Goal: Task Accomplishment & Management: Manage account settings

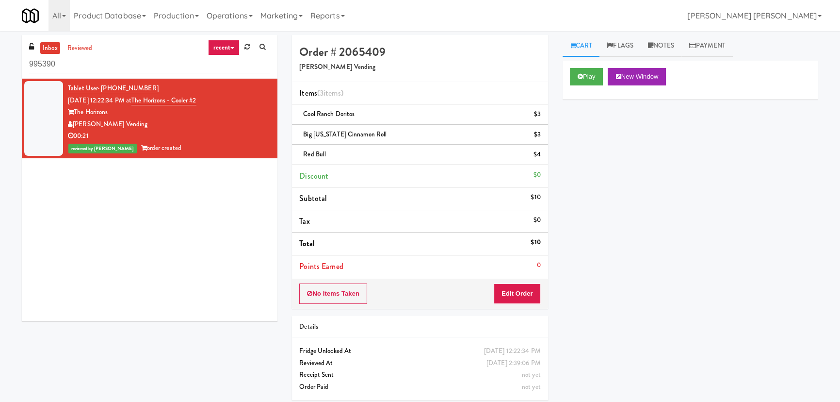
scroll to position [26, 0]
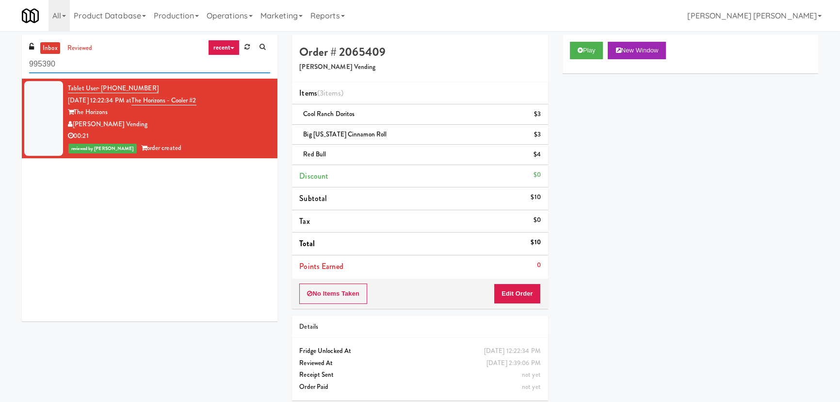
drag, startPoint x: 57, startPoint y: 66, endPoint x: 9, endPoint y: 66, distance: 48.5
click at [9, 66] on div "inbox reviewed recent all unclear take inventory issue suspicious failed recent…" at bounding box center [420, 221] width 840 height 373
paste input "Reotown Apartments - Cooler 1"
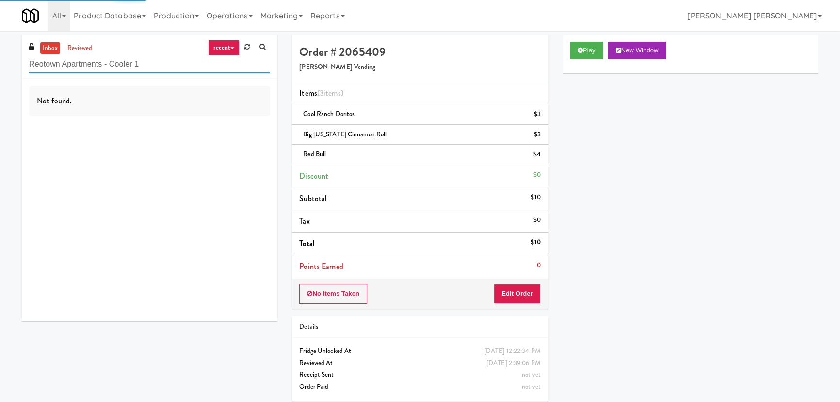
type input "Reotown Apartments - Cooler 1"
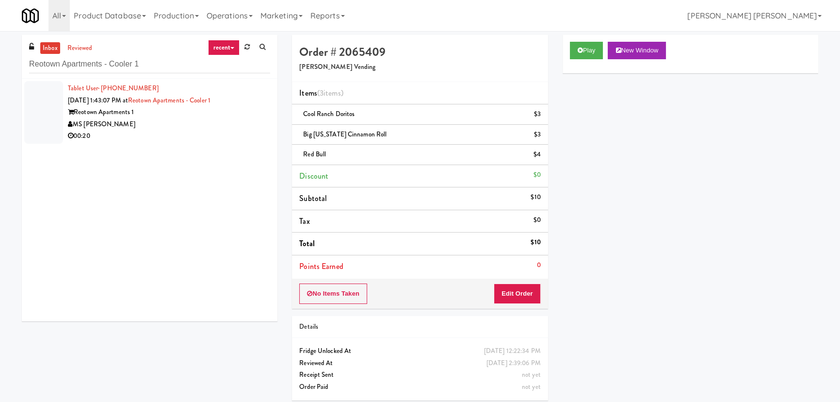
click at [211, 122] on div "MS [PERSON_NAME]" at bounding box center [169, 124] width 202 height 12
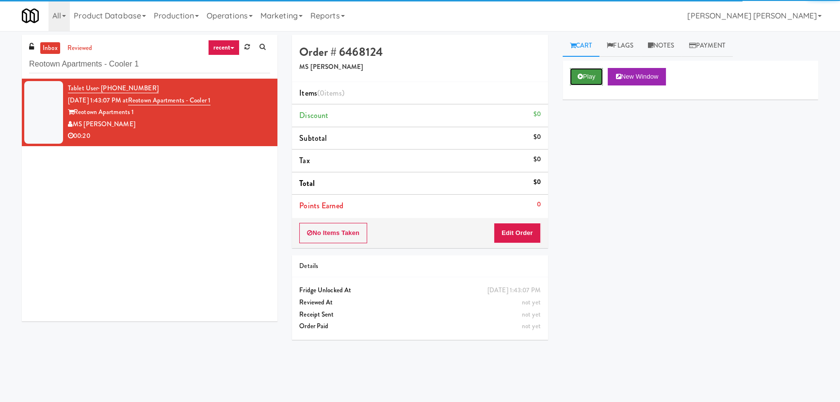
click at [590, 81] on button "Play" at bounding box center [586, 76] width 33 height 17
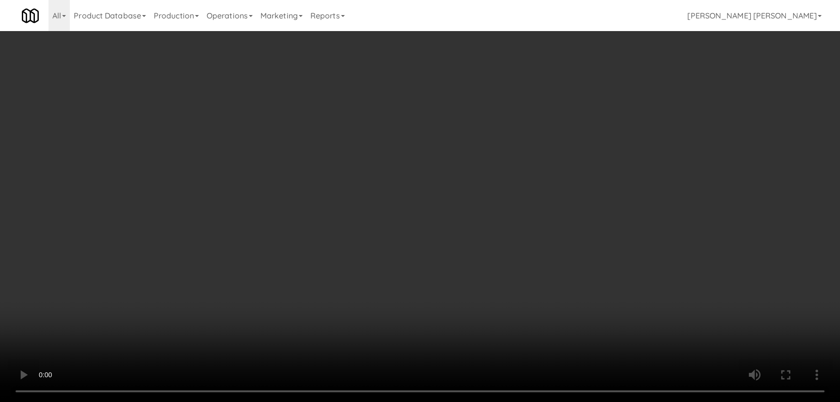
click at [608, 401] on video at bounding box center [420, 201] width 840 height 402
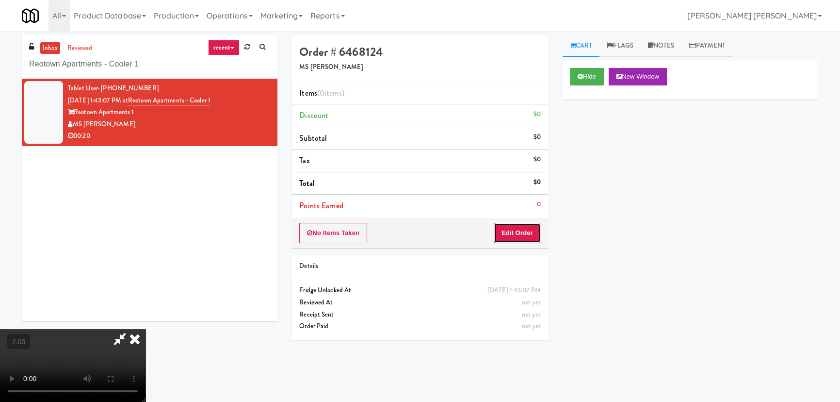
click at [535, 231] on button "Edit Order" at bounding box center [517, 233] width 47 height 20
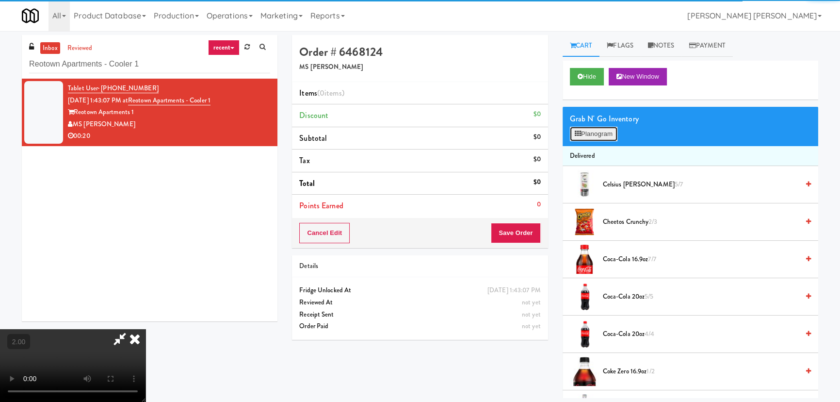
click at [607, 135] on button "Planogram" at bounding box center [594, 134] width 48 height 15
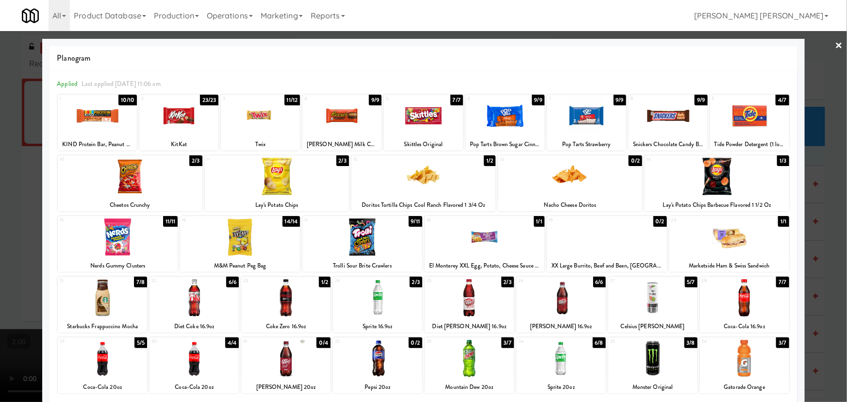
click at [470, 310] on div at bounding box center [469, 297] width 89 height 37
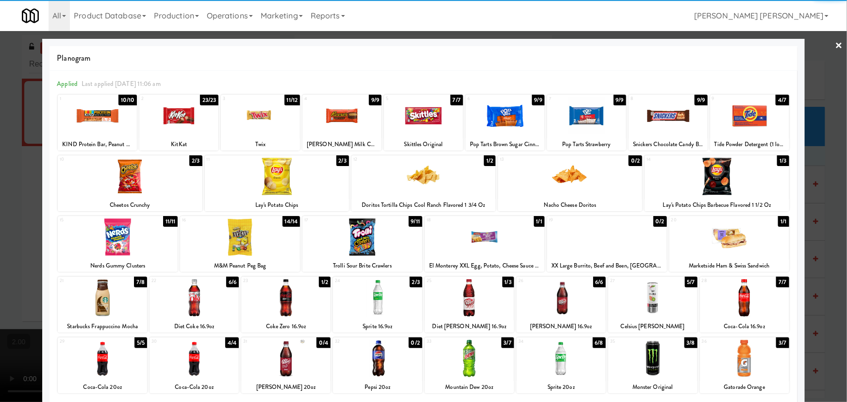
click at [129, 169] on div at bounding box center [130, 176] width 144 height 37
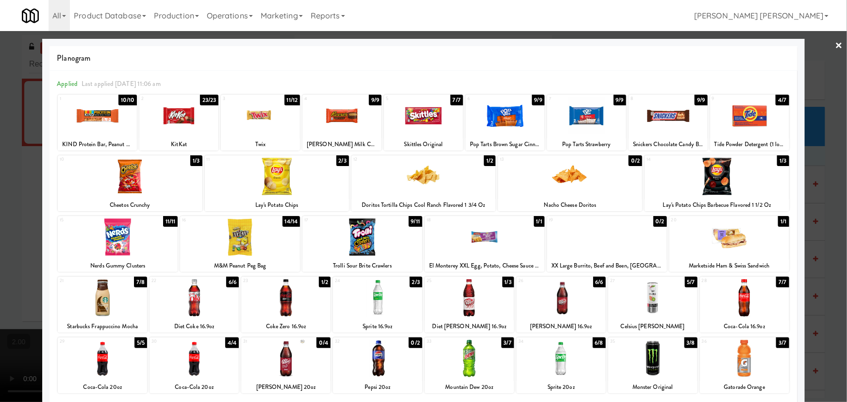
click at [835, 48] on link "×" at bounding box center [839, 46] width 8 height 30
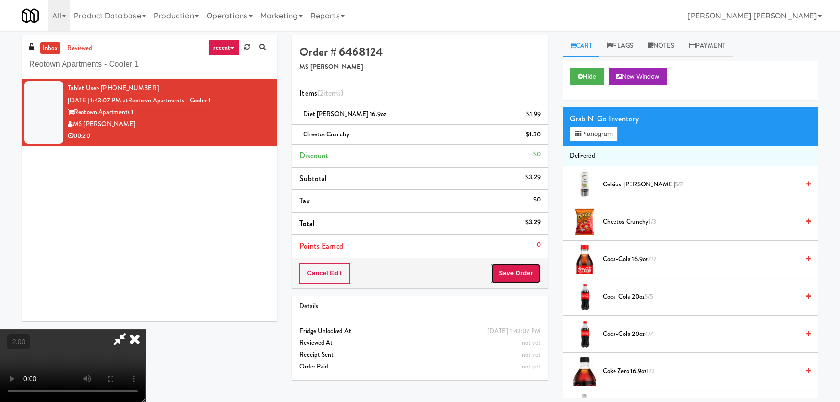
click at [528, 276] on button "Save Order" at bounding box center [515, 273] width 49 height 20
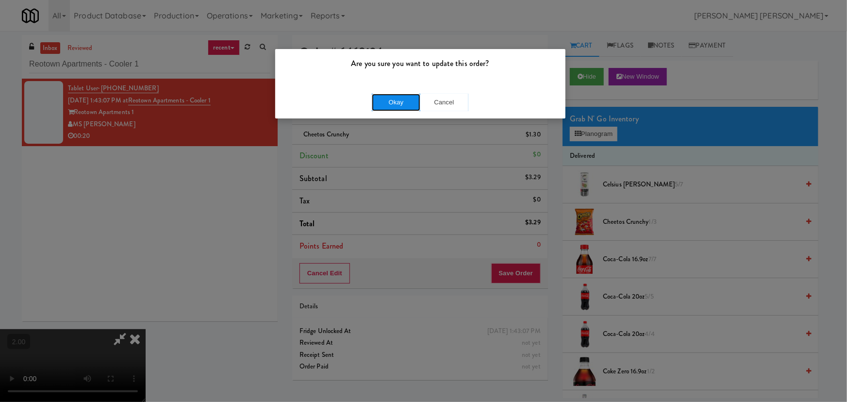
click at [398, 99] on button "Okay" at bounding box center [396, 102] width 49 height 17
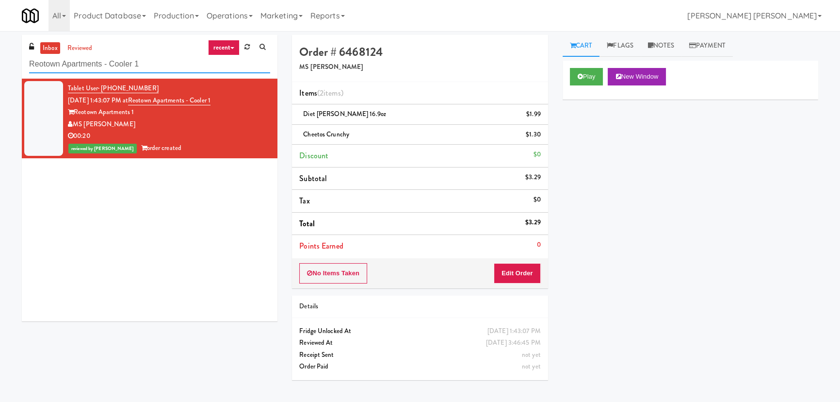
drag, startPoint x: 144, startPoint y: 68, endPoint x: 14, endPoint y: 62, distance: 130.2
click at [15, 62] on div "inbox reviewed recent all unclear take inventory issue suspicious failed recent…" at bounding box center [150, 182] width 270 height 294
paste input "Optima - Left - Fridge"
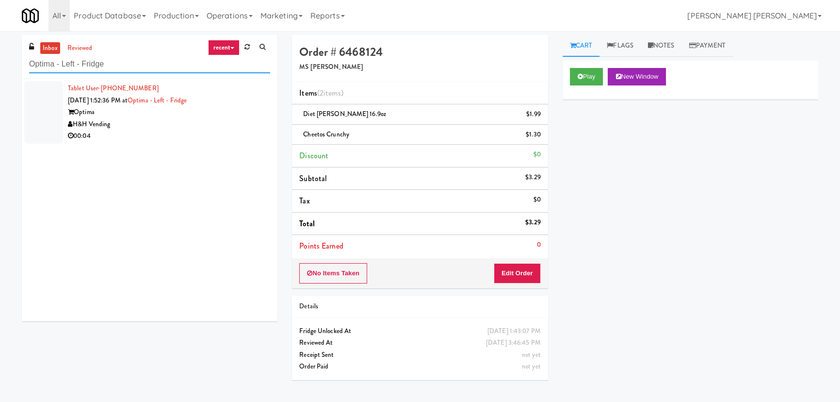
type input "Optima - Left - Fridge"
click at [195, 125] on div "H&H Vending" at bounding box center [169, 124] width 202 height 12
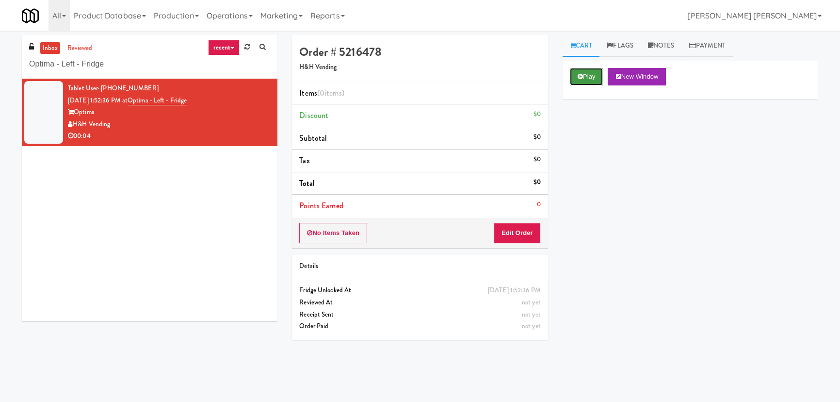
click at [596, 79] on button "Play" at bounding box center [586, 76] width 33 height 17
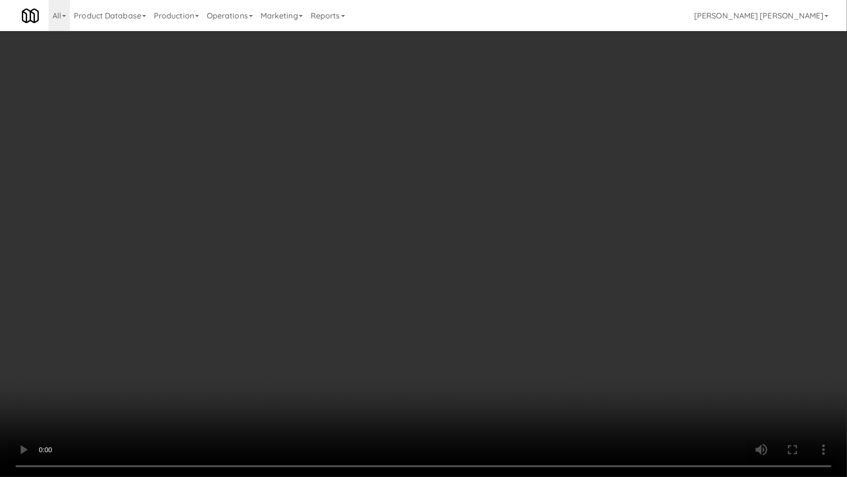
click at [493, 401] on video at bounding box center [423, 238] width 847 height 477
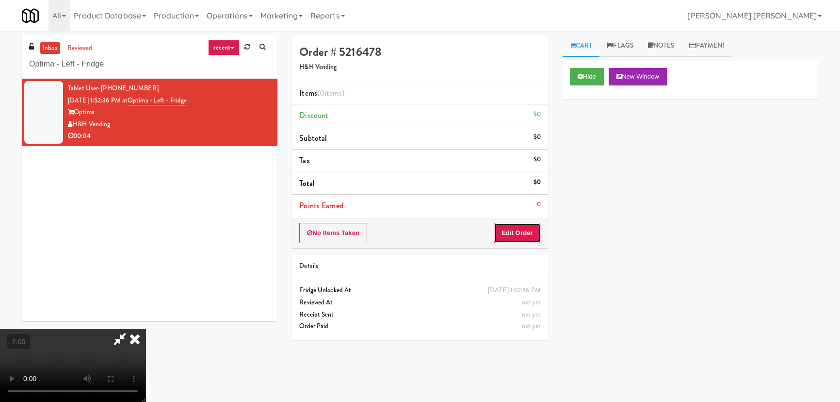
click at [539, 231] on button "Edit Order" at bounding box center [517, 233] width 47 height 20
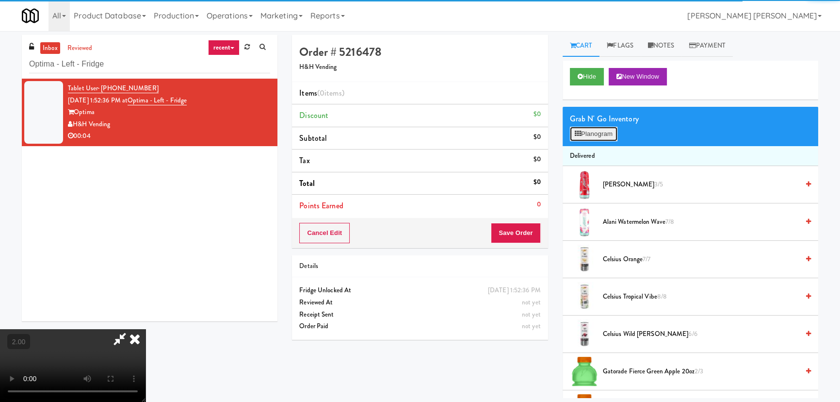
click at [605, 131] on button "Planogram" at bounding box center [594, 134] width 48 height 15
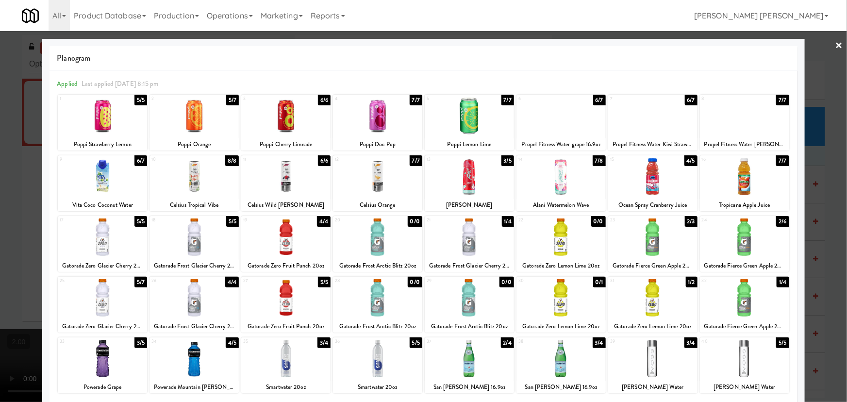
click at [465, 180] on div at bounding box center [469, 176] width 89 height 37
click at [835, 44] on link "×" at bounding box center [839, 46] width 8 height 30
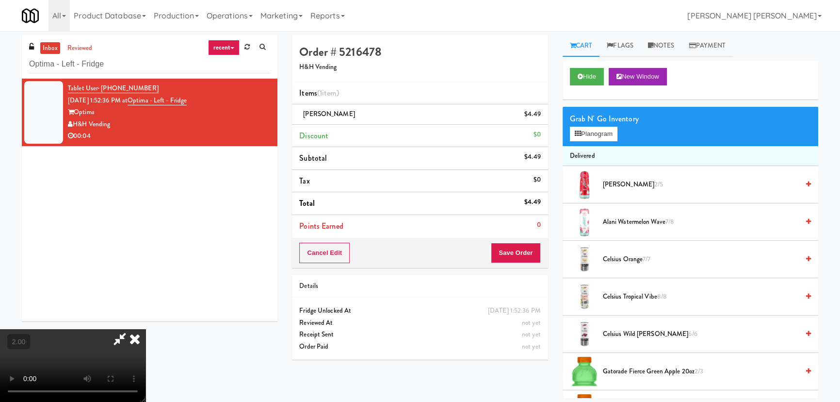
click at [146, 329] on icon at bounding box center [134, 338] width 21 height 19
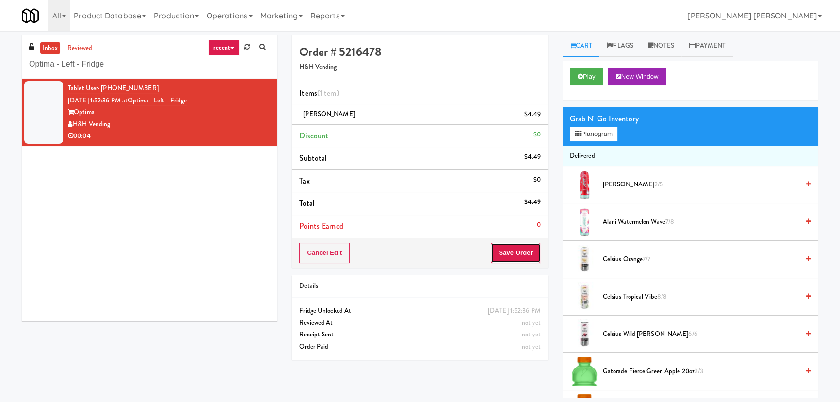
click at [514, 248] on button "Save Order" at bounding box center [515, 253] width 49 height 20
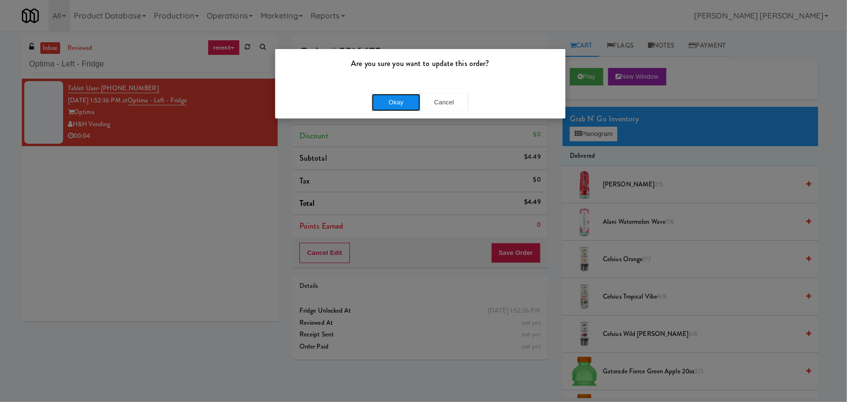
click at [406, 104] on button "Okay" at bounding box center [396, 102] width 49 height 17
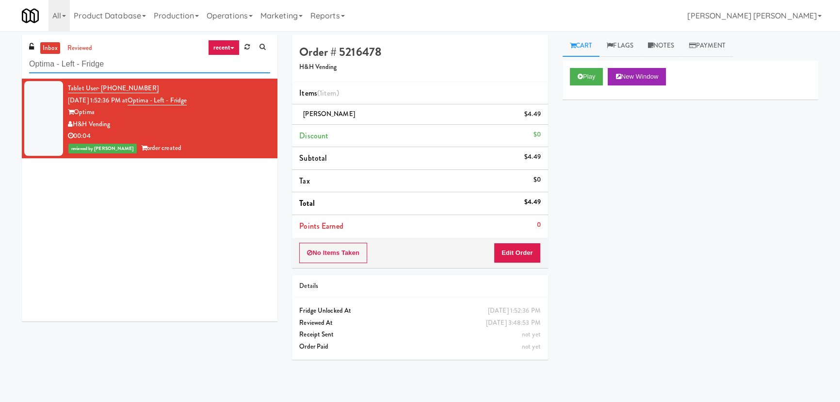
drag, startPoint x: 118, startPoint y: 63, endPoint x: 16, endPoint y: 61, distance: 102.9
click at [16, 61] on div "inbox reviewed recent all unclear take inventory issue suspicious failed recent…" at bounding box center [150, 182] width 270 height 294
paste input "Pacifica HS - Cooler"
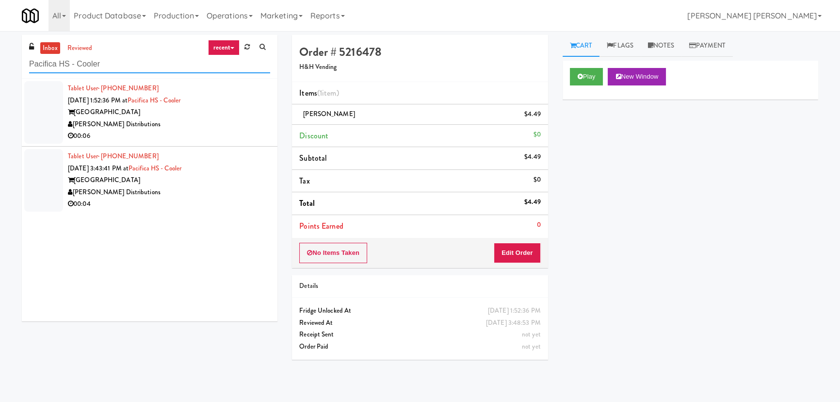
type input "Pacifica HS - Cooler"
click at [213, 111] on div "[GEOGRAPHIC_DATA]" at bounding box center [169, 112] width 202 height 12
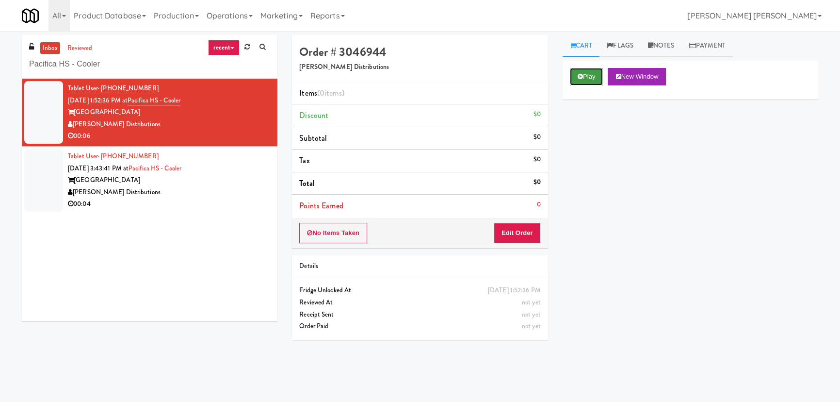
click at [588, 75] on button "Play" at bounding box center [586, 76] width 33 height 17
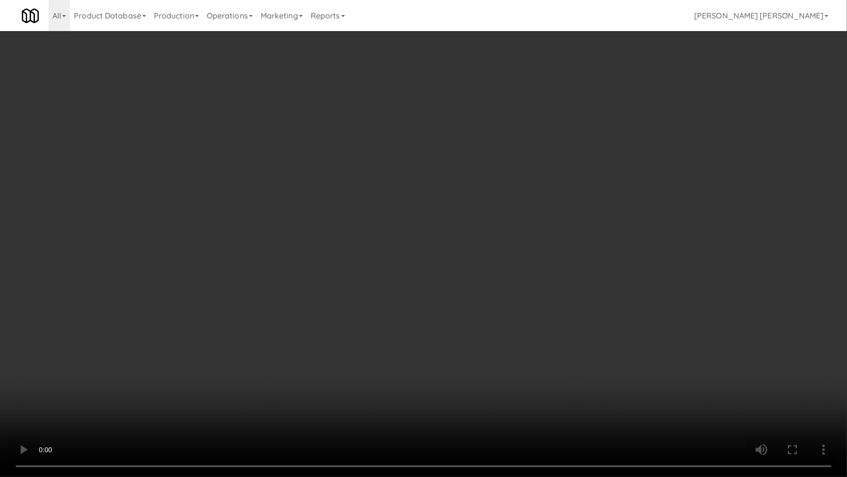
click at [559, 401] on video at bounding box center [423, 238] width 847 height 477
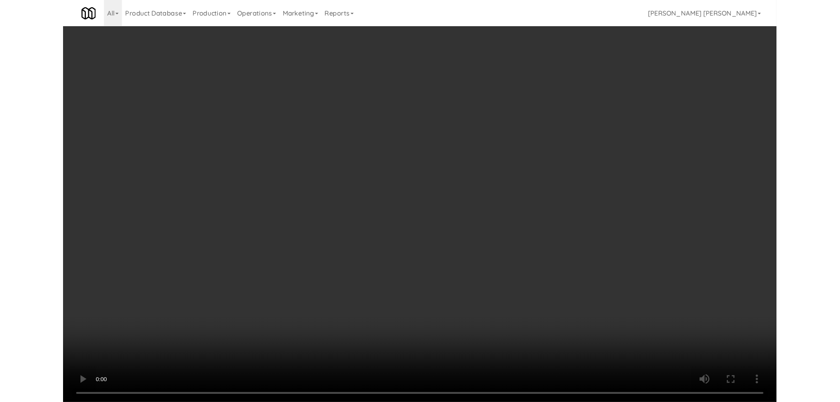
scroll to position [20, 0]
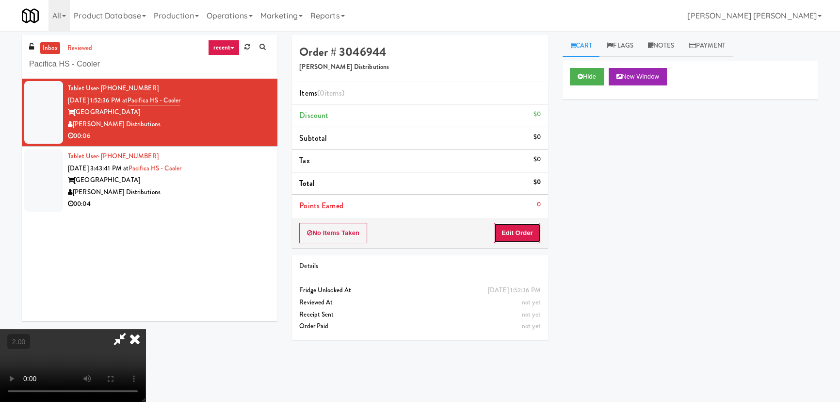
click at [525, 229] on button "Edit Order" at bounding box center [517, 233] width 47 height 20
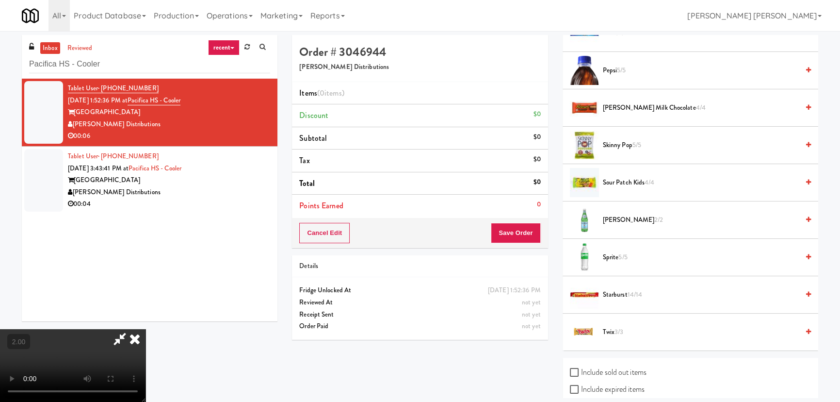
scroll to position [794, 0]
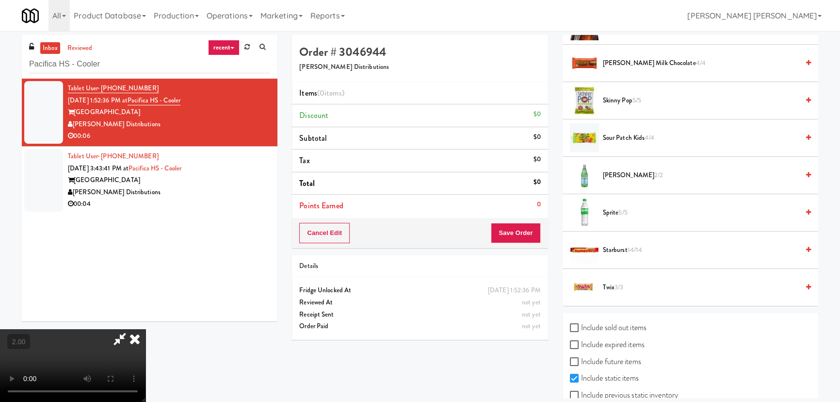
drag, startPoint x: 619, startPoint y: 172, endPoint x: 453, endPoint y: 237, distance: 178.9
click at [618, 172] on span "S.Pellegrino 2/2" at bounding box center [701, 175] width 196 height 12
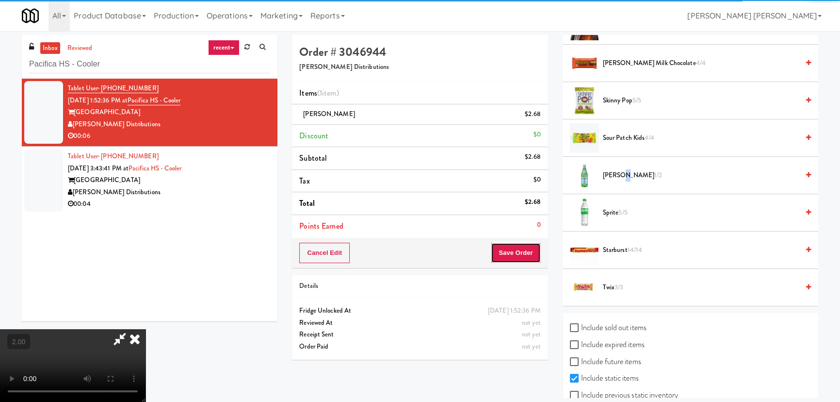
click at [522, 252] on button "Save Order" at bounding box center [515, 253] width 49 height 20
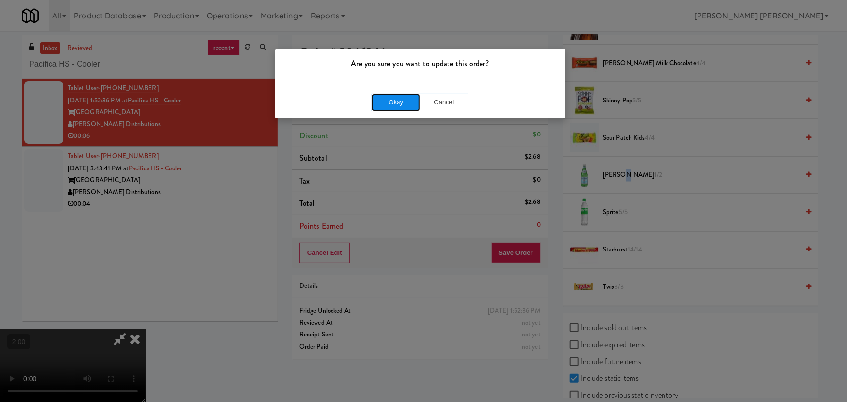
click at [387, 102] on button "Okay" at bounding box center [396, 102] width 49 height 17
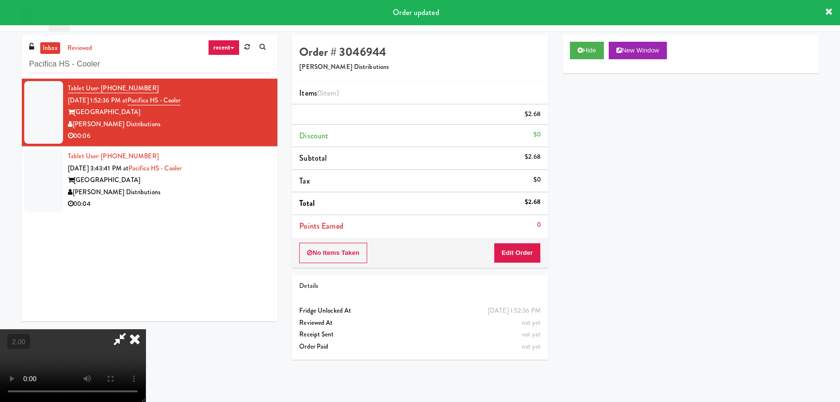
scroll to position [0, 0]
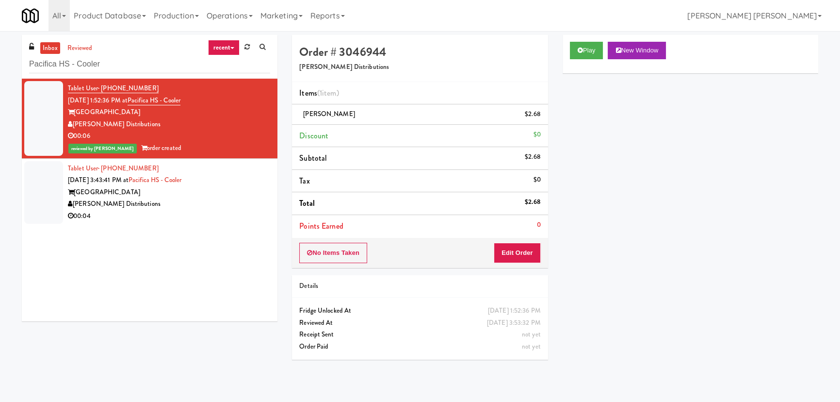
click at [201, 209] on div "[PERSON_NAME] Distributions" at bounding box center [169, 204] width 202 height 12
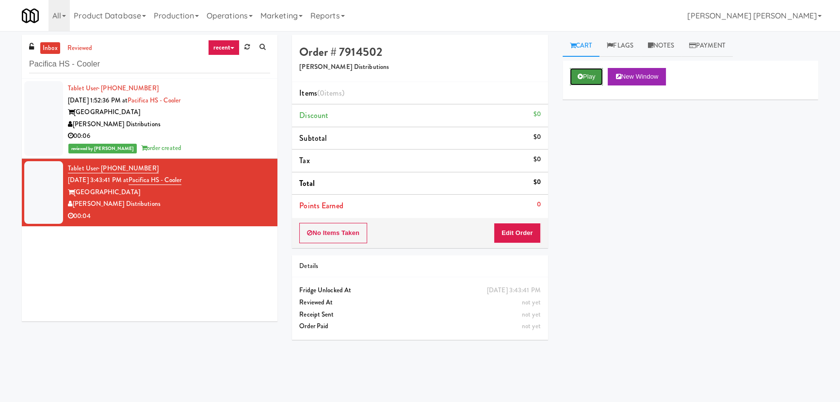
click at [591, 73] on button "Play" at bounding box center [586, 76] width 33 height 17
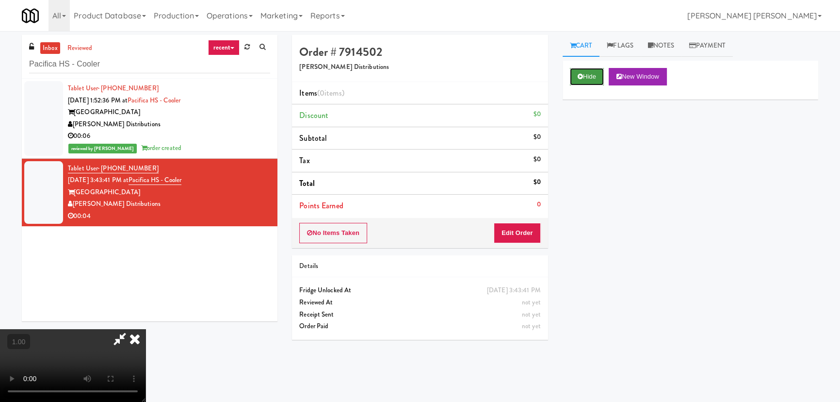
click at [583, 79] on button "Hide" at bounding box center [587, 76] width 34 height 17
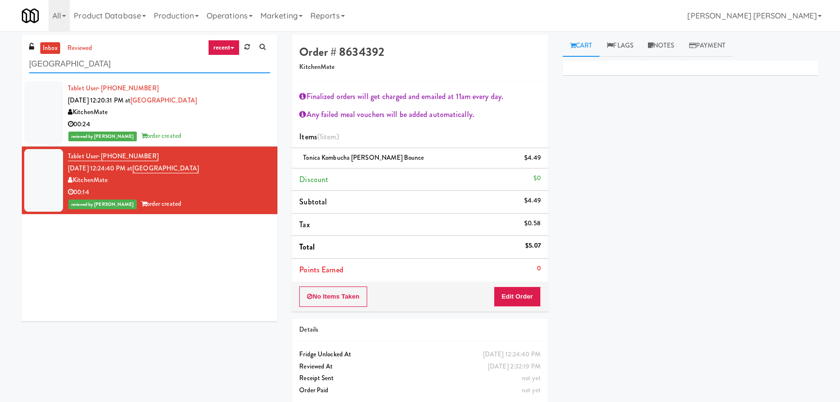
drag, startPoint x: 160, startPoint y: 63, endPoint x: 23, endPoint y: 62, distance: 136.8
click at [23, 62] on div "inbox reviewed recent all unclear take inventory issue suspicious failed recent…" at bounding box center [150, 57] width 256 height 44
drag, startPoint x: 144, startPoint y: 62, endPoint x: 0, endPoint y: 68, distance: 143.3
click at [0, 68] on div "inbox reviewed recent all unclear take inventory issue suspicious failed recent…" at bounding box center [420, 223] width 840 height 376
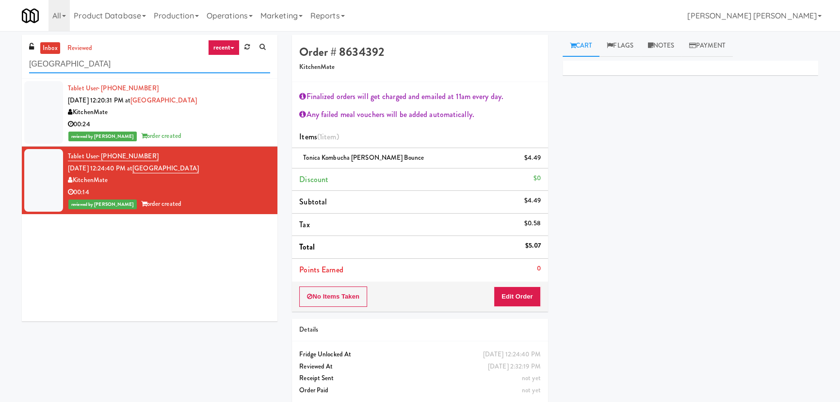
paste input "Earth Rangers"
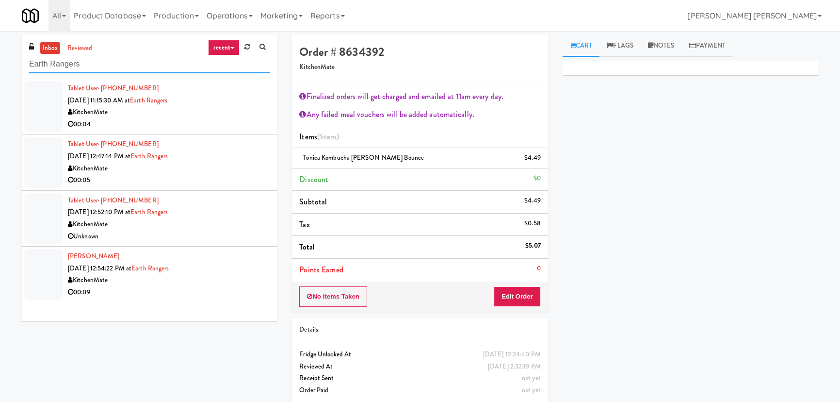
type input "Earth Rangers"
click at [202, 117] on div "KitchenMate" at bounding box center [169, 112] width 202 height 12
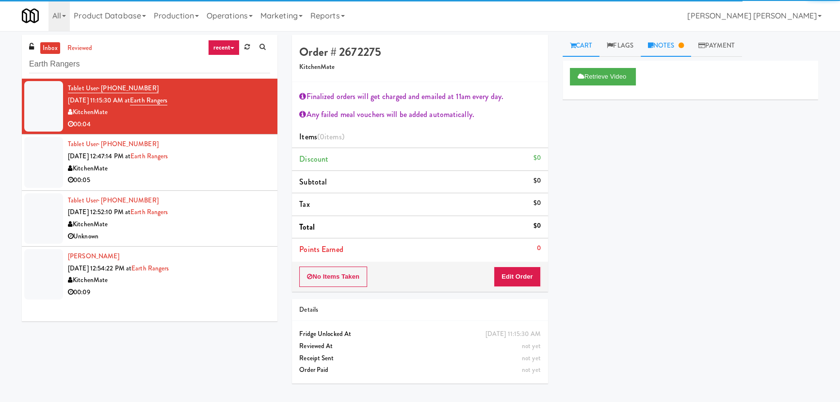
click at [676, 48] on link "Notes" at bounding box center [666, 46] width 50 height 22
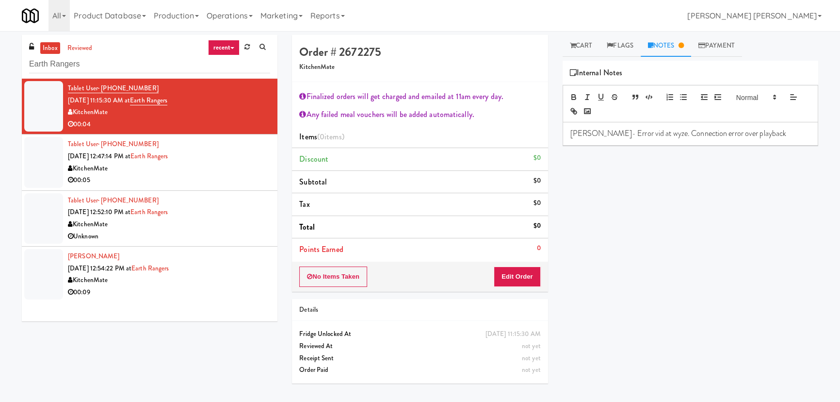
click at [217, 172] on div "KitchenMate" at bounding box center [169, 169] width 202 height 12
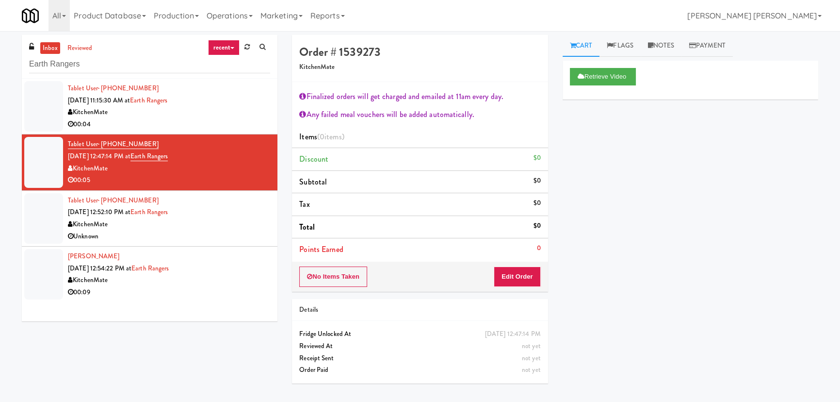
click at [229, 273] on div "Tyler Chubbs Sep 8, 2025 12:54:22 PM at Earth Rangers KitchenMate 00:09" at bounding box center [169, 274] width 202 height 48
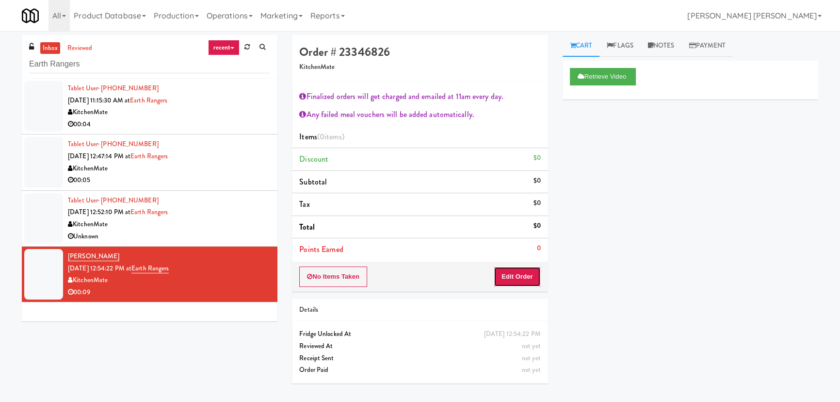
click at [515, 276] on button "Edit Order" at bounding box center [517, 276] width 47 height 20
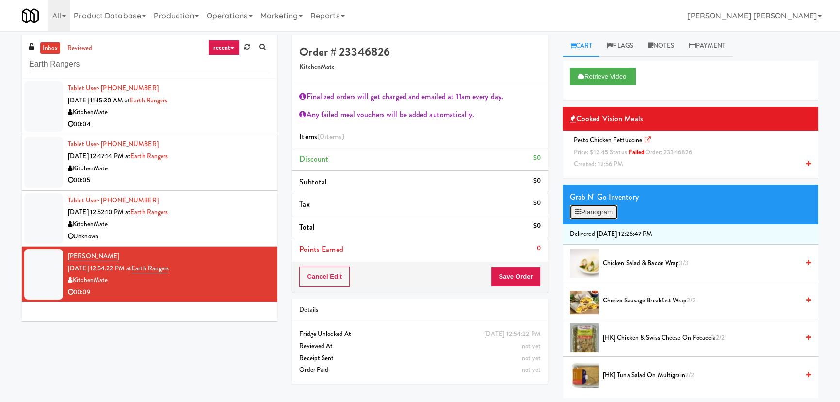
click at [581, 216] on button "Planogram" at bounding box center [594, 212] width 48 height 15
click at [0, 0] on div at bounding box center [0, 0] width 0 height 0
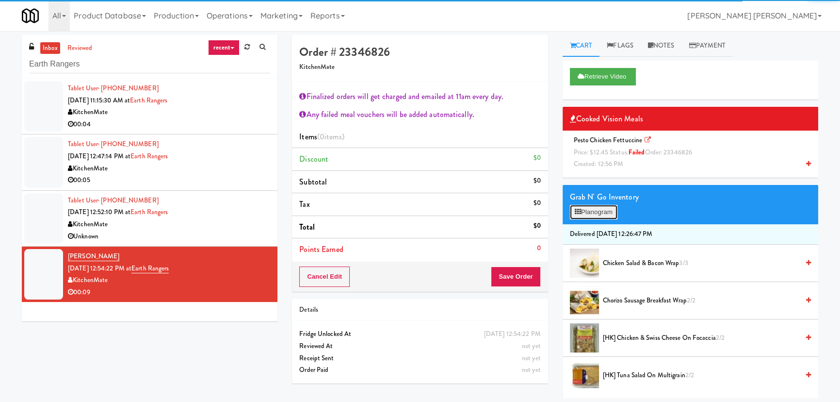
click at [597, 209] on button "Planogram" at bounding box center [594, 212] width 48 height 15
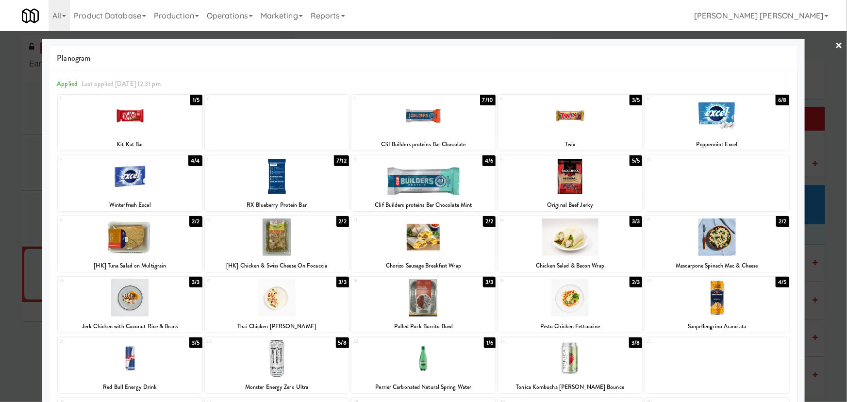
click at [571, 306] on div at bounding box center [570, 297] width 144 height 37
click at [835, 45] on link "×" at bounding box center [839, 46] width 8 height 30
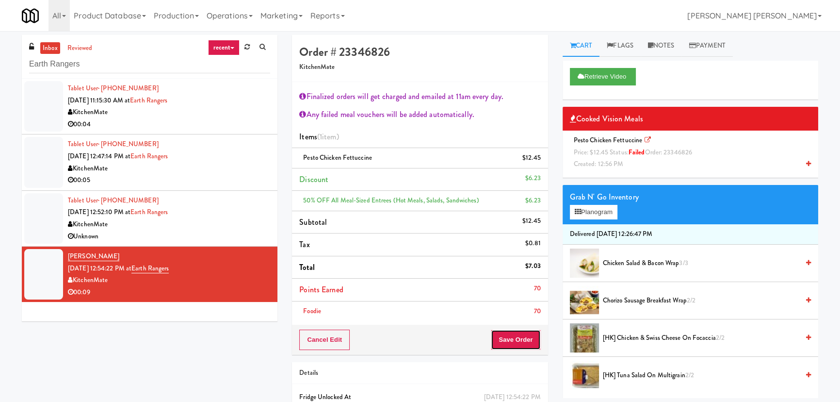
click at [518, 335] on button "Save Order" at bounding box center [515, 339] width 49 height 20
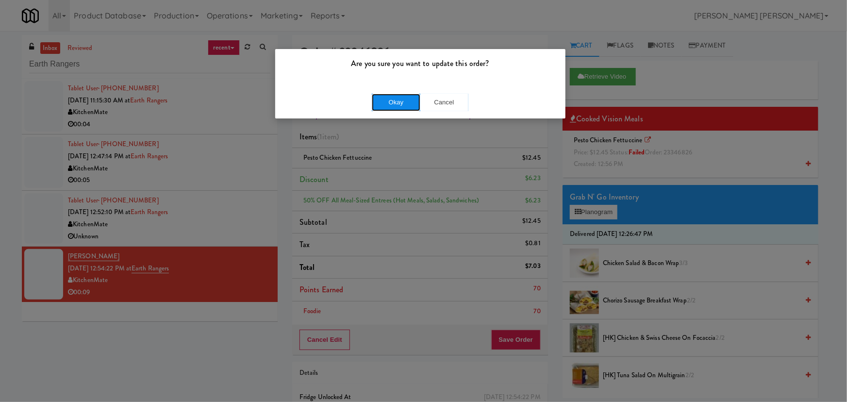
click at [398, 103] on button "Okay" at bounding box center [396, 102] width 49 height 17
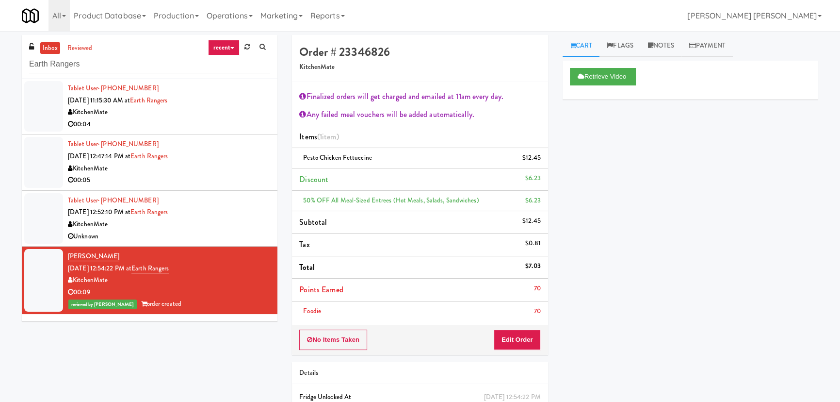
click at [255, 222] on div "KitchenMate" at bounding box center [169, 224] width 202 height 12
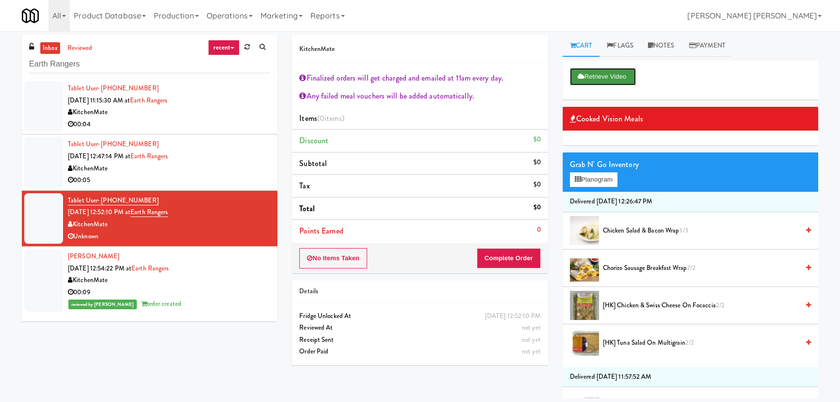
click at [592, 74] on button "Retrieve Video" at bounding box center [603, 76] width 66 height 17
click at [234, 123] on div "00:04" at bounding box center [169, 124] width 202 height 12
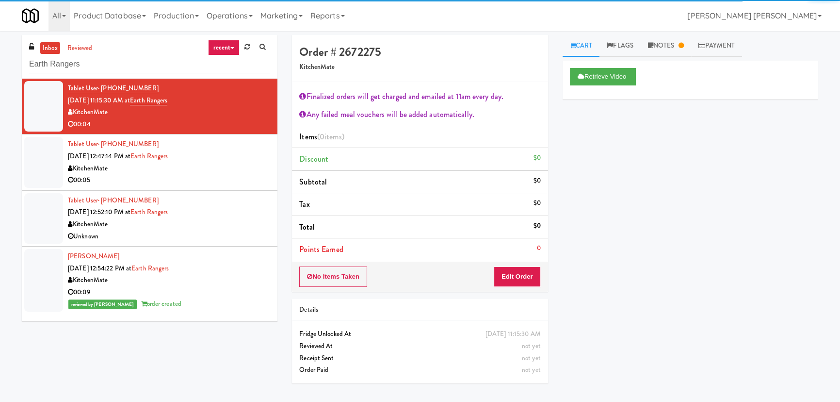
click at [230, 166] on div "KitchenMate" at bounding box center [169, 169] width 202 height 12
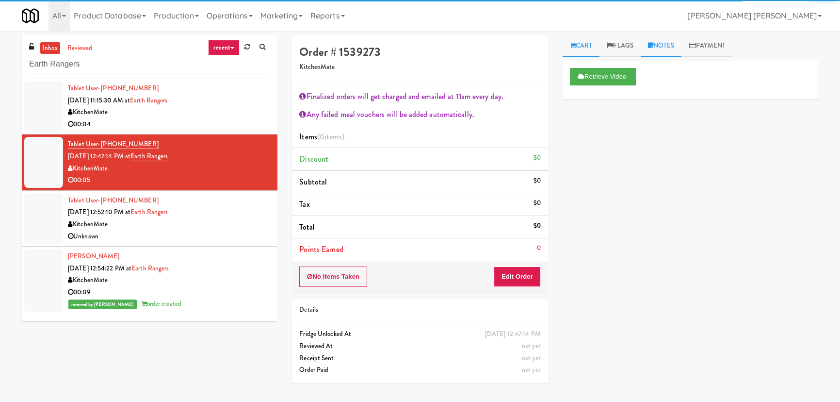
click at [675, 44] on link "Notes" at bounding box center [661, 46] width 41 height 22
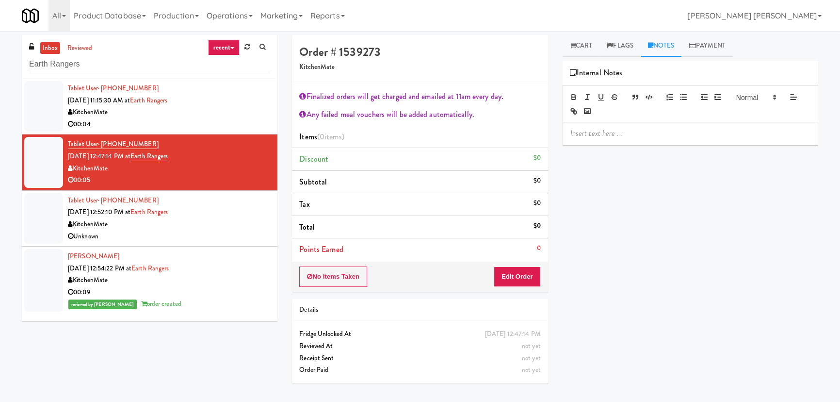
click at [633, 136] on p at bounding box center [691, 133] width 240 height 11
drag, startPoint x: 712, startPoint y: 137, endPoint x: 547, endPoint y: 116, distance: 166.3
click at [547, 116] on div "Order # 1539273 KitchenMate Finalized orders will get charged and emailed at 11…" at bounding box center [555, 216] width 541 height 363
copy p "Erick - Connection error over playback app"
click at [216, 225] on div "KitchenMate" at bounding box center [169, 224] width 202 height 12
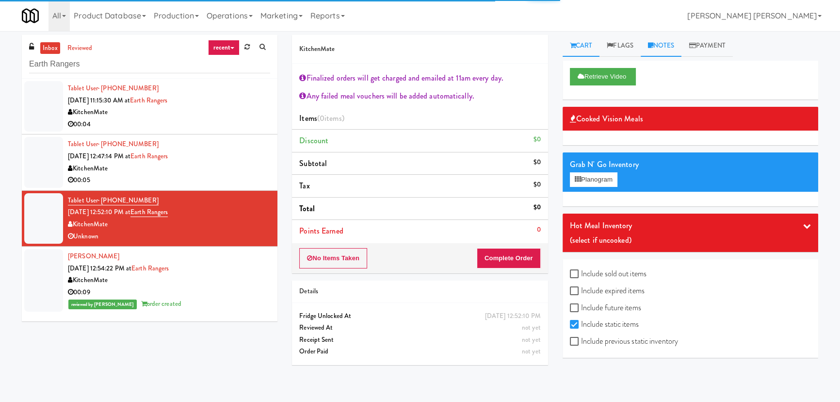
click at [665, 46] on link "Notes" at bounding box center [661, 46] width 41 height 22
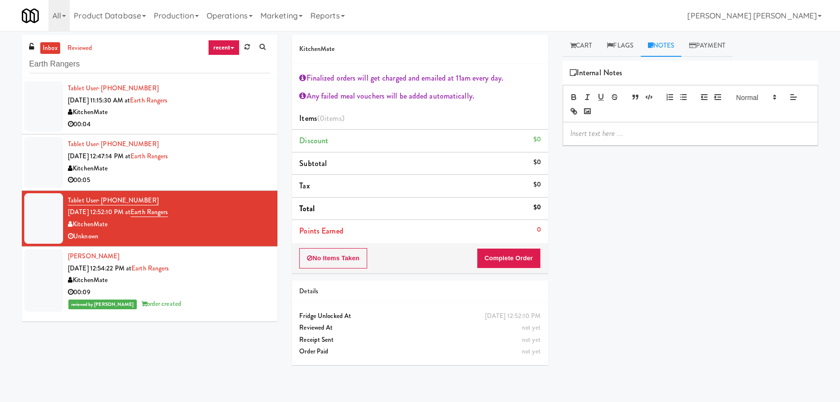
click at [634, 134] on p at bounding box center [691, 133] width 240 height 11
click at [217, 164] on div "KitchenMate" at bounding box center [169, 169] width 202 height 12
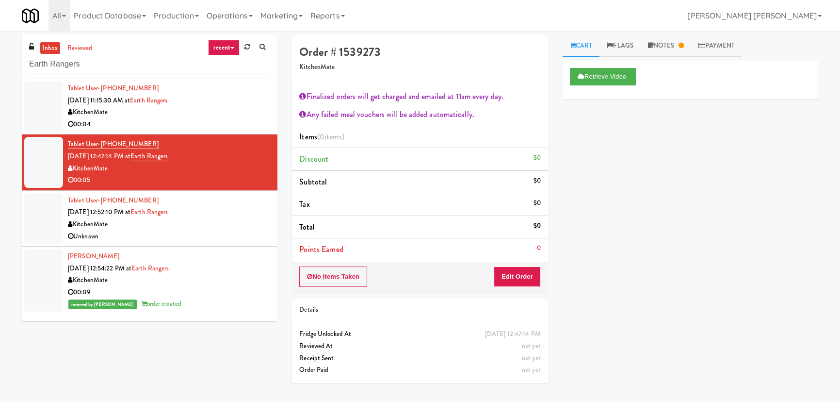
click at [223, 226] on div "KitchenMate" at bounding box center [169, 224] width 202 height 12
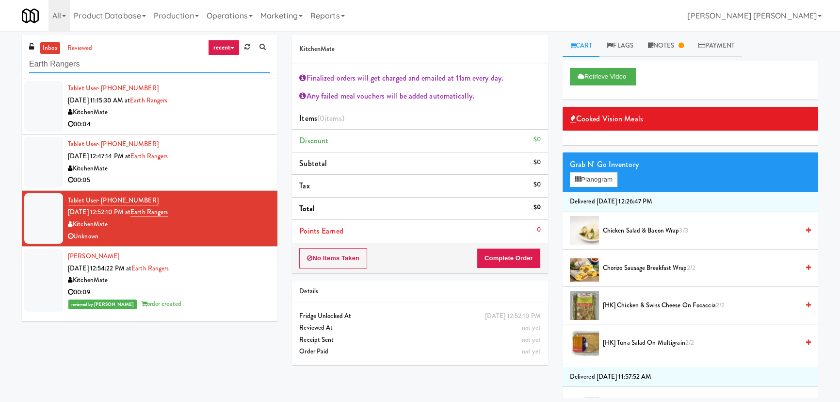
drag, startPoint x: 91, startPoint y: 66, endPoint x: -17, endPoint y: 80, distance: 108.6
click at [0, 80] on html "Are you sure you want to update this order? Okay Cancel Okay Are you sure you w…" at bounding box center [420, 201] width 840 height 402
click at [78, 62] on input "Earth Rangers" at bounding box center [149, 64] width 241 height 18
drag, startPoint x: 80, startPoint y: 62, endPoint x: 23, endPoint y: 63, distance: 57.3
click at [23, 63] on div "inbox reviewed recent all unclear take inventory issue suspicious failed recent…" at bounding box center [150, 57] width 256 height 44
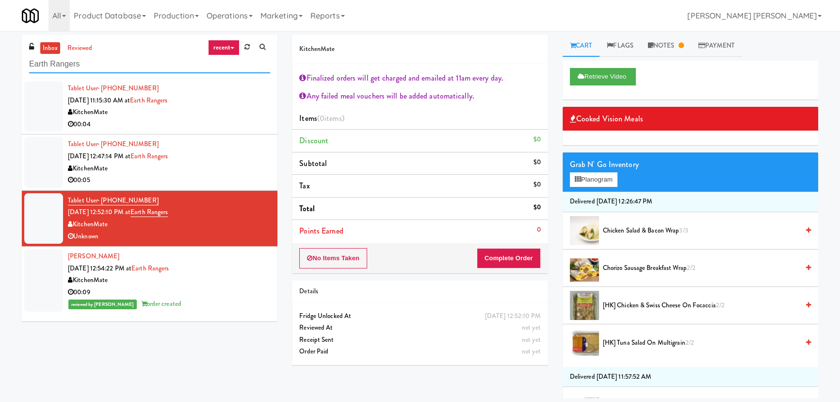
paste input "Pacifica HS - Cooler"
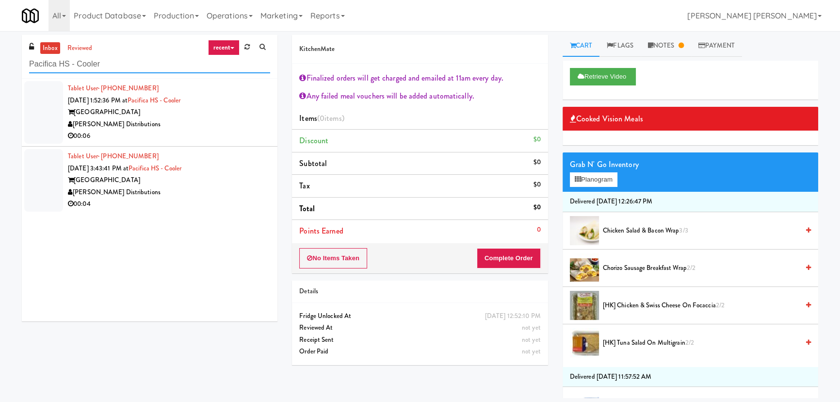
type input "Pacifica HS - Cooler"
click at [203, 132] on div "00:06" at bounding box center [169, 136] width 202 height 12
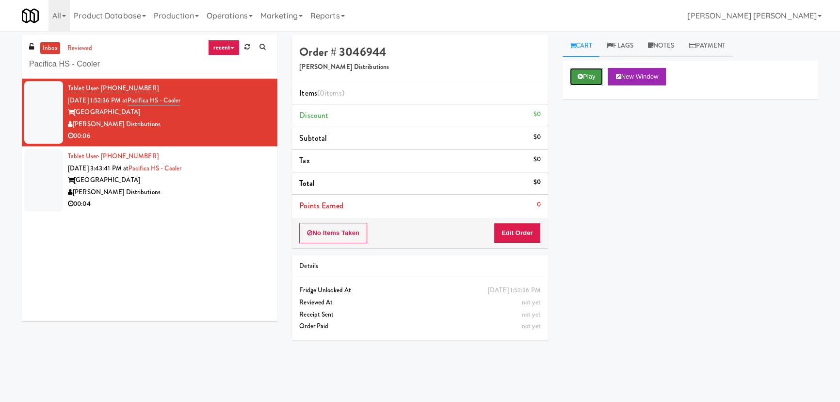
click at [581, 76] on icon at bounding box center [580, 76] width 5 height 6
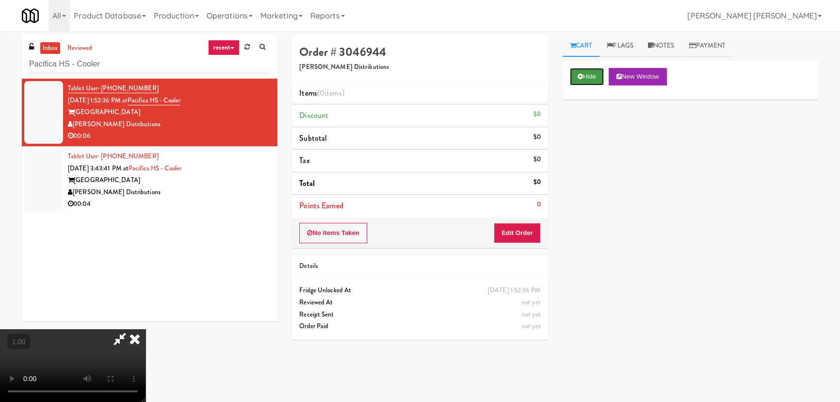
click at [574, 80] on button "Hide" at bounding box center [587, 76] width 34 height 17
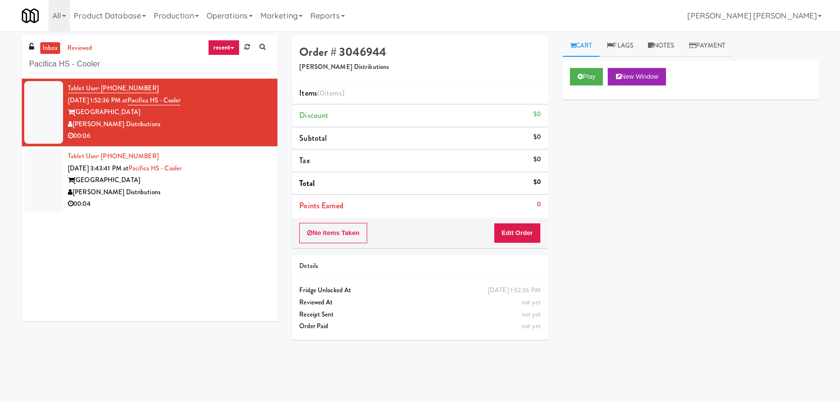
click at [249, 179] on div "Pacifica High School" at bounding box center [169, 180] width 202 height 12
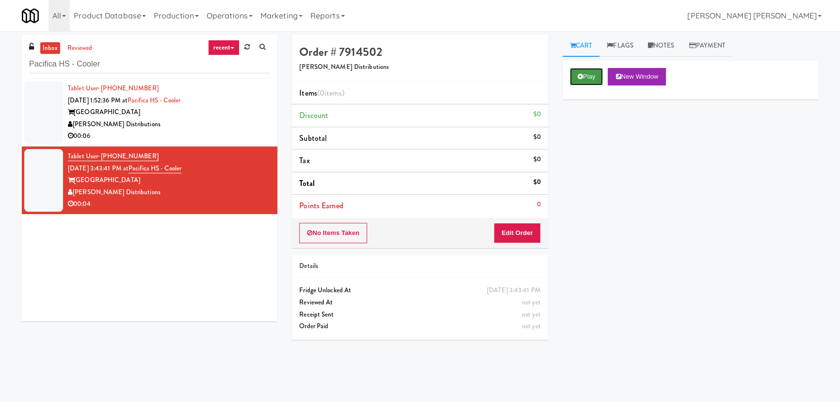
click at [580, 71] on button "Play" at bounding box center [586, 76] width 33 height 17
click at [593, 78] on button "Play" at bounding box center [586, 76] width 33 height 17
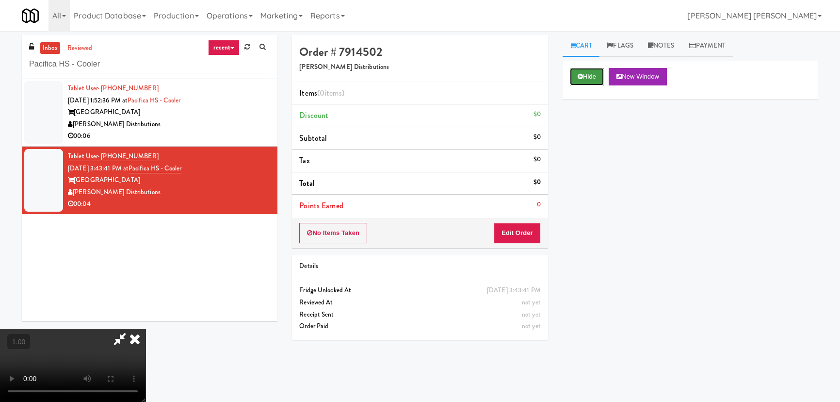
click at [576, 79] on button "Hide" at bounding box center [587, 76] width 34 height 17
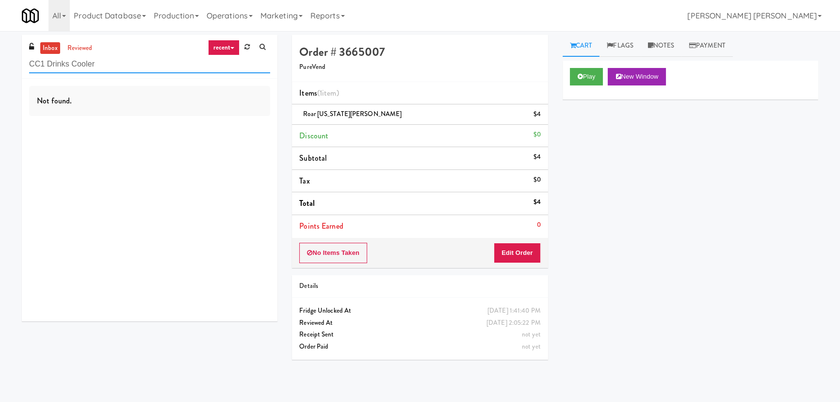
drag, startPoint x: 0, startPoint y: 0, endPoint x: 7, endPoint y: 55, distance: 55.3
click at [6, 61] on div "inbox reviewed recent all unclear take inventory issue suspicious failed recent…" at bounding box center [420, 216] width 840 height 363
paste input "1000 S Clark -Right - Ambient"
type input "1000 S Clark -Right - Ambient"
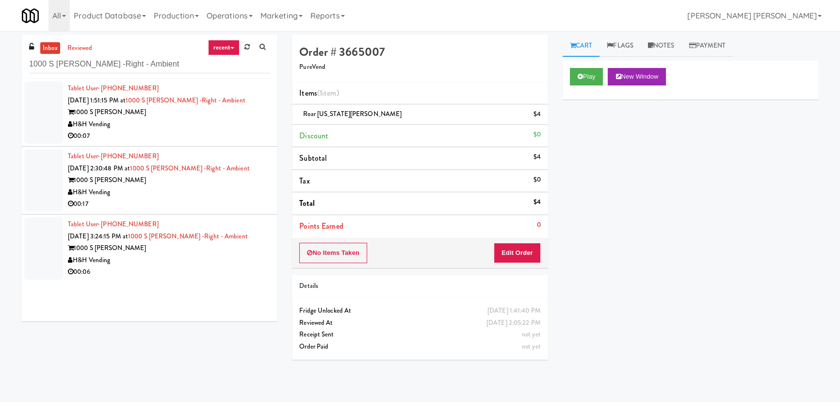
click at [209, 122] on div "H&H Vending" at bounding box center [169, 124] width 202 height 12
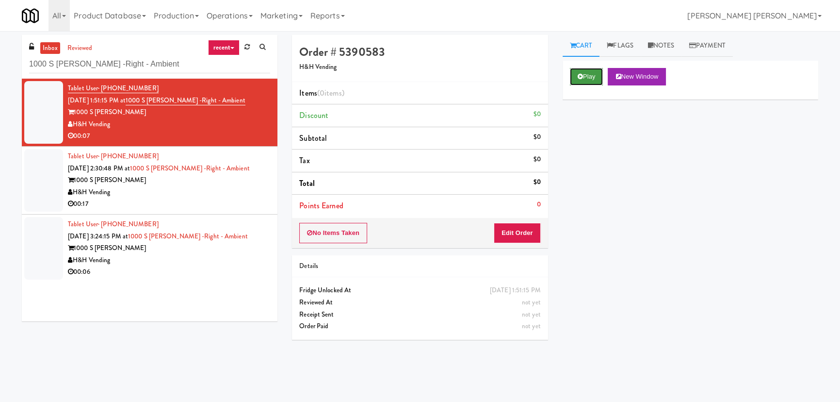
click at [582, 74] on icon at bounding box center [580, 76] width 5 height 6
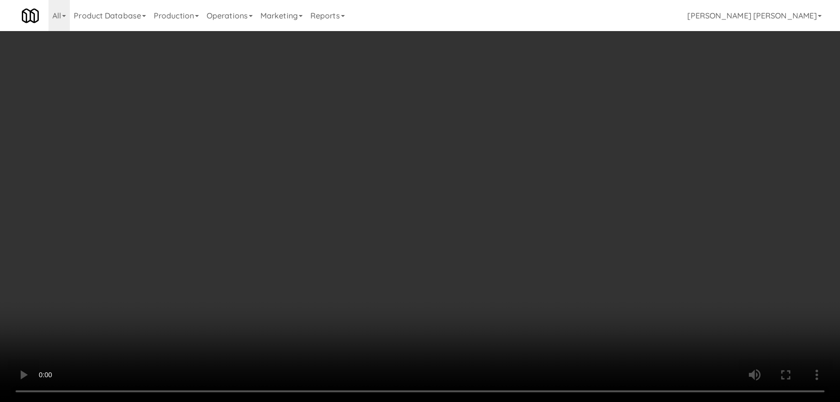
click at [584, 401] on video at bounding box center [420, 201] width 840 height 402
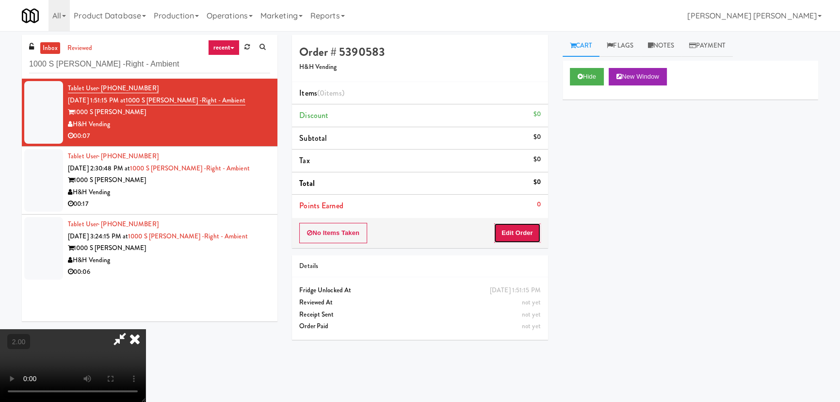
click at [521, 228] on button "Edit Order" at bounding box center [517, 233] width 47 height 20
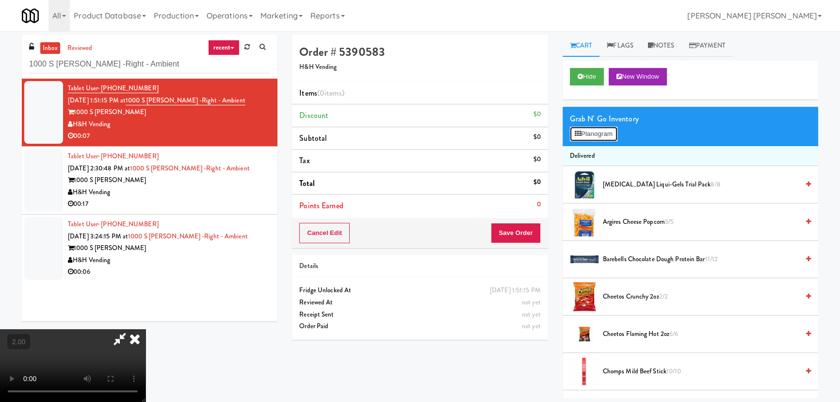
click at [599, 133] on button "Planogram" at bounding box center [594, 134] width 48 height 15
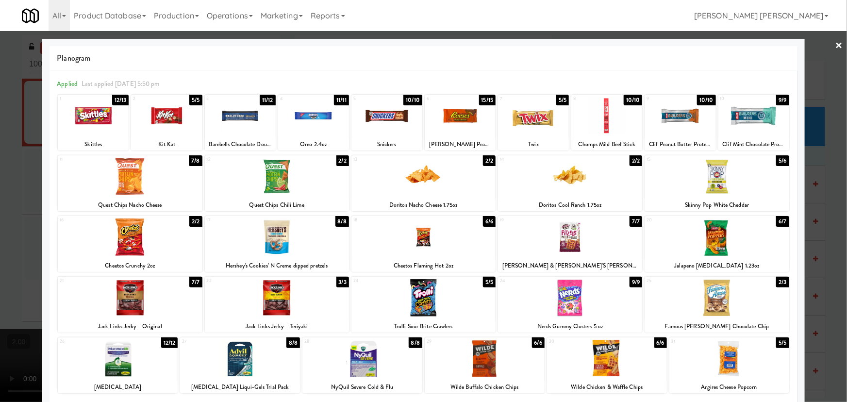
click at [126, 245] on div at bounding box center [130, 236] width 144 height 37
drag, startPoint x: 126, startPoint y: 245, endPoint x: 136, endPoint y: 242, distance: 10.6
click at [126, 245] on div at bounding box center [130, 236] width 144 height 37
click at [835, 41] on link "×" at bounding box center [839, 46] width 8 height 30
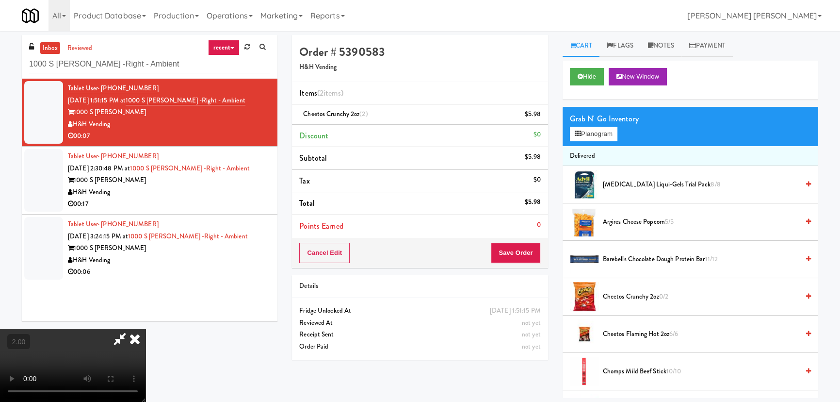
click at [146, 329] on icon at bounding box center [134, 338] width 21 height 19
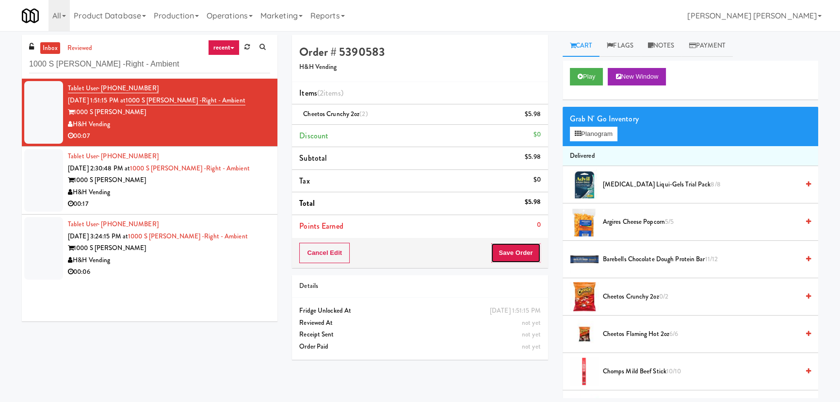
click at [515, 257] on button "Save Order" at bounding box center [515, 253] width 49 height 20
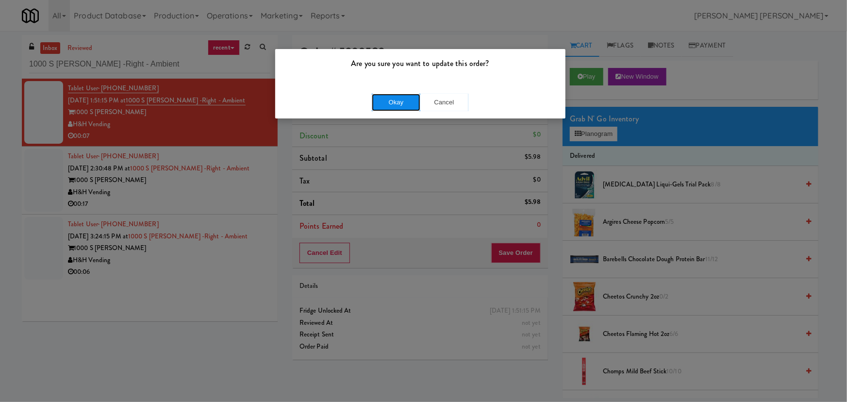
click at [396, 96] on button "Okay" at bounding box center [396, 102] width 49 height 17
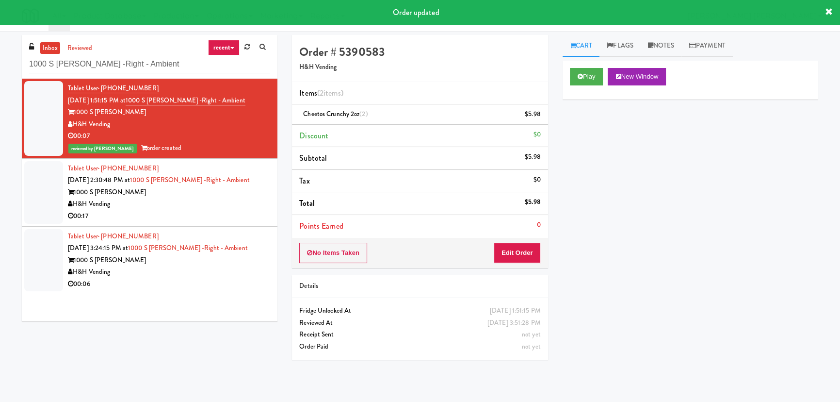
click at [214, 199] on div "H&H Vending" at bounding box center [169, 204] width 202 height 12
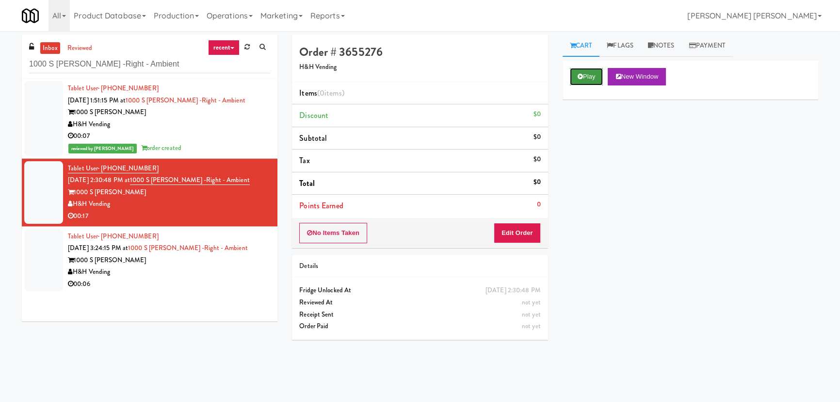
click at [586, 70] on button "Play" at bounding box center [586, 76] width 33 height 17
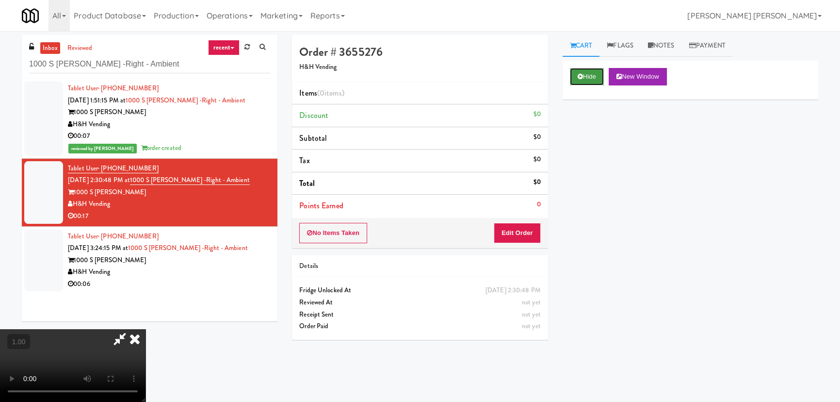
click at [587, 80] on button "Hide" at bounding box center [587, 76] width 34 height 17
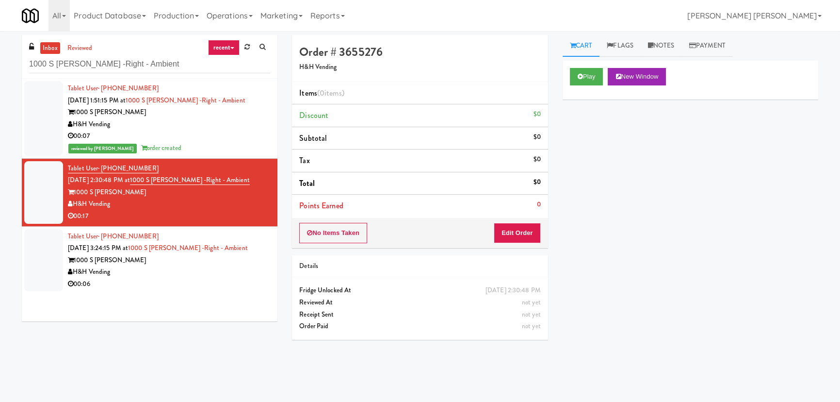
click at [200, 277] on div "H&H Vending" at bounding box center [169, 272] width 202 height 12
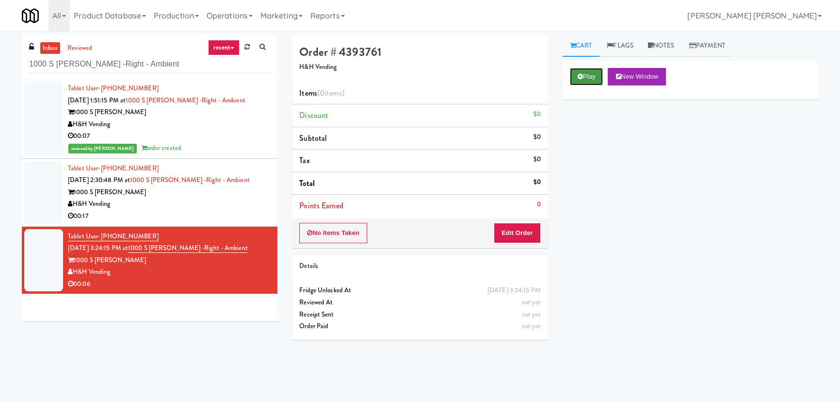
click at [585, 74] on button "Play" at bounding box center [586, 76] width 33 height 17
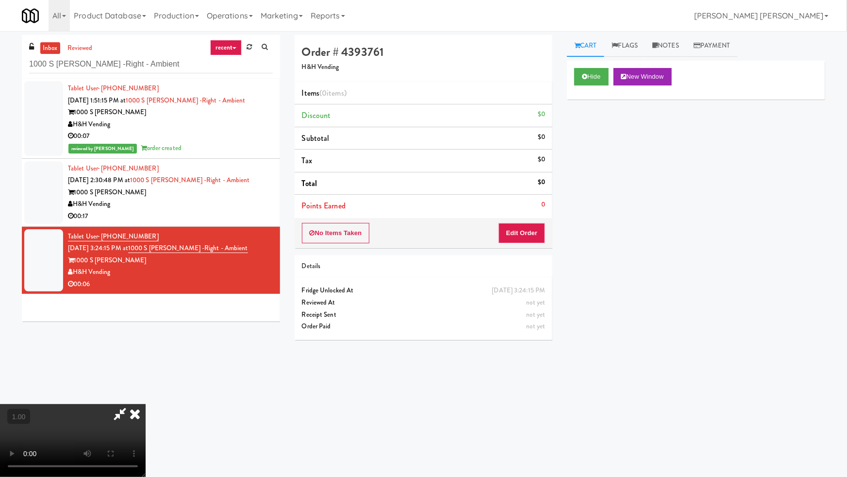
click at [146, 401] on video at bounding box center [73, 440] width 146 height 73
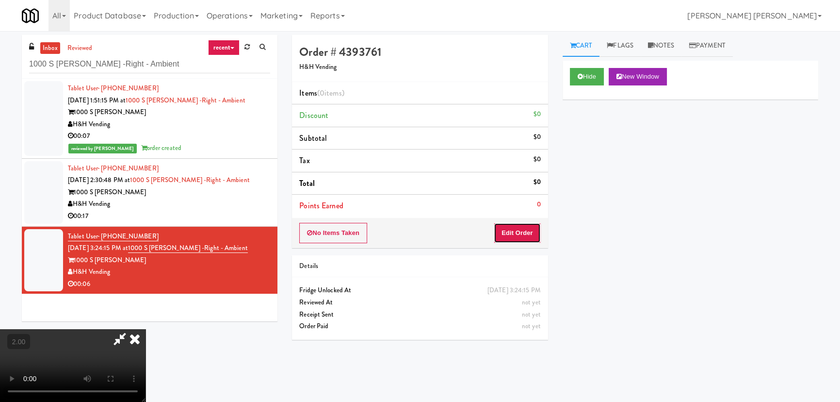
click at [523, 234] on button "Edit Order" at bounding box center [517, 233] width 47 height 20
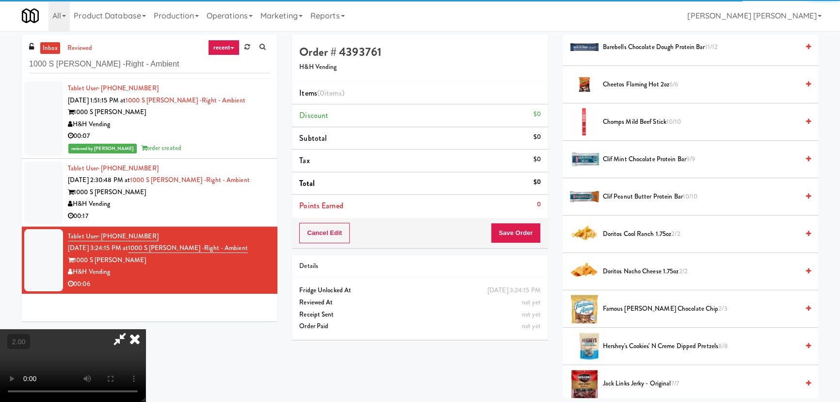
scroll to position [264, 0]
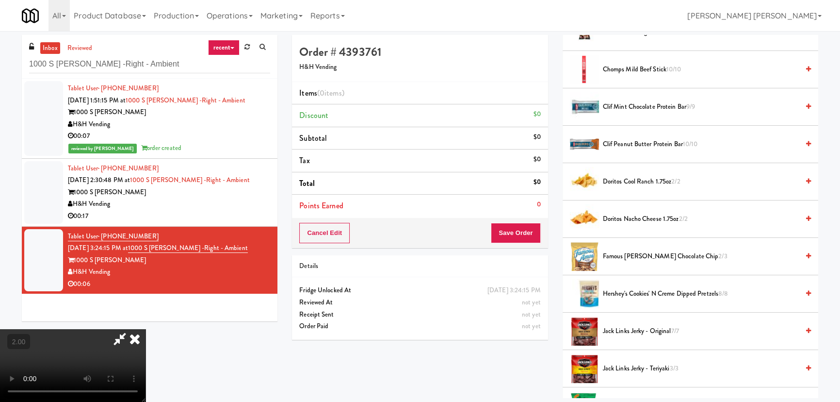
click at [620, 290] on span "Hershey's Cookies' N Creme dipped pretzels 8/8" at bounding box center [701, 294] width 196 height 12
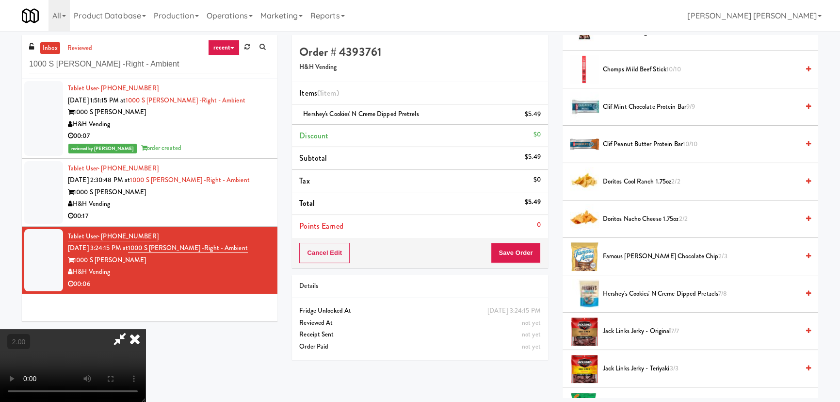
click at [146, 329] on icon at bounding box center [134, 338] width 21 height 19
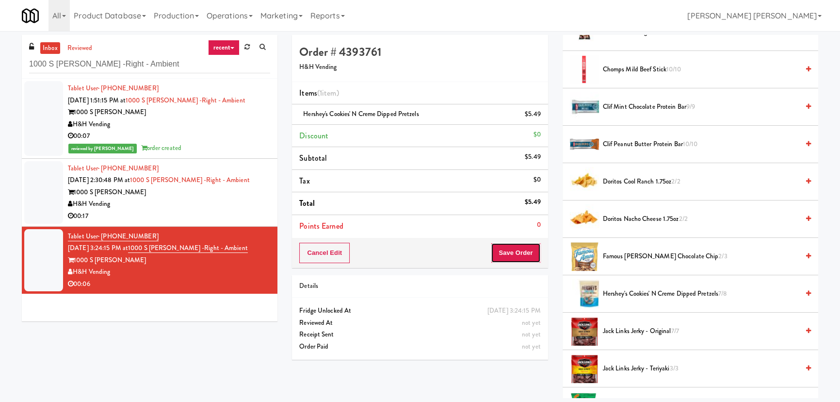
click at [516, 255] on button "Save Order" at bounding box center [515, 253] width 49 height 20
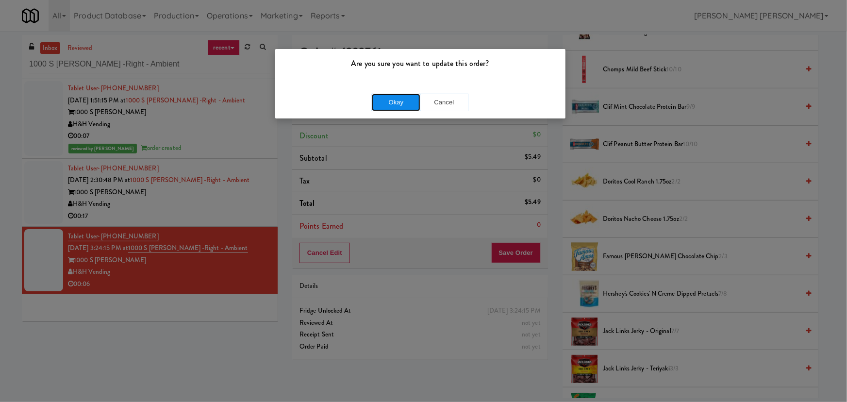
click at [385, 100] on button "Okay" at bounding box center [396, 102] width 49 height 17
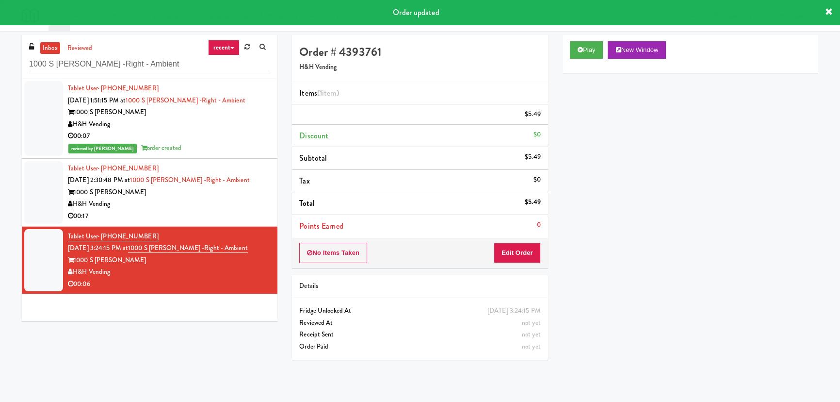
scroll to position [26, 0]
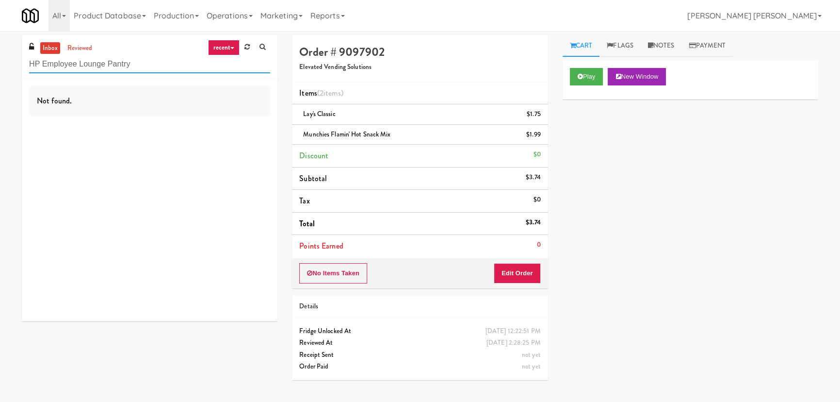
drag, startPoint x: 0, startPoint y: 0, endPoint x: 0, endPoint y: 69, distance: 68.9
click at [0, 69] on div "inbox reviewed recent all unclear take inventory issue suspicious failed recent…" at bounding box center [420, 216] width 840 height 363
paste input "RMU - Floor 6"
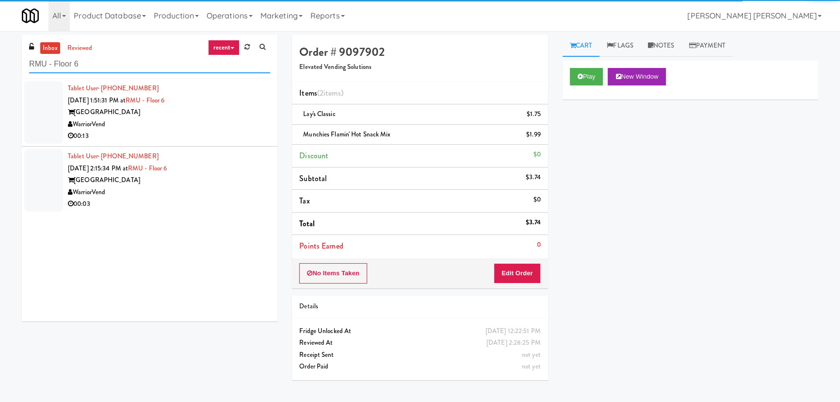
type input "RMU - Floor 6"
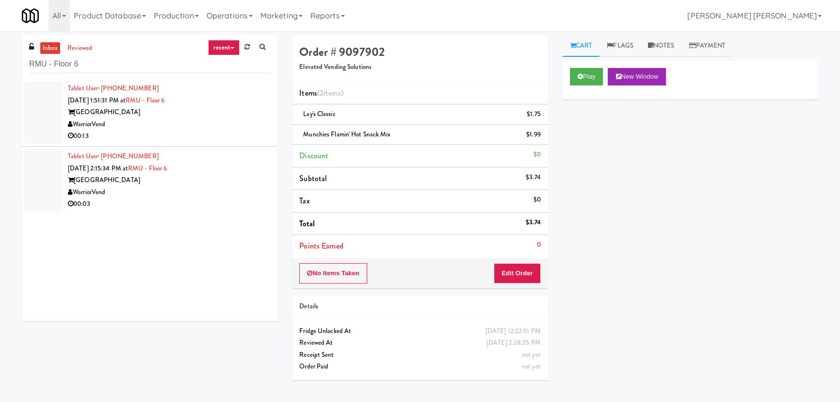
click at [206, 139] on div "00:13" at bounding box center [169, 136] width 202 height 12
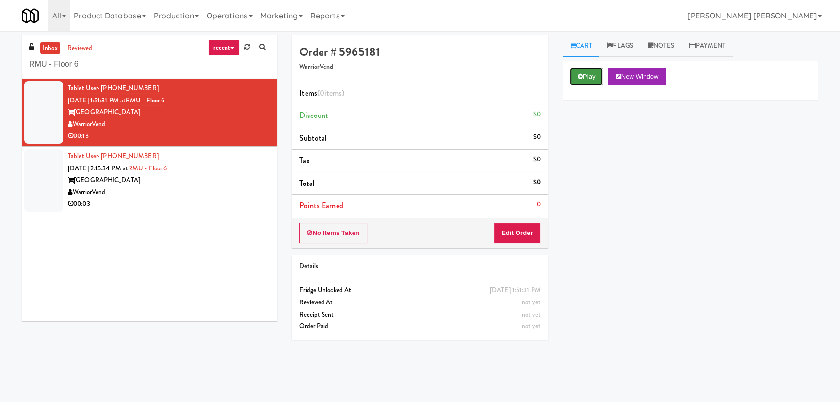
click at [577, 80] on button "Play" at bounding box center [586, 76] width 33 height 17
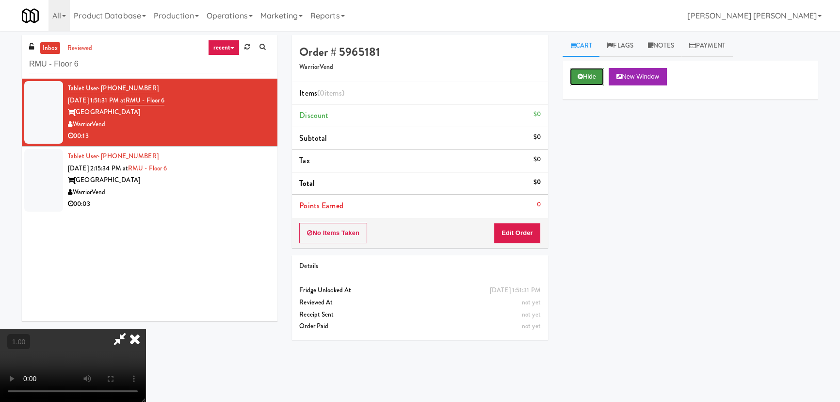
click at [573, 74] on button "Hide" at bounding box center [587, 76] width 34 height 17
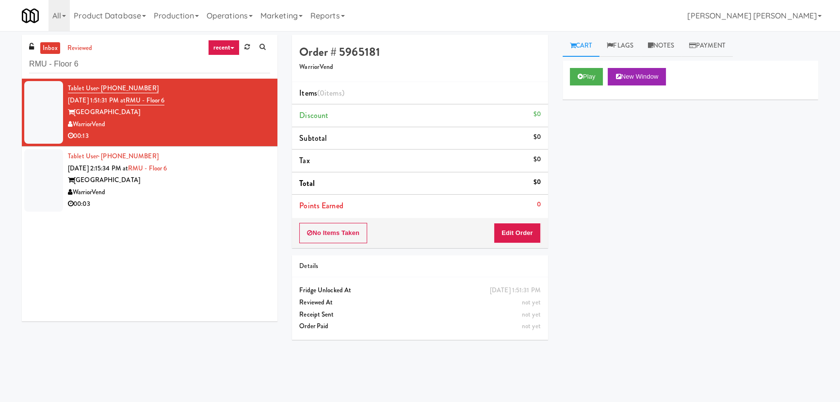
click at [192, 192] on div "WarriorVend" at bounding box center [169, 192] width 202 height 12
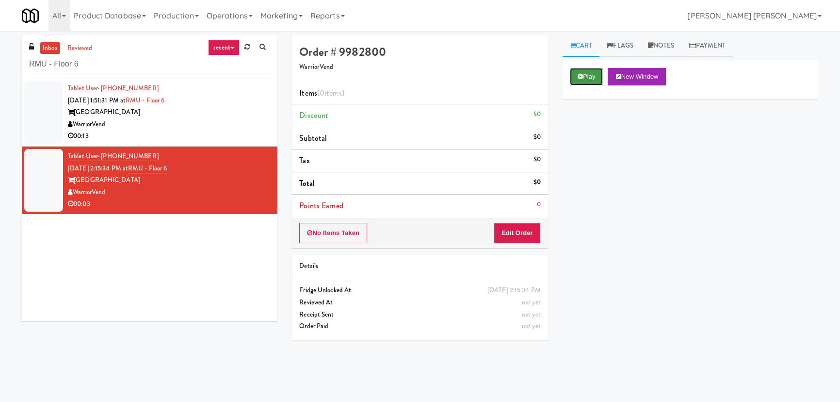
click at [586, 77] on button "Play" at bounding box center [586, 76] width 33 height 17
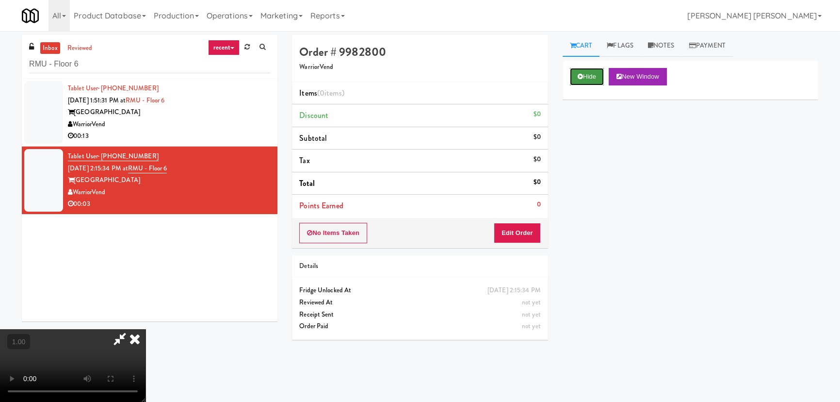
click at [576, 77] on button "Hide" at bounding box center [587, 76] width 34 height 17
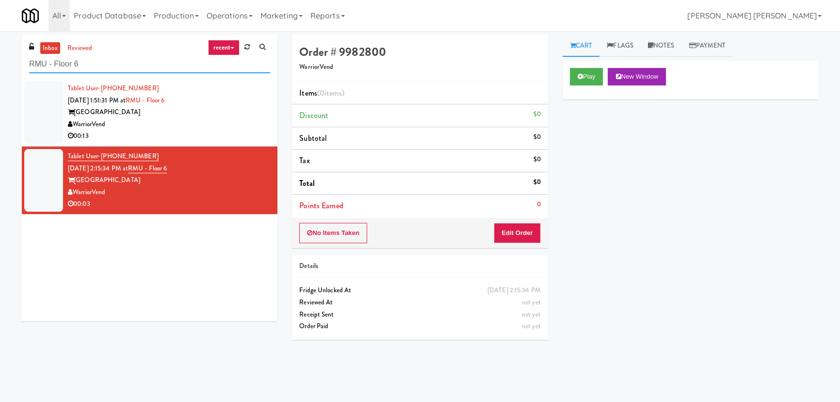
drag, startPoint x: 63, startPoint y: 63, endPoint x: 28, endPoint y: 62, distance: 35.4
click at [28, 62] on div "inbox reviewed recent all unclear take inventory issue suspicious failed recent…" at bounding box center [150, 57] width 256 height 44
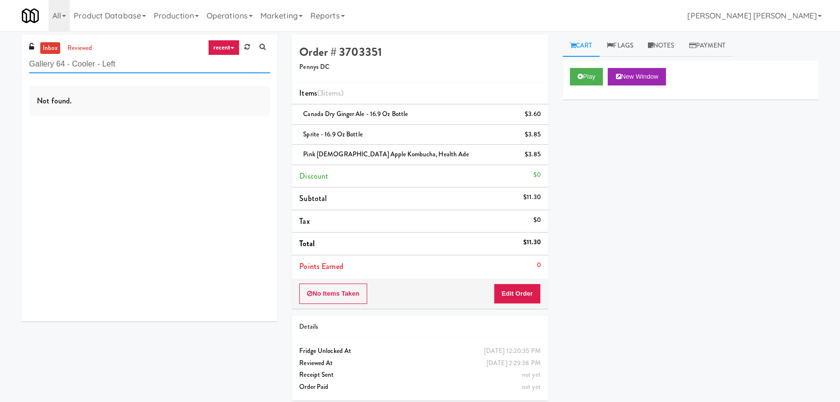
drag, startPoint x: 29, startPoint y: 70, endPoint x: 8, endPoint y: 70, distance: 20.4
click at [8, 70] on div "inbox reviewed recent all unclear take inventory issue suspicious failed recent…" at bounding box center [420, 221] width 840 height 373
paste input "Pacifica HS - Cooler"
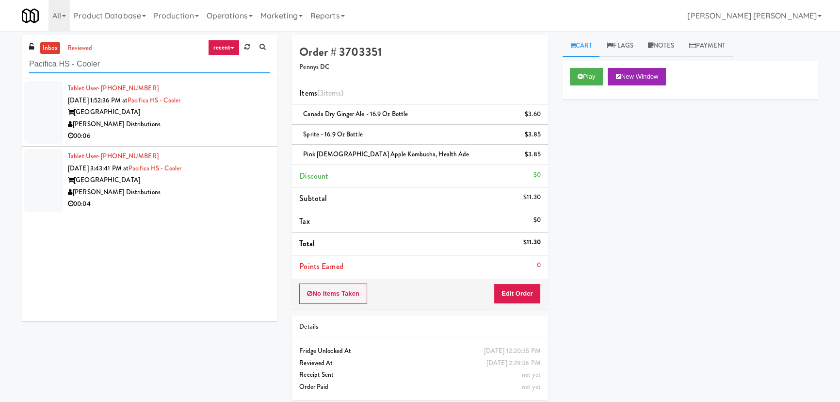
type input "Pacifica HS - Cooler"
click at [225, 121] on div "[PERSON_NAME] Distributions" at bounding box center [169, 124] width 202 height 12
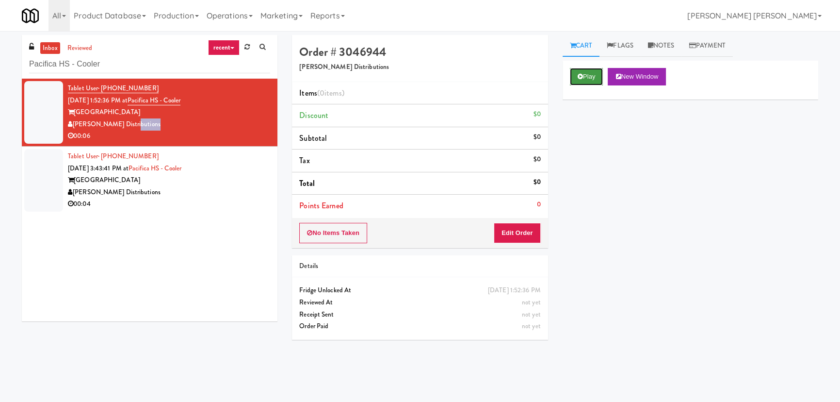
click at [587, 73] on button "Play" at bounding box center [586, 76] width 33 height 17
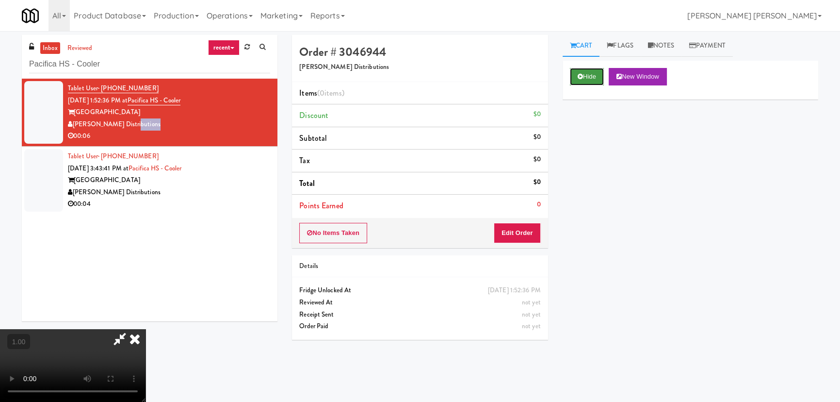
drag, startPoint x: 586, startPoint y: 78, endPoint x: 593, endPoint y: 80, distance: 7.7
click at [587, 80] on button "Hide" at bounding box center [587, 76] width 34 height 17
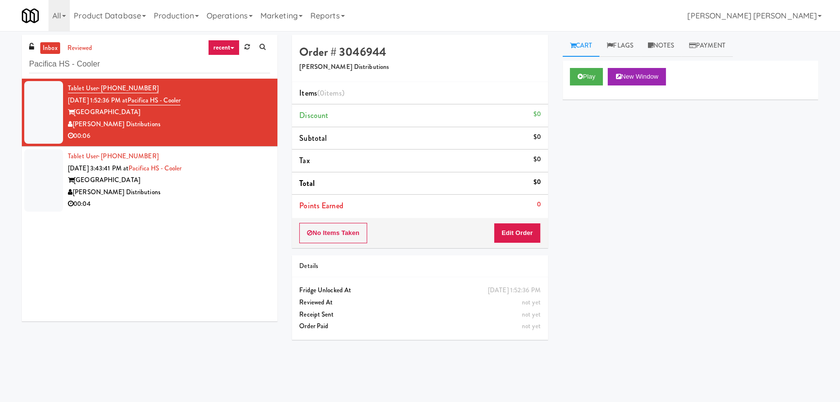
click at [216, 185] on div "[GEOGRAPHIC_DATA]" at bounding box center [169, 180] width 202 height 12
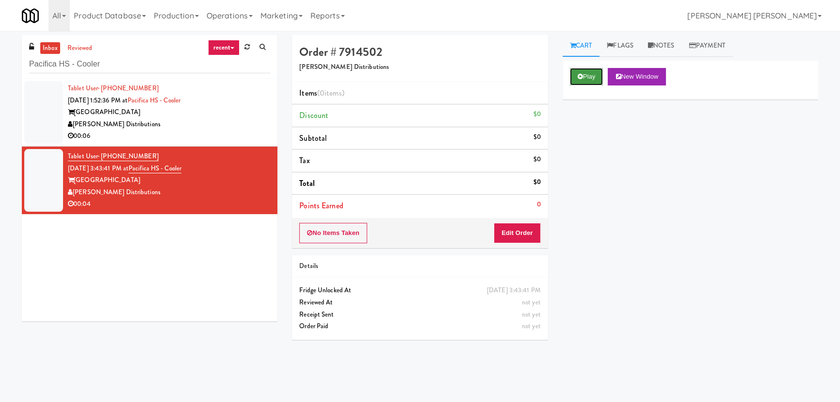
click at [587, 75] on button "Play" at bounding box center [586, 76] width 33 height 17
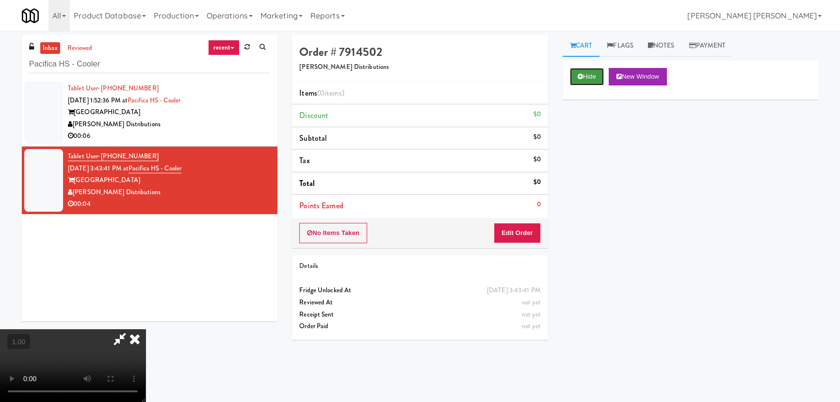
click at [591, 73] on button "Hide" at bounding box center [587, 76] width 34 height 17
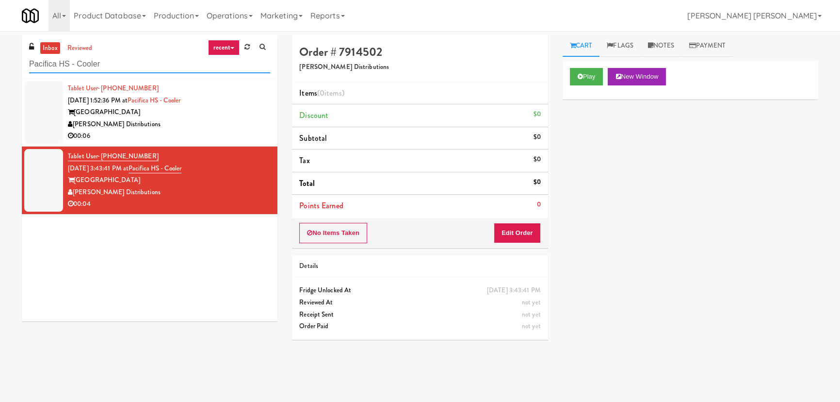
drag, startPoint x: 103, startPoint y: 65, endPoint x: 27, endPoint y: 67, distance: 76.2
click at [27, 67] on div "inbox reviewed recent all unclear take inventory issue suspicious failed recent…" at bounding box center [150, 57] width 256 height 44
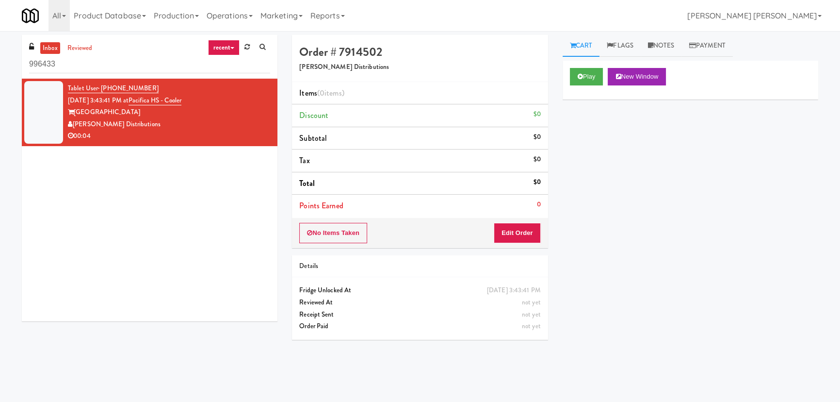
click at [183, 120] on div "[PERSON_NAME] Distributions" at bounding box center [169, 124] width 202 height 12
click at [591, 79] on button "Play" at bounding box center [586, 76] width 33 height 17
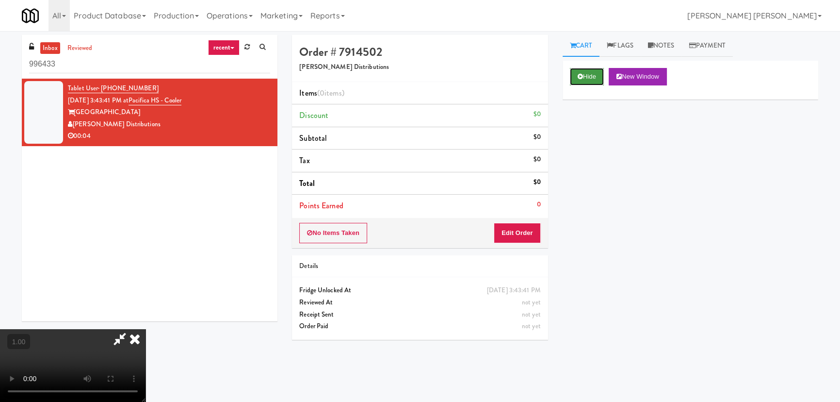
click at [582, 72] on button "Hide" at bounding box center [587, 76] width 34 height 17
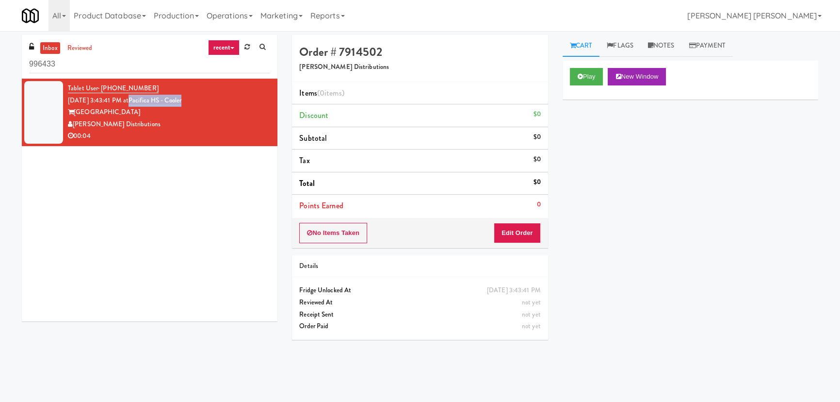
drag, startPoint x: 209, startPoint y: 97, endPoint x: 185, endPoint y: 80, distance: 29.2
click at [141, 95] on div "Tablet User · (559) 361-3878 Sep 8, 2025 3:43:41 PM at Pacifica HS - Cooler Pac…" at bounding box center [169, 112] width 202 height 60
copy link "Pacifica HS - Cooler"
click at [45, 47] on link "inbox" at bounding box center [50, 48] width 20 height 12
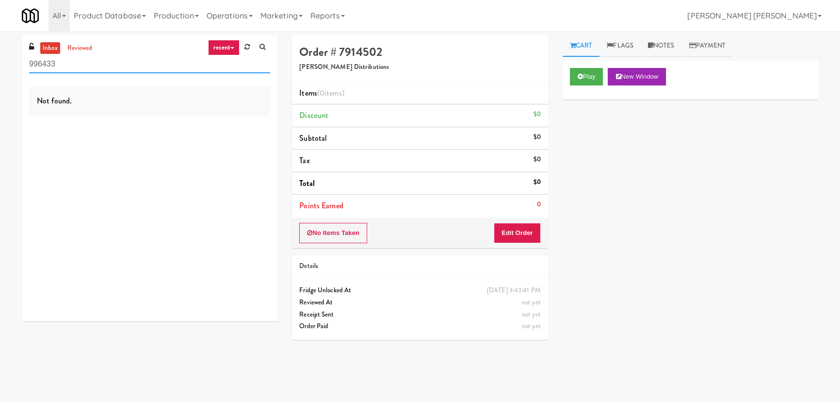
drag, startPoint x: 30, startPoint y: 71, endPoint x: -3, endPoint y: 73, distance: 33.1
click at [0, 73] on html "Okay Okay Select date: previous 2025-Sep next Su Mo Tu We Th Fr Sa 31 1 2 3 4 5…" at bounding box center [420, 201] width 840 height 402
paste input "RMU - Floor 6"
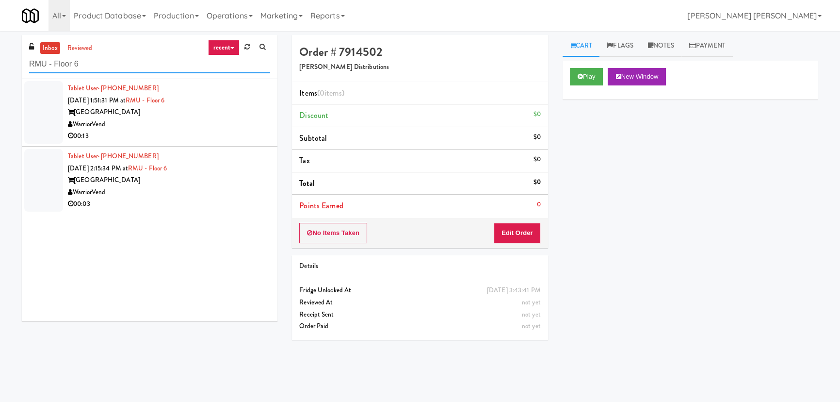
type input "RMU - Floor 6"
click at [181, 111] on div "[GEOGRAPHIC_DATA]" at bounding box center [169, 112] width 202 height 12
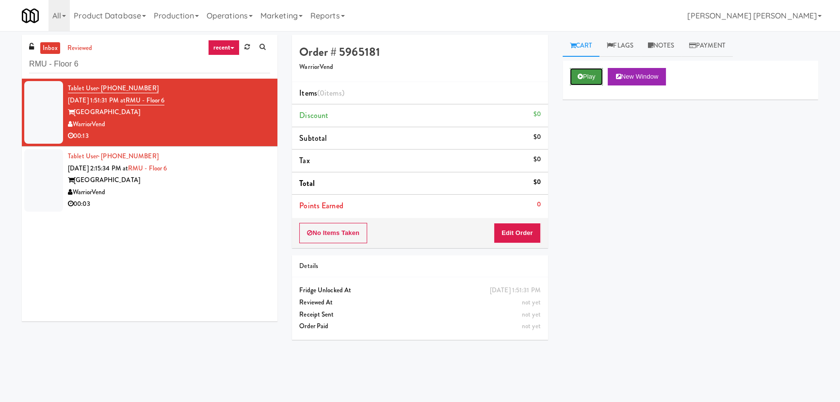
click at [579, 70] on button "Play" at bounding box center [586, 76] width 33 height 17
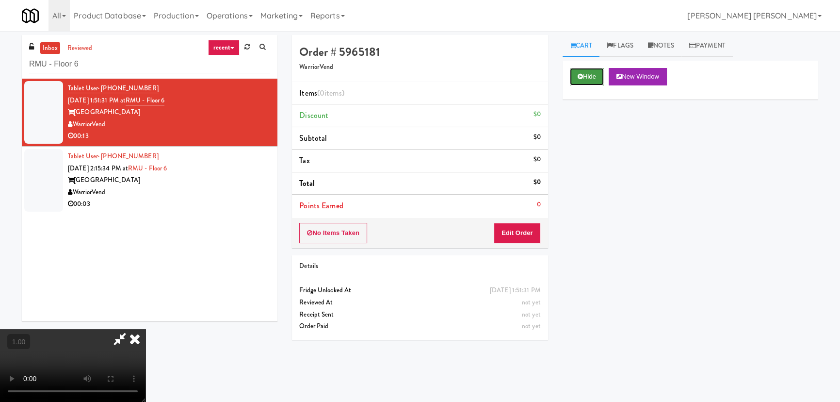
click at [576, 76] on button "Hide" at bounding box center [587, 76] width 34 height 17
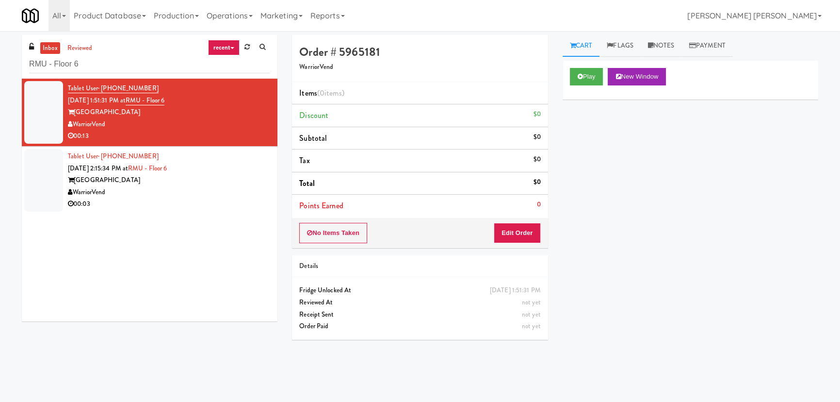
click at [170, 198] on div "00:03" at bounding box center [169, 204] width 202 height 12
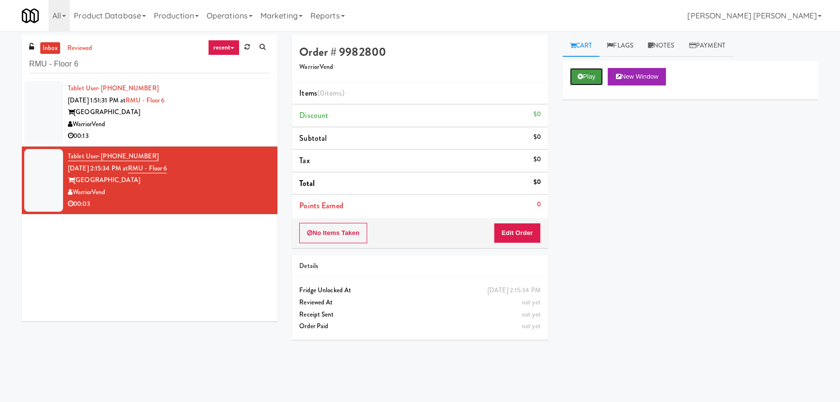
click at [579, 79] on icon at bounding box center [580, 76] width 5 height 6
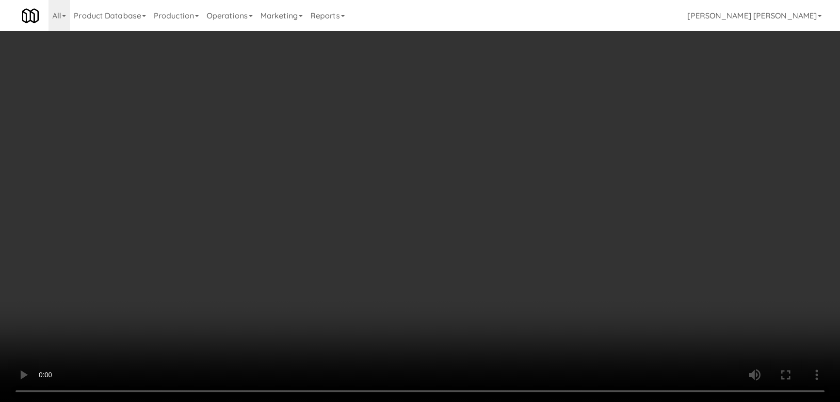
scroll to position [20, 0]
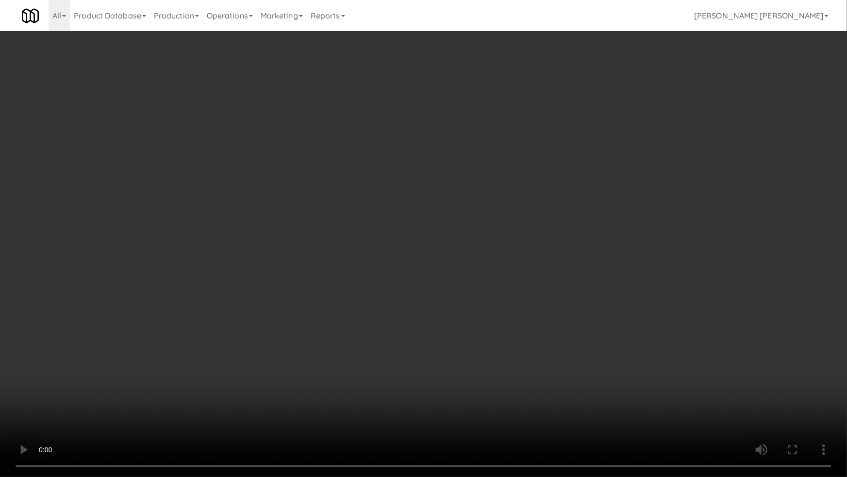
drag, startPoint x: 467, startPoint y: 432, endPoint x: 513, endPoint y: 427, distance: 46.3
click at [492, 401] on video at bounding box center [423, 238] width 847 height 477
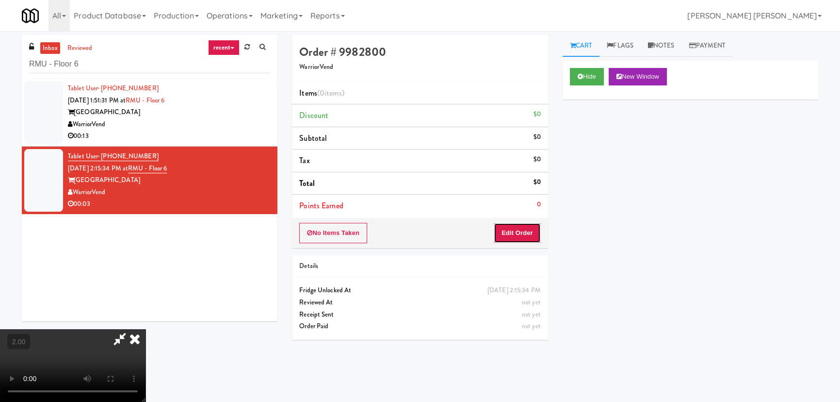
click at [528, 229] on button "Edit Order" at bounding box center [517, 233] width 47 height 20
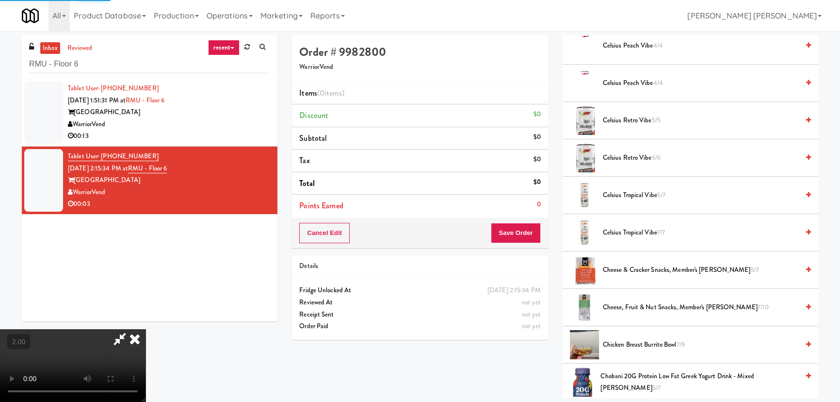
scroll to position [441, 0]
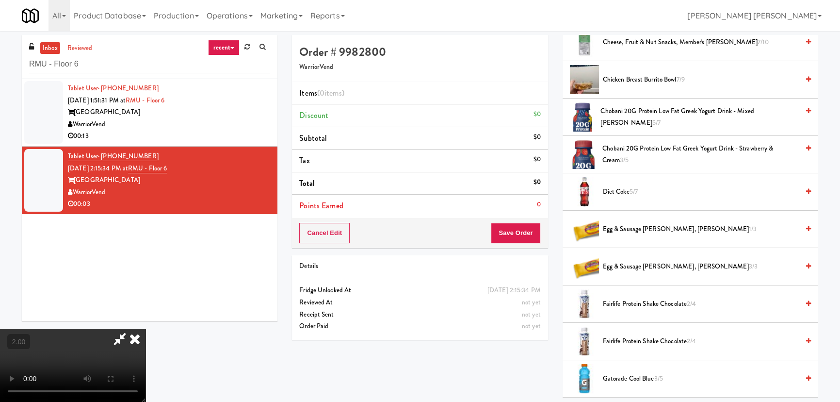
click at [626, 191] on span "Diet Coke 5/7" at bounding box center [701, 192] width 196 height 12
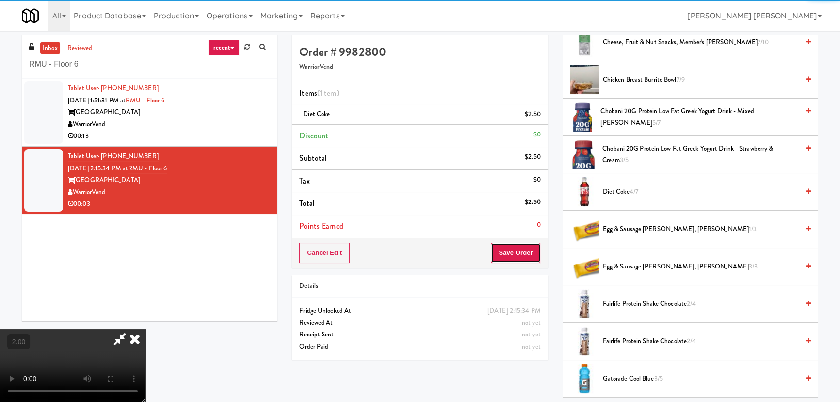
click at [524, 251] on button "Save Order" at bounding box center [515, 253] width 49 height 20
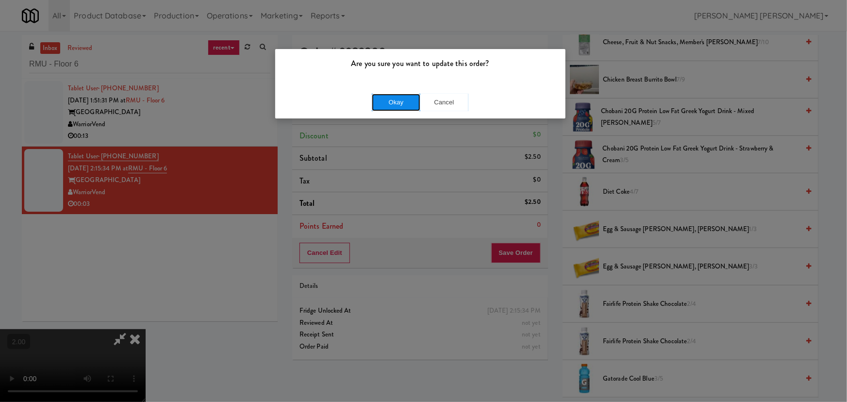
click at [406, 106] on button "Okay" at bounding box center [396, 102] width 49 height 17
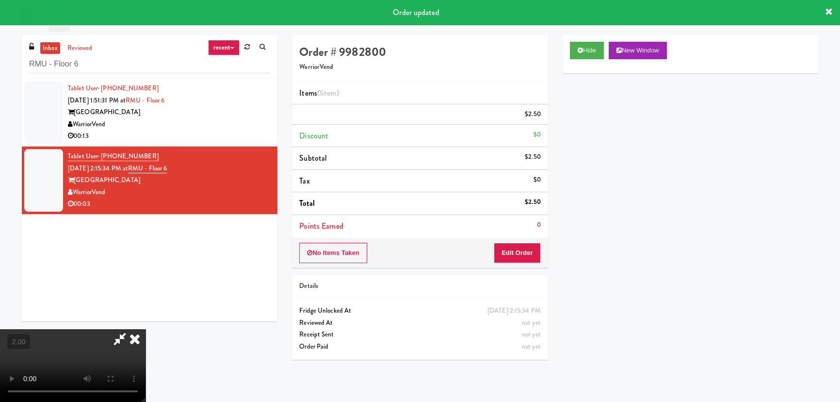
scroll to position [0, 0]
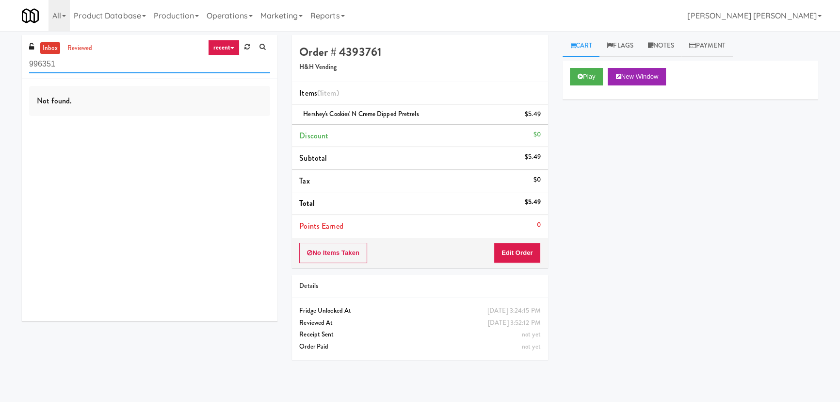
drag, startPoint x: 66, startPoint y: 57, endPoint x: -22, endPoint y: 51, distance: 89.0
click at [0, 51] on html "Okay Okay Select date: previous 2025-Sep next Su Mo Tu We Th Fr Sa 31 1 2 3 4 5…" at bounding box center [420, 201] width 840 height 402
paste input "RMU - Floor 6"
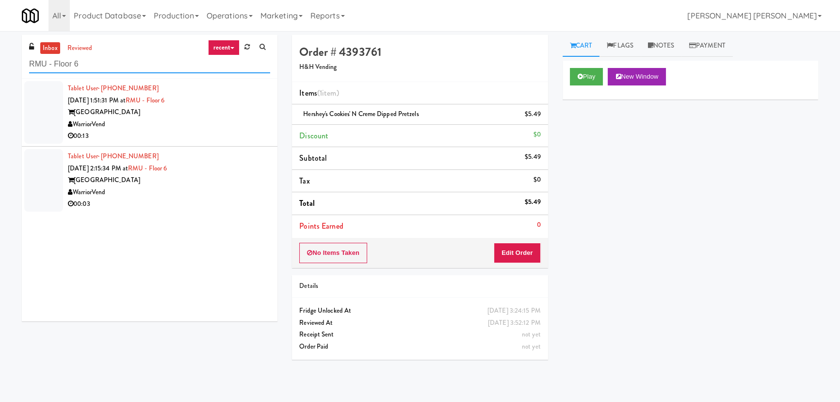
type input "RMU - Floor 6"
click at [204, 176] on div "[GEOGRAPHIC_DATA]" at bounding box center [169, 180] width 202 height 12
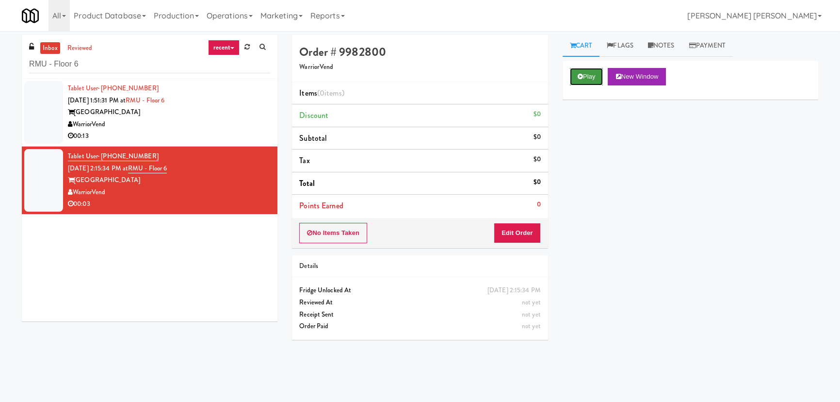
click at [590, 74] on button "Play" at bounding box center [586, 76] width 33 height 17
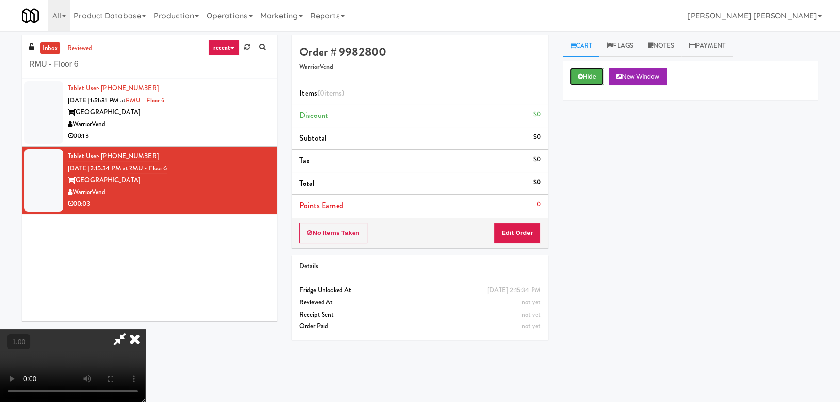
drag, startPoint x: 599, startPoint y: 76, endPoint x: 446, endPoint y: 66, distance: 153.2
click at [599, 76] on button "Hide" at bounding box center [587, 76] width 34 height 17
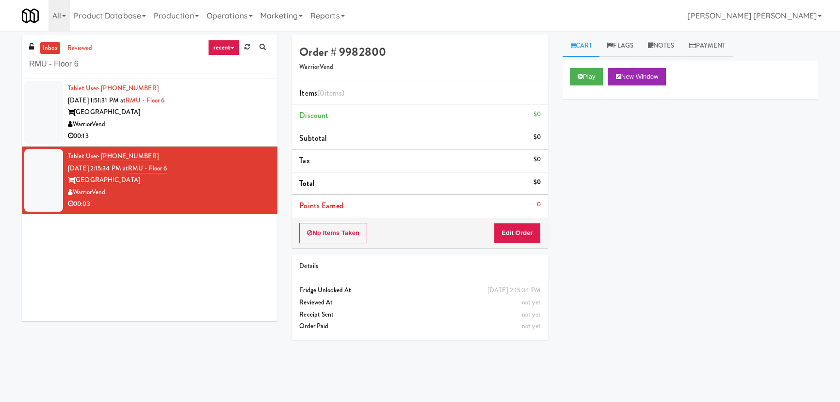
click at [226, 117] on div "[GEOGRAPHIC_DATA]" at bounding box center [169, 112] width 202 height 12
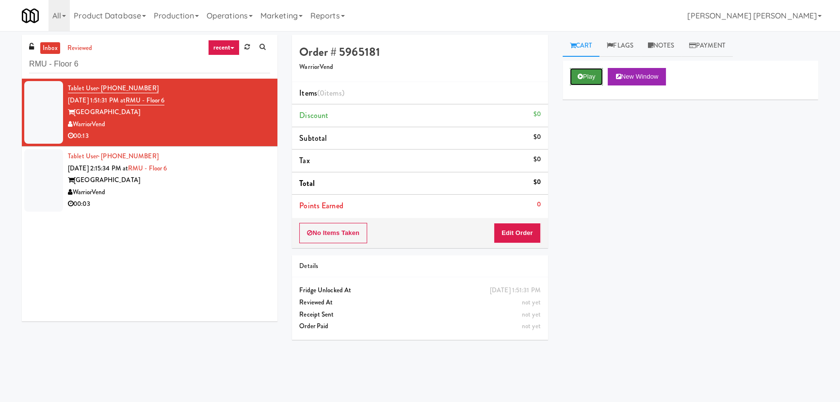
click at [583, 74] on button "Play" at bounding box center [586, 76] width 33 height 17
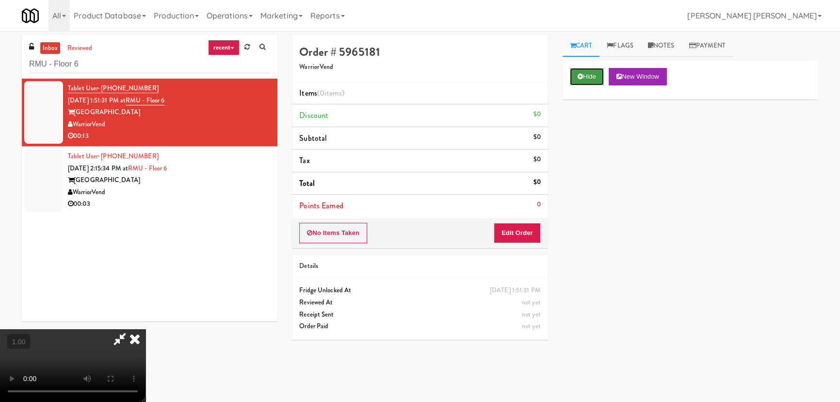
click at [586, 80] on button "Hide" at bounding box center [587, 76] width 34 height 17
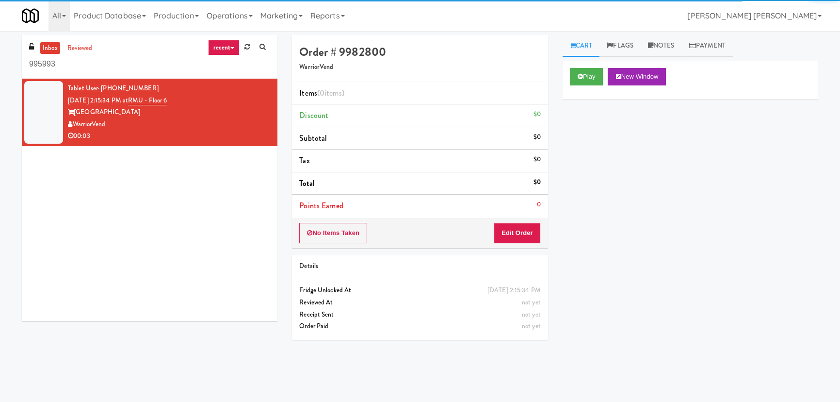
drag, startPoint x: 60, startPoint y: 63, endPoint x: 17, endPoint y: 60, distance: 42.8
click at [17, 60] on div "inbox reviewed recent all unclear take inventory issue suspicious failed recent…" at bounding box center [150, 182] width 270 height 294
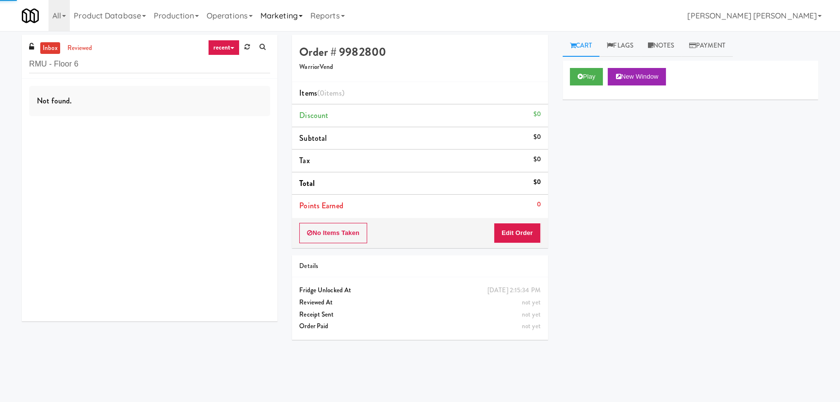
type input "RMU - Floor 6"
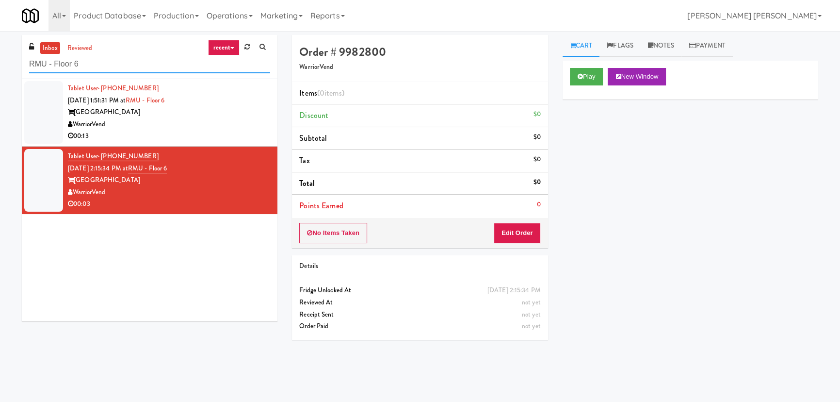
drag, startPoint x: 130, startPoint y: 66, endPoint x: 17, endPoint y: 59, distance: 113.3
click at [17, 59] on div "inbox reviewed recent all unclear take inventory issue suspicious failed recent…" at bounding box center [150, 182] width 270 height 294
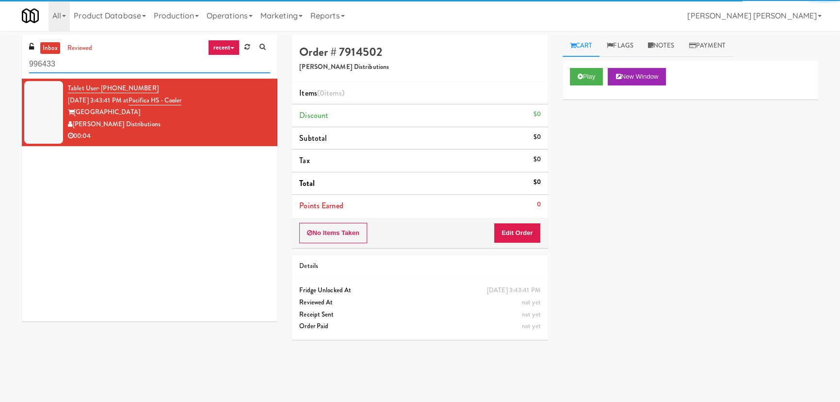
drag, startPoint x: 59, startPoint y: 65, endPoint x: 17, endPoint y: 58, distance: 42.8
click at [17, 58] on div "inbox reviewed recent all unclear take inventory issue suspicious failed recent…" at bounding box center [150, 182] width 270 height 294
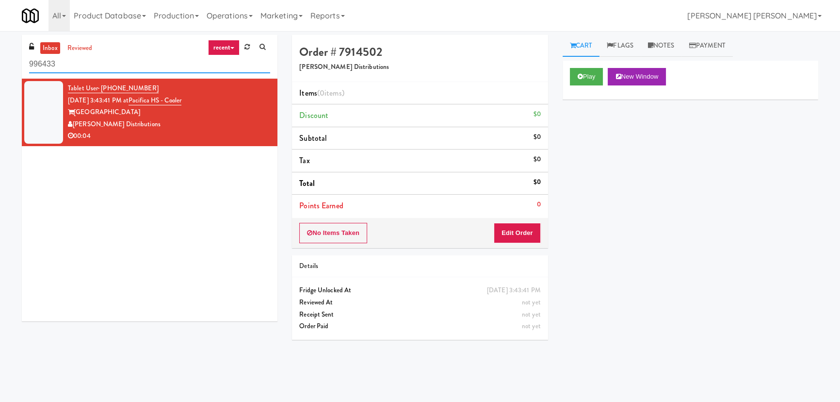
paste input "Pacifica HS - Cooler"
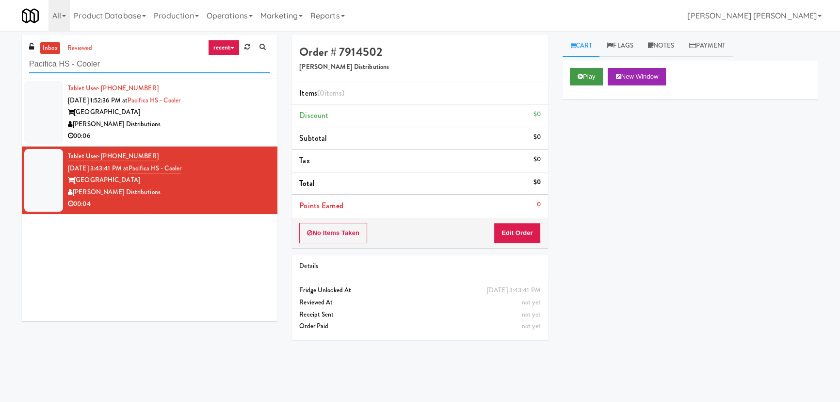
type input "Pacifica HS - Cooler"
click at [588, 80] on button "Play" at bounding box center [586, 76] width 33 height 17
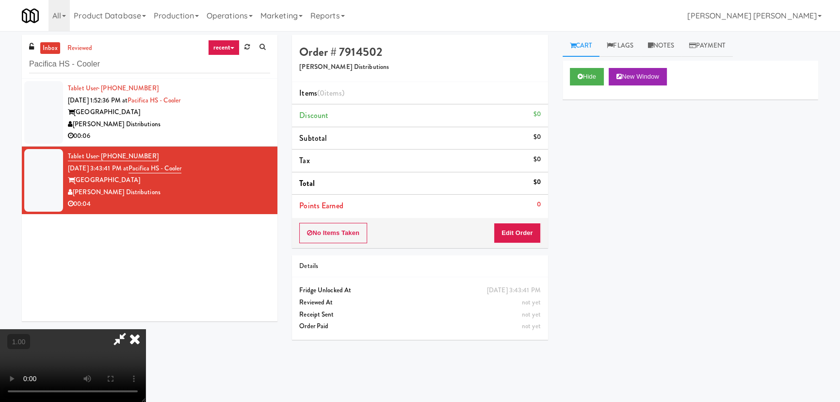
scroll to position [154, 0]
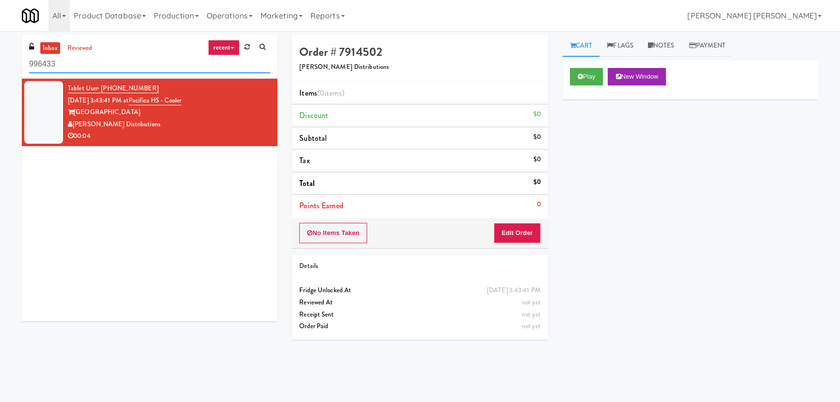
drag, startPoint x: 80, startPoint y: 62, endPoint x: 18, endPoint y: 66, distance: 61.3
click at [24, 66] on div "inbox reviewed recent all unclear take inventory issue suspicious failed recent…" at bounding box center [150, 57] width 256 height 44
click at [18, 66] on div "inbox reviewed recent all unclear take inventory issue suspicious failed recent…" at bounding box center [150, 182] width 270 height 294
drag, startPoint x: 70, startPoint y: 59, endPoint x: 11, endPoint y: 70, distance: 60.3
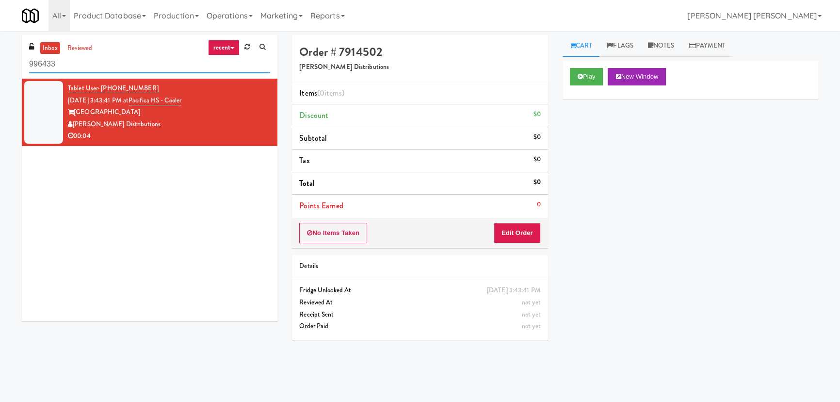
click at [11, 70] on div "inbox reviewed recent all unclear take inventory issue suspicious failed recent…" at bounding box center [420, 216] width 840 height 363
paste input "RMU - Floor 6"
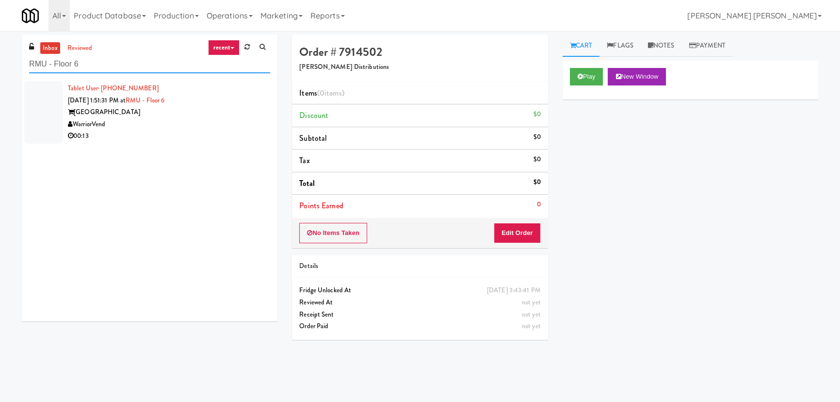
type input "RMU - Floor 6"
click at [218, 115] on div "[GEOGRAPHIC_DATA]" at bounding box center [169, 112] width 202 height 12
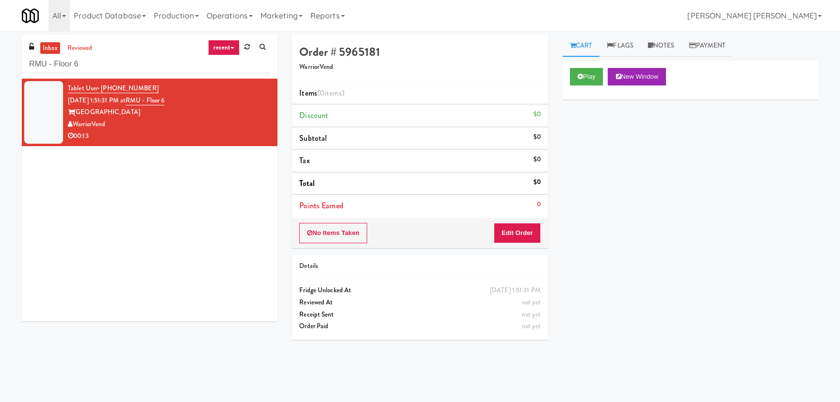
click at [578, 66] on div "Play New Window" at bounding box center [691, 80] width 256 height 39
click at [578, 72] on button "Play" at bounding box center [586, 76] width 33 height 17
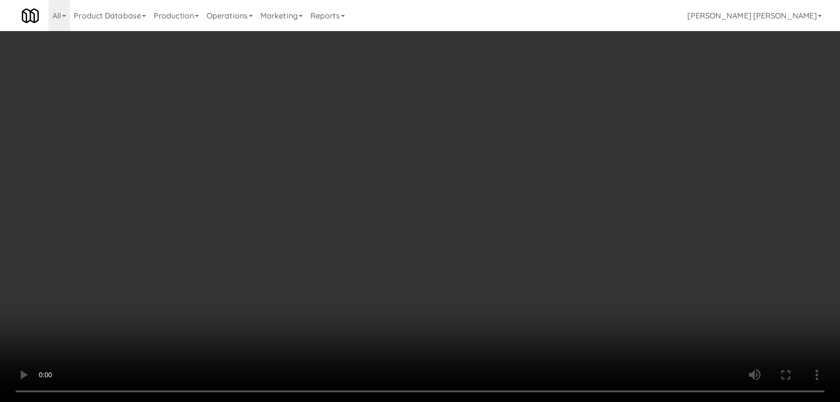
click at [477, 401] on video at bounding box center [420, 201] width 840 height 402
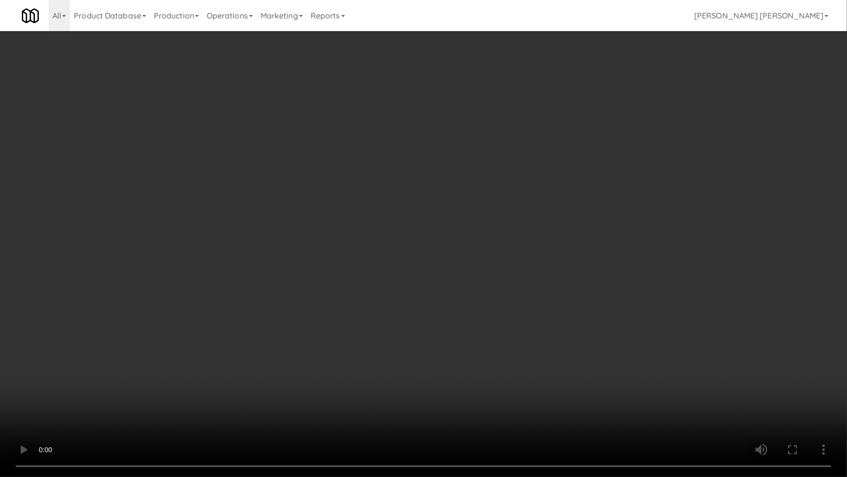
click at [830, 401] on video at bounding box center [423, 238] width 847 height 477
drag, startPoint x: 575, startPoint y: 343, endPoint x: 547, endPoint y: 340, distance: 27.8
click at [574, 343] on video at bounding box center [423, 238] width 847 height 477
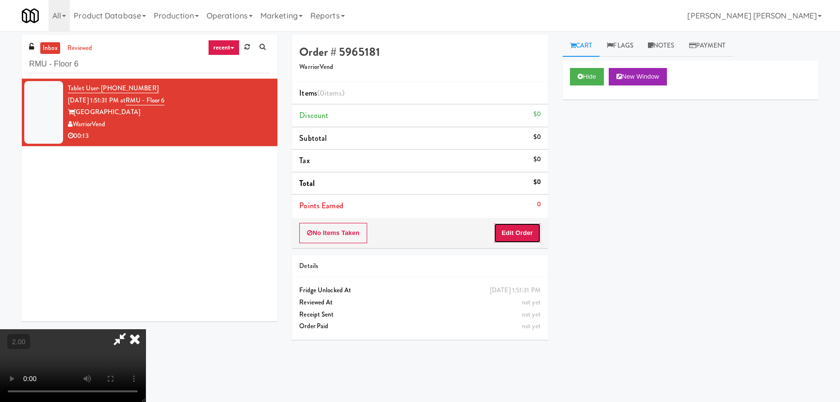
click at [526, 233] on button "Edit Order" at bounding box center [517, 233] width 47 height 20
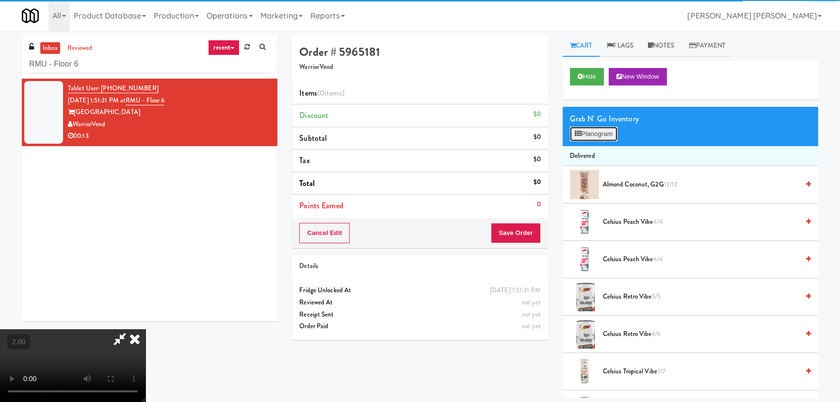
click at [602, 133] on button "Planogram" at bounding box center [594, 134] width 48 height 15
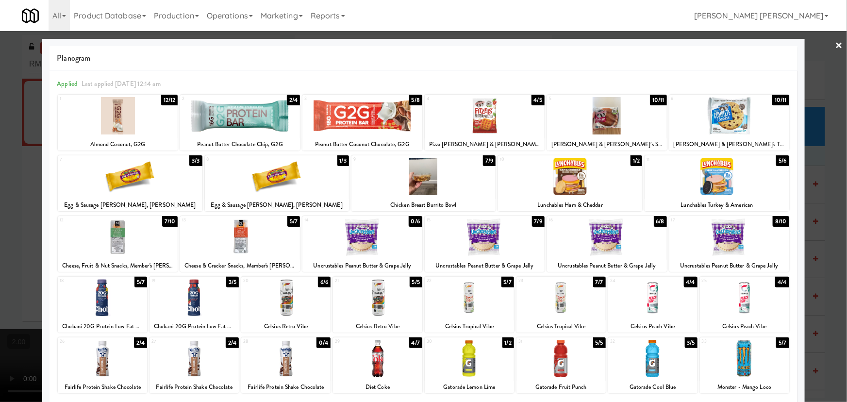
click at [279, 180] on div at bounding box center [277, 176] width 144 height 37
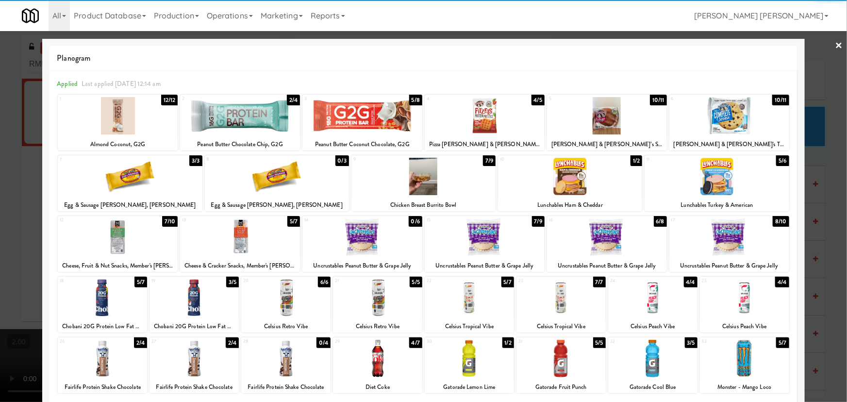
click at [183, 369] on div at bounding box center [193, 358] width 89 height 37
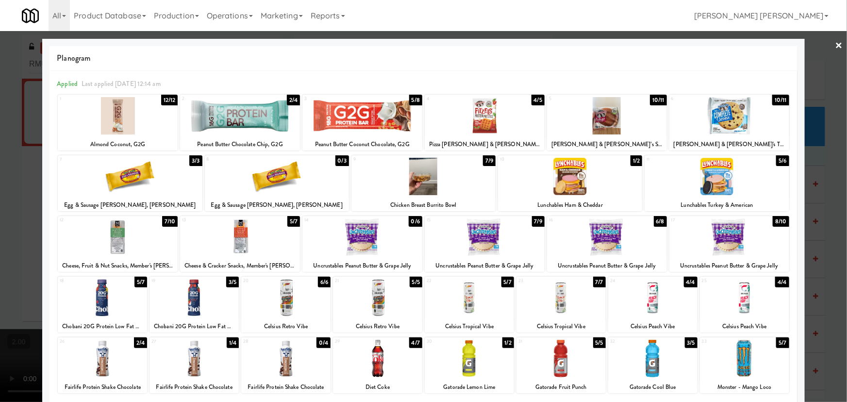
click at [838, 46] on div at bounding box center [423, 201] width 847 height 402
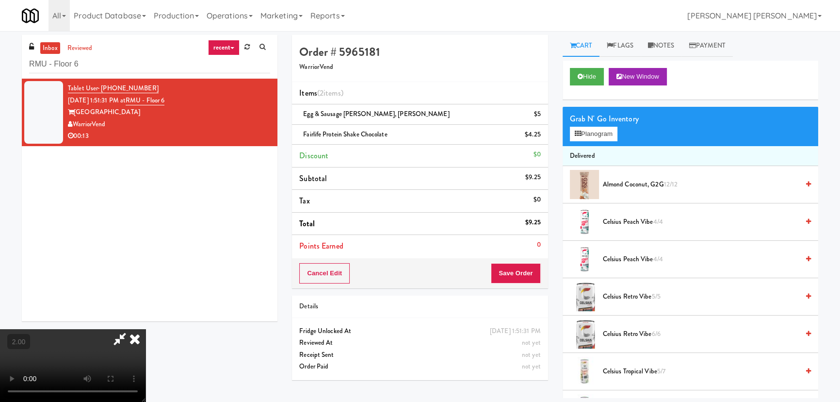
click at [146, 329] on icon at bounding box center [134, 338] width 21 height 19
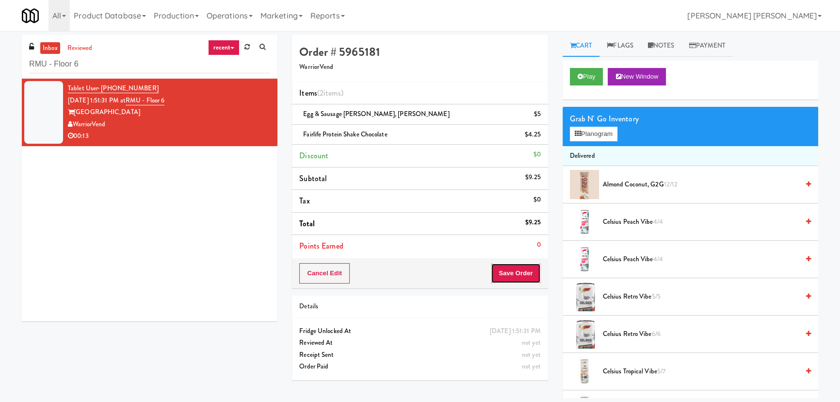
click at [510, 279] on button "Save Order" at bounding box center [515, 273] width 49 height 20
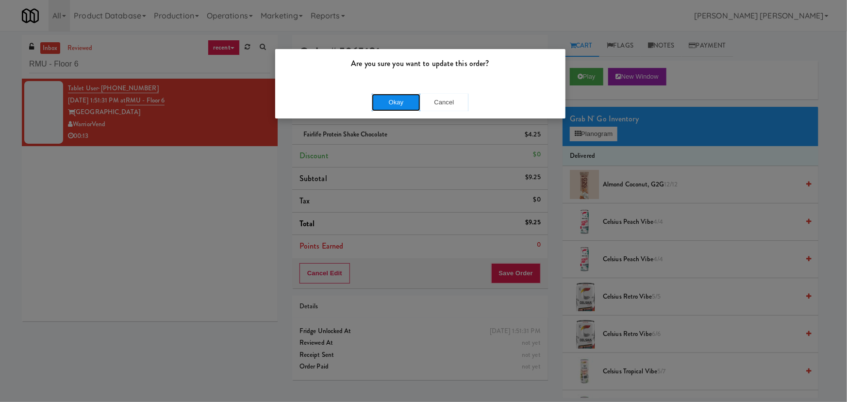
click at [393, 102] on button "Okay" at bounding box center [396, 102] width 49 height 17
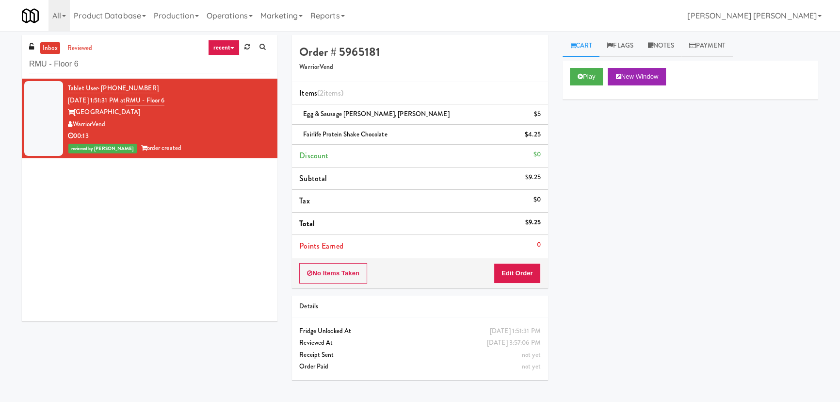
click at [47, 47] on link "inbox" at bounding box center [50, 48] width 20 height 12
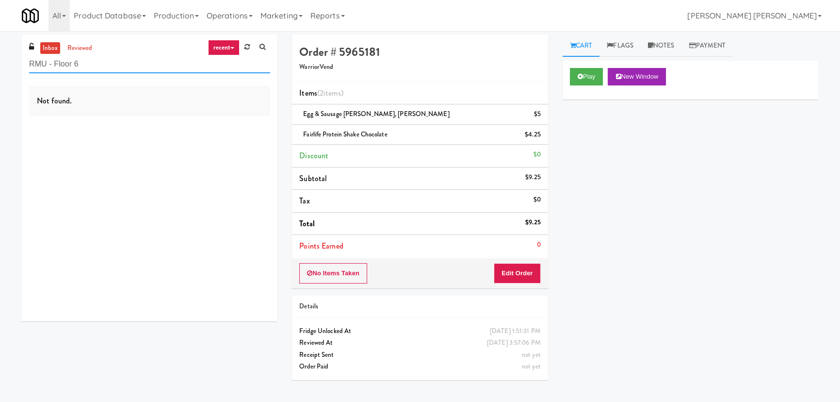
drag, startPoint x: 92, startPoint y: 65, endPoint x: 14, endPoint y: 64, distance: 78.1
click at [14, 64] on div "inbox reviewed recent all unclear take inventory issue suspicious failed recent…" at bounding box center [420, 216] width 840 height 363
paste input "(Snack & Drink) EWR 6-TB-2ND FLOOR-PRIVATE"
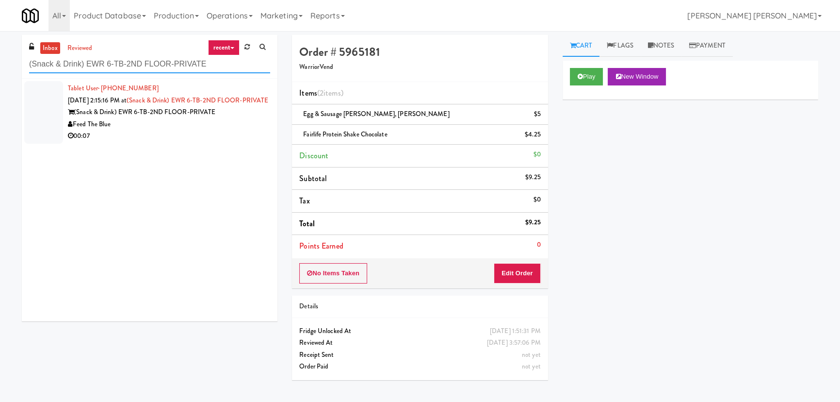
type input "(Snack & Drink) EWR 6-TB-2ND FLOOR-PRIVATE"
click at [221, 142] on div "00:07" at bounding box center [169, 136] width 202 height 12
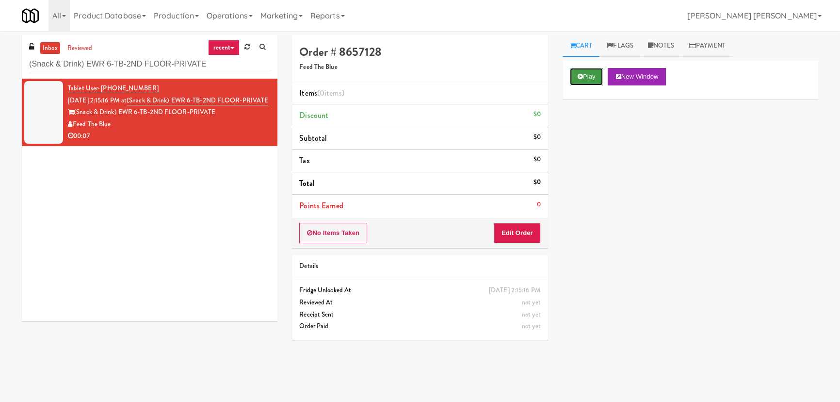
click at [583, 73] on button "Play" at bounding box center [586, 76] width 33 height 17
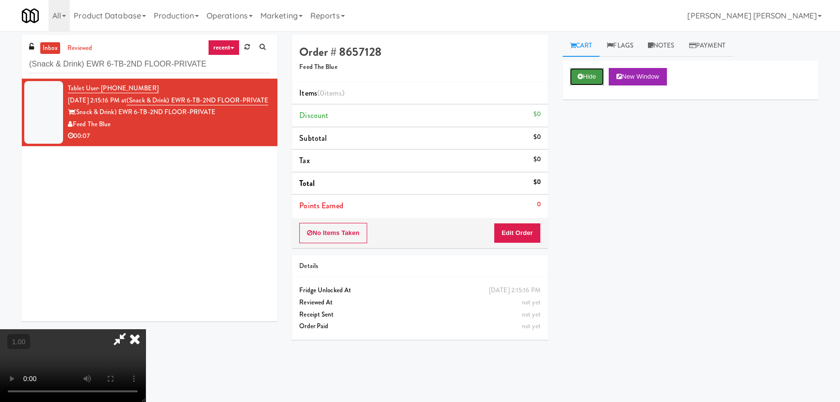
click at [580, 71] on button "Hide" at bounding box center [587, 76] width 34 height 17
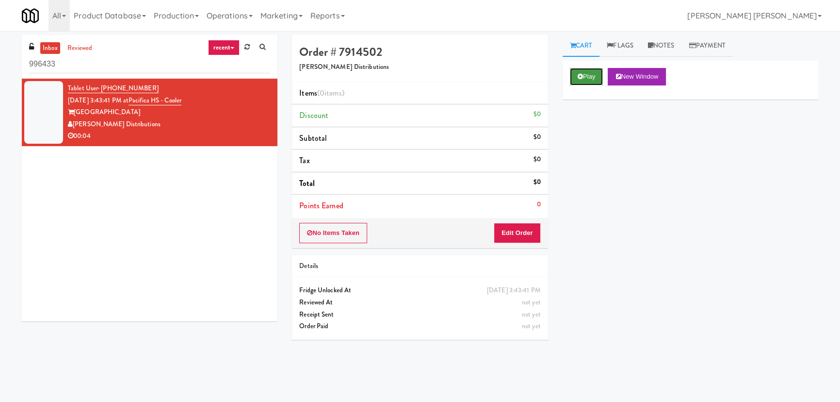
click at [586, 77] on button "Play" at bounding box center [586, 76] width 33 height 17
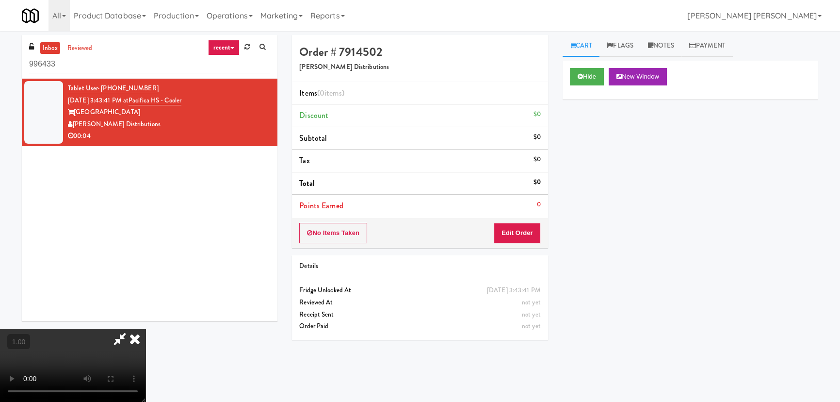
scroll to position [20, 0]
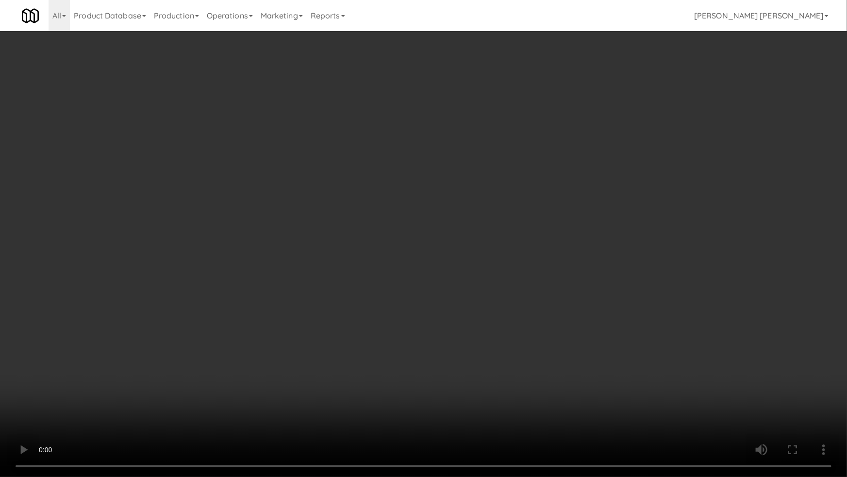
click at [513, 401] on video at bounding box center [423, 238] width 847 height 477
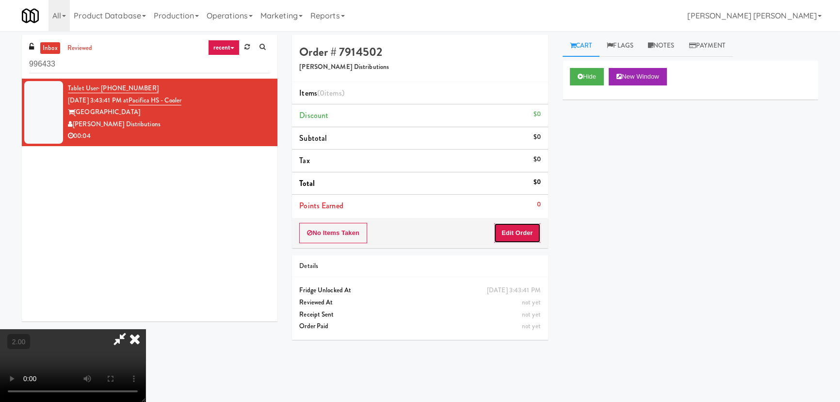
click at [531, 228] on button "Edit Order" at bounding box center [517, 233] width 47 height 20
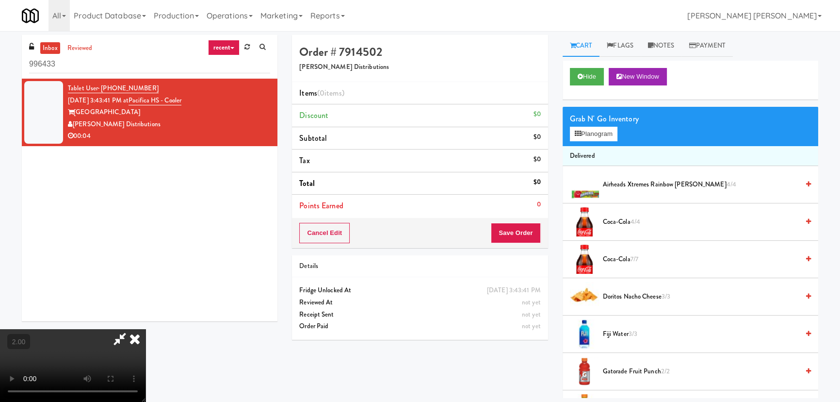
click at [624, 260] on span "Coca-Cola 7/7" at bounding box center [701, 259] width 196 height 12
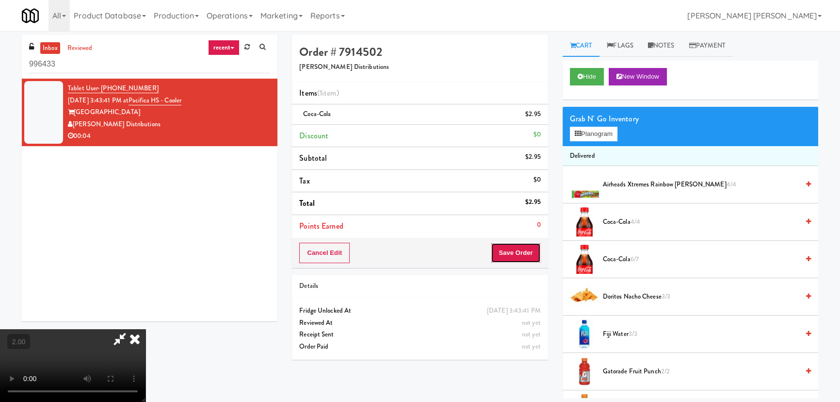
click at [526, 255] on button "Save Order" at bounding box center [515, 253] width 49 height 20
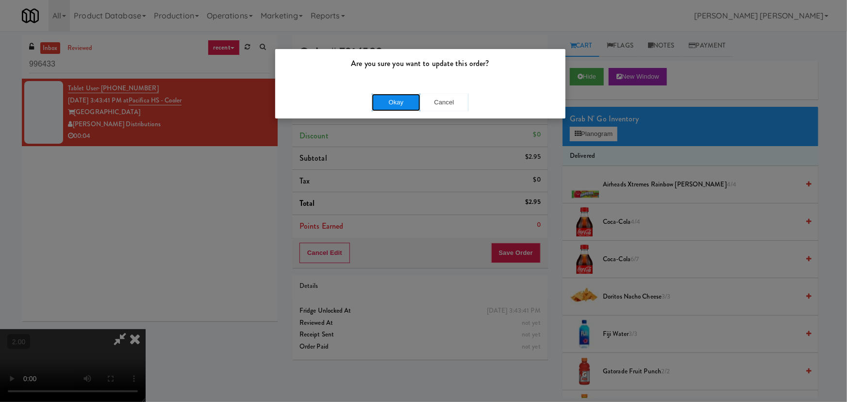
click at [402, 98] on button "Okay" at bounding box center [396, 102] width 49 height 17
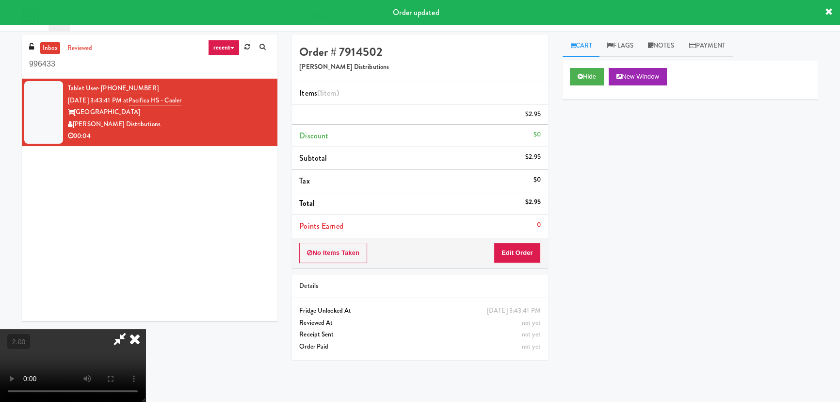
scroll to position [0, 0]
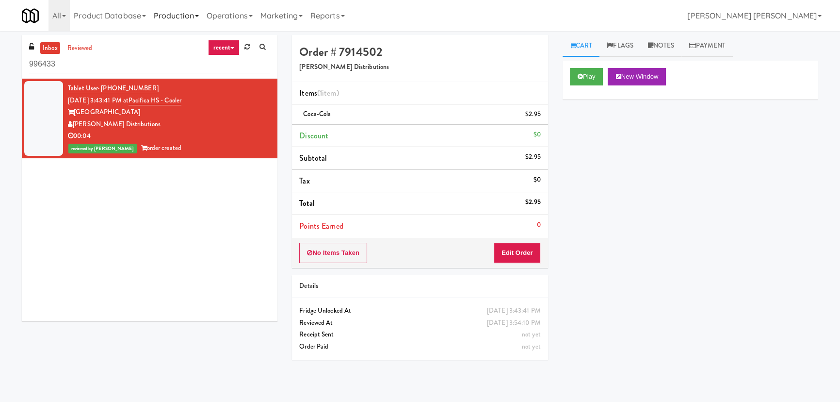
drag, startPoint x: 58, startPoint y: 49, endPoint x: 161, endPoint y: 29, distance: 104.3
click at [58, 49] on link "inbox" at bounding box center [50, 48] width 20 height 12
click at [59, 49] on link "inbox" at bounding box center [50, 48] width 20 height 12
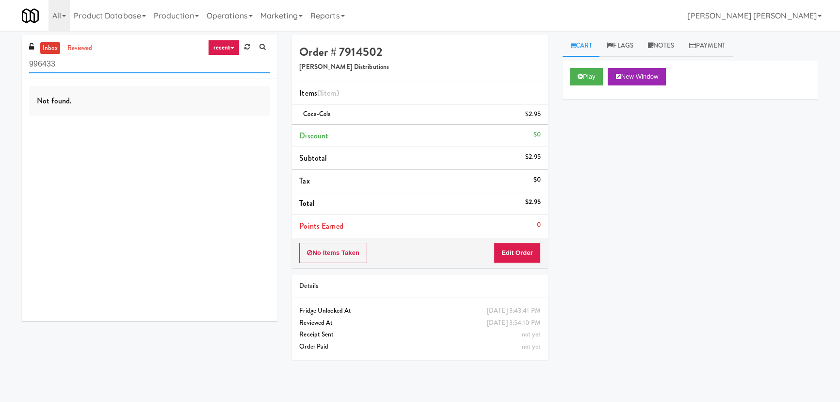
drag, startPoint x: 71, startPoint y: 58, endPoint x: 15, endPoint y: 59, distance: 55.8
click at [15, 59] on div "inbox reviewed recent all unclear take inventory issue suspicious failed recent…" at bounding box center [150, 182] width 270 height 294
paste input "RMU - Floor 6"
type input "RMU - Floor 6"
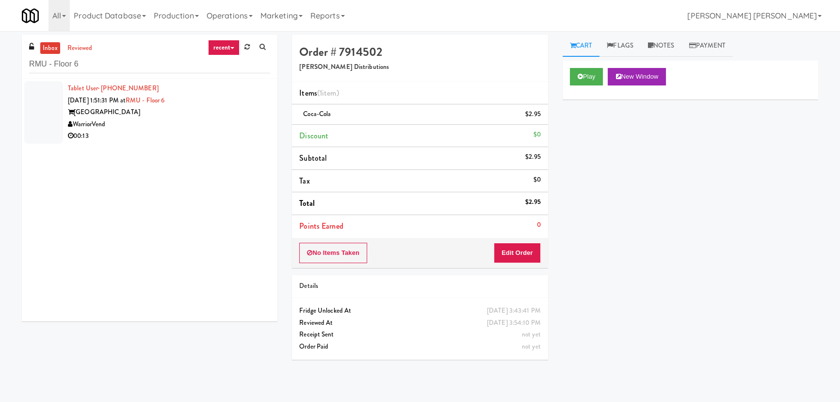
click at [174, 123] on div "WarriorVend" at bounding box center [169, 124] width 202 height 12
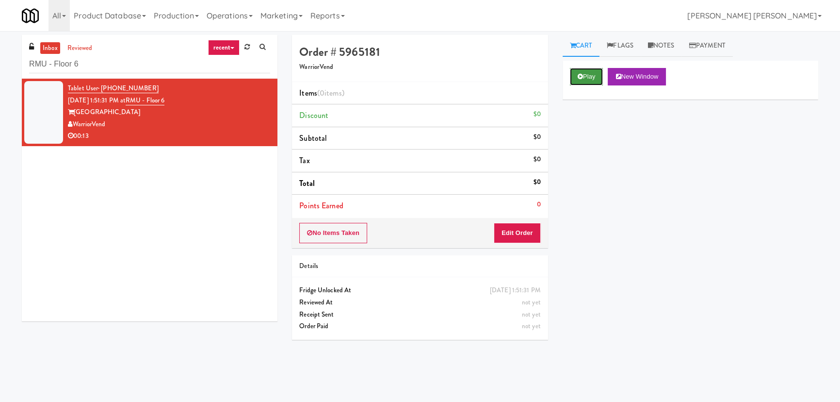
click at [592, 75] on button "Play" at bounding box center [586, 76] width 33 height 17
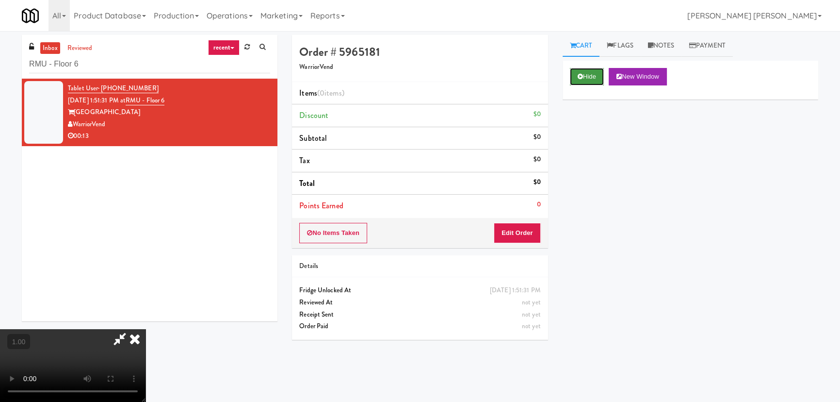
click at [587, 78] on button "Hide" at bounding box center [587, 76] width 34 height 17
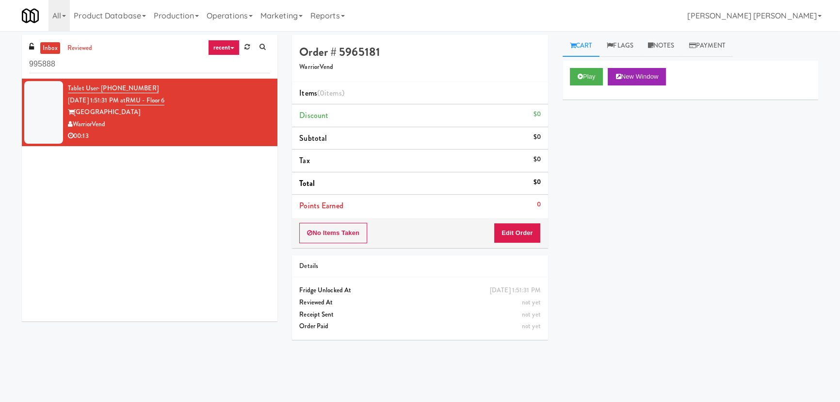
click at [47, 50] on link "inbox" at bounding box center [50, 48] width 20 height 12
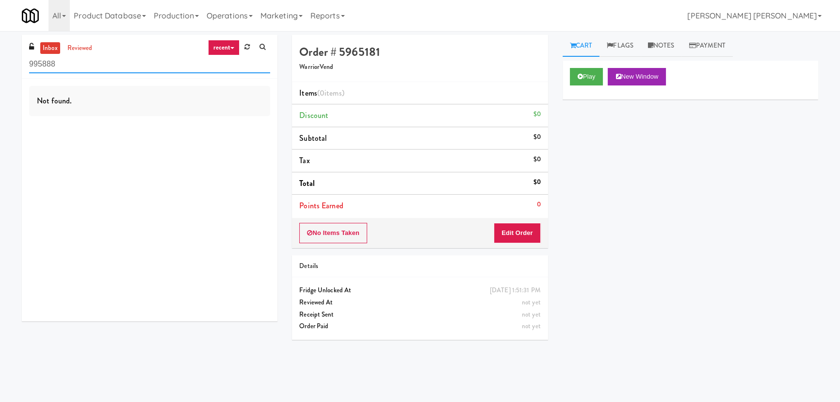
drag, startPoint x: 49, startPoint y: 64, endPoint x: 21, endPoint y: 64, distance: 27.7
click at [22, 64] on div "inbox reviewed recent all unclear take inventory issue suspicious failed recent…" at bounding box center [150, 57] width 256 height 44
paste input "(Snack & Drink) EWR 6-TB-2ND FLOOR-PRIVATE"
type input "(Snack & Drink) EWR 6-TB-2ND FLOOR-PRIVATE"
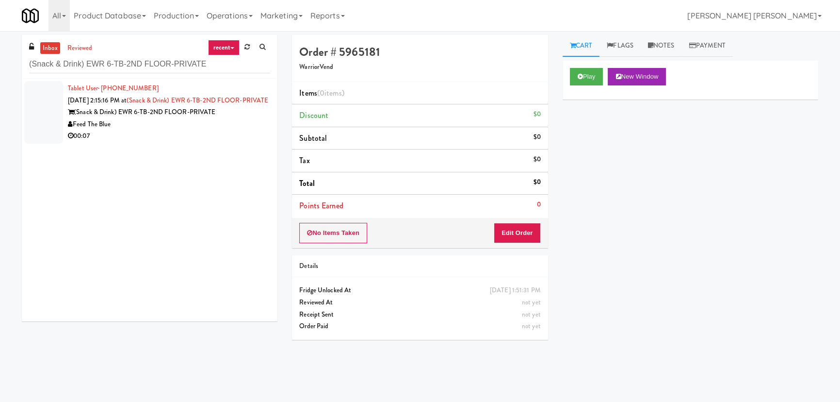
click at [204, 146] on li "Tablet User · (201) 780-4414 Sep 8, 2025 2:15:16 PM at (Snack & Drink) EWR 6-TB…" at bounding box center [150, 112] width 256 height 67
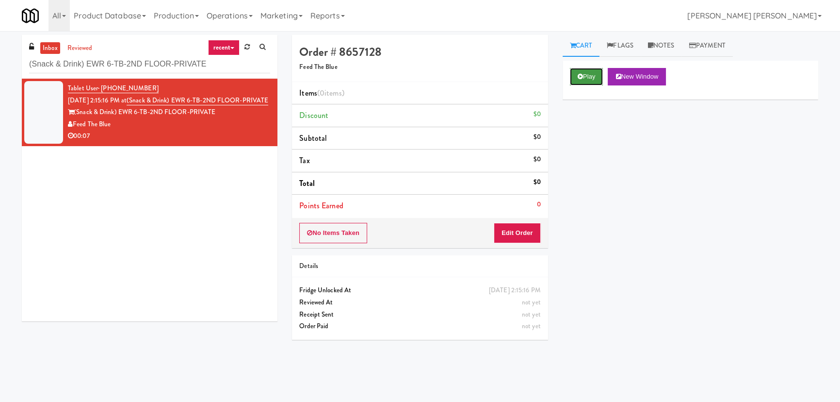
click at [597, 75] on button "Play" at bounding box center [586, 76] width 33 height 17
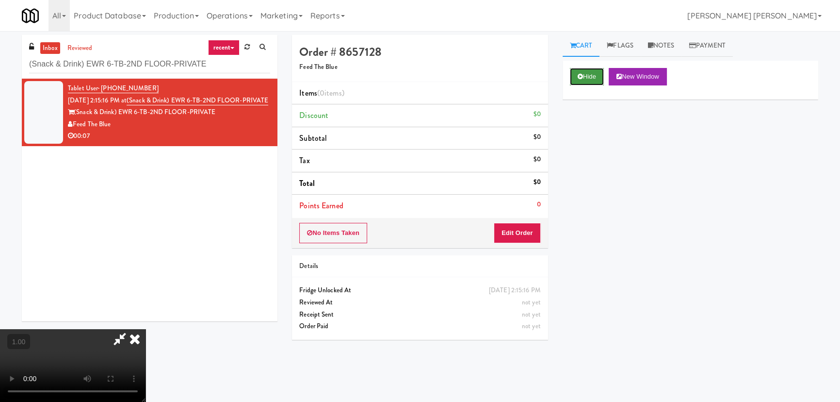
click at [588, 76] on button "Hide" at bounding box center [587, 76] width 34 height 17
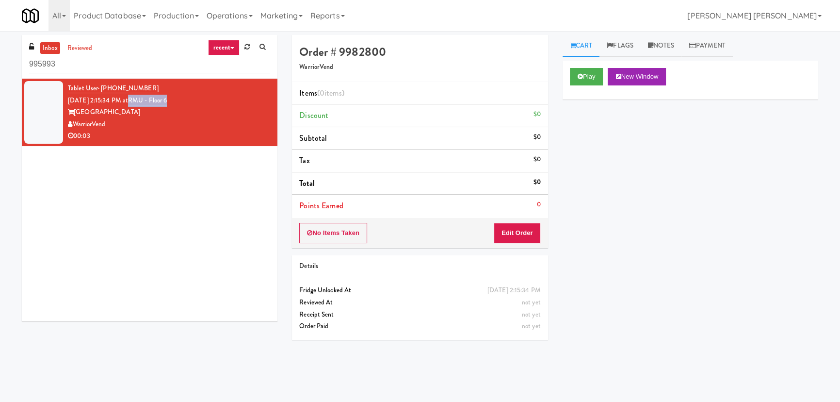
drag, startPoint x: 186, startPoint y: 101, endPoint x: 141, endPoint y: 99, distance: 45.2
click at [141, 99] on div "Tablet User · (435) 720-2045 [DATE] 2:15:34 PM at [GEOGRAPHIC_DATA] 6 [GEOGRAPH…" at bounding box center [169, 112] width 202 height 60
copy link "RMU - Floor 6"
drag, startPoint x: 33, startPoint y: 67, endPoint x: 27, endPoint y: 67, distance: 6.8
click at [27, 67] on div "inbox reviewed recent all unclear take inventory issue suspicious failed recent…" at bounding box center [150, 57] width 256 height 44
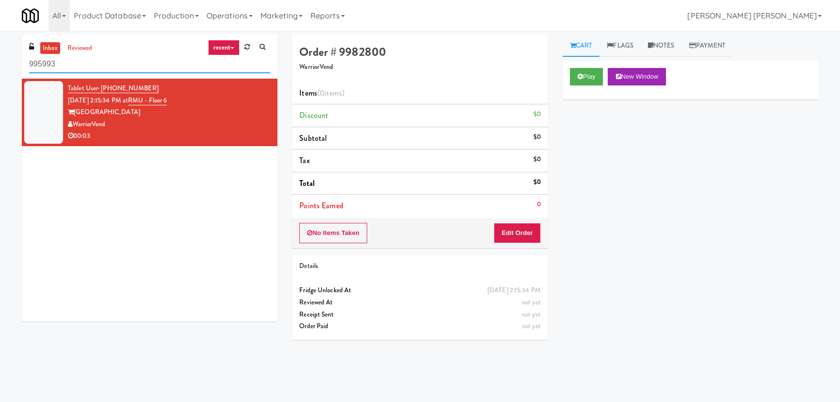
paste input "Snack Cooler (12)"
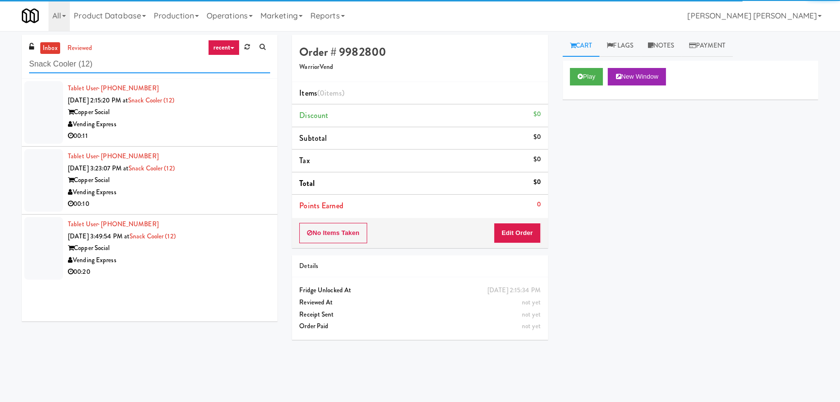
type input "Snack Cooler (12)"
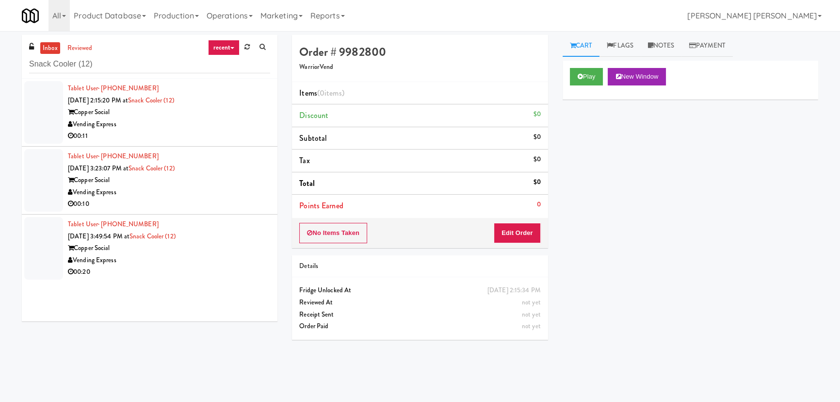
click at [180, 127] on div "Vending Express" at bounding box center [169, 124] width 202 height 12
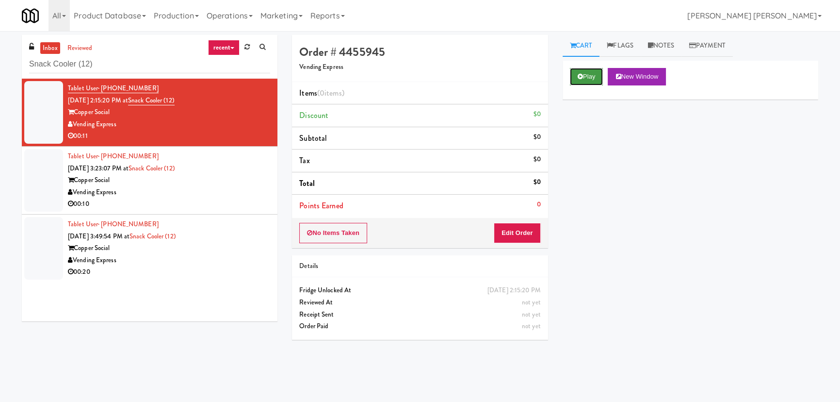
click at [592, 73] on button "Play" at bounding box center [586, 76] width 33 height 17
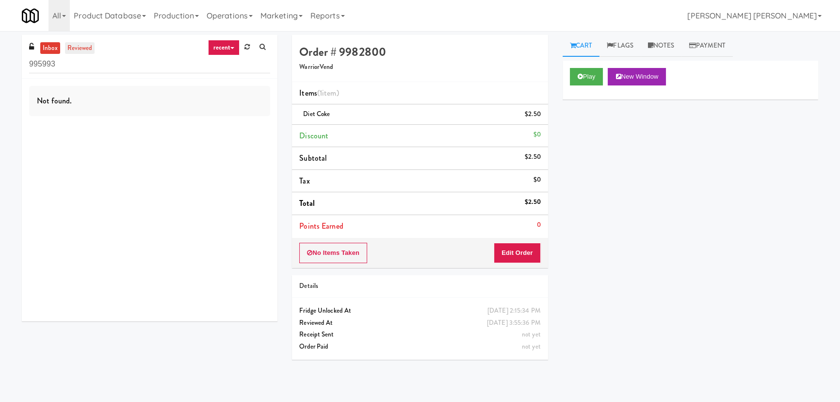
click at [75, 47] on link "reviewed" at bounding box center [80, 48] width 30 height 12
click at [35, 45] on span at bounding box center [33, 46] width 9 height 11
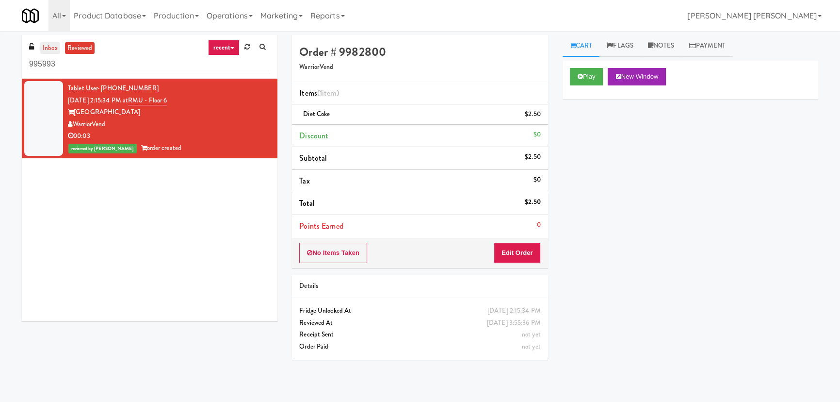
click at [49, 46] on link "inbox" at bounding box center [50, 48] width 20 height 12
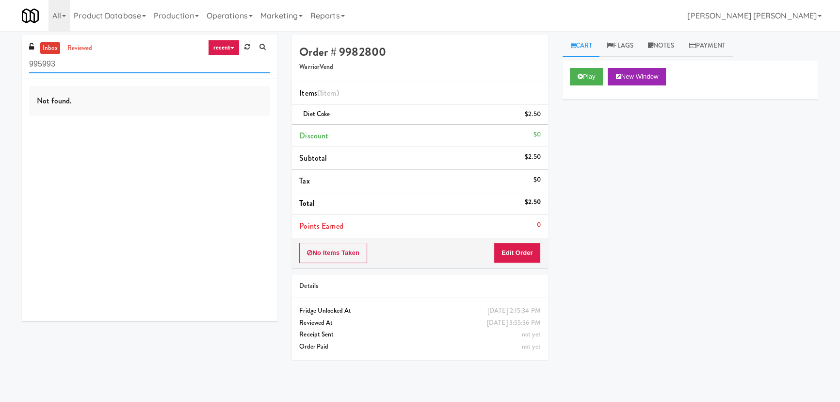
drag, startPoint x: 82, startPoint y: 64, endPoint x: 11, endPoint y: 56, distance: 70.8
click at [11, 56] on div "inbox reviewed recent all unclear take inventory issue suspicious failed recent…" at bounding box center [420, 216] width 840 height 363
paste input "https://classic.micromart.com/vision-orders/"
drag, startPoint x: 210, startPoint y: 66, endPoint x: 25, endPoint y: 61, distance: 185.4
click at [25, 61] on div "inbox reviewed recent all unclear take inventory issue suspicious failed recent…" at bounding box center [150, 57] width 256 height 44
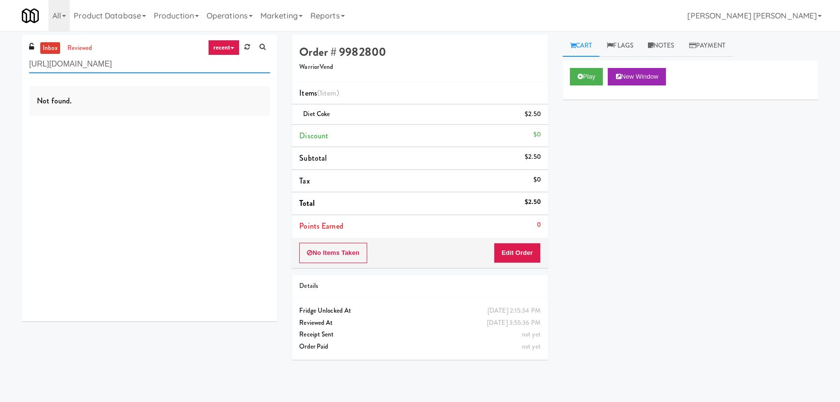
paste input "RMU - Floor 6"
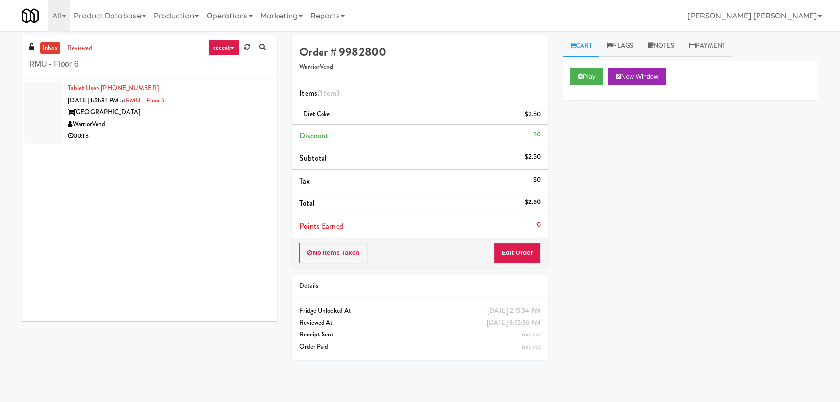
click at [154, 119] on div "WarriorVend" at bounding box center [169, 124] width 202 height 12
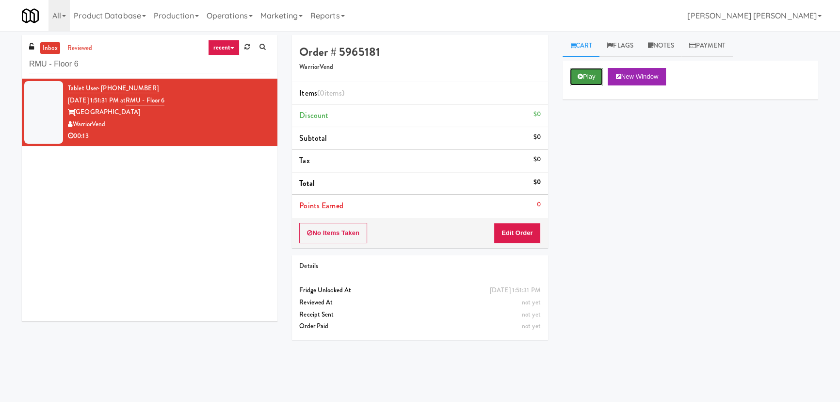
click at [592, 79] on button "Play" at bounding box center [586, 76] width 33 height 17
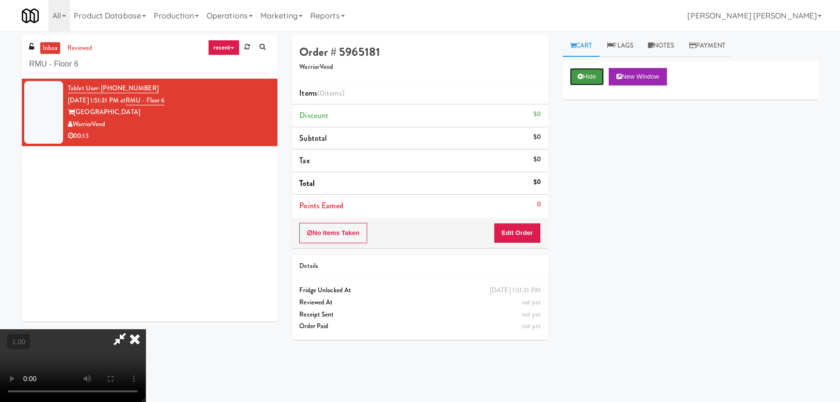
click at [585, 76] on button "Hide" at bounding box center [587, 76] width 34 height 17
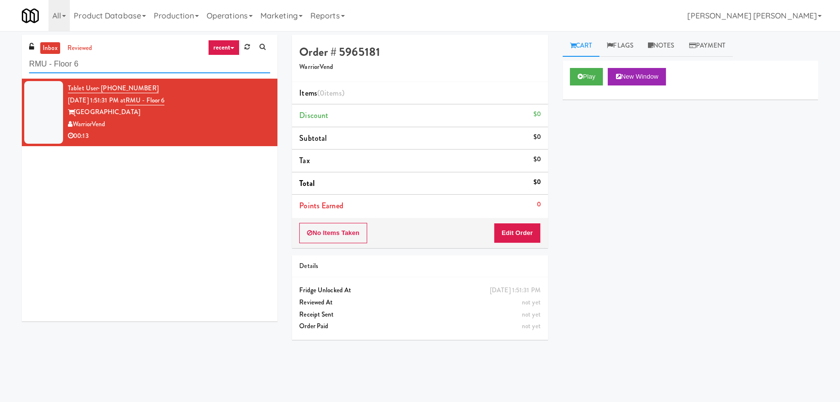
drag, startPoint x: 80, startPoint y: 65, endPoint x: 18, endPoint y: 65, distance: 61.6
click at [18, 65] on div "inbox reviewed recent all unclear take inventory issue suspicious failed recent…" at bounding box center [150, 182] width 270 height 294
paste input "Ellicott House - Fridge"
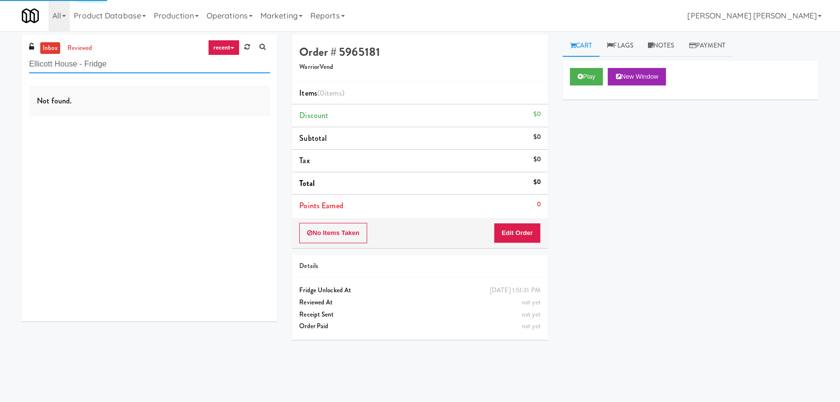
type input "Ellicott House - Fridge"
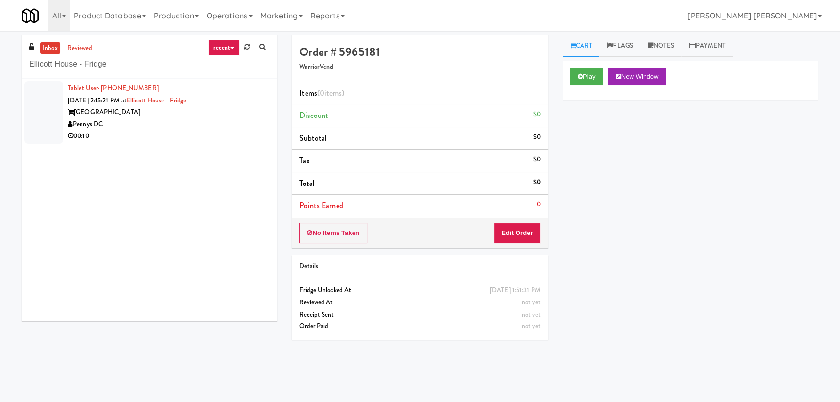
click at [218, 126] on div "Pennys DC" at bounding box center [169, 124] width 202 height 12
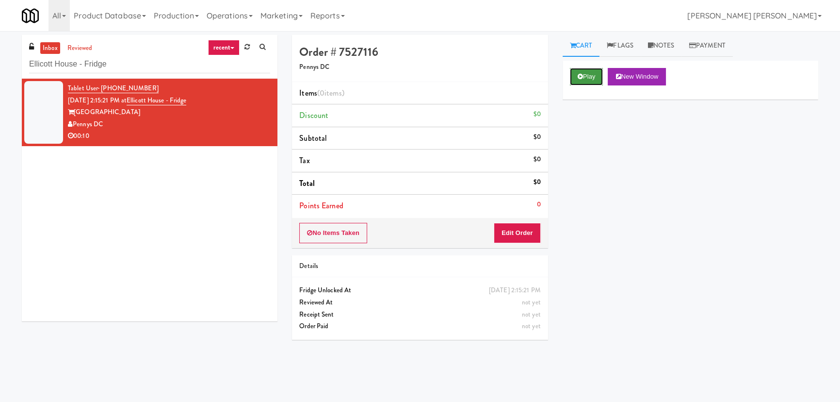
click at [593, 72] on button "Play" at bounding box center [586, 76] width 33 height 17
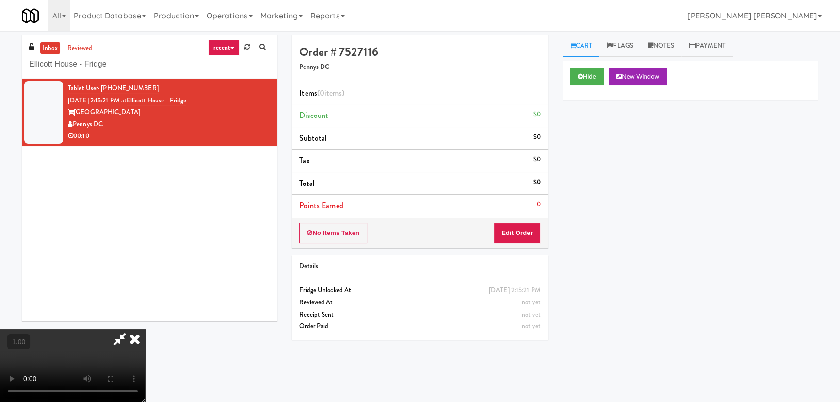
scroll to position [154, 0]
click at [587, 73] on button "Hide" at bounding box center [587, 76] width 34 height 17
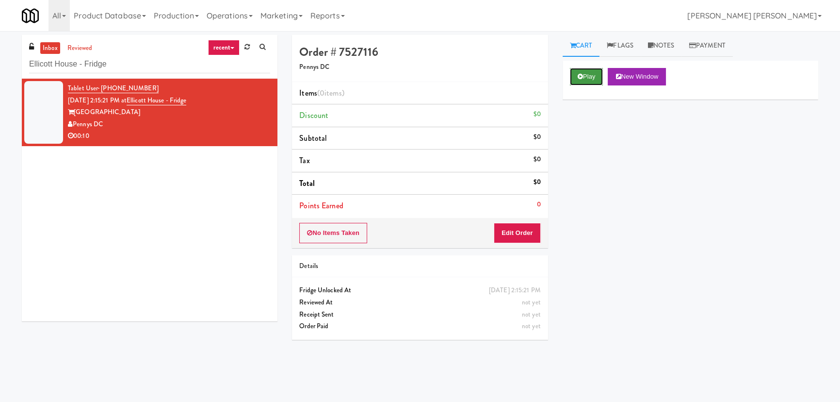
click at [591, 79] on button "Play" at bounding box center [586, 76] width 33 height 17
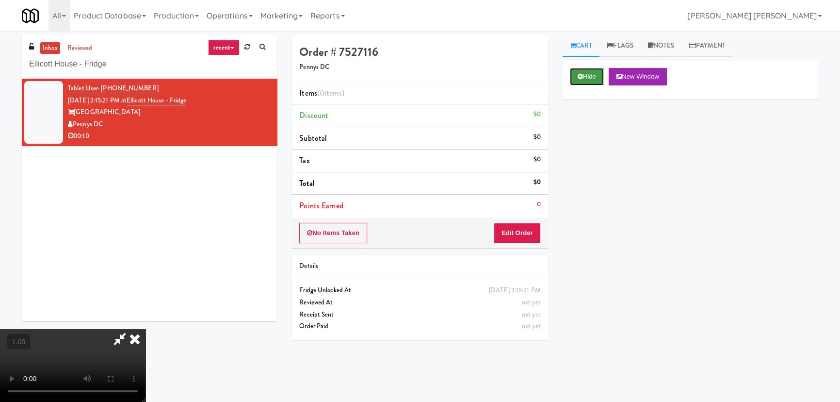
click at [582, 81] on button "Hide" at bounding box center [587, 76] width 34 height 17
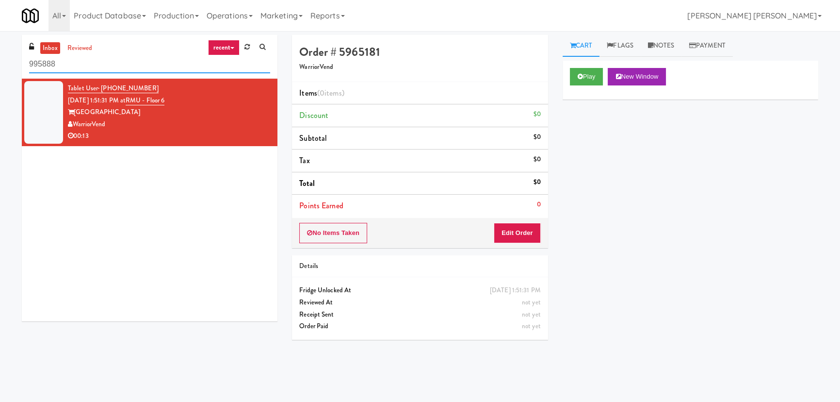
drag, startPoint x: 62, startPoint y: 64, endPoint x: 29, endPoint y: 62, distance: 33.1
click at [29, 62] on input "995888" at bounding box center [149, 64] width 241 height 18
paste input "[PERSON_NAME][GEOGRAPHIC_DATA] - Main Floor - [GEOGRAPHIC_DATA]"
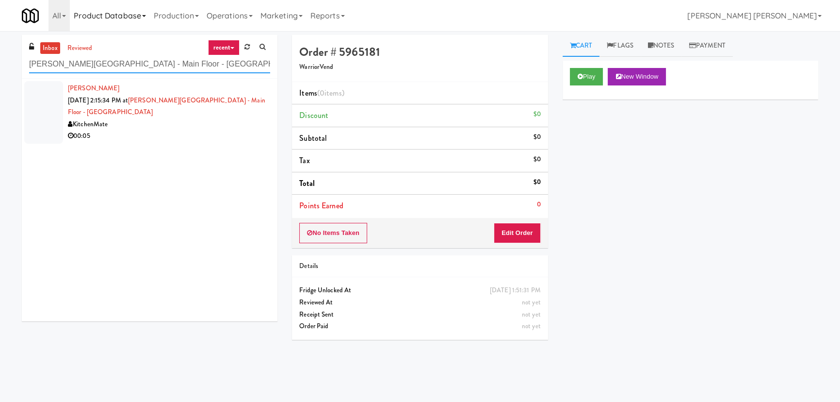
type input "[PERSON_NAME][GEOGRAPHIC_DATA] - Main Floor - [GEOGRAPHIC_DATA]"
click at [154, 114] on div "Junyu Cao Sep 8, 2025 2:15:34 PM at H.G. Thode Library - Main Floor - McMaster …" at bounding box center [169, 112] width 202 height 60
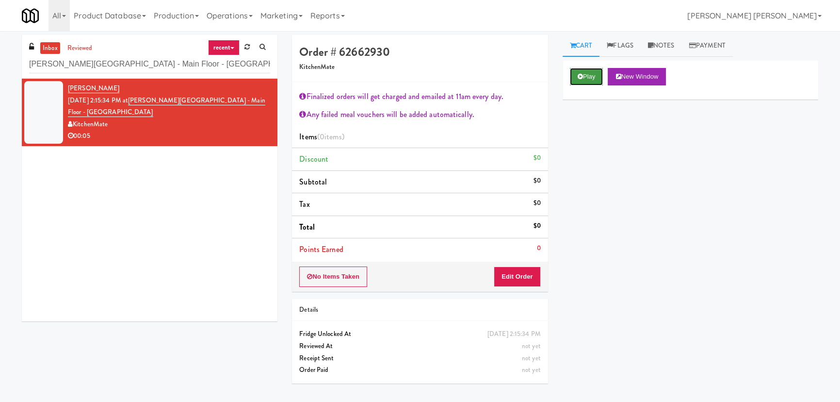
click at [589, 76] on button "Play" at bounding box center [586, 76] width 33 height 17
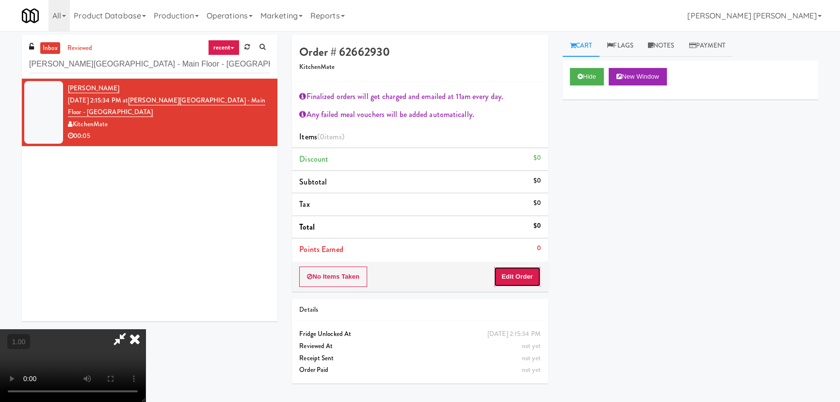
click at [534, 272] on button "Edit Order" at bounding box center [517, 276] width 47 height 20
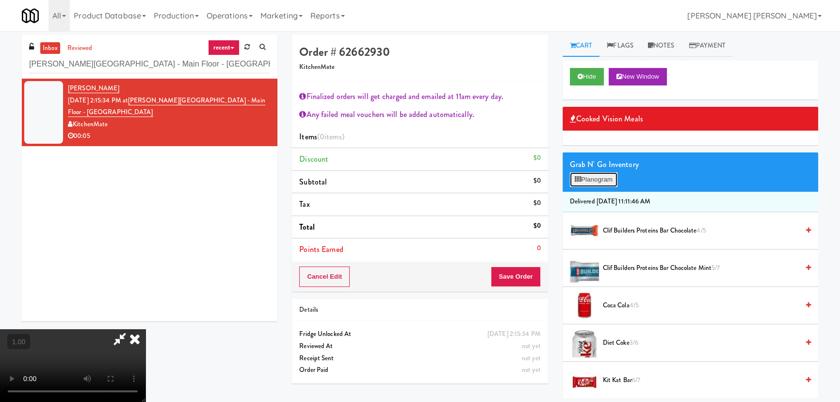
click at [590, 177] on button "Planogram" at bounding box center [594, 179] width 48 height 15
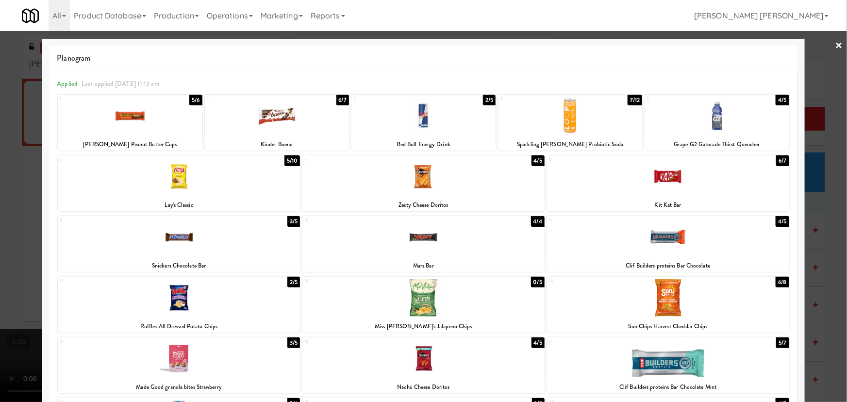
drag, startPoint x: 186, startPoint y: 232, endPoint x: 377, endPoint y: 205, distance: 192.1
click at [187, 232] on div at bounding box center [179, 236] width 242 height 37
click at [835, 45] on link "×" at bounding box center [839, 46] width 8 height 30
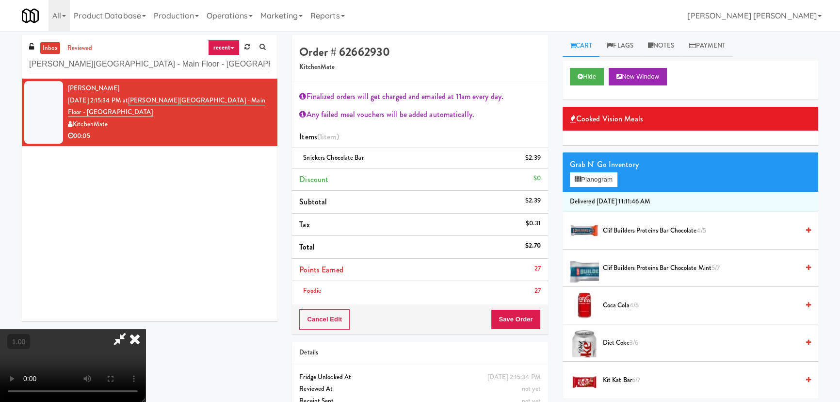
click at [146, 329] on video at bounding box center [73, 365] width 146 height 73
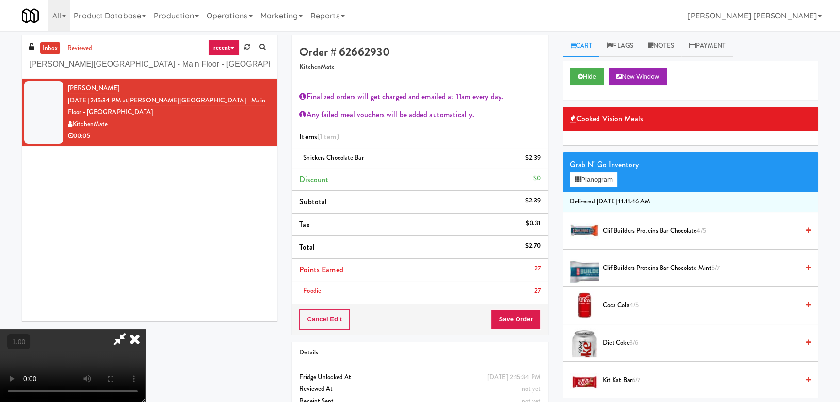
drag, startPoint x: 490, startPoint y: 39, endPoint x: 548, endPoint y: 261, distance: 229.4
click at [146, 329] on icon at bounding box center [134, 338] width 21 height 19
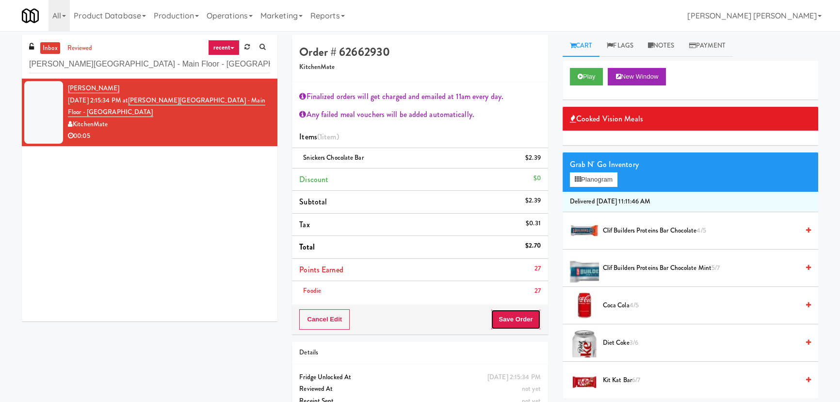
click at [516, 317] on button "Save Order" at bounding box center [515, 319] width 49 height 20
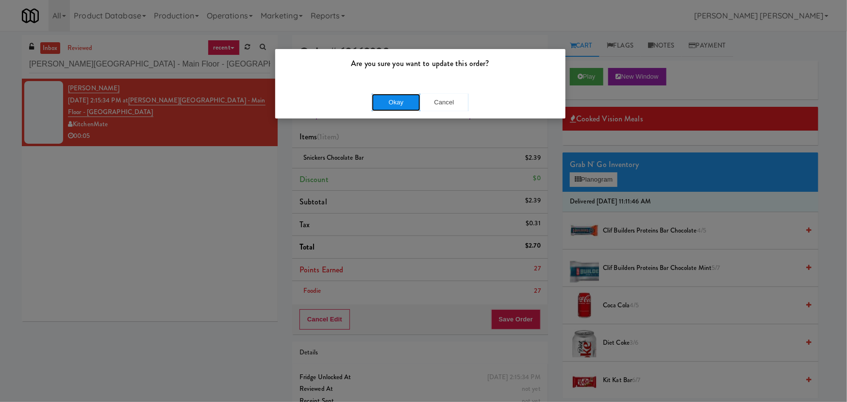
click at [399, 107] on button "Okay" at bounding box center [396, 102] width 49 height 17
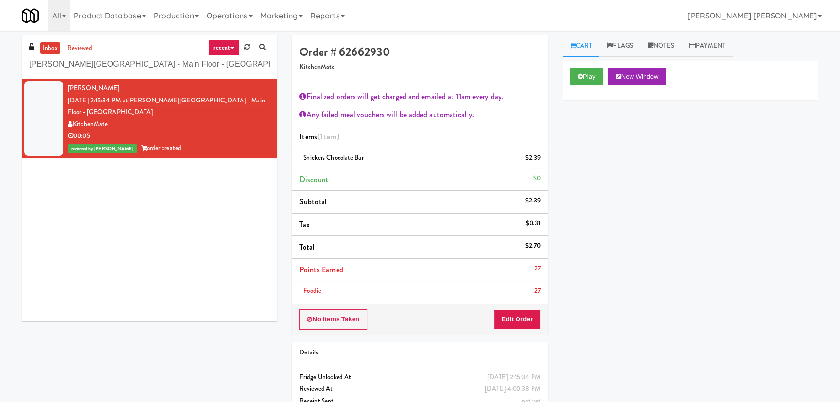
click at [52, 46] on link "inbox" at bounding box center [50, 48] width 20 height 12
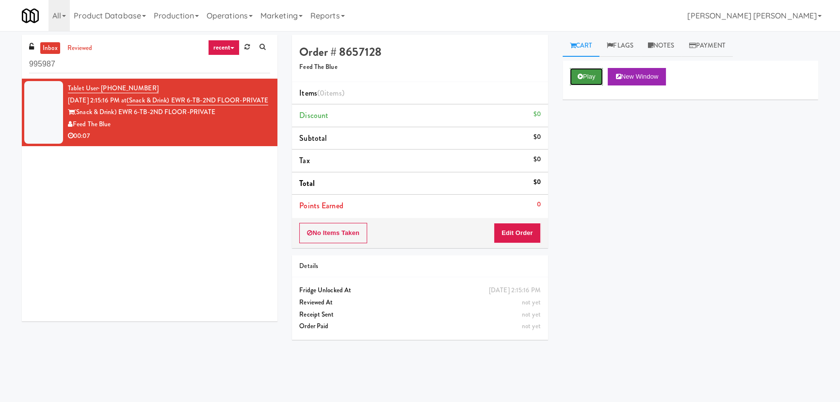
click at [584, 73] on button "Play" at bounding box center [586, 76] width 33 height 17
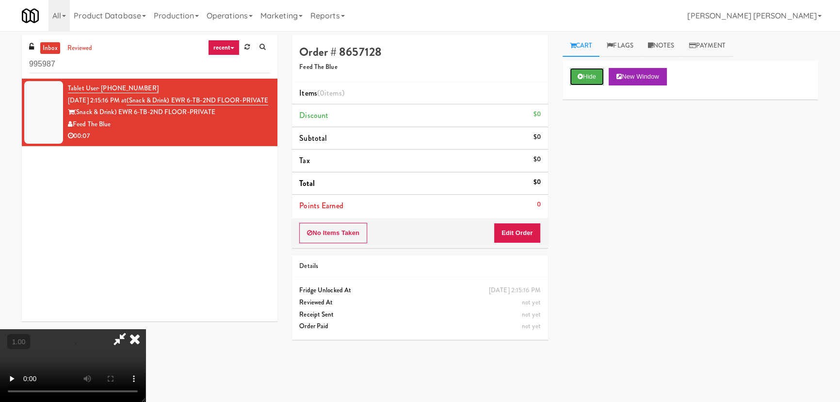
scroll to position [154, 0]
click at [586, 76] on button "Hide" at bounding box center [587, 76] width 34 height 17
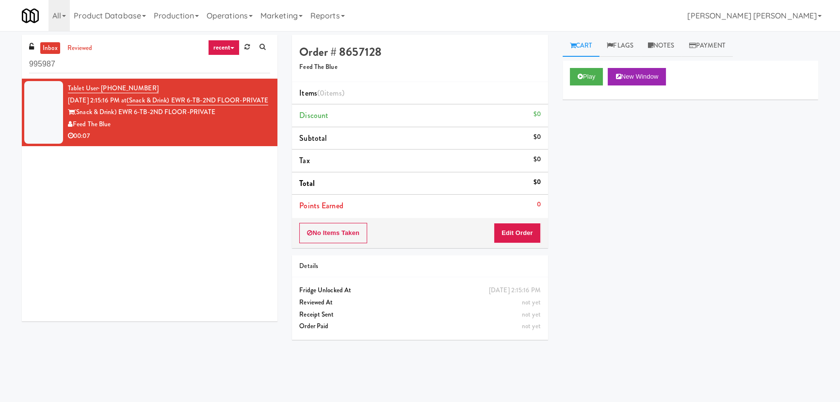
drag, startPoint x: 102, startPoint y: 114, endPoint x: 139, endPoint y: 99, distance: 40.0
click at [139, 99] on div "Tablet User · (201) 780-4414 Sep 8, 2025 2:15:16 PM at (Snack & Drink) EWR 6-TB…" at bounding box center [169, 112] width 202 height 60
copy link "(Snack & Drink) EWR 6-TB-2ND FLOOR-PRIVATE"
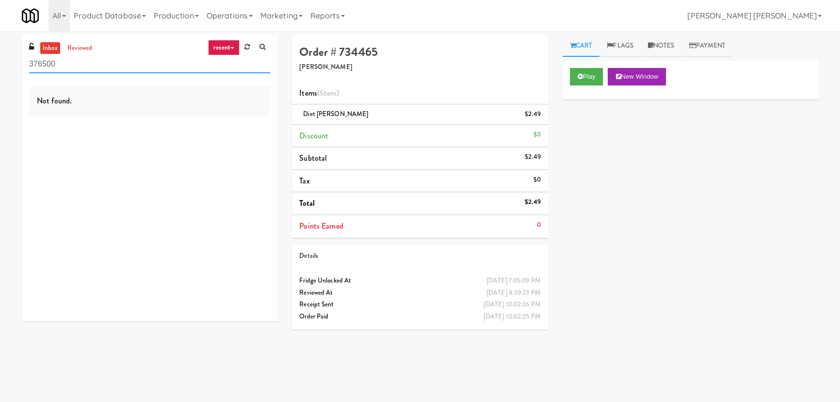
drag, startPoint x: 36, startPoint y: 63, endPoint x: 12, endPoint y: 63, distance: 24.8
click at [12, 63] on div "inbox reviewed recent all unclear take inventory issue suspicious failed recent…" at bounding box center [420, 216] width 840 height 363
paste input "(Snack & Drink) EWR 6-TB-2ND FLOOR-PRIVATE"
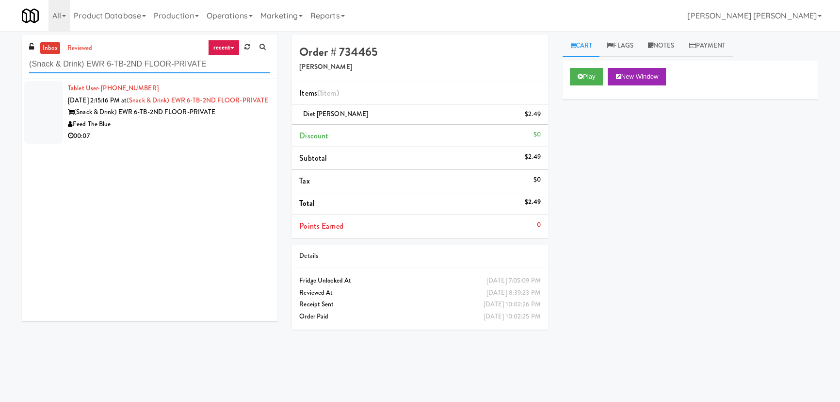
type input "(Snack & Drink) EWR 6-TB-2ND FLOOR-PRIVATE"
click at [189, 142] on div "00:07" at bounding box center [169, 136] width 202 height 12
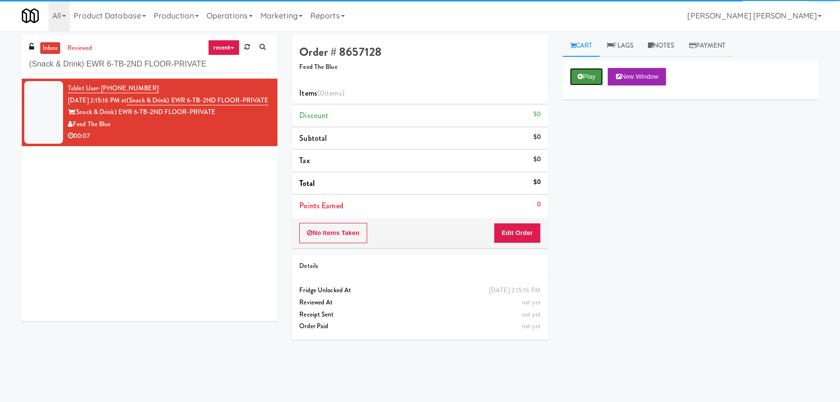
click at [584, 74] on button "Play" at bounding box center [586, 76] width 33 height 17
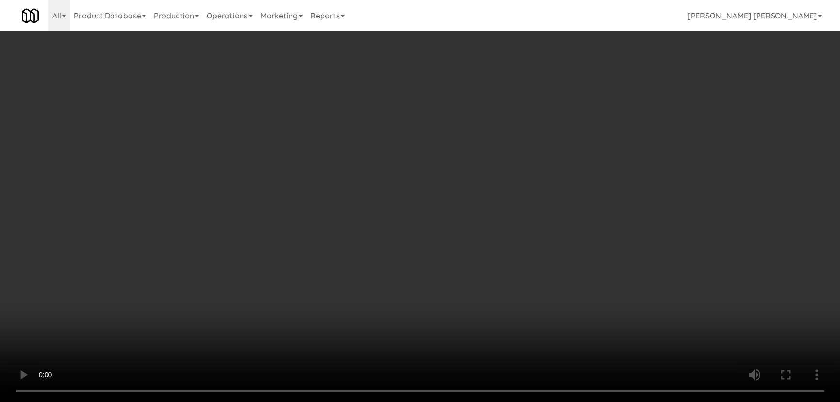
scroll to position [20, 0]
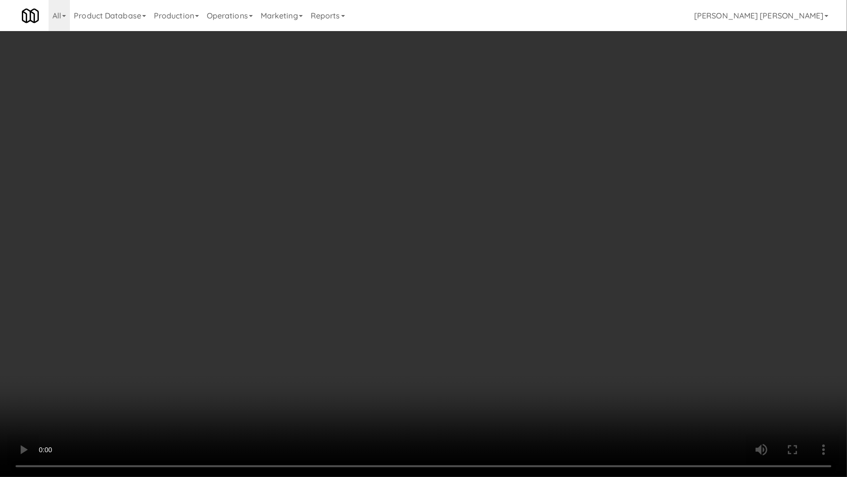
click at [477, 401] on video at bounding box center [423, 238] width 847 height 477
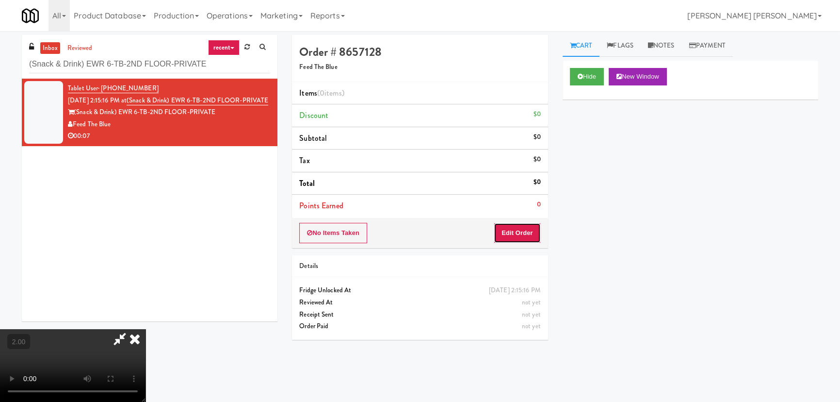
click at [522, 232] on button "Edit Order" at bounding box center [517, 233] width 47 height 20
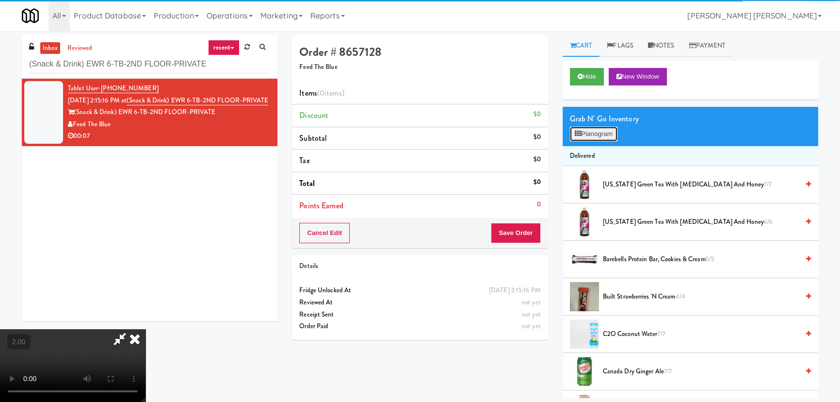
click at [603, 137] on button "Planogram" at bounding box center [594, 134] width 48 height 15
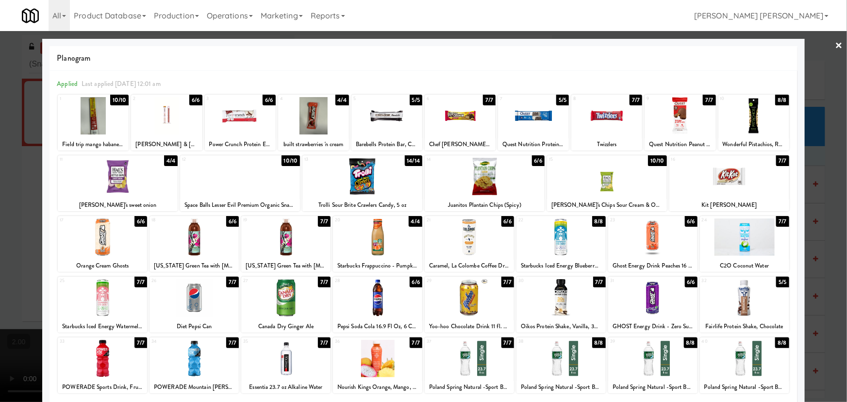
click at [643, 242] on div at bounding box center [652, 236] width 89 height 37
drag, startPoint x: 835, startPoint y: 44, endPoint x: 825, endPoint y: 32, distance: 15.5
click at [835, 44] on link "×" at bounding box center [839, 46] width 8 height 30
click at [834, 44] on div "inbox reviewed recent all unclear take inventory issue suspicious failed recent…" at bounding box center [423, 216] width 847 height 363
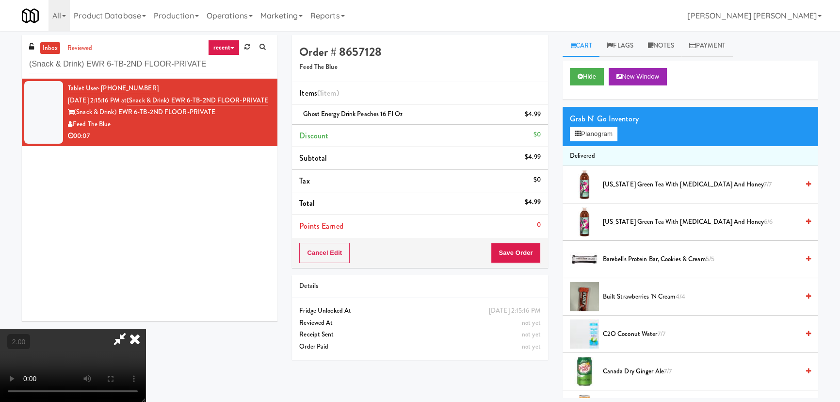
click at [146, 329] on icon at bounding box center [134, 338] width 21 height 19
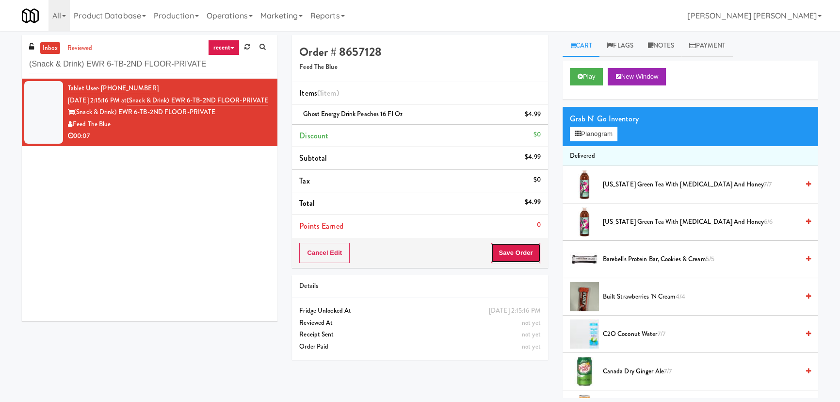
click at [519, 254] on button "Save Order" at bounding box center [515, 253] width 49 height 20
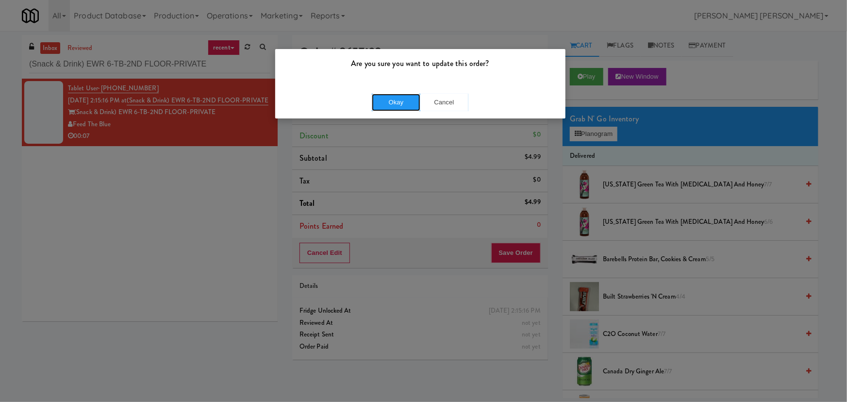
drag, startPoint x: 404, startPoint y: 100, endPoint x: 408, endPoint y: 110, distance: 10.5
click at [403, 101] on button "Okay" at bounding box center [396, 102] width 49 height 17
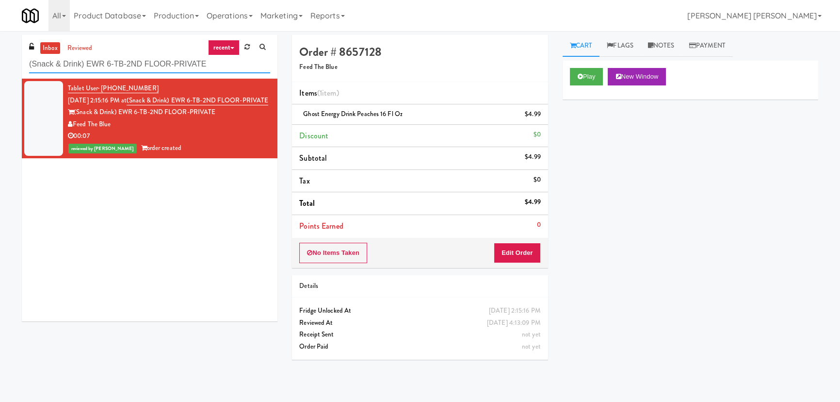
drag, startPoint x: 208, startPoint y: 65, endPoint x: 16, endPoint y: 64, distance: 191.7
click at [16, 64] on div "inbox reviewed recent all unclear take inventory issue suspicious failed recent…" at bounding box center [150, 182] width 270 height 294
paste input "1000 S [PERSON_NAME] -Right - Ambient"
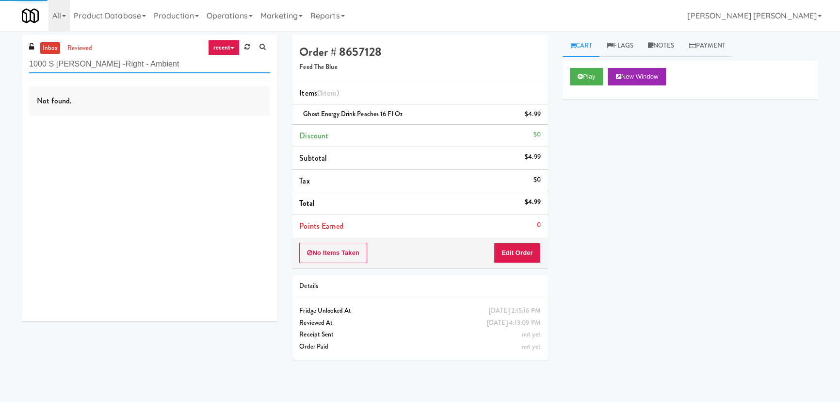
type input "1000 S [PERSON_NAME] -Right - Ambient"
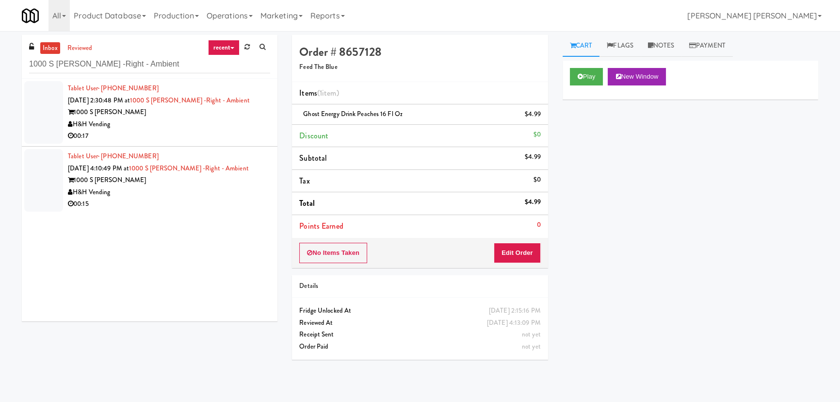
click at [181, 141] on div "00:17" at bounding box center [169, 136] width 202 height 12
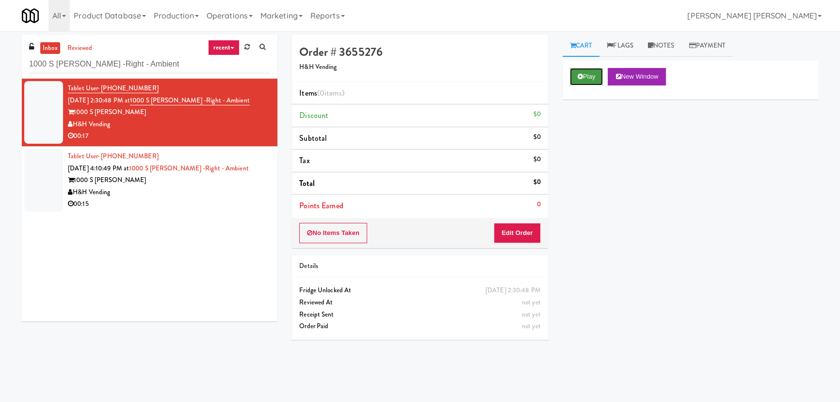
click at [578, 73] on icon at bounding box center [580, 76] width 5 height 6
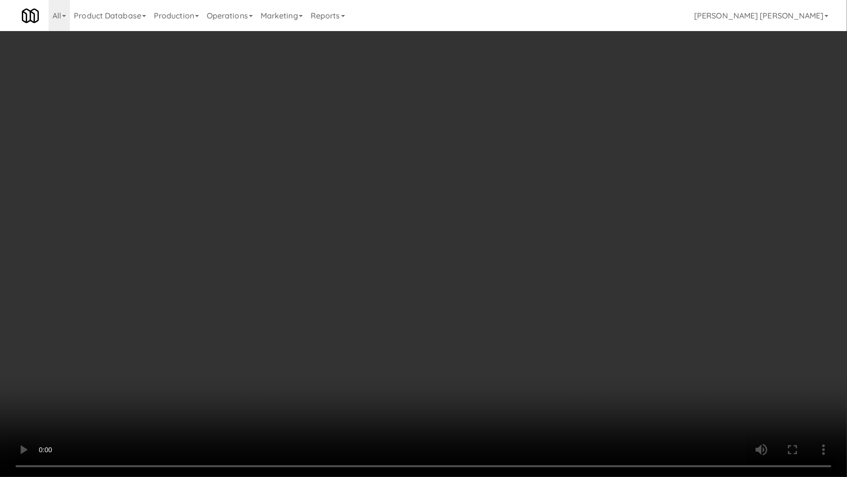
click at [574, 401] on video at bounding box center [423, 238] width 847 height 477
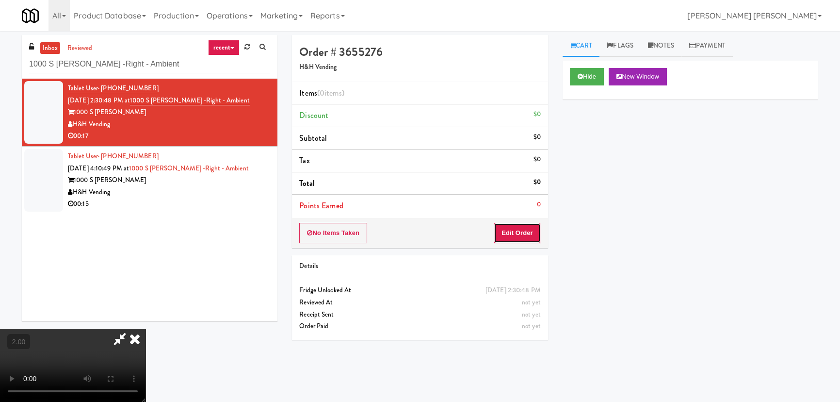
click at [532, 232] on button "Edit Order" at bounding box center [517, 233] width 47 height 20
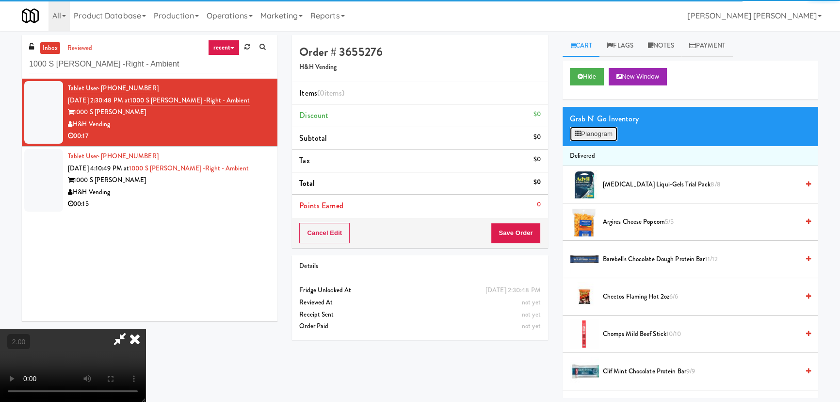
click at [591, 131] on button "Planogram" at bounding box center [594, 134] width 48 height 15
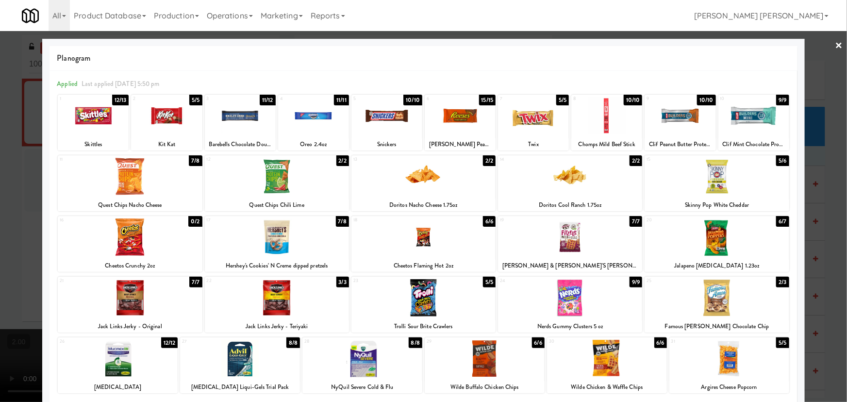
click at [564, 236] on div at bounding box center [570, 236] width 144 height 37
click at [835, 44] on link "×" at bounding box center [839, 46] width 8 height 30
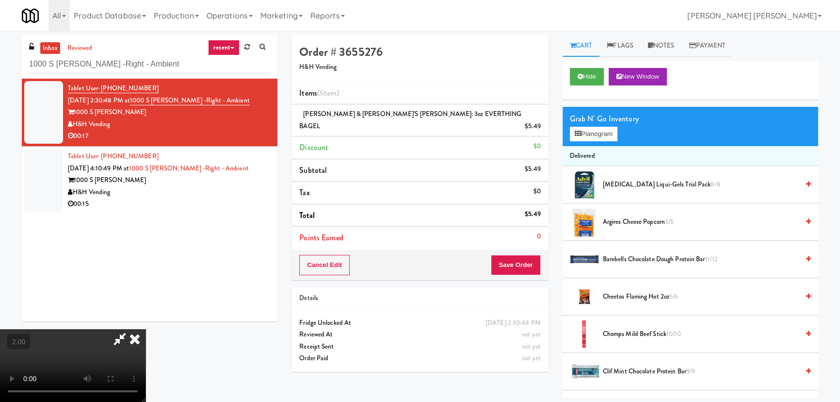
click at [146, 329] on video at bounding box center [73, 365] width 146 height 73
click at [592, 130] on button "Planogram" at bounding box center [594, 134] width 48 height 15
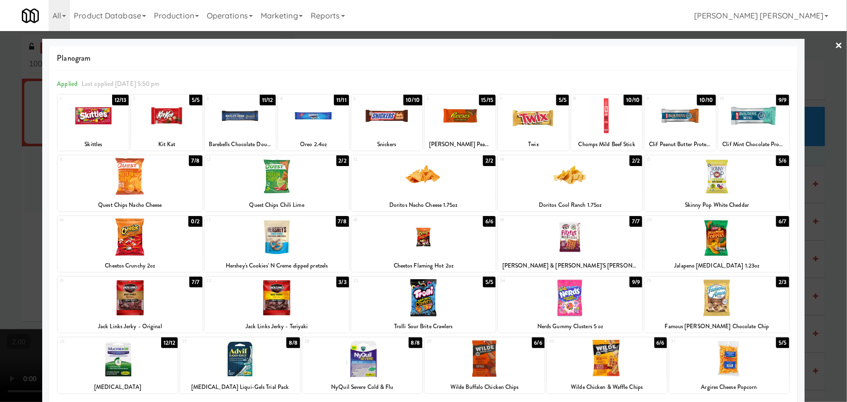
click at [246, 115] on div at bounding box center [240, 115] width 71 height 37
click at [838, 45] on div at bounding box center [423, 201] width 847 height 402
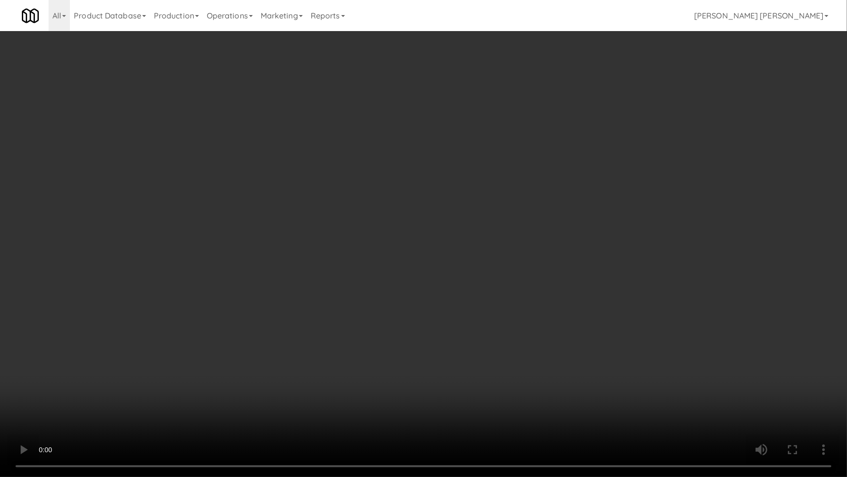
click at [263, 275] on video at bounding box center [423, 238] width 847 height 477
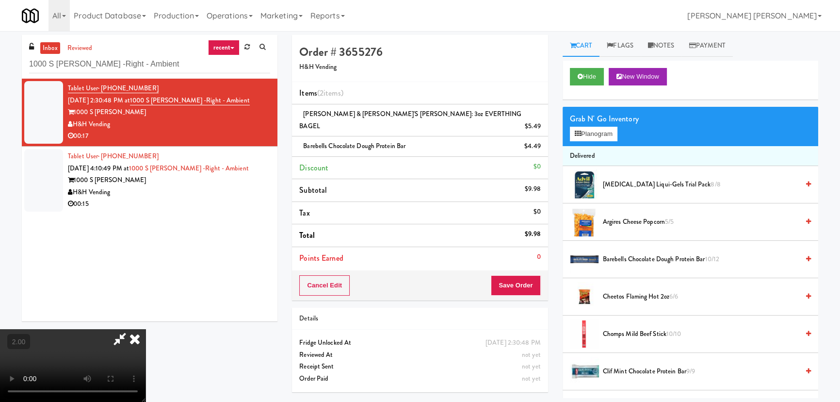
click at [146, 329] on icon at bounding box center [134, 338] width 21 height 19
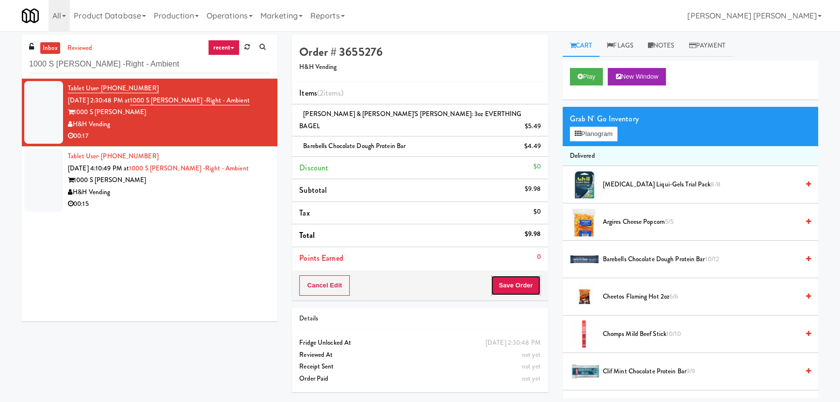
click at [522, 275] on button "Save Order" at bounding box center [515, 285] width 49 height 20
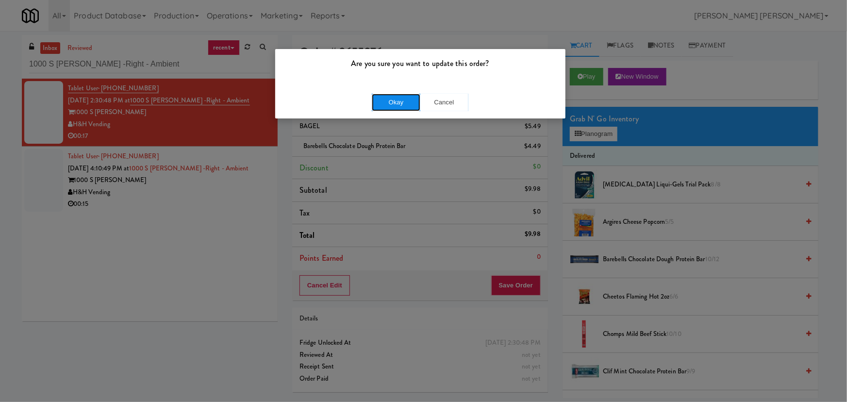
click at [392, 99] on button "Okay" at bounding box center [396, 102] width 49 height 17
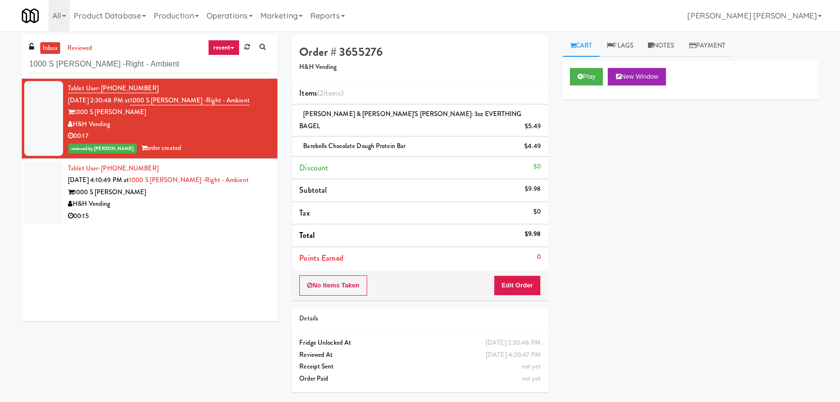
click at [168, 214] on div "00:15" at bounding box center [169, 216] width 202 height 12
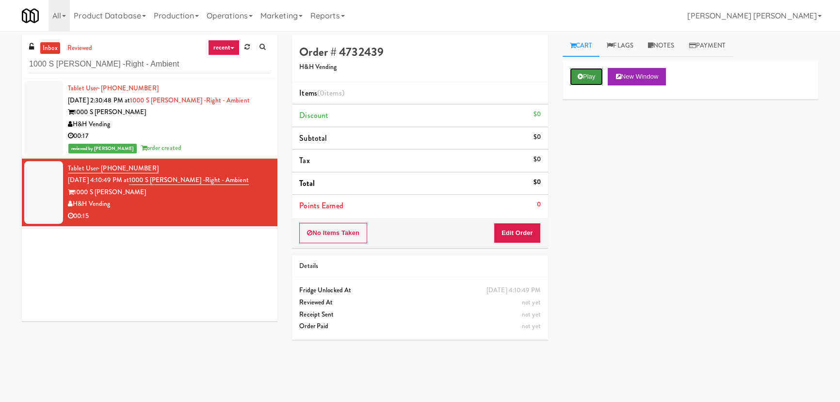
click at [585, 78] on button "Play" at bounding box center [586, 76] width 33 height 17
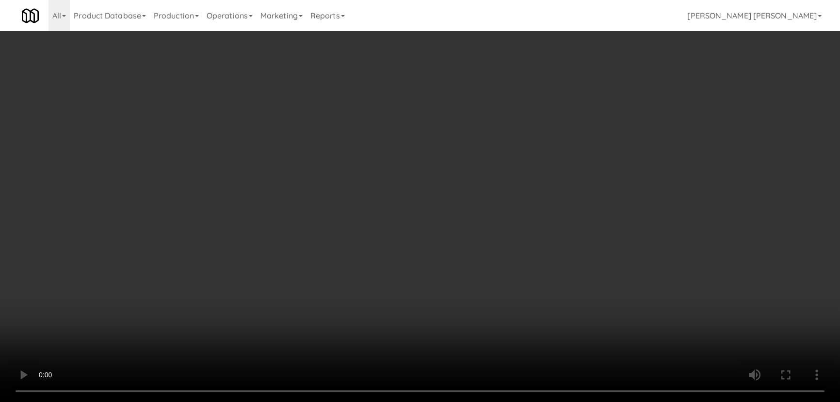
drag, startPoint x: 485, startPoint y: 426, endPoint x: 657, endPoint y: 407, distance: 172.8
click at [495, 401] on video at bounding box center [420, 201] width 840 height 402
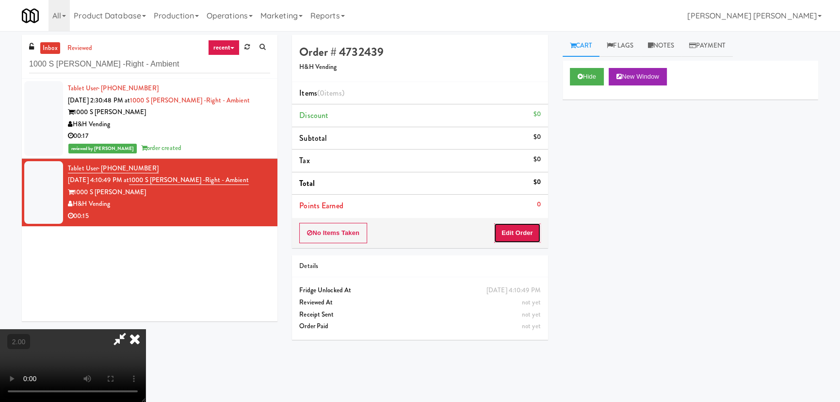
click at [516, 231] on button "Edit Order" at bounding box center [517, 233] width 47 height 20
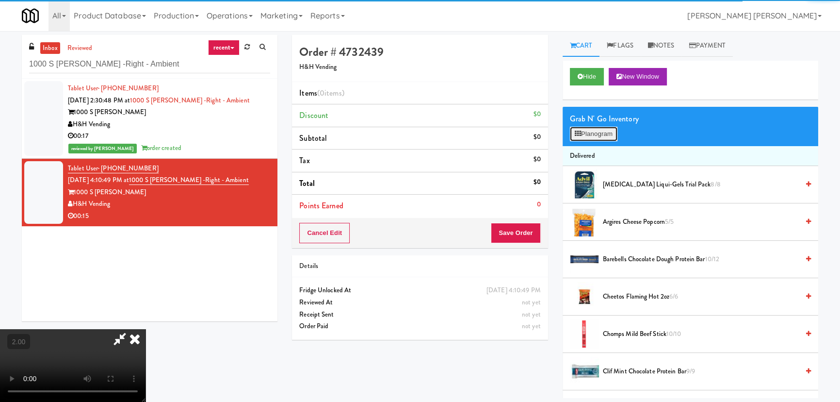
click at [607, 140] on button "Planogram" at bounding box center [594, 134] width 48 height 15
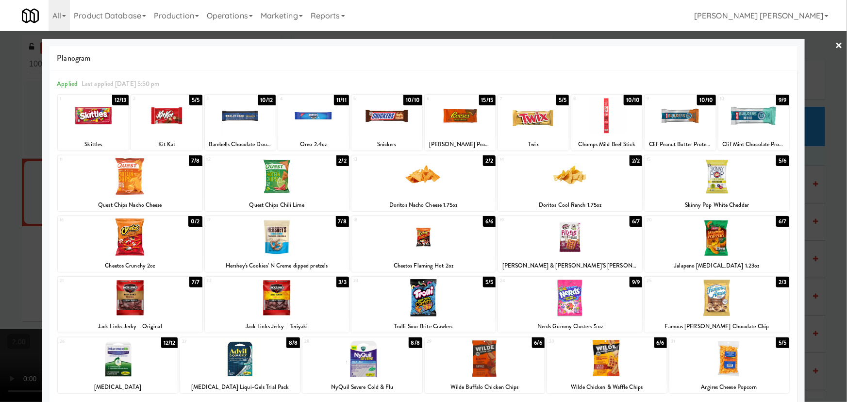
click at [710, 247] on div at bounding box center [716, 236] width 144 height 37
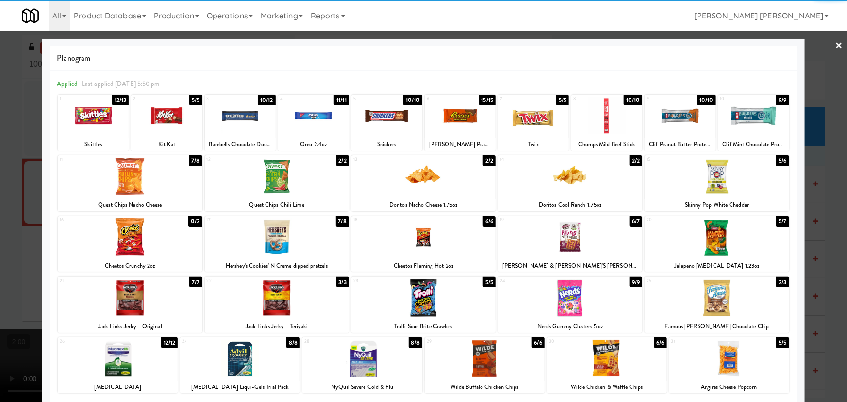
click at [377, 117] on div at bounding box center [386, 115] width 71 height 37
click at [835, 44] on link "×" at bounding box center [839, 46] width 8 height 30
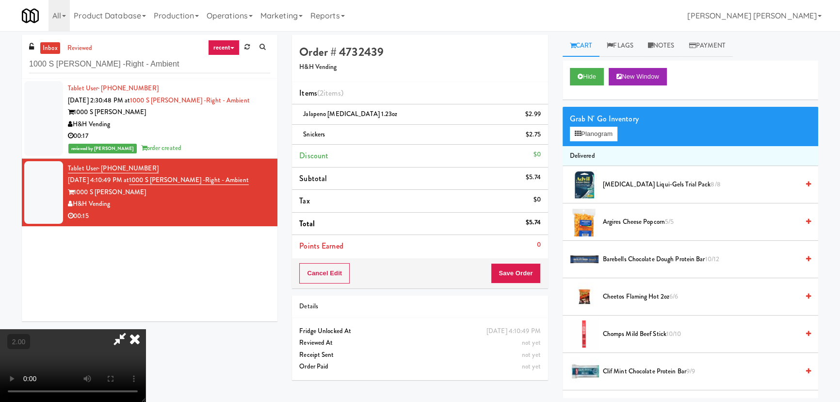
click at [146, 329] on icon at bounding box center [134, 338] width 21 height 19
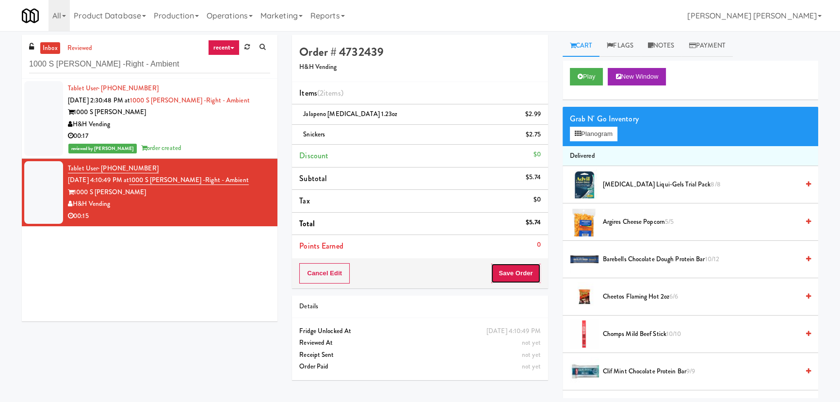
click at [514, 272] on button "Save Order" at bounding box center [515, 273] width 49 height 20
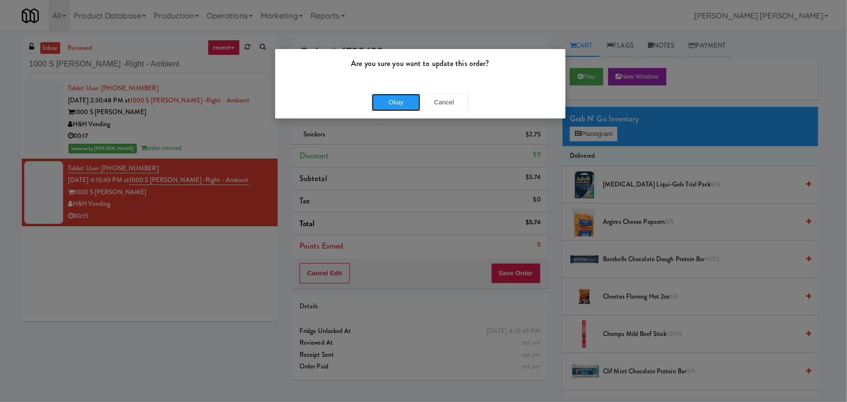
drag, startPoint x: 402, startPoint y: 103, endPoint x: 410, endPoint y: 110, distance: 10.3
click at [401, 103] on button "Okay" at bounding box center [396, 102] width 49 height 17
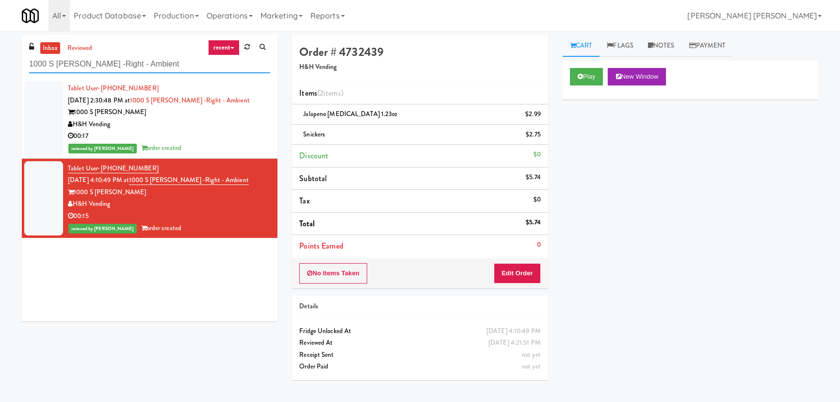
drag, startPoint x: 140, startPoint y: 65, endPoint x: 21, endPoint y: 65, distance: 118.9
click at [22, 65] on div "inbox reviewed recent all unclear take inventory issue suspicious failed recent…" at bounding box center [150, 57] width 256 height 44
paste input "MH - Pantry - Righ"
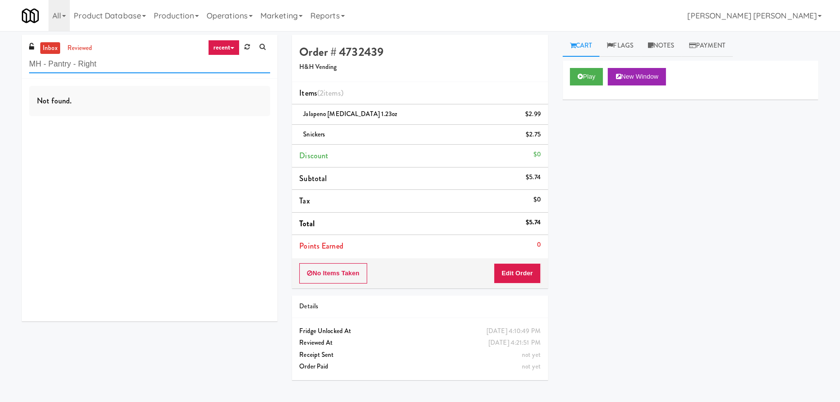
type input "MH - Pantry - Right"
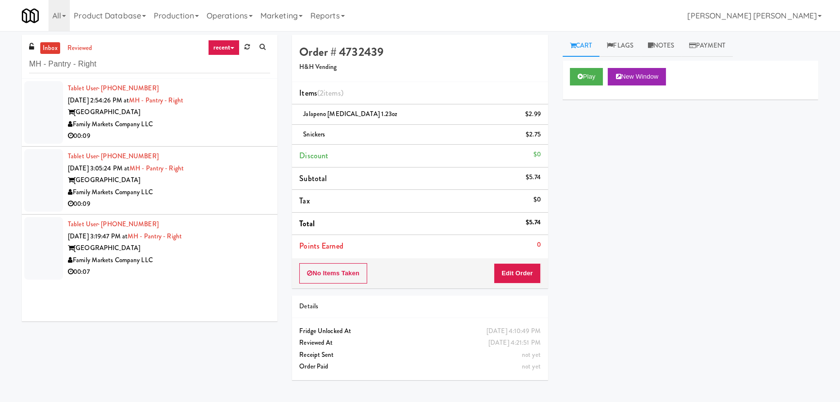
drag, startPoint x: 206, startPoint y: 125, endPoint x: 211, endPoint y: 125, distance: 4.9
click at [206, 125] on div "Family Markets Company LLC" at bounding box center [169, 124] width 202 height 12
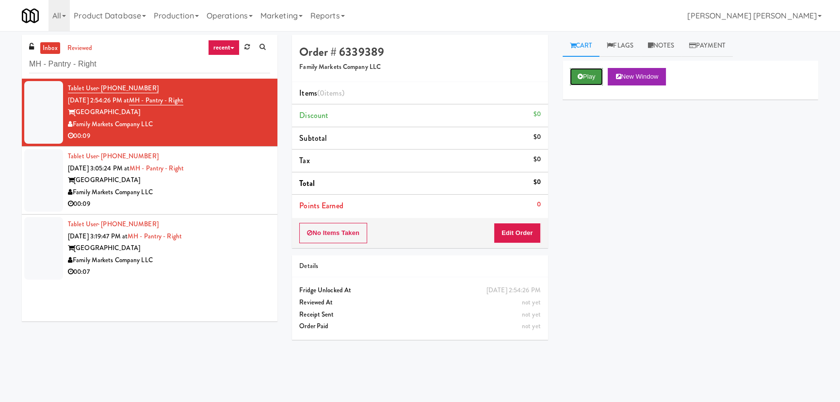
click at [581, 74] on icon at bounding box center [580, 76] width 5 height 6
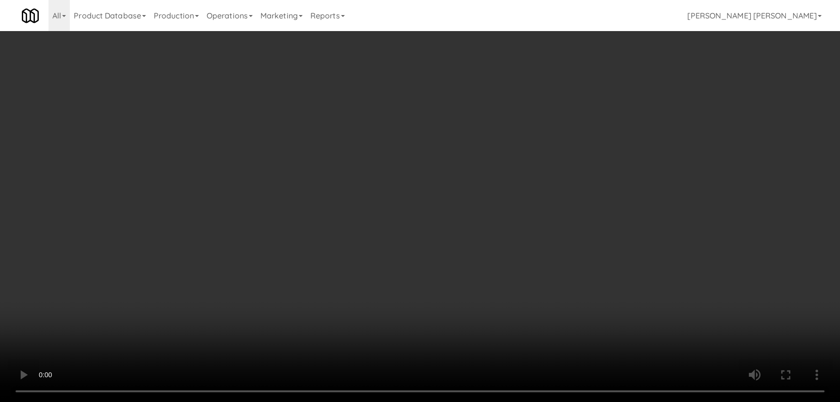
drag, startPoint x: 482, startPoint y: 429, endPoint x: 552, endPoint y: 424, distance: 70.6
click at [524, 401] on video at bounding box center [420, 201] width 840 height 402
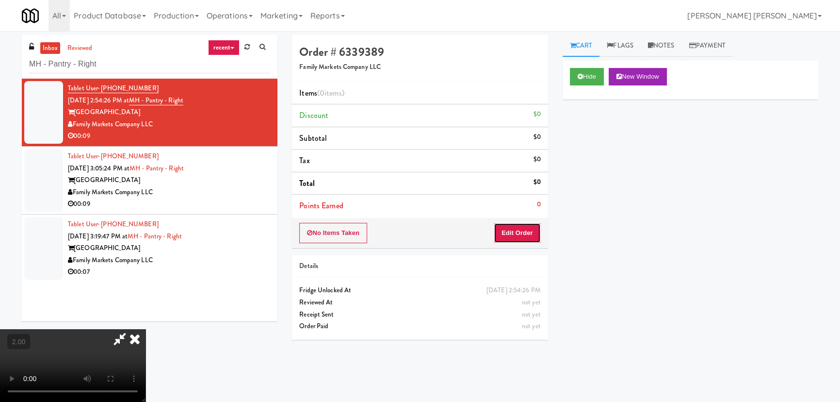
click at [516, 231] on button "Edit Order" at bounding box center [517, 233] width 47 height 20
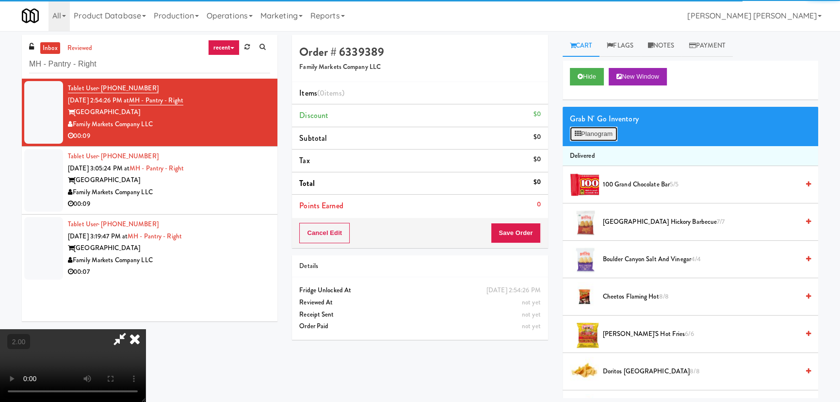
click at [601, 134] on button "Planogram" at bounding box center [594, 134] width 48 height 15
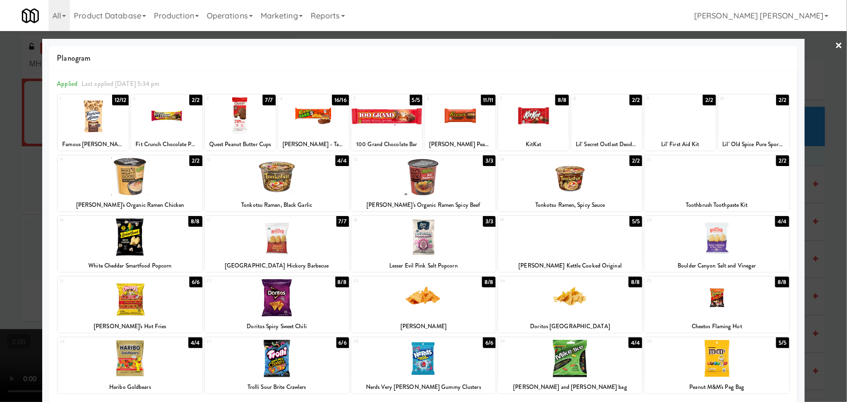
click at [568, 185] on div at bounding box center [570, 176] width 144 height 37
click at [431, 304] on div at bounding box center [423, 297] width 144 height 37
click at [835, 44] on link "×" at bounding box center [839, 46] width 8 height 30
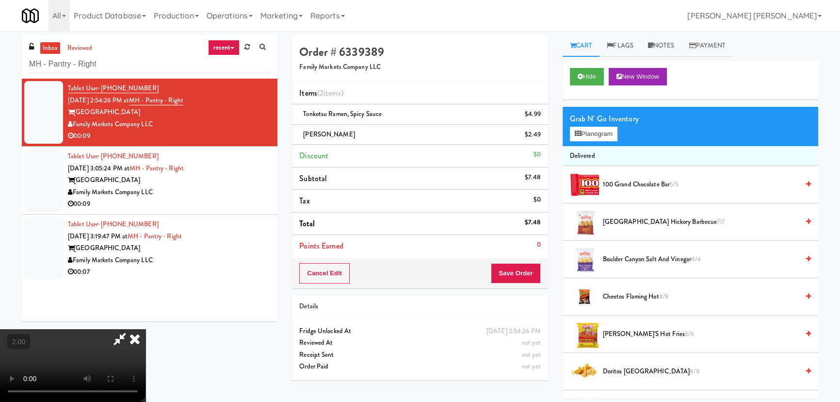
drag, startPoint x: 493, startPoint y: 131, endPoint x: 501, endPoint y: 167, distance: 37.8
click at [146, 329] on icon at bounding box center [134, 338] width 21 height 19
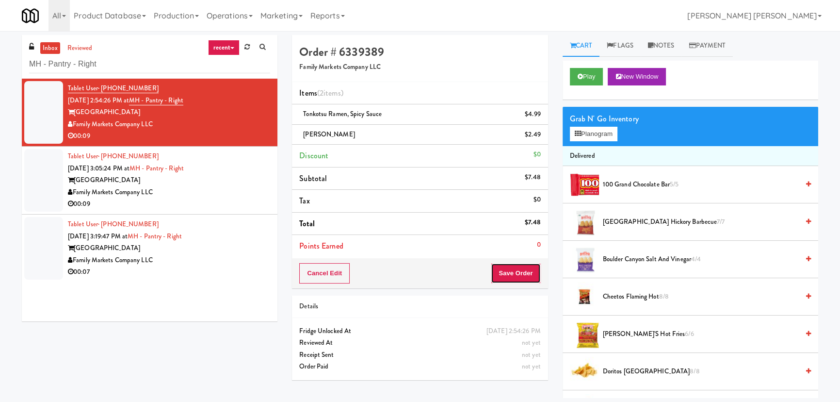
click at [512, 274] on button "Save Order" at bounding box center [515, 273] width 49 height 20
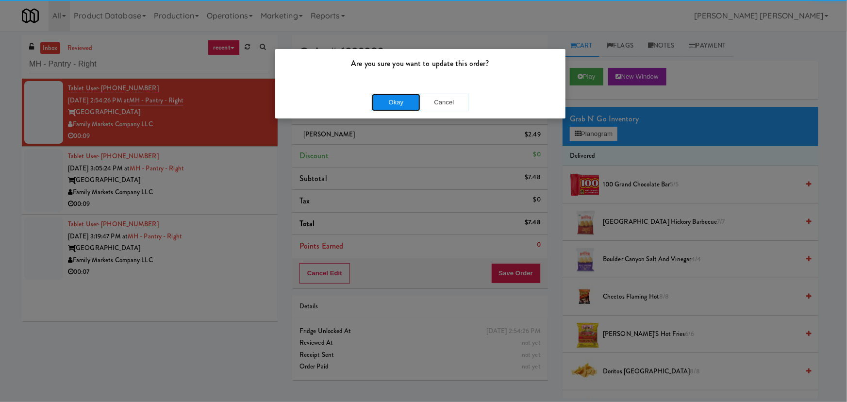
click at [389, 94] on button "Okay" at bounding box center [396, 102] width 49 height 17
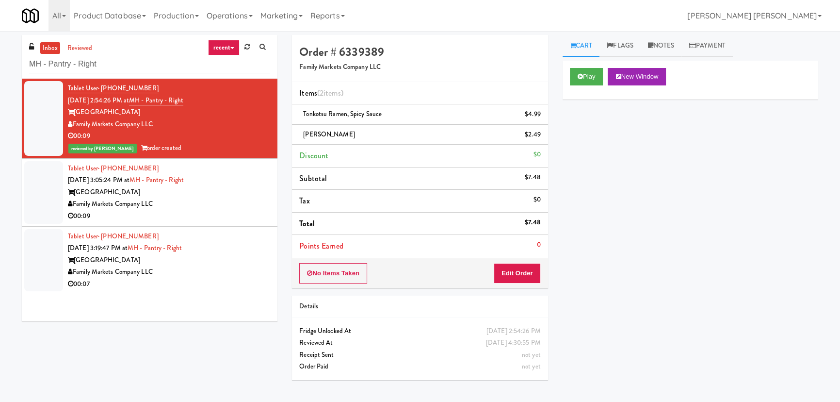
drag, startPoint x: 218, startPoint y: 214, endPoint x: 225, endPoint y: 218, distance: 8.1
click at [218, 214] on div "00:09" at bounding box center [169, 216] width 202 height 12
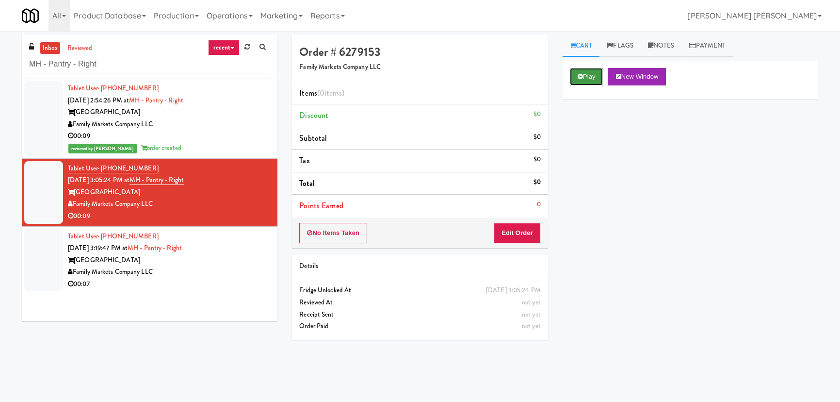
click at [583, 75] on button "Play" at bounding box center [586, 76] width 33 height 17
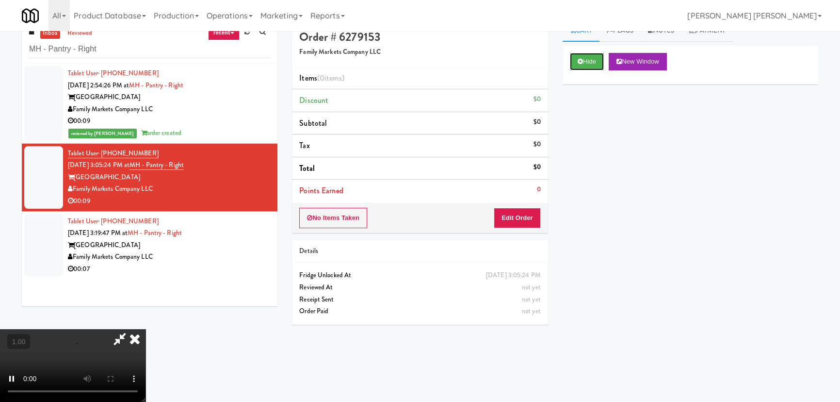
scroll to position [31, 0]
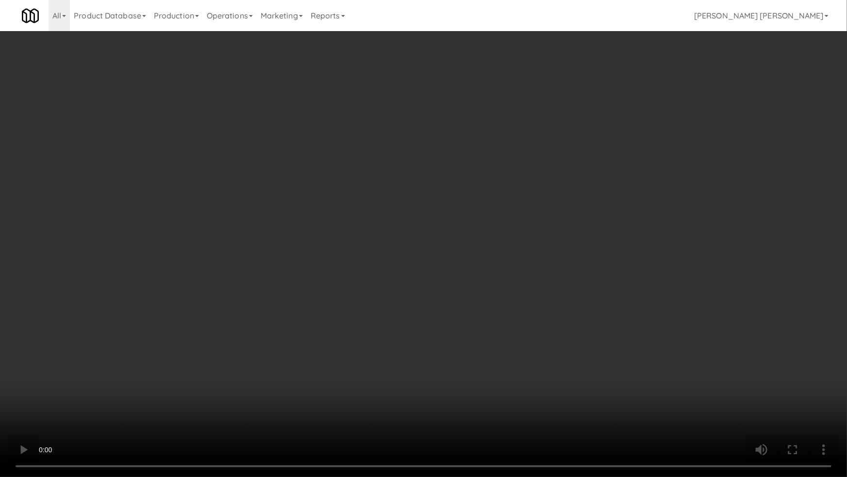
click at [473, 401] on video at bounding box center [423, 238] width 847 height 477
click at [490, 401] on video at bounding box center [423, 238] width 847 height 477
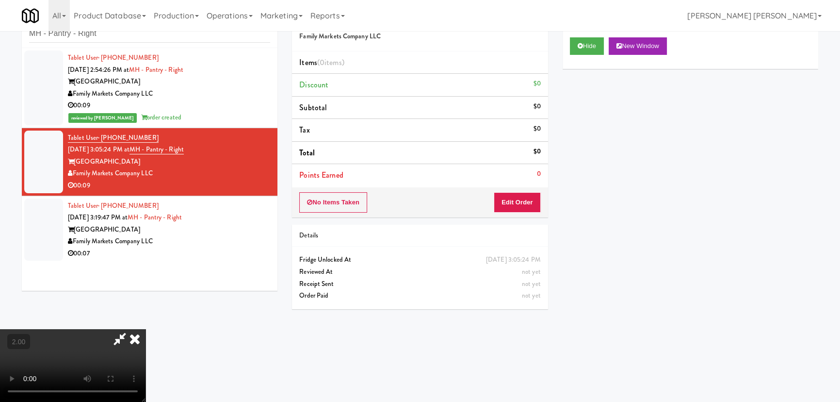
click at [146, 329] on video at bounding box center [73, 365] width 146 height 73
click at [528, 199] on button "Edit Order" at bounding box center [517, 202] width 47 height 20
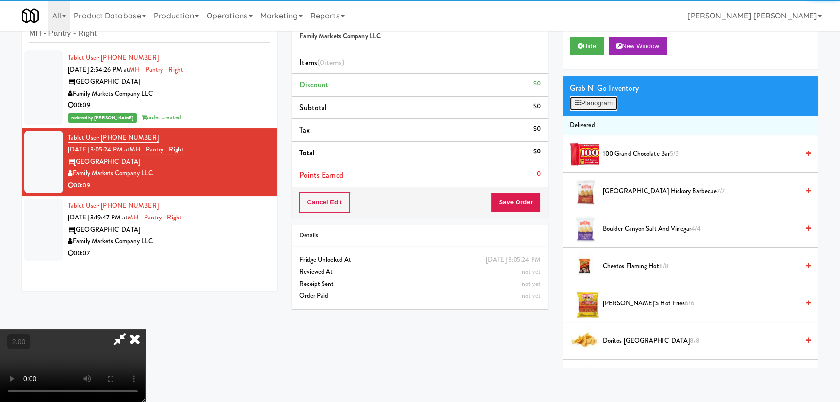
click at [596, 105] on button "Planogram" at bounding box center [594, 103] width 48 height 15
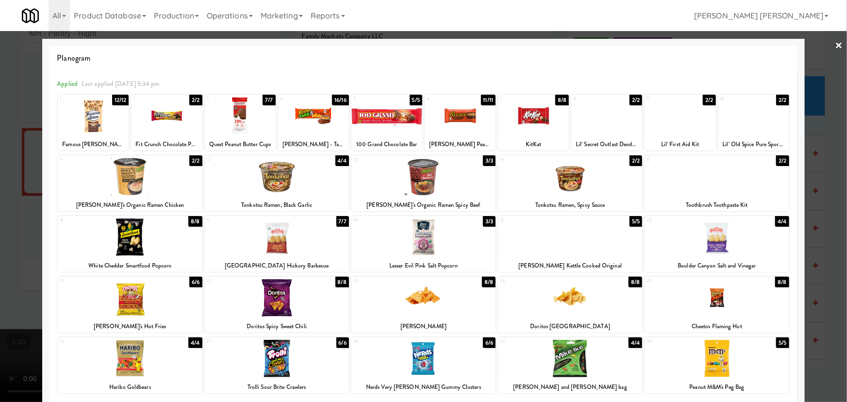
drag, startPoint x: 422, startPoint y: 248, endPoint x: 421, endPoint y: 223, distance: 25.3
click at [422, 247] on div at bounding box center [423, 236] width 144 height 37
click at [226, 120] on div at bounding box center [240, 115] width 71 height 37
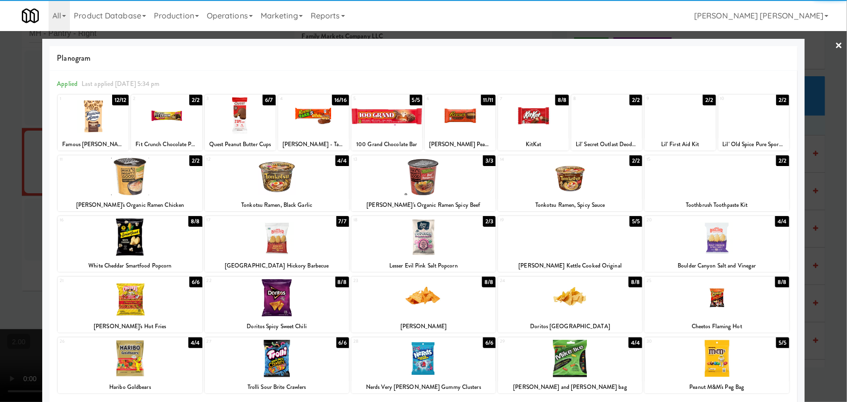
click at [835, 46] on link "×" at bounding box center [839, 46] width 8 height 30
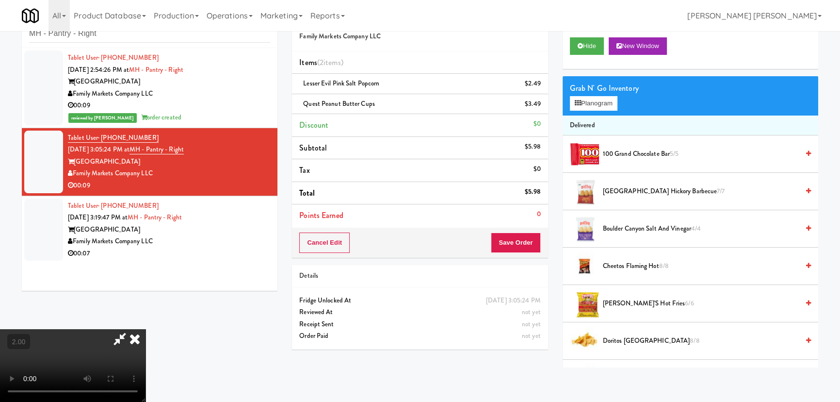
click at [146, 329] on icon at bounding box center [134, 338] width 21 height 19
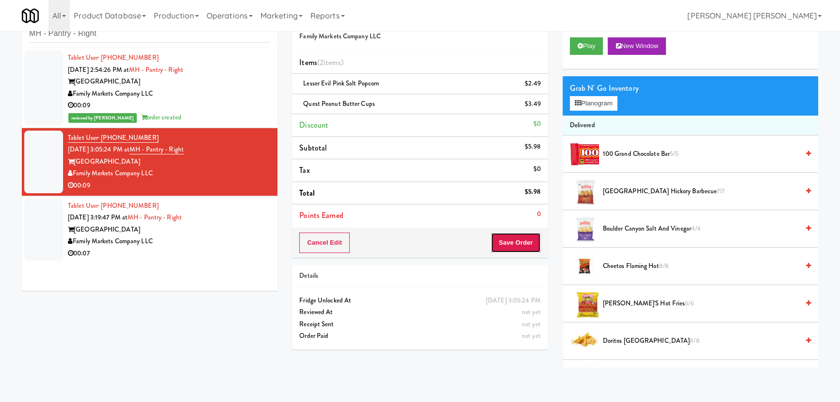
click at [519, 243] on button "Save Order" at bounding box center [515, 242] width 49 height 20
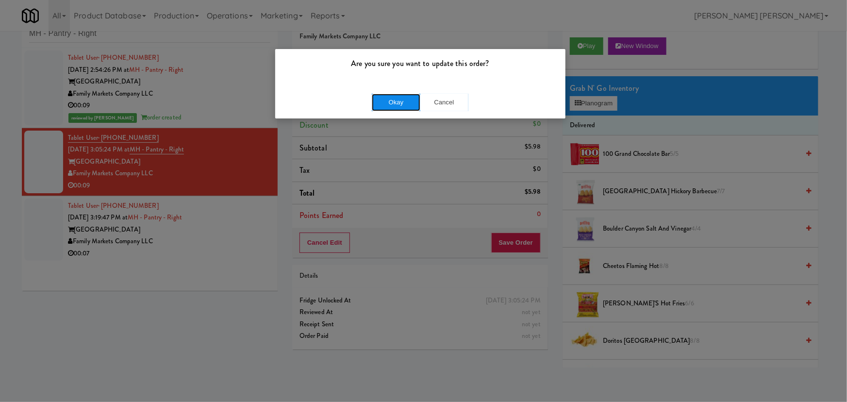
click at [409, 101] on button "Okay" at bounding box center [396, 102] width 49 height 17
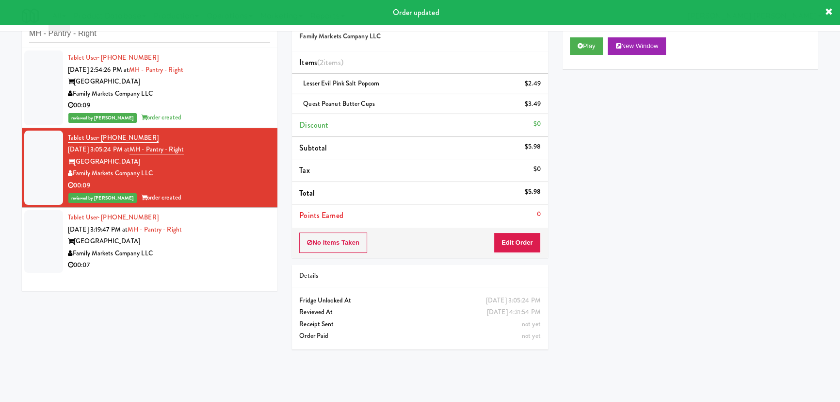
click at [228, 242] on div "Market House" at bounding box center [169, 241] width 202 height 12
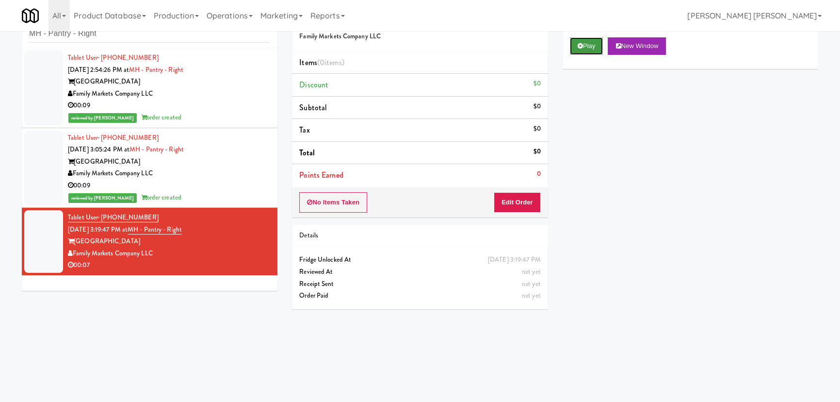
click at [586, 47] on button "Play" at bounding box center [586, 45] width 33 height 17
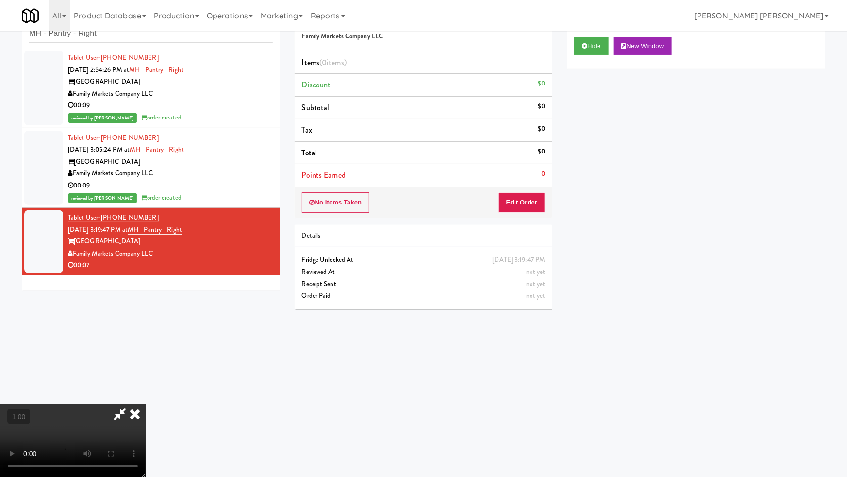
click at [146, 401] on video at bounding box center [73, 440] width 146 height 73
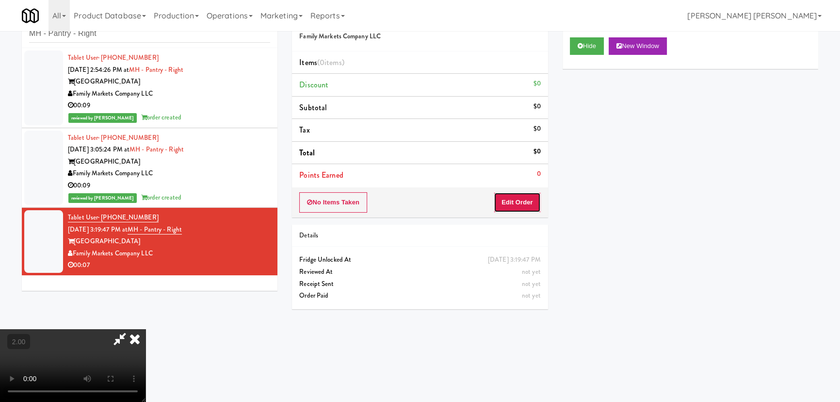
click at [531, 200] on button "Edit Order" at bounding box center [517, 202] width 47 height 20
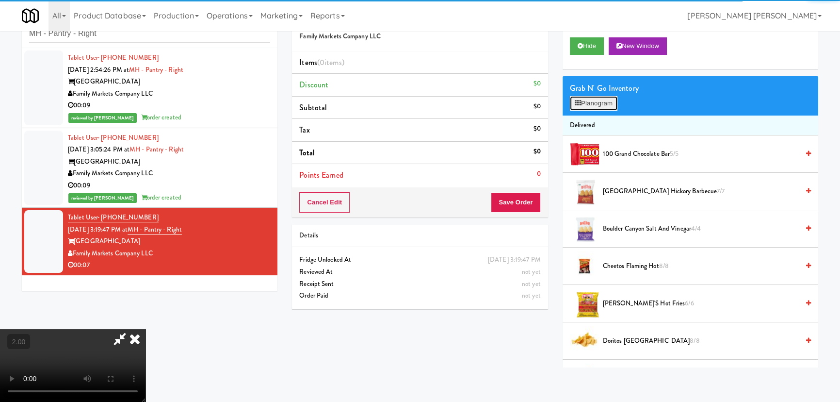
click at [591, 105] on button "Planogram" at bounding box center [594, 103] width 48 height 15
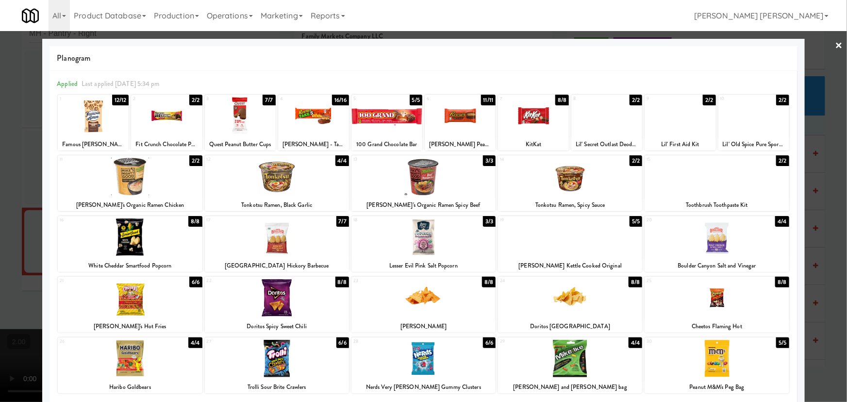
click at [716, 364] on div at bounding box center [716, 358] width 144 height 37
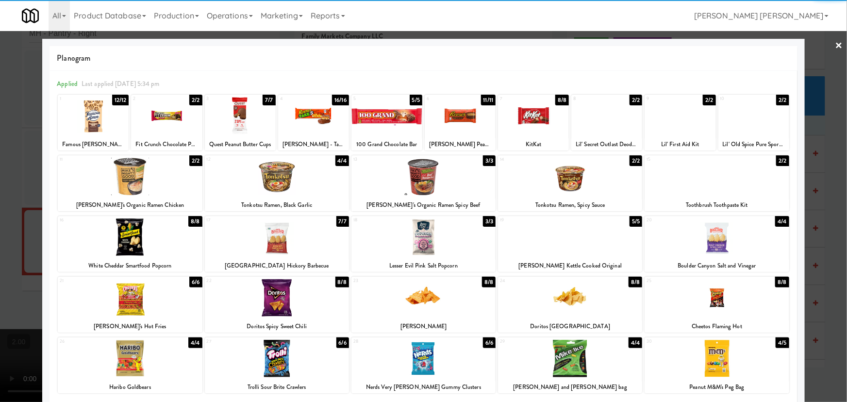
click at [446, 114] on div at bounding box center [460, 115] width 71 height 37
click at [835, 47] on link "×" at bounding box center [839, 46] width 8 height 30
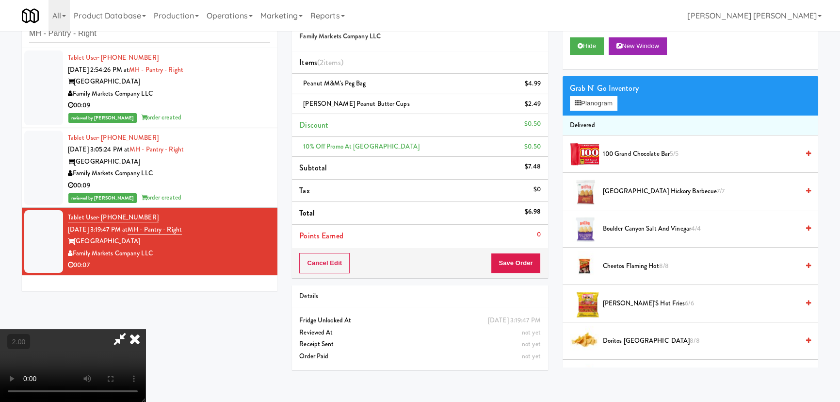
drag, startPoint x: 494, startPoint y: 129, endPoint x: 500, endPoint y: 140, distance: 11.9
click at [146, 329] on icon at bounding box center [134, 338] width 21 height 19
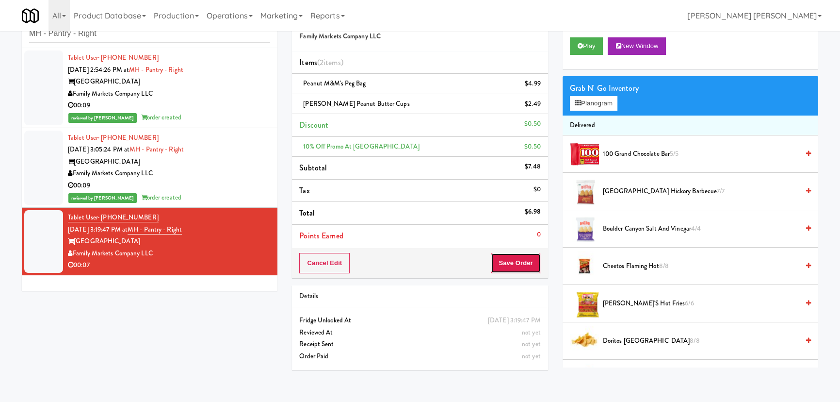
click at [520, 263] on button "Save Order" at bounding box center [515, 263] width 49 height 20
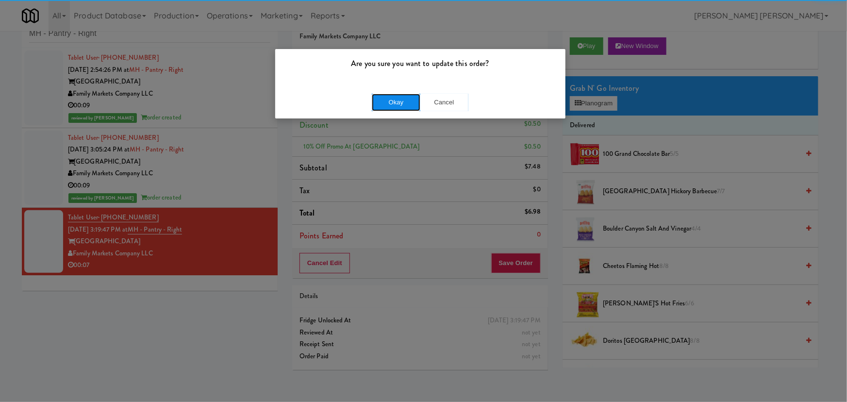
click at [401, 98] on button "Okay" at bounding box center [396, 102] width 49 height 17
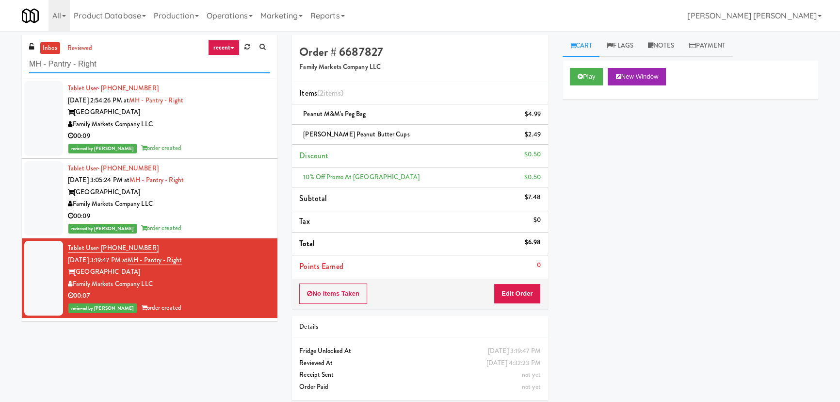
drag, startPoint x: 102, startPoint y: 63, endPoint x: 27, endPoint y: 62, distance: 75.7
click at [27, 62] on div "inbox reviewed recent all unclear take inventory issue suspicious failed recent…" at bounding box center [150, 57] width 256 height 44
paste input "Atwater - Cooler - Lef"
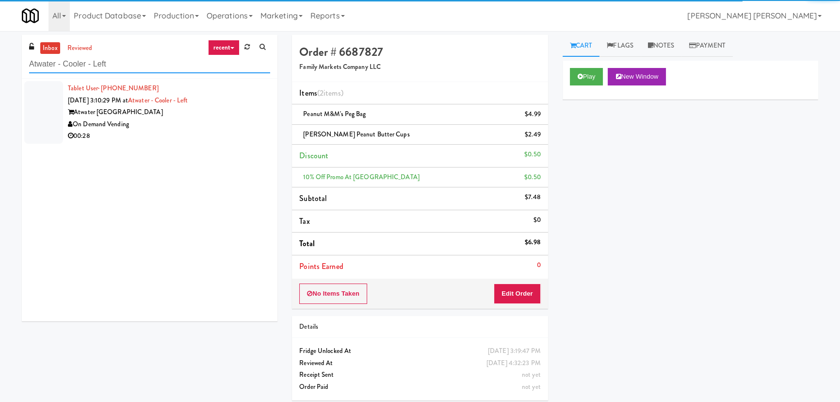
type input "Atwater - Cooler - Left"
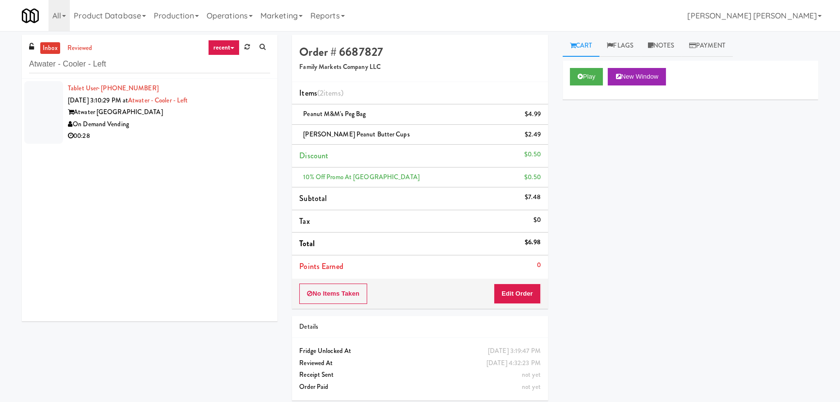
drag, startPoint x: 227, startPoint y: 129, endPoint x: 372, endPoint y: 121, distance: 144.8
click at [227, 129] on div "On Demand Vending" at bounding box center [169, 124] width 202 height 12
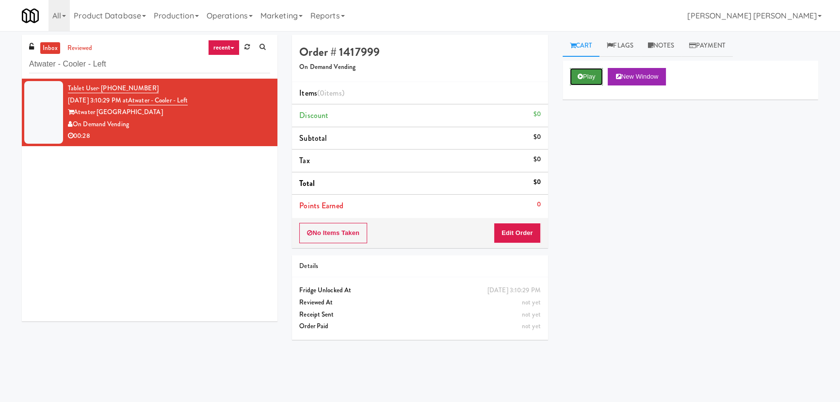
click at [592, 76] on button "Play" at bounding box center [586, 76] width 33 height 17
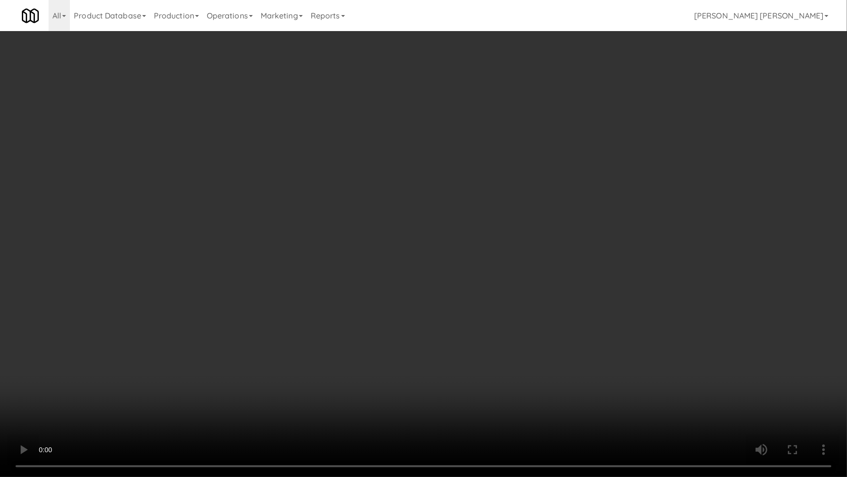
click at [514, 401] on video at bounding box center [423, 238] width 847 height 477
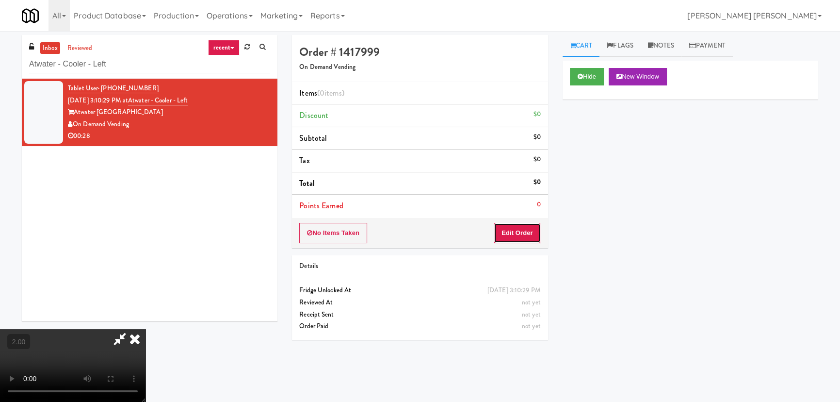
click at [529, 233] on button "Edit Order" at bounding box center [517, 233] width 47 height 20
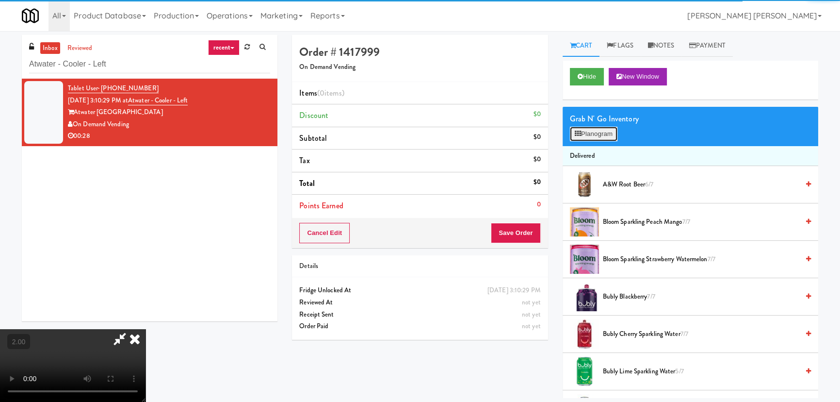
click at [602, 131] on button "Planogram" at bounding box center [594, 134] width 48 height 15
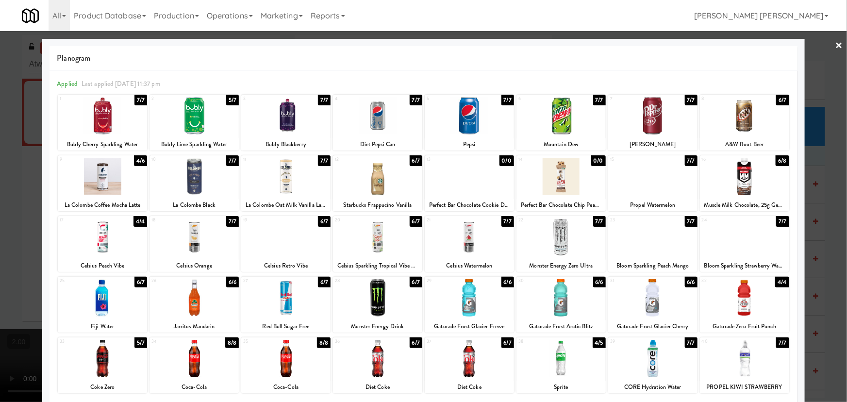
drag, startPoint x: 369, startPoint y: 245, endPoint x: 427, endPoint y: 235, distance: 58.6
click at [369, 245] on div at bounding box center [377, 236] width 89 height 37
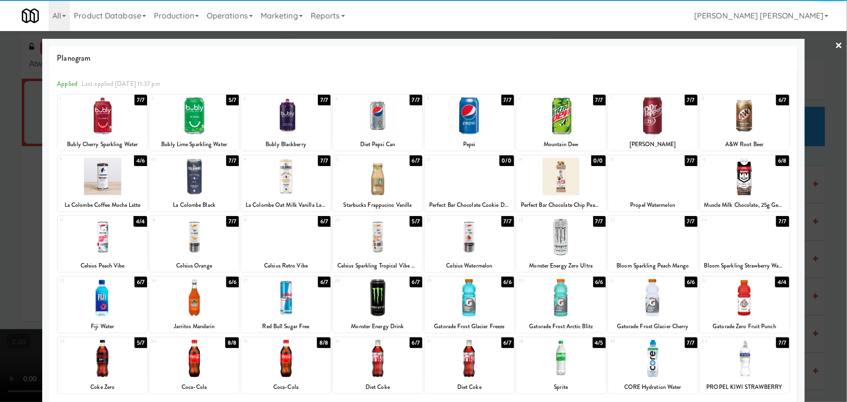
click at [835, 43] on link "×" at bounding box center [839, 46] width 8 height 30
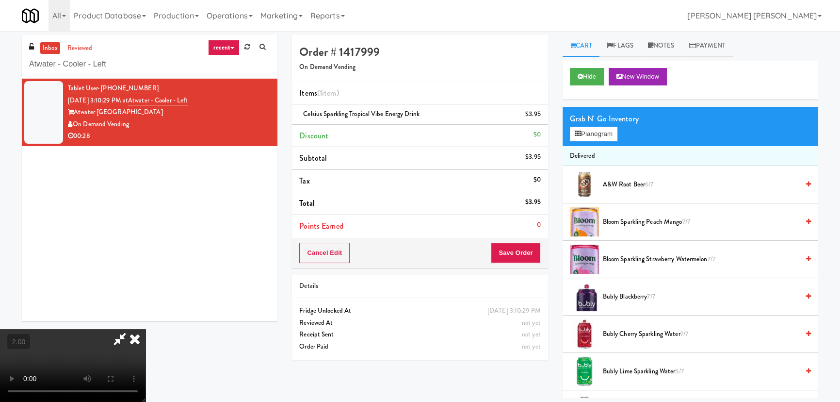
click at [146, 329] on icon at bounding box center [134, 338] width 21 height 19
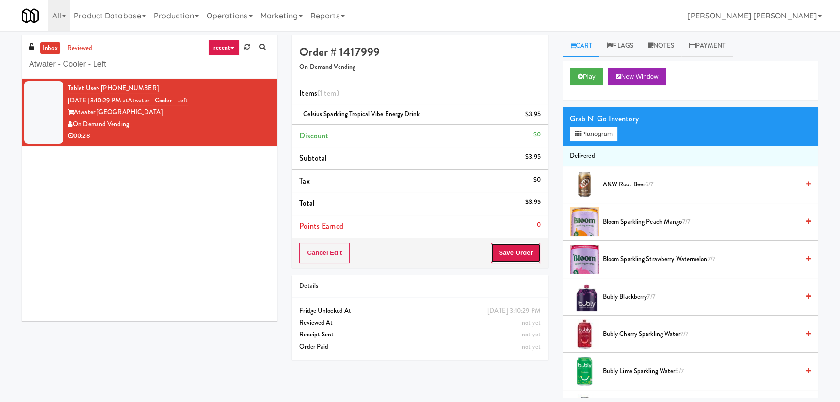
click at [531, 254] on button "Save Order" at bounding box center [515, 253] width 49 height 20
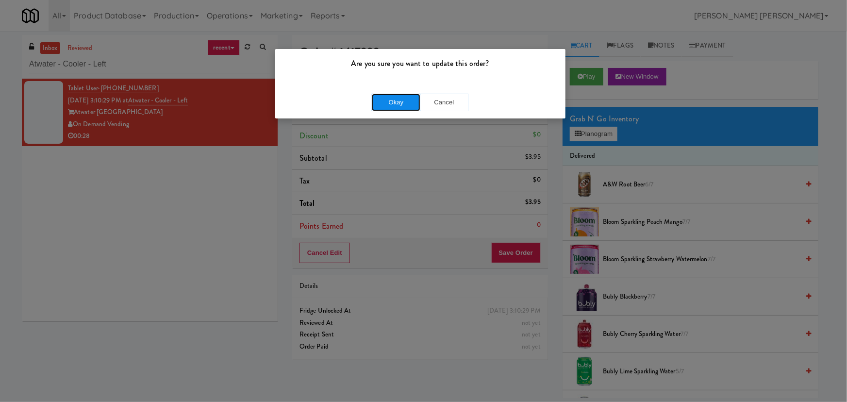
drag, startPoint x: 389, startPoint y: 105, endPoint x: 397, endPoint y: 103, distance: 7.9
click at [389, 105] on button "Okay" at bounding box center [396, 102] width 49 height 17
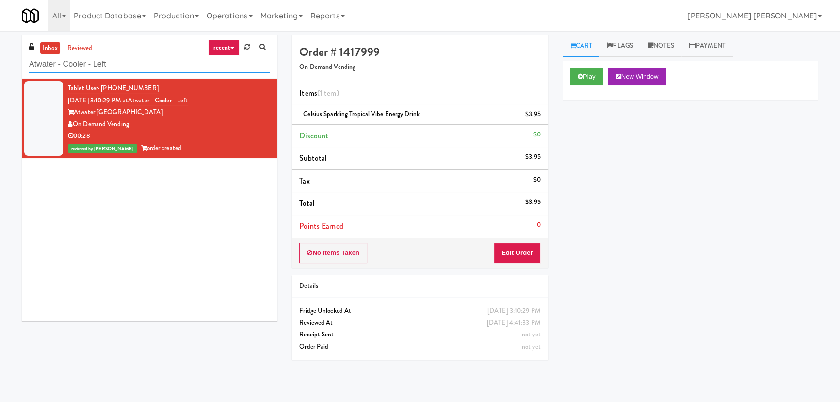
drag, startPoint x: 113, startPoint y: 63, endPoint x: 23, endPoint y: 64, distance: 89.3
click at [23, 64] on div "inbox reviewed recent all unclear take inventory issue suspicious failed recent…" at bounding box center [150, 57] width 256 height 44
paste input "Midtown205 - Food and Snacks"
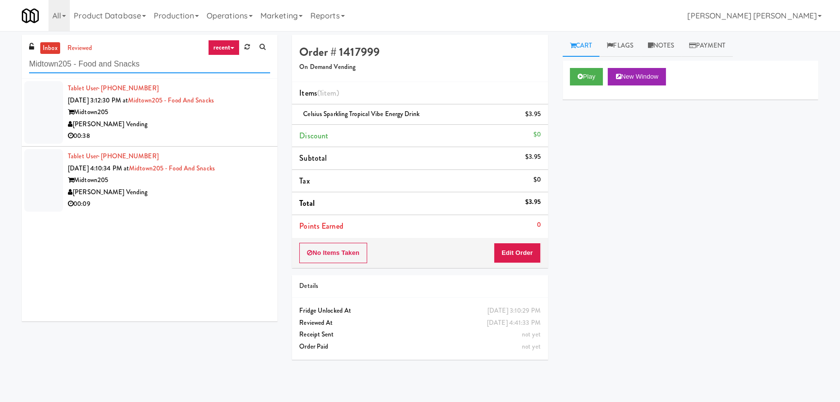
type input "Midtown205 - Food and Snacks"
click at [205, 138] on div "00:38" at bounding box center [169, 136] width 202 height 12
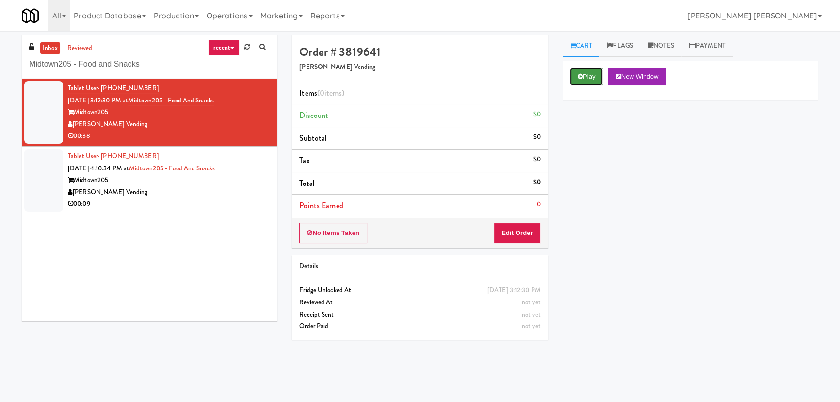
click at [589, 78] on button "Play" at bounding box center [586, 76] width 33 height 17
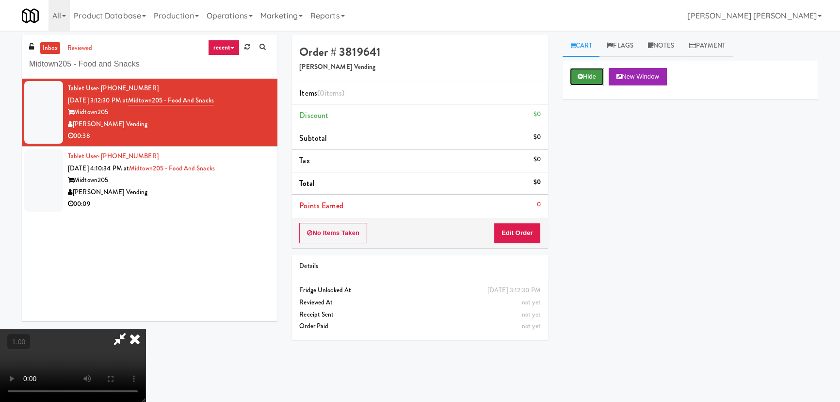
click at [580, 72] on button "Hide" at bounding box center [587, 76] width 34 height 17
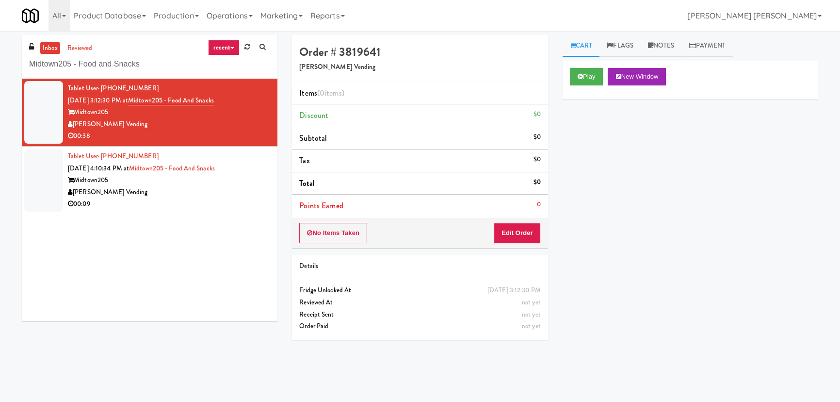
click at [216, 197] on div "[PERSON_NAME] Vending" at bounding box center [169, 192] width 202 height 12
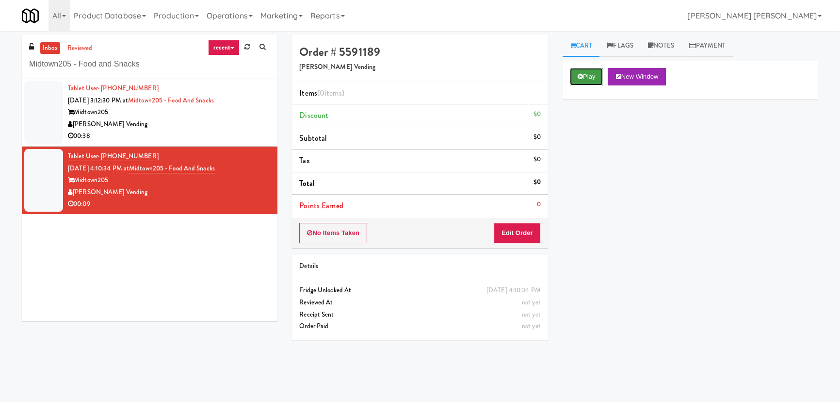
click at [592, 73] on button "Play" at bounding box center [586, 76] width 33 height 17
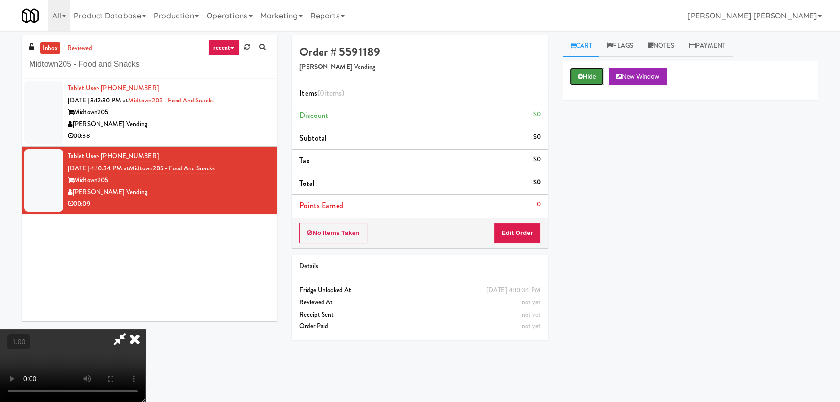
click at [582, 75] on icon at bounding box center [580, 76] width 5 height 6
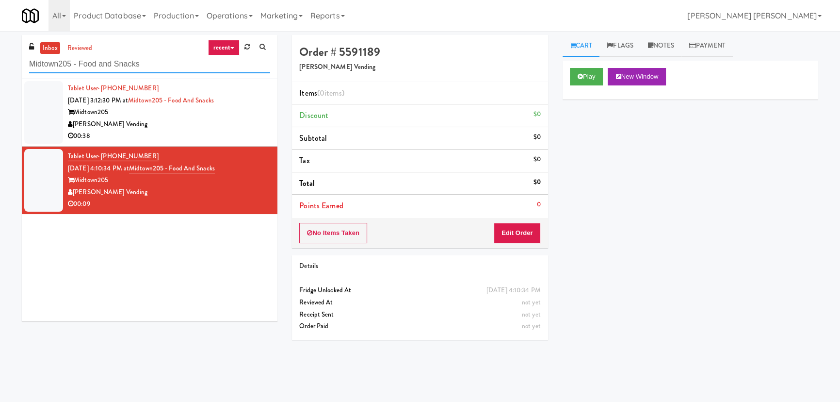
drag, startPoint x: 146, startPoint y: 62, endPoint x: 14, endPoint y: 52, distance: 132.3
click at [14, 52] on div "inbox reviewed recent all unclear take inventory issue suspicious failed recent…" at bounding box center [420, 216] width 840 height 363
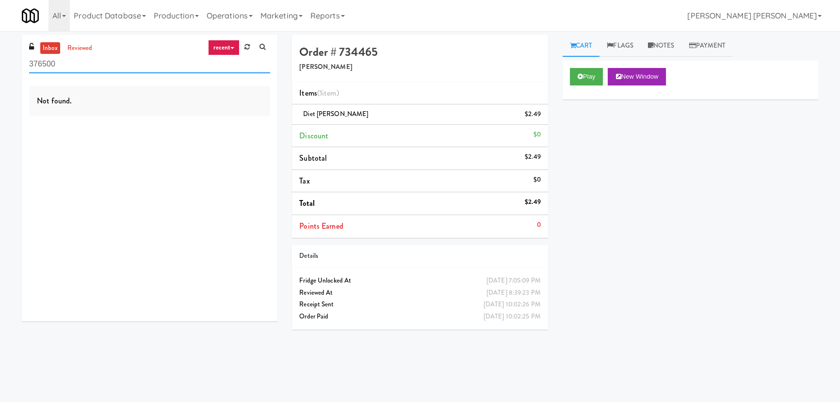
drag, startPoint x: 59, startPoint y: 66, endPoint x: 20, endPoint y: 68, distance: 38.4
click at [20, 68] on div "inbox reviewed recent all unclear take inventory issue suspicious failed recent…" at bounding box center [150, 182] width 270 height 294
paste input "Snack Cooler (12)"
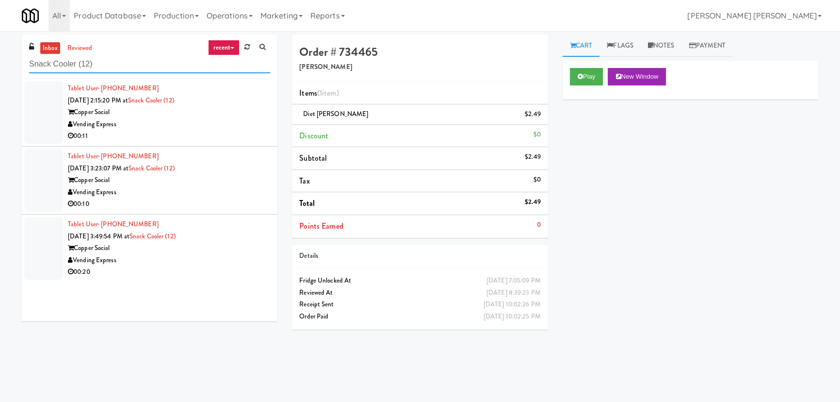
type input "Snack Cooler (12)"
click at [203, 126] on div "Vending Express" at bounding box center [169, 124] width 202 height 12
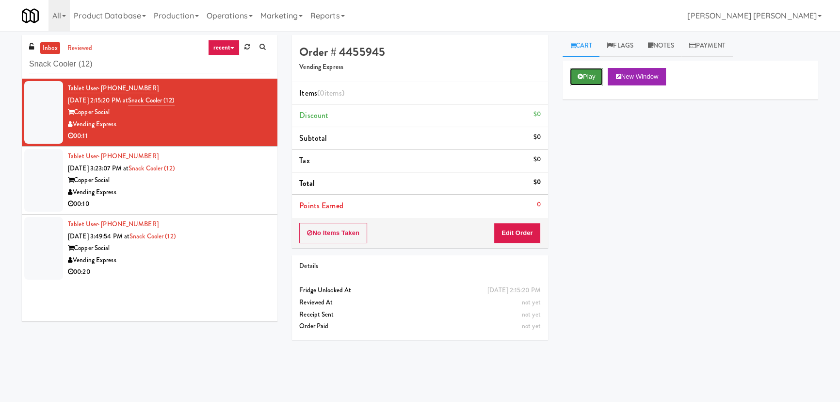
click at [585, 74] on button "Play" at bounding box center [586, 76] width 33 height 17
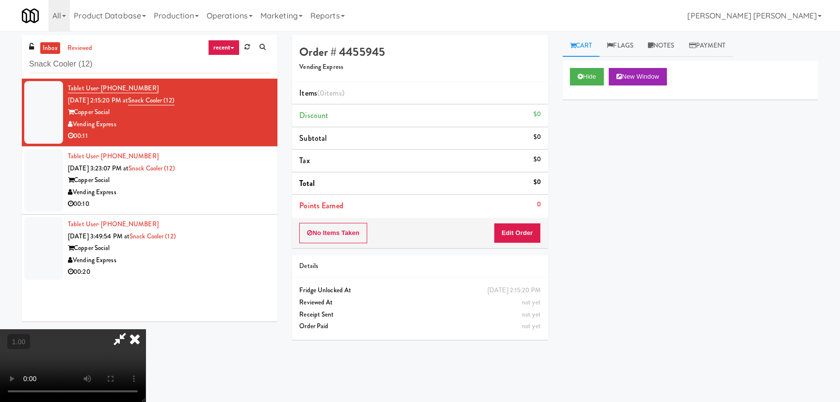
click at [146, 368] on video at bounding box center [73, 365] width 146 height 73
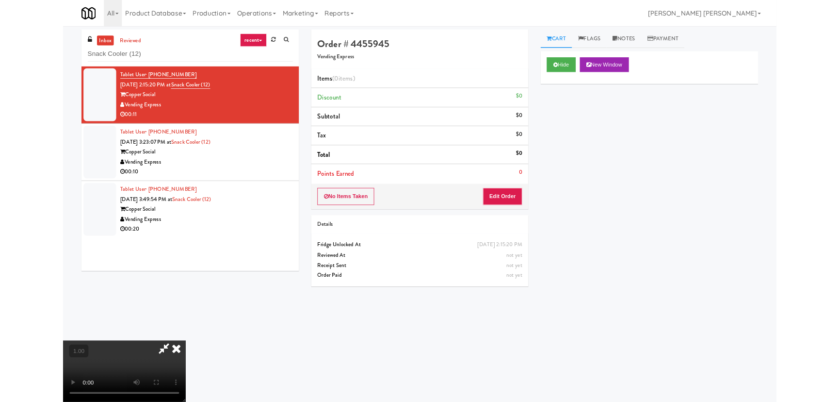
scroll to position [20, 0]
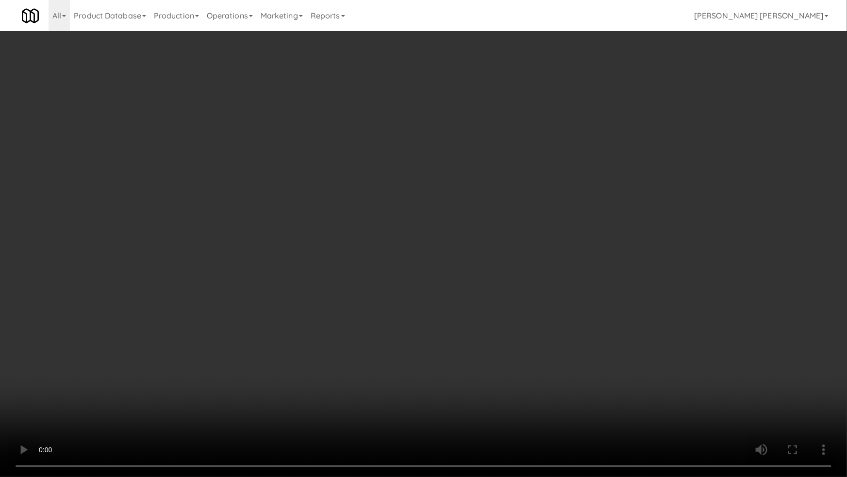
click at [498, 401] on video at bounding box center [423, 238] width 847 height 477
drag, startPoint x: 674, startPoint y: 382, endPoint x: 636, endPoint y: 369, distance: 40.7
click at [671, 382] on video at bounding box center [423, 238] width 847 height 477
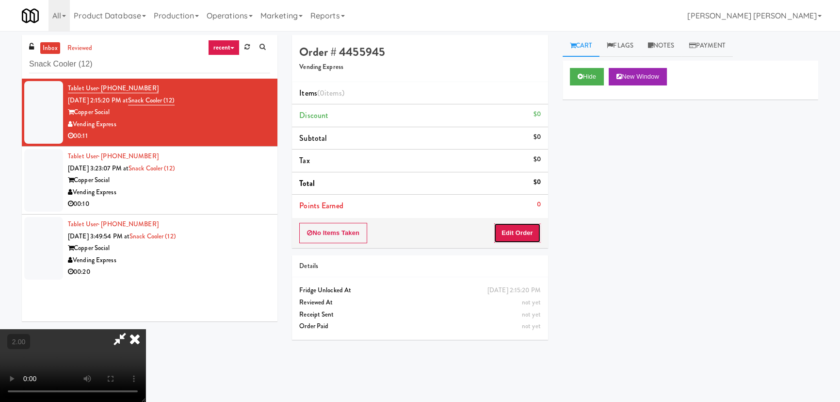
click at [533, 232] on button "Edit Order" at bounding box center [517, 233] width 47 height 20
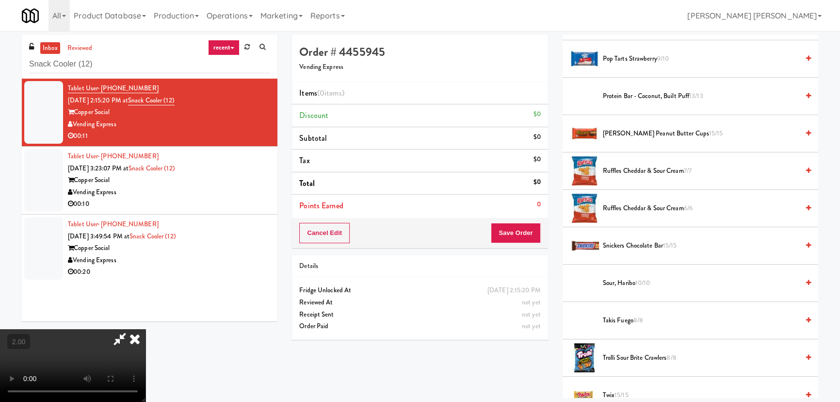
scroll to position [1058, 0]
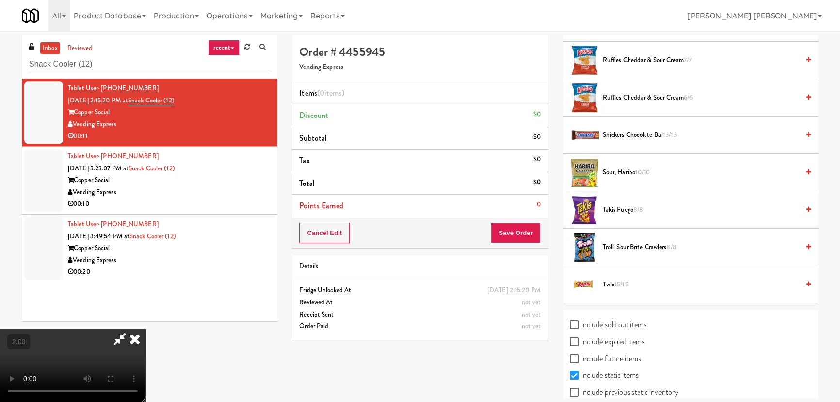
click at [621, 208] on span "Takis Fuego 8/8" at bounding box center [701, 210] width 196 height 12
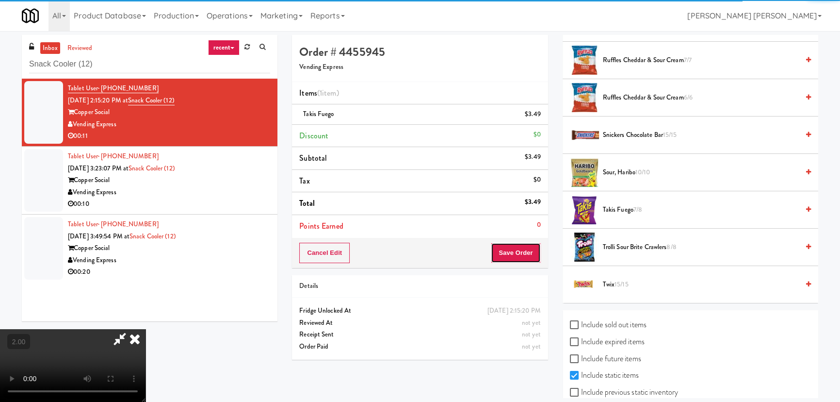
click at [522, 255] on button "Save Order" at bounding box center [515, 253] width 49 height 20
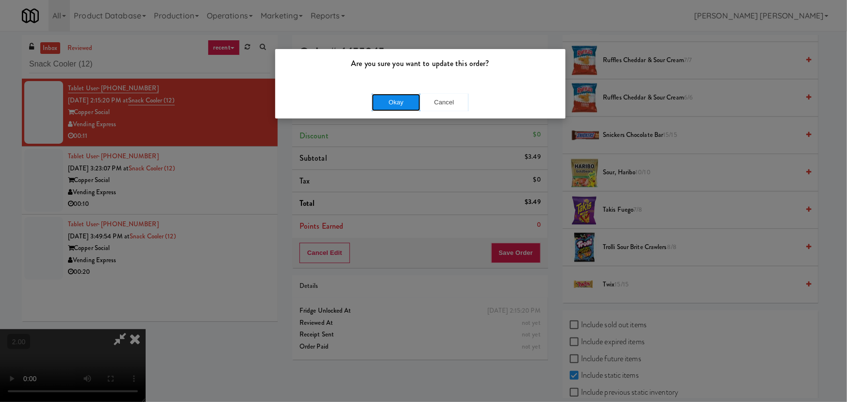
click at [408, 101] on button "Okay" at bounding box center [396, 102] width 49 height 17
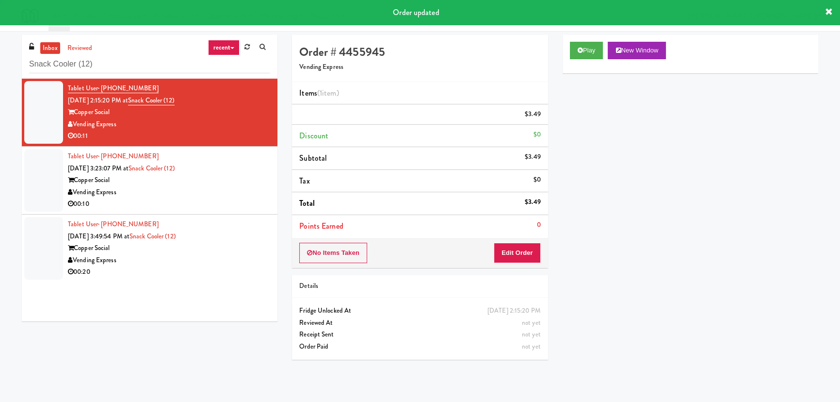
scroll to position [0, 0]
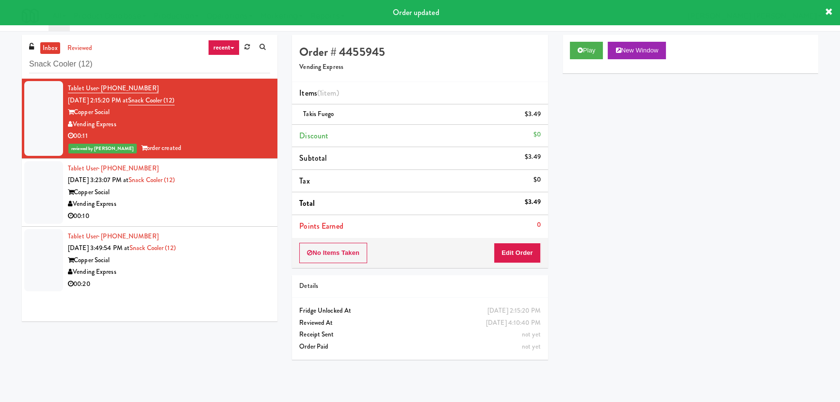
click at [200, 207] on div "Vending Express" at bounding box center [169, 204] width 202 height 12
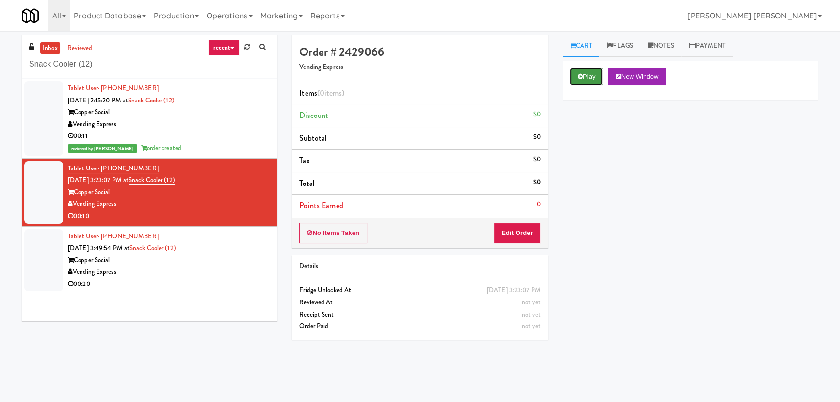
click at [587, 77] on button "Play" at bounding box center [586, 76] width 33 height 17
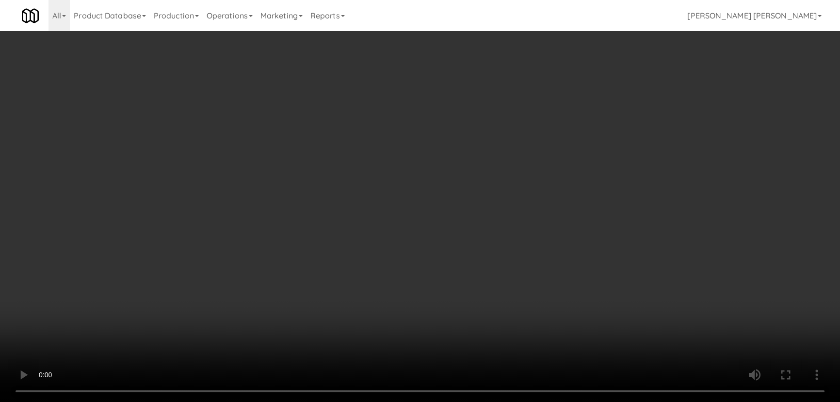
scroll to position [20, 0]
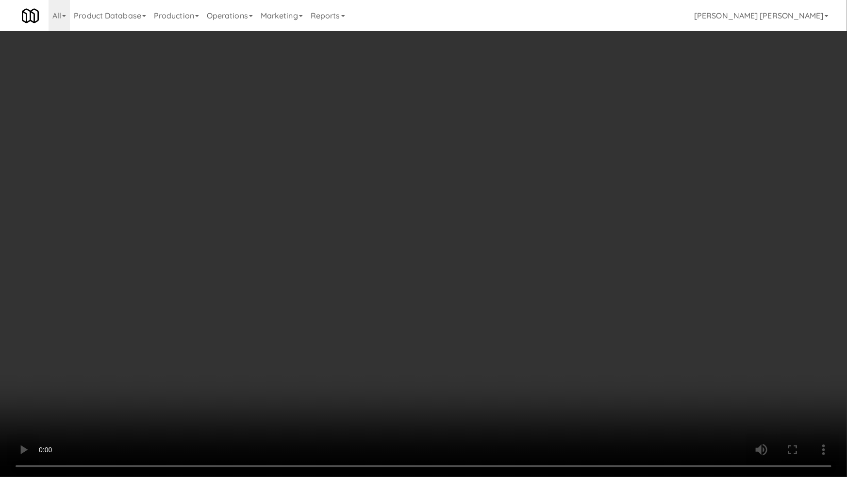
click at [475, 401] on video at bounding box center [423, 238] width 847 height 477
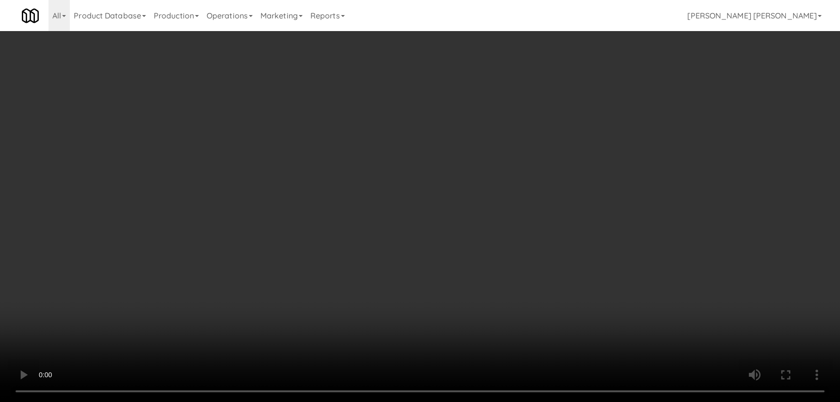
scroll to position [0, 0]
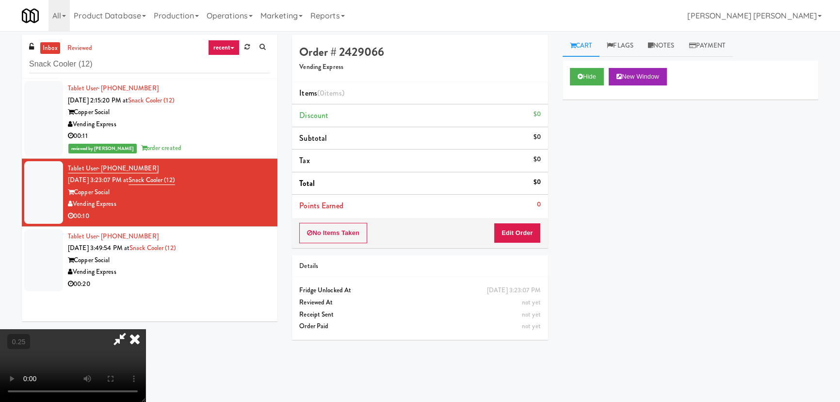
click at [146, 329] on icon at bounding box center [134, 338] width 21 height 19
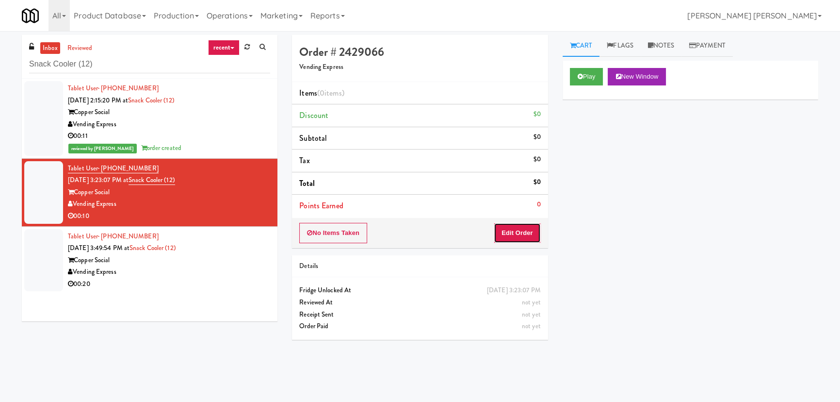
click at [518, 231] on button "Edit Order" at bounding box center [517, 233] width 47 height 20
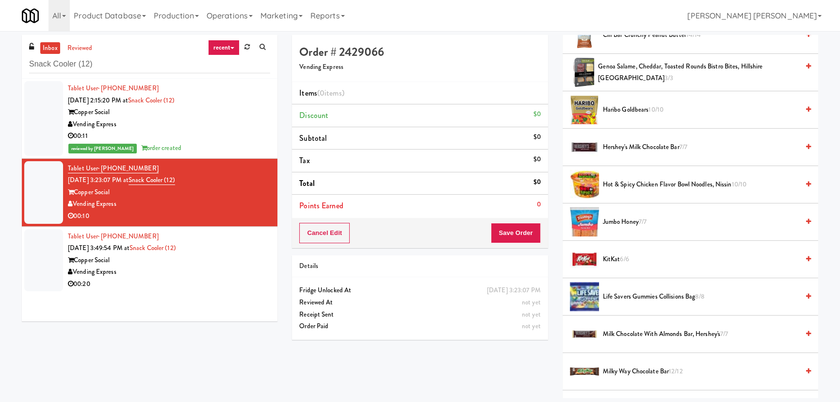
scroll to position [441, 0]
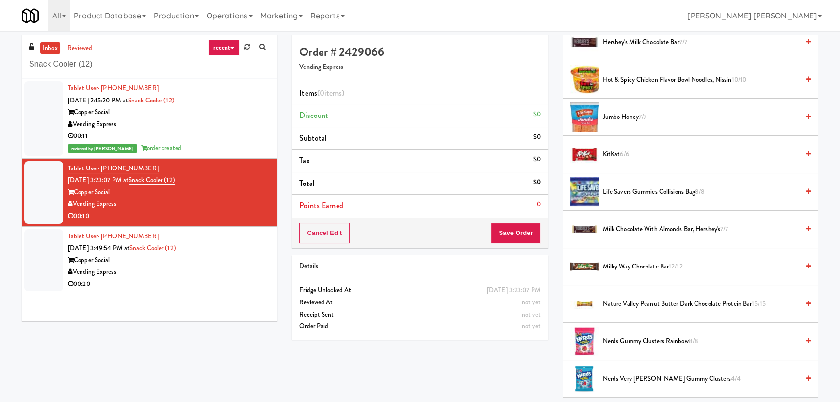
click at [644, 41] on span "Hershey's Milk Chocolate Bar 7/7" at bounding box center [701, 42] width 196 height 12
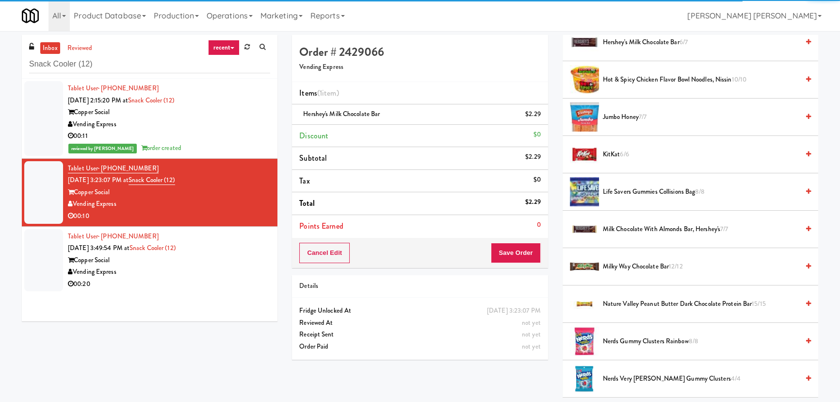
click at [644, 41] on span "Hershey's Milk Chocolate Bar 6/7" at bounding box center [701, 42] width 196 height 12
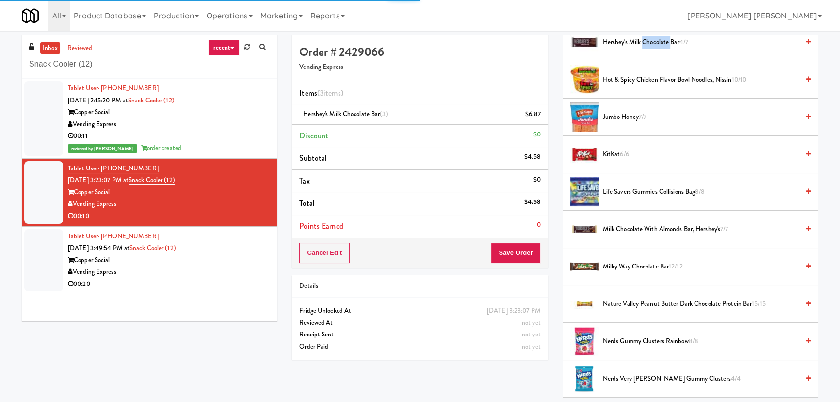
click at [644, 41] on span "Hershey's Milk Chocolate Bar 4/7" at bounding box center [701, 42] width 196 height 12
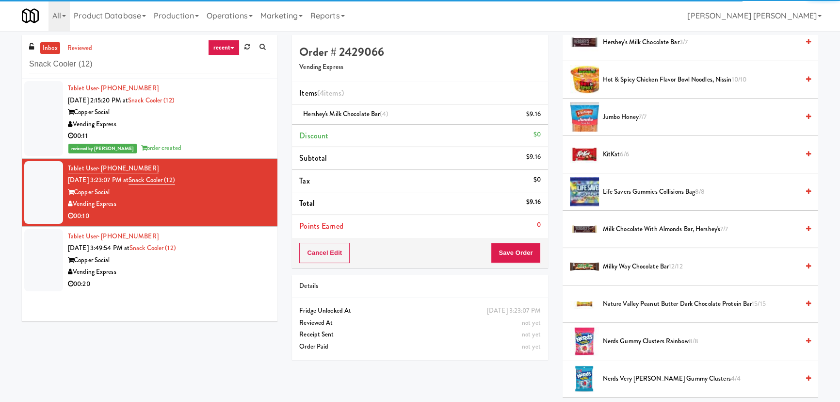
click at [644, 41] on span "Hershey's Milk Chocolate Bar 3/7" at bounding box center [701, 42] width 196 height 12
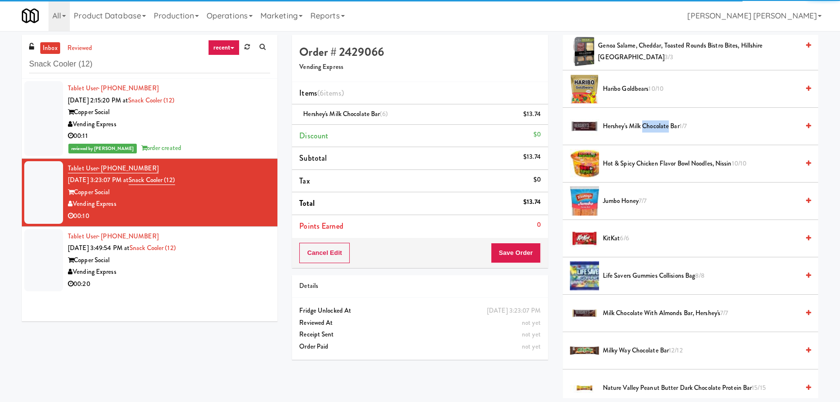
scroll to position [350, 0]
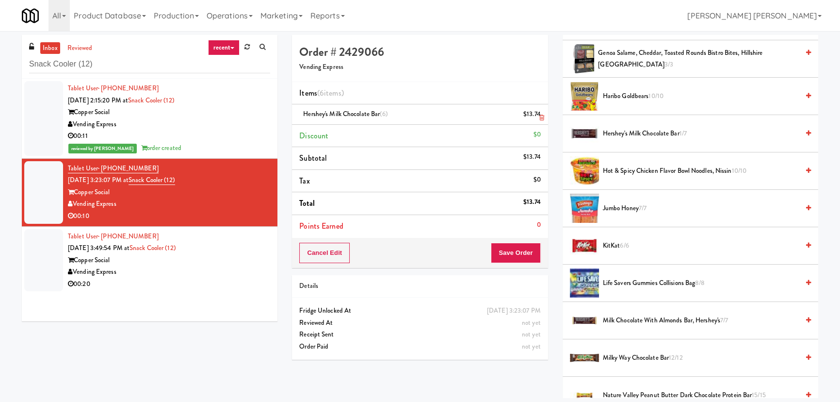
click at [541, 117] on icon at bounding box center [542, 118] width 5 height 6
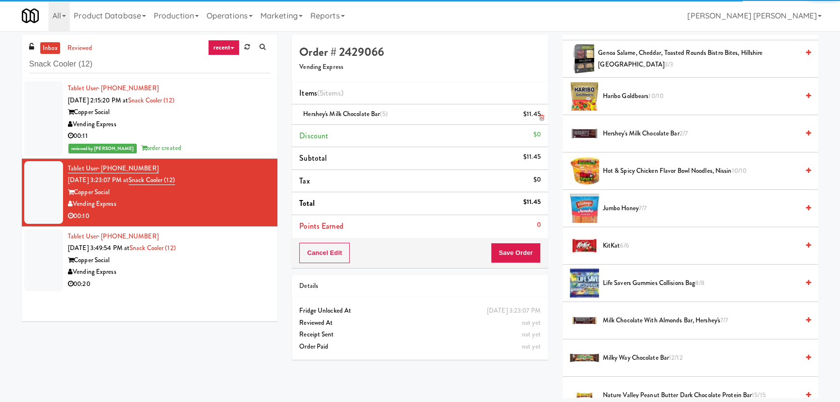
click at [541, 117] on icon at bounding box center [542, 118] width 5 height 6
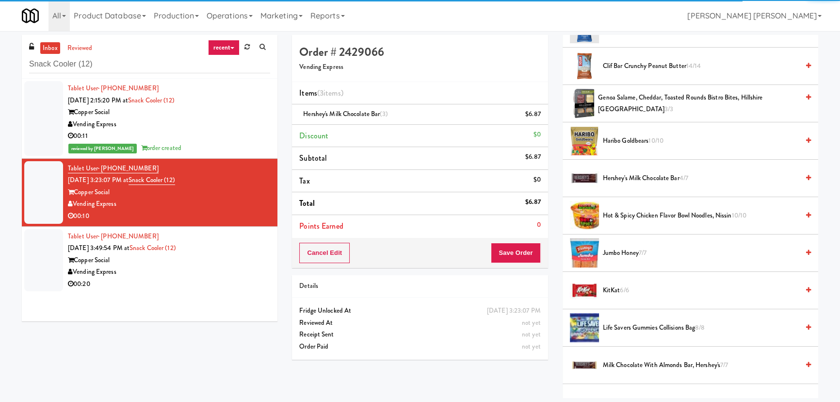
scroll to position [262, 0]
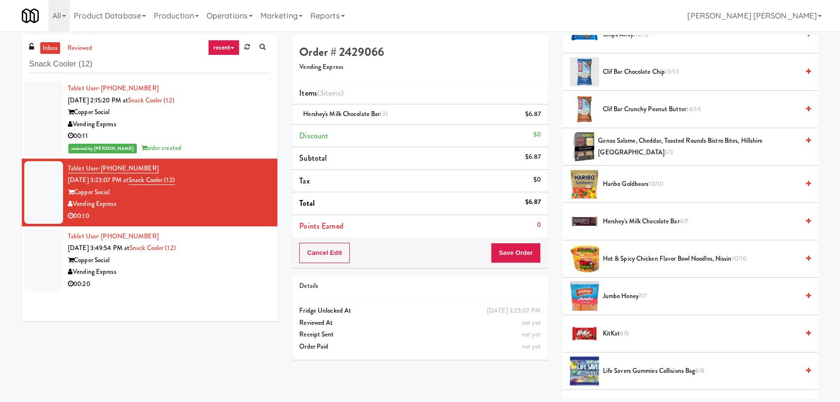
click at [616, 221] on span "Hershey's Milk Chocolate Bar 4/7" at bounding box center [701, 221] width 196 height 12
click at [530, 250] on button "Save Order" at bounding box center [515, 253] width 49 height 20
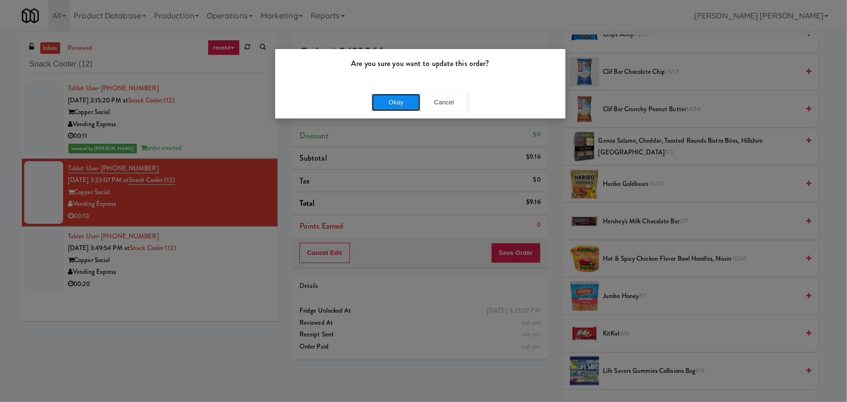
click at [400, 107] on button "Okay" at bounding box center [396, 102] width 49 height 17
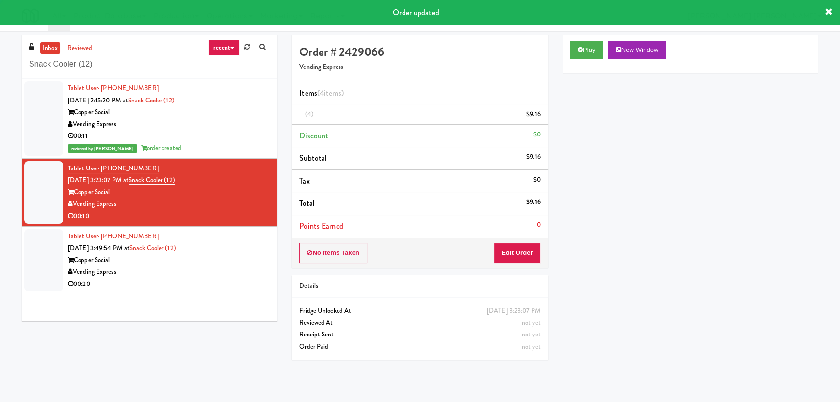
scroll to position [26, 0]
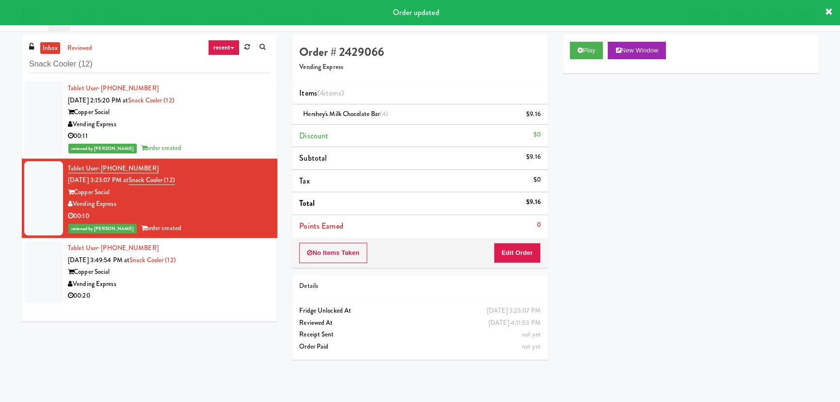
click at [199, 281] on div "Vending Express" at bounding box center [169, 284] width 202 height 12
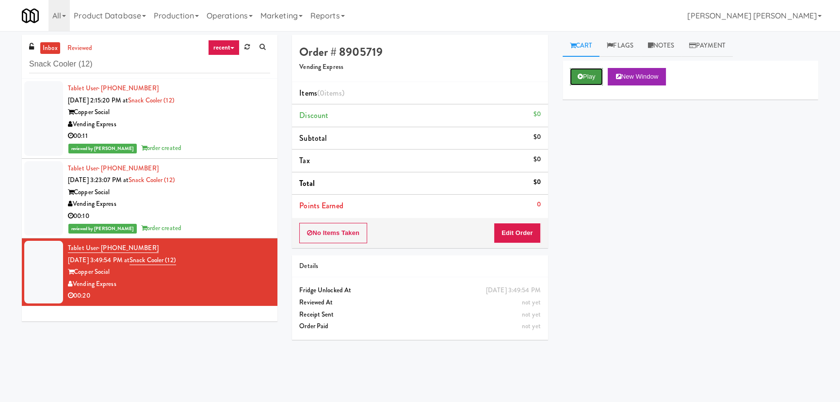
click at [579, 77] on icon at bounding box center [580, 76] width 5 height 6
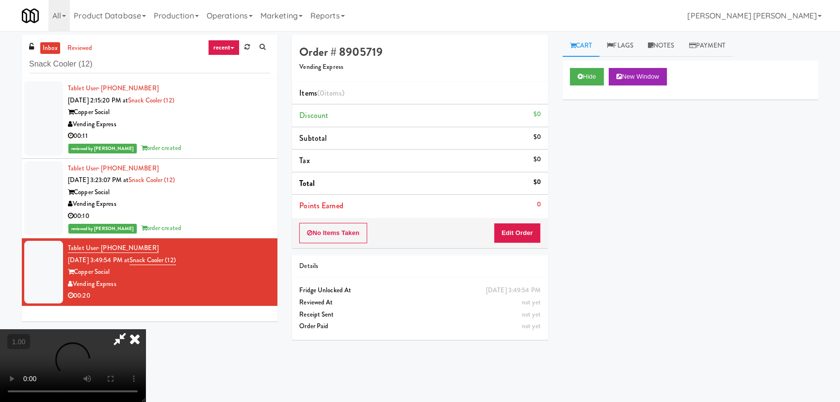
scroll to position [20, 0]
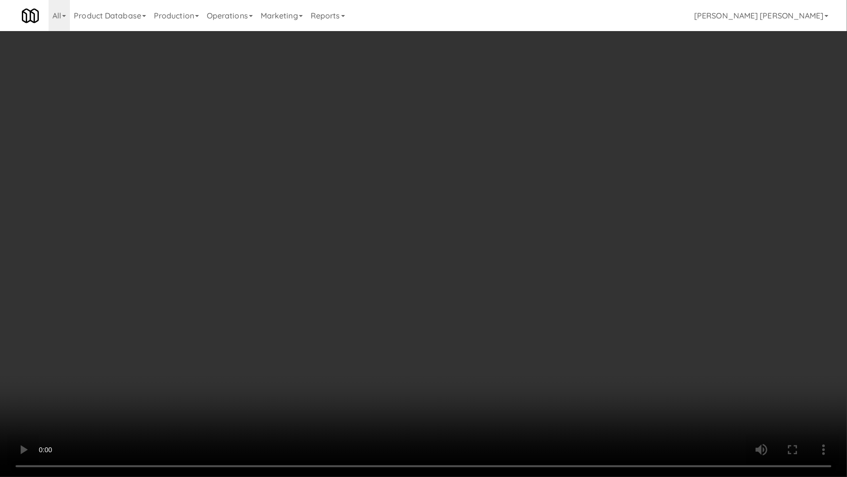
click at [465, 401] on video at bounding box center [423, 238] width 847 height 477
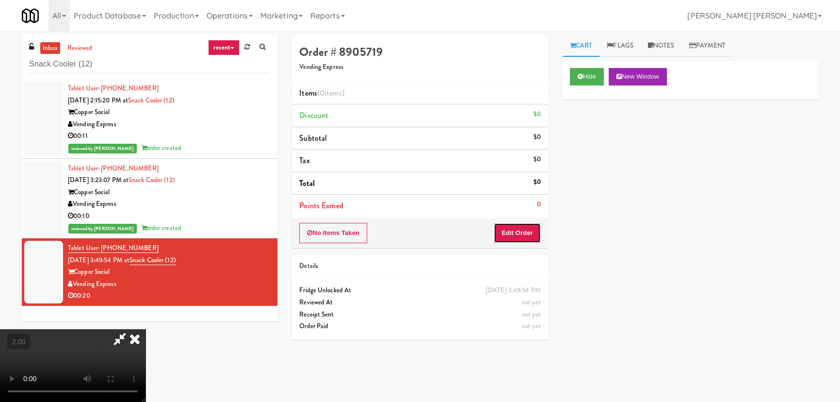
click at [524, 230] on button "Edit Order" at bounding box center [517, 233] width 47 height 20
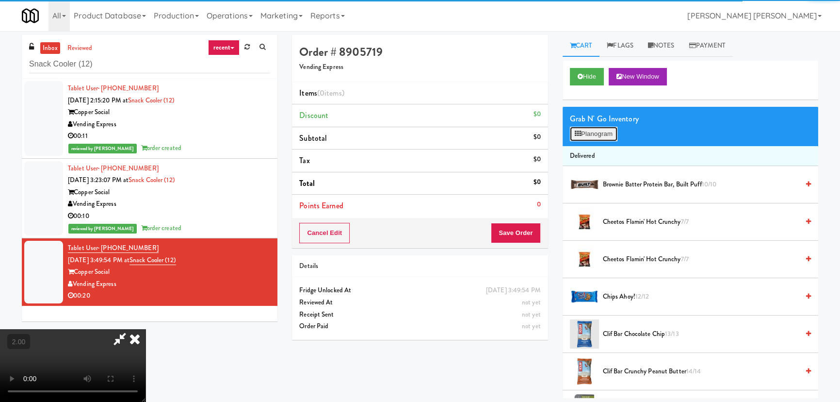
click at [584, 133] on button "Planogram" at bounding box center [594, 134] width 48 height 15
click at [0, 0] on div at bounding box center [0, 0] width 0 height 0
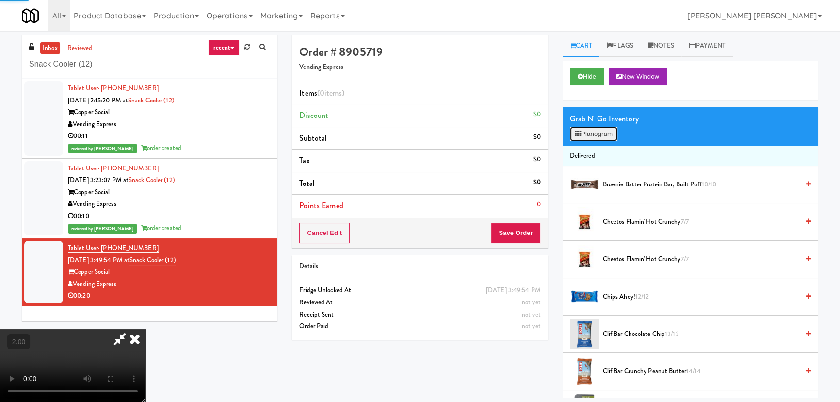
click at [584, 133] on button "Planogram" at bounding box center [594, 134] width 48 height 15
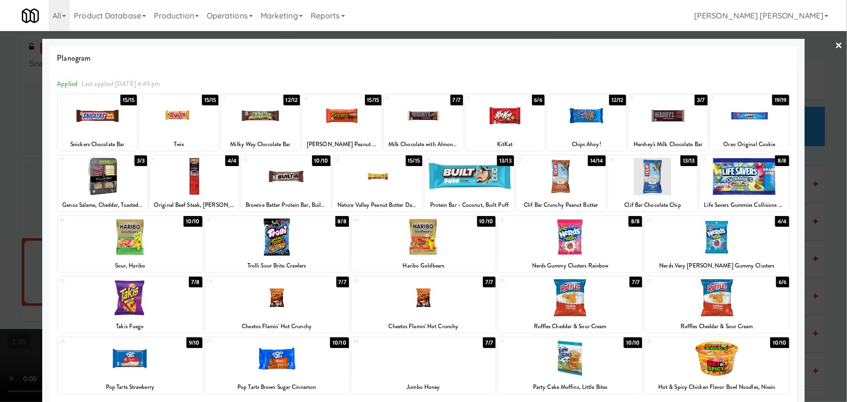
click at [703, 243] on div at bounding box center [716, 236] width 144 height 37
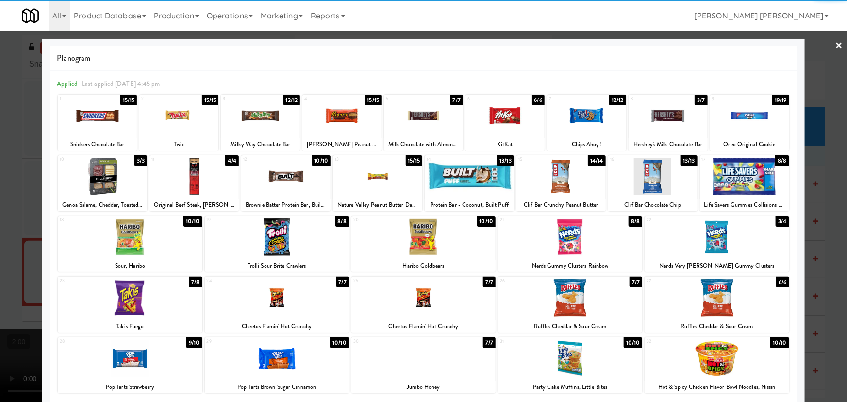
click at [835, 42] on link "×" at bounding box center [839, 46] width 8 height 30
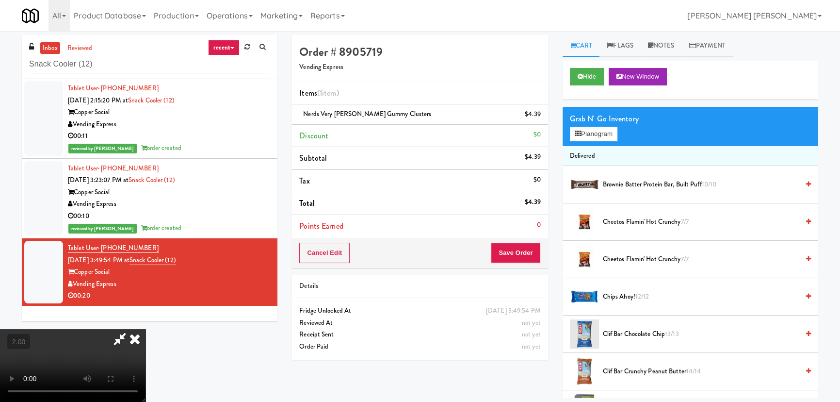
click at [146, 329] on icon at bounding box center [134, 338] width 21 height 19
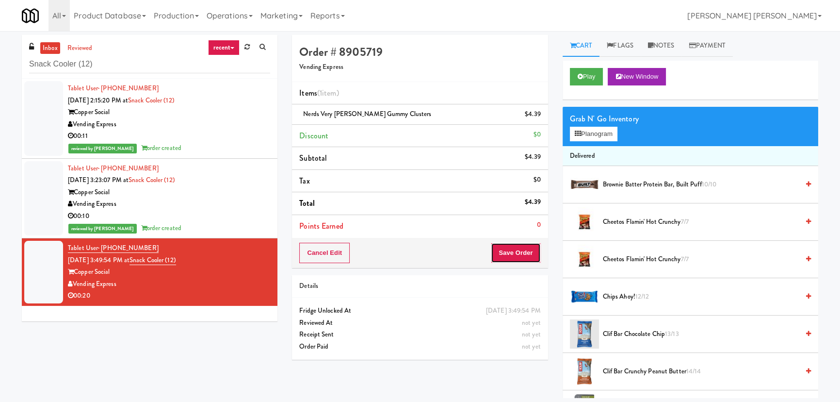
click at [502, 247] on button "Save Order" at bounding box center [515, 253] width 49 height 20
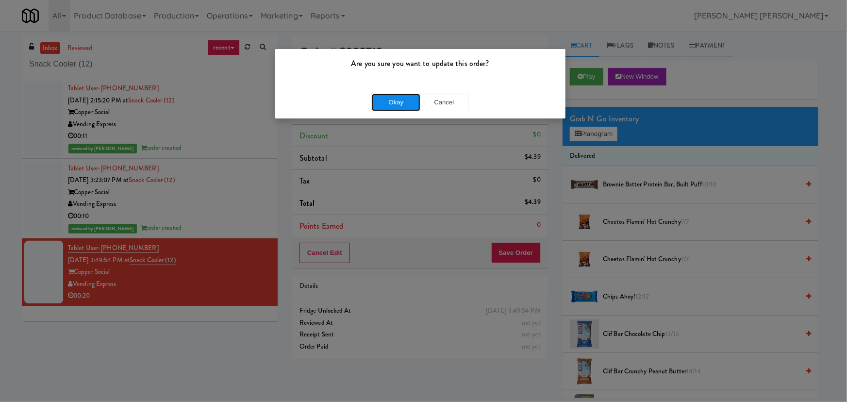
click at [393, 102] on button "Okay" at bounding box center [396, 102] width 49 height 17
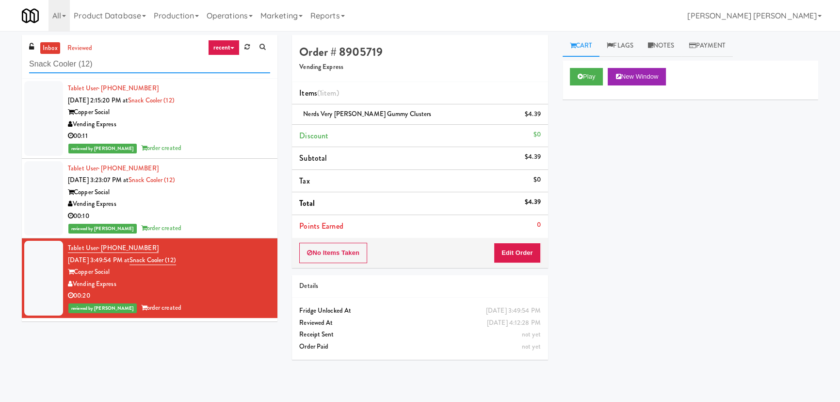
drag, startPoint x: 119, startPoint y: 68, endPoint x: 25, endPoint y: 66, distance: 93.7
click at [25, 66] on div "inbox reviewed recent all unclear take inventory issue suspicious failed recent…" at bounding box center [150, 57] width 256 height 44
paste input "1000 S Clark - Left - Fridge"
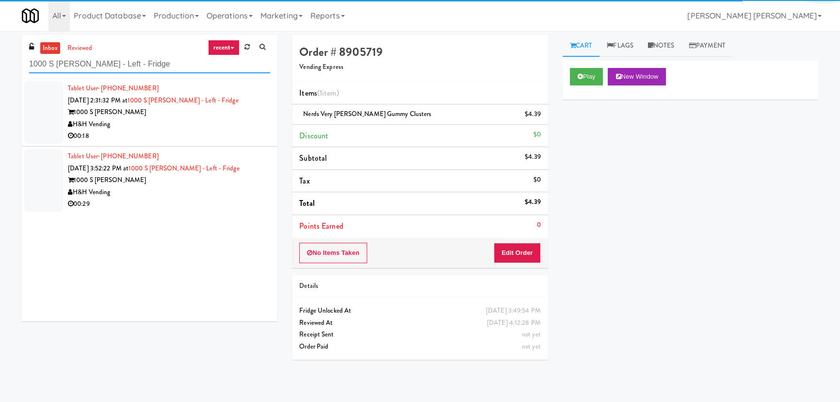
type input "1000 S Clark - Left - Fridge"
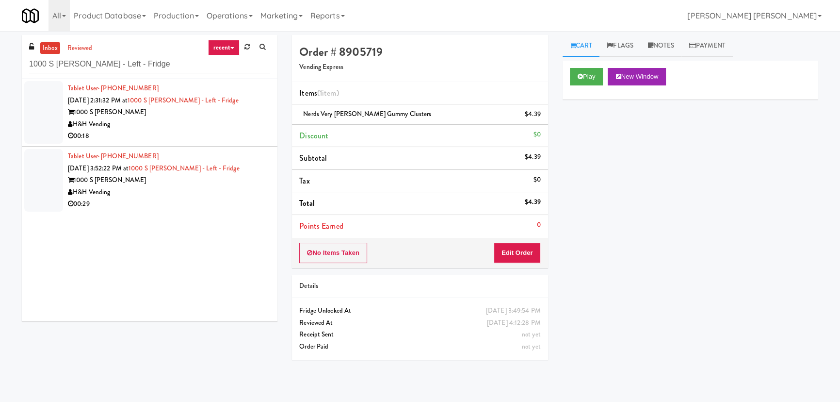
drag, startPoint x: 195, startPoint y: 132, endPoint x: 230, endPoint y: 138, distance: 34.9
click at [195, 133] on div "00:18" at bounding box center [169, 136] width 202 height 12
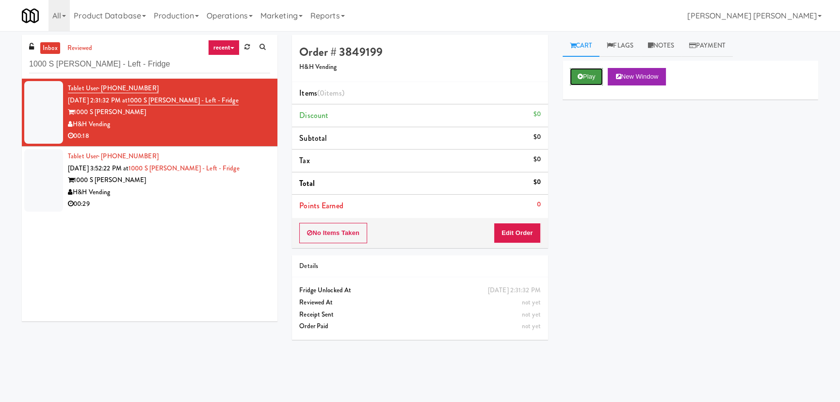
click at [579, 75] on icon at bounding box center [580, 76] width 5 height 6
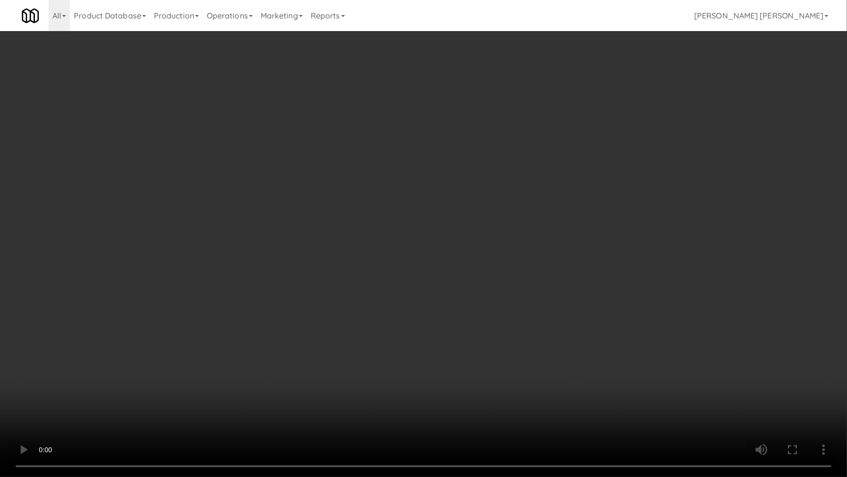
click at [500, 401] on video at bounding box center [423, 238] width 847 height 477
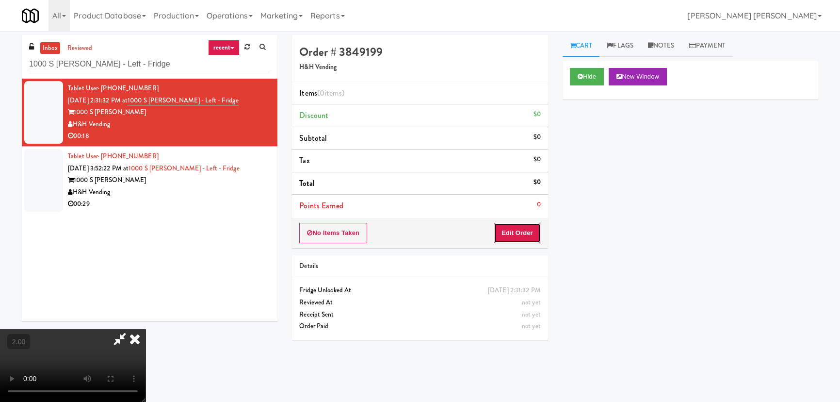
click at [514, 230] on button "Edit Order" at bounding box center [517, 233] width 47 height 20
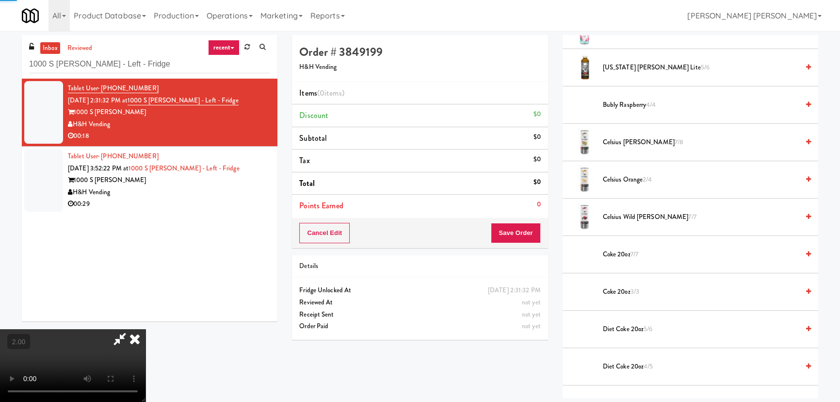
scroll to position [264, 0]
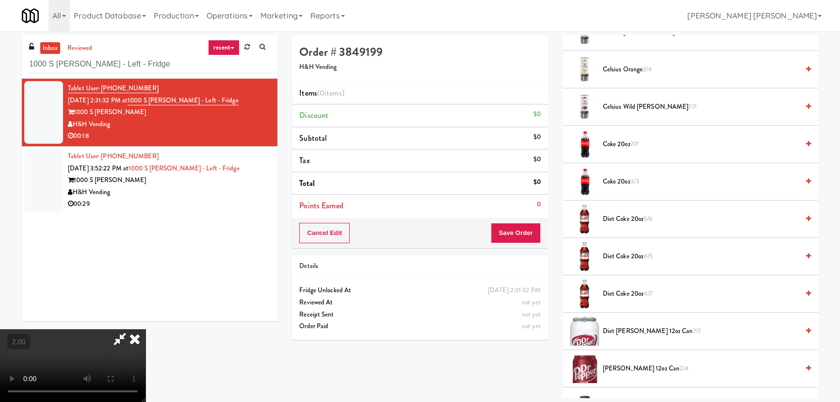
click at [611, 178] on span "Coke 20oz 3/3" at bounding box center [701, 182] width 196 height 12
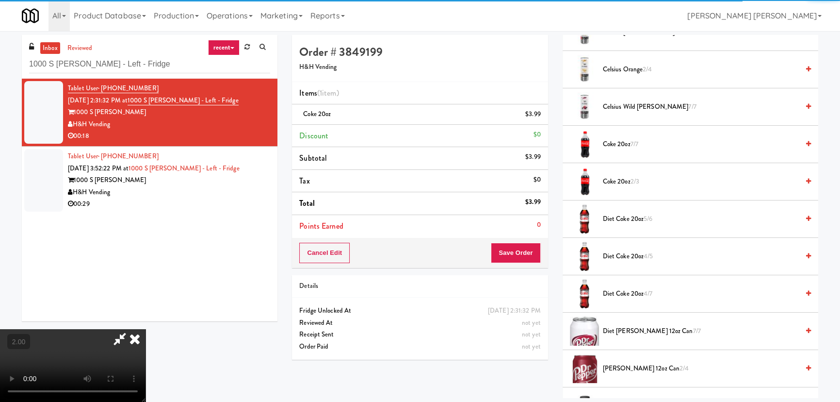
click at [131, 329] on icon at bounding box center [120, 338] width 22 height 19
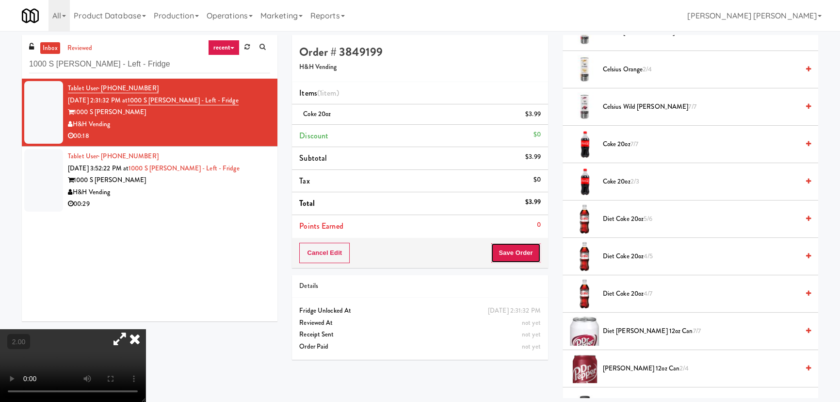
click at [524, 252] on button "Save Order" at bounding box center [515, 253] width 49 height 20
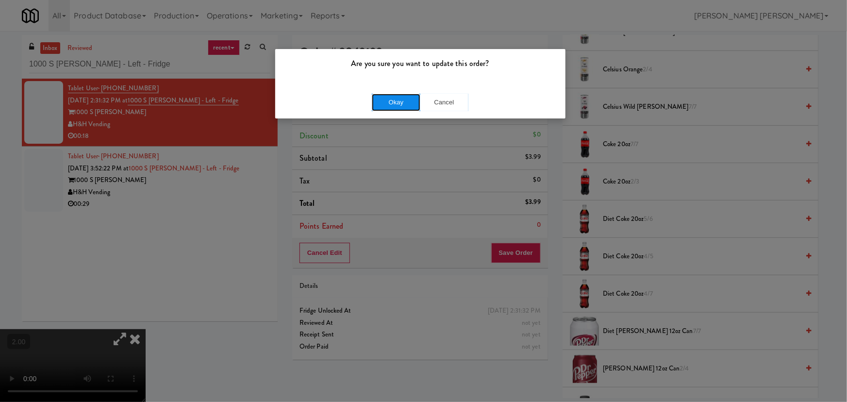
click at [392, 102] on button "Okay" at bounding box center [396, 102] width 49 height 17
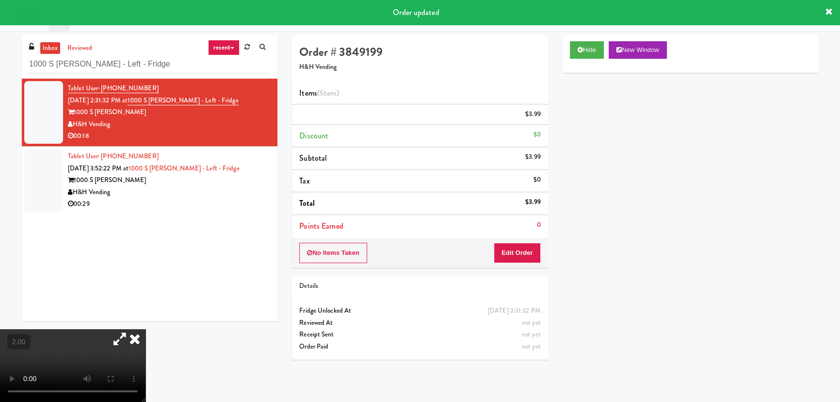
scroll to position [26, 0]
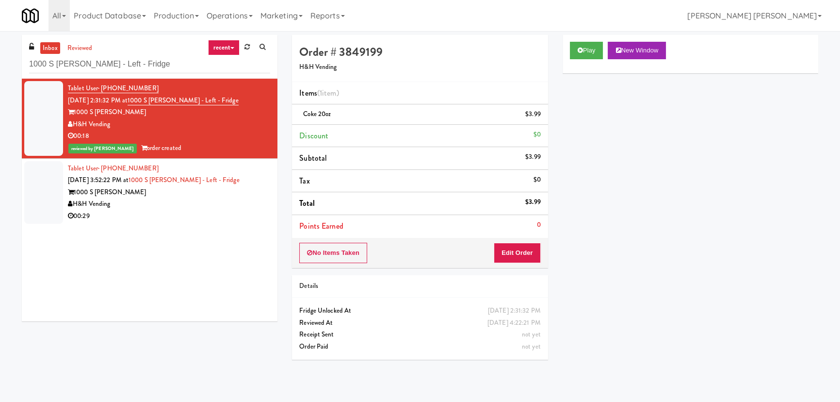
click at [192, 197] on div "1000 S Clark" at bounding box center [169, 192] width 202 height 12
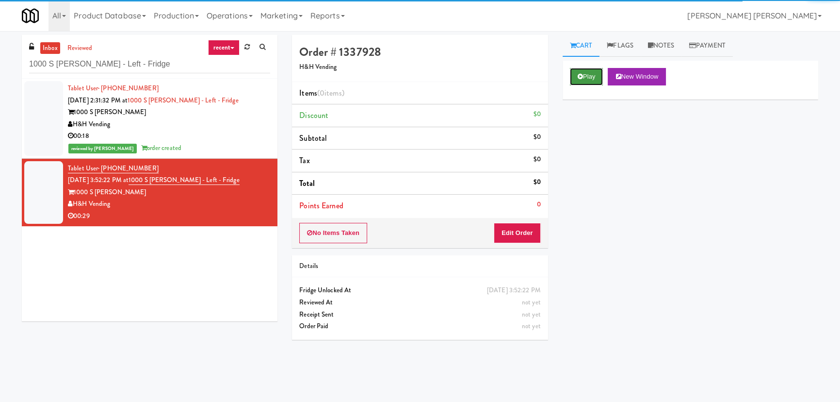
click at [574, 74] on button "Play" at bounding box center [586, 76] width 33 height 17
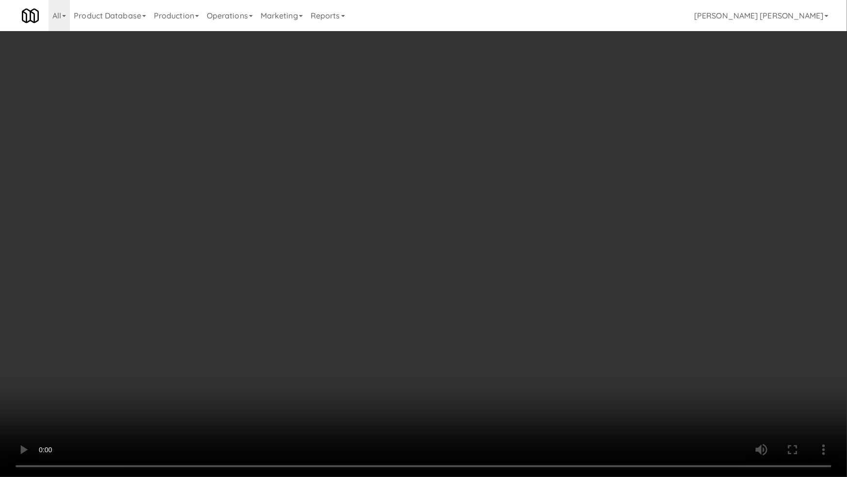
drag, startPoint x: 468, startPoint y: 430, endPoint x: 629, endPoint y: 400, distance: 164.0
click at [514, 401] on video at bounding box center [423, 238] width 847 height 477
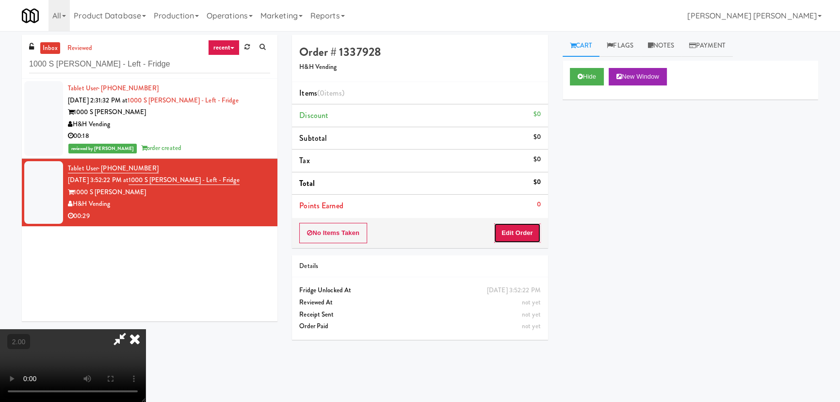
click at [514, 235] on button "Edit Order" at bounding box center [517, 233] width 47 height 20
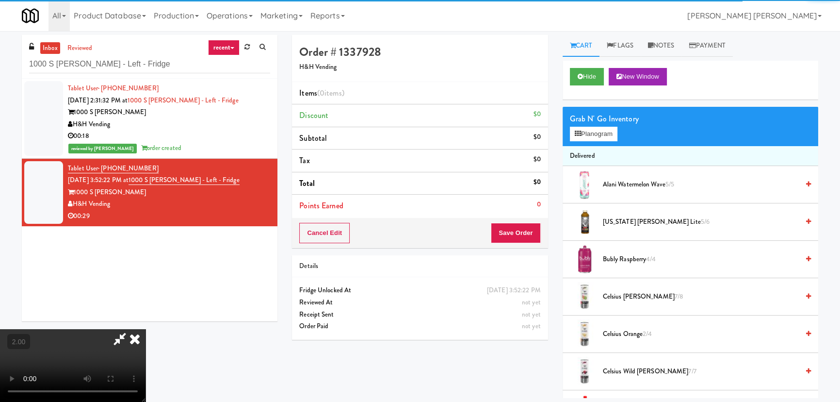
click at [599, 141] on div "Grab N' Go Inventory Planogram" at bounding box center [691, 126] width 256 height 39
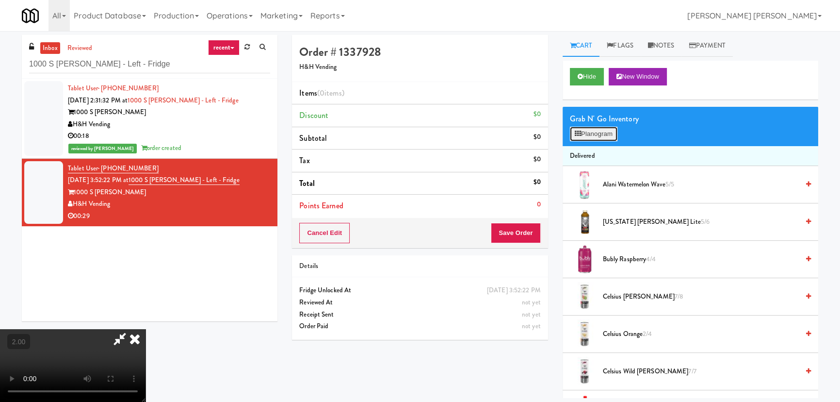
click at [599, 136] on button "Planogram" at bounding box center [594, 134] width 48 height 15
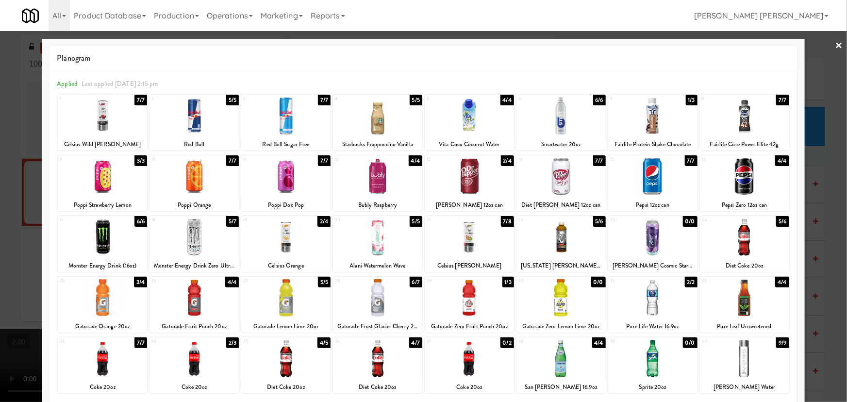
click at [101, 175] on div at bounding box center [102, 176] width 89 height 37
click at [374, 236] on div at bounding box center [377, 236] width 89 height 37
click at [835, 45] on link "×" at bounding box center [839, 46] width 8 height 30
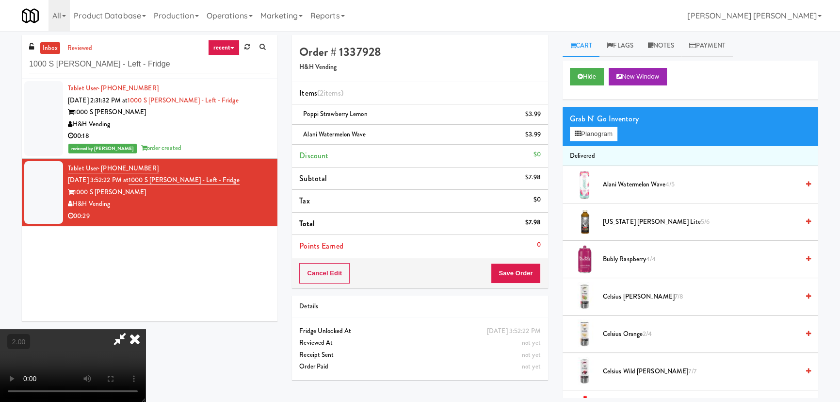
click at [146, 329] on video at bounding box center [73, 365] width 146 height 73
click at [146, 329] on icon at bounding box center [134, 338] width 21 height 19
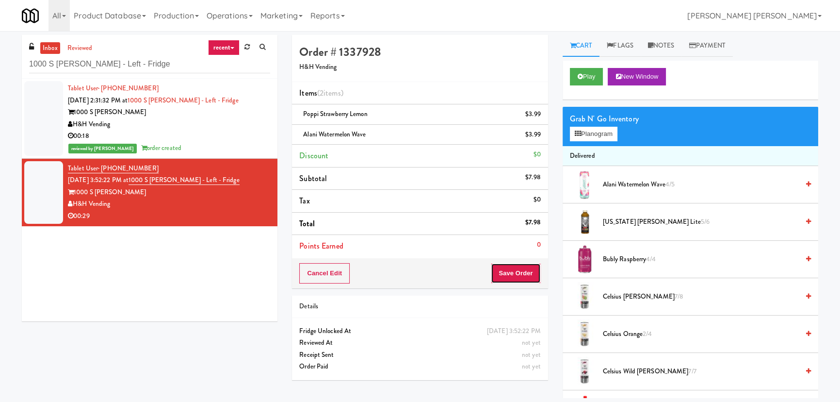
click at [515, 267] on button "Save Order" at bounding box center [515, 273] width 49 height 20
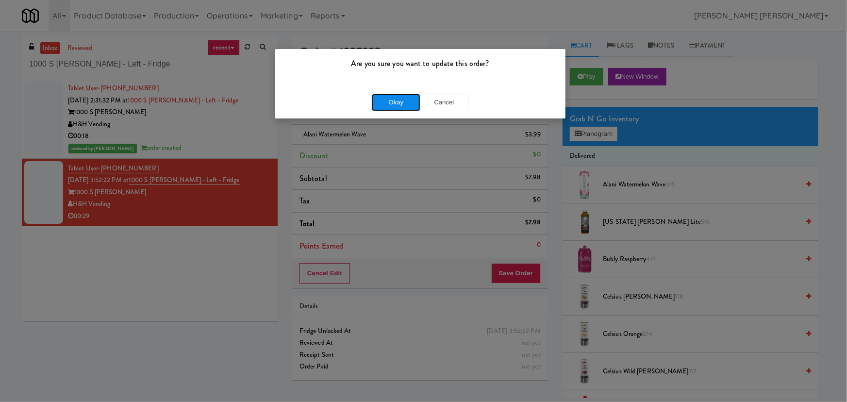
click at [396, 99] on button "Okay" at bounding box center [396, 102] width 49 height 17
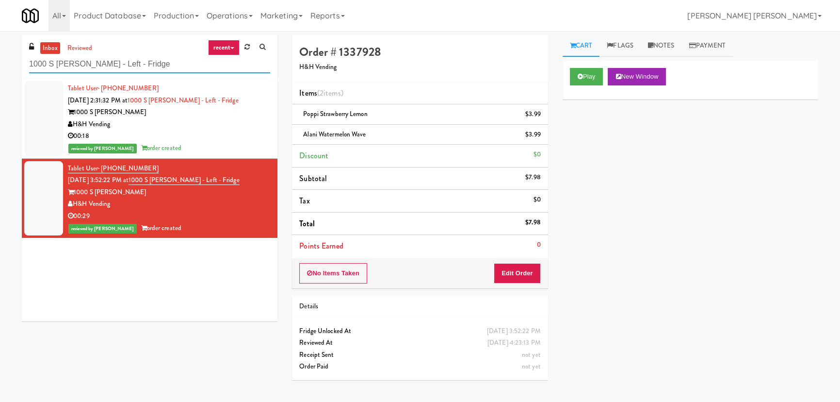
drag, startPoint x: 134, startPoint y: 64, endPoint x: 23, endPoint y: 67, distance: 111.2
click at [23, 67] on div "inbox reviewed recent all unclear take inventory issue suspicious failed recent…" at bounding box center [150, 57] width 256 height 44
paste input "Knox Metrocenter"
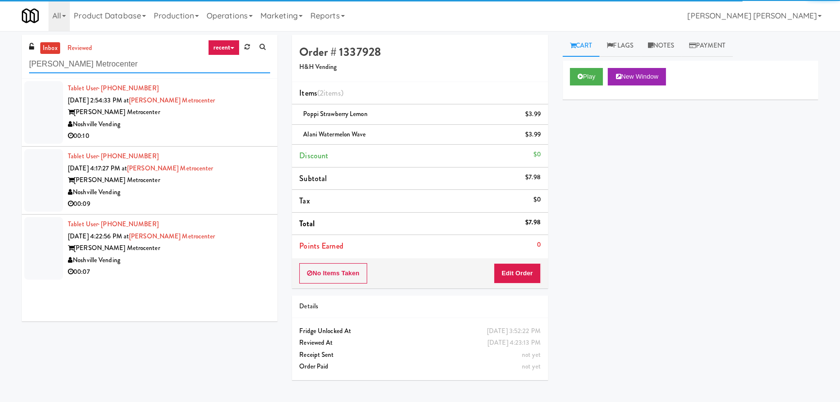
type input "Knox Metrocenter"
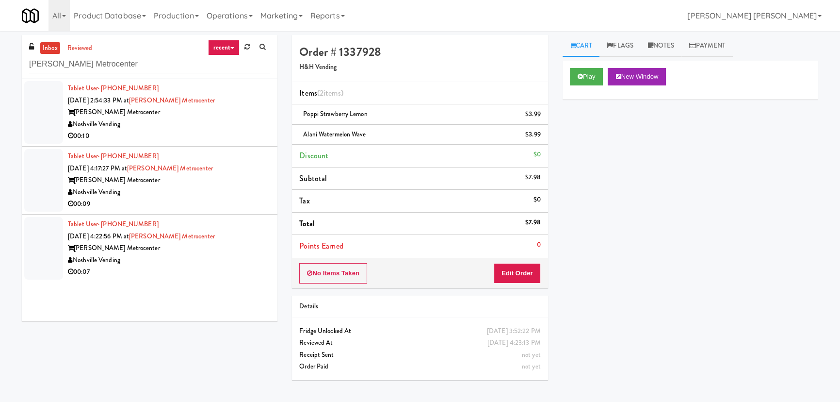
click at [179, 126] on div "Noshville Vending" at bounding box center [169, 124] width 202 height 12
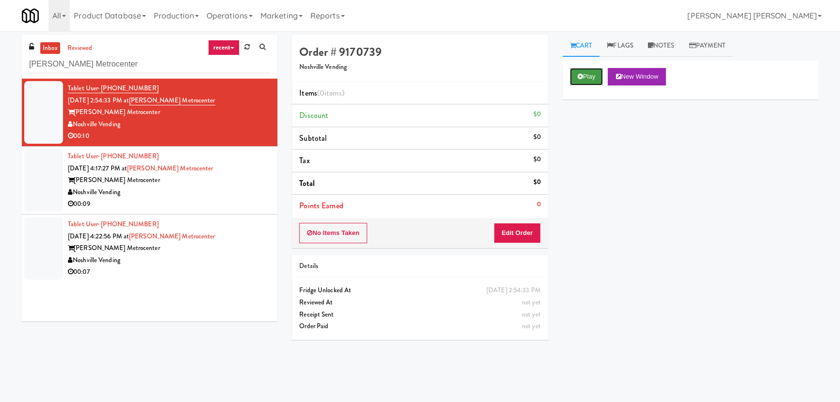
click at [579, 78] on icon at bounding box center [580, 76] width 5 height 6
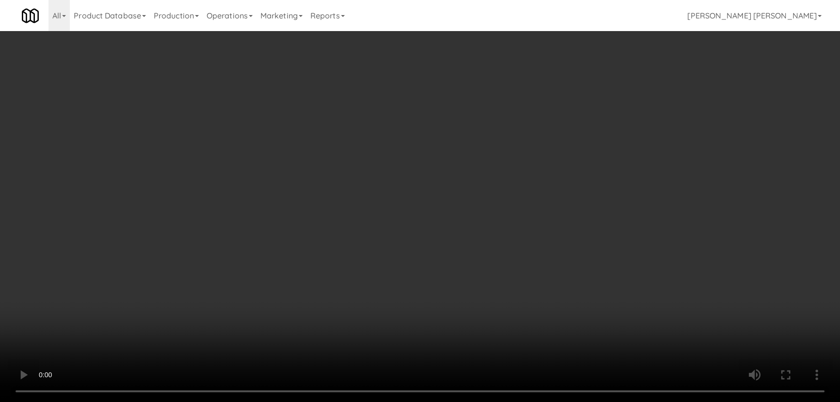
click at [486, 401] on video at bounding box center [420, 201] width 840 height 402
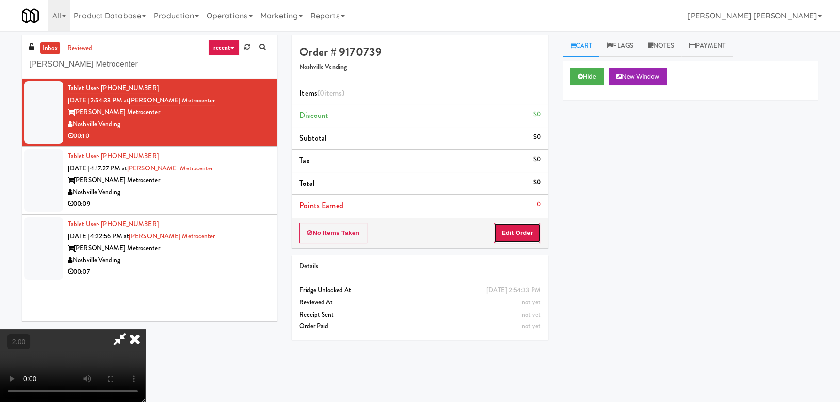
click at [514, 235] on button "Edit Order" at bounding box center [517, 233] width 47 height 20
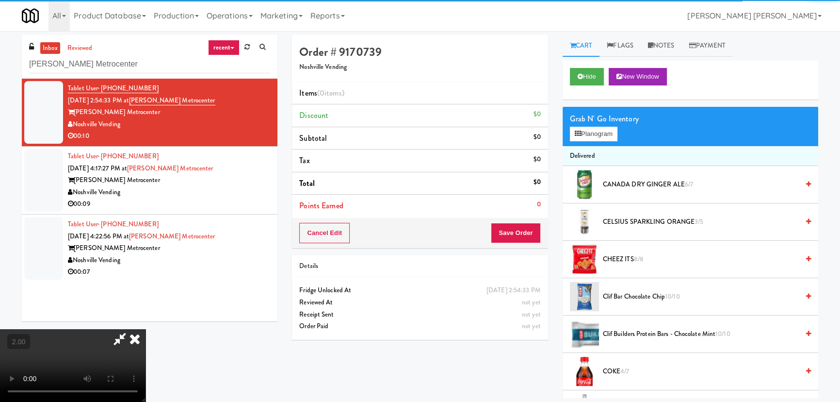
click at [625, 263] on span "CHEEZ ITS 8/8" at bounding box center [701, 259] width 196 height 12
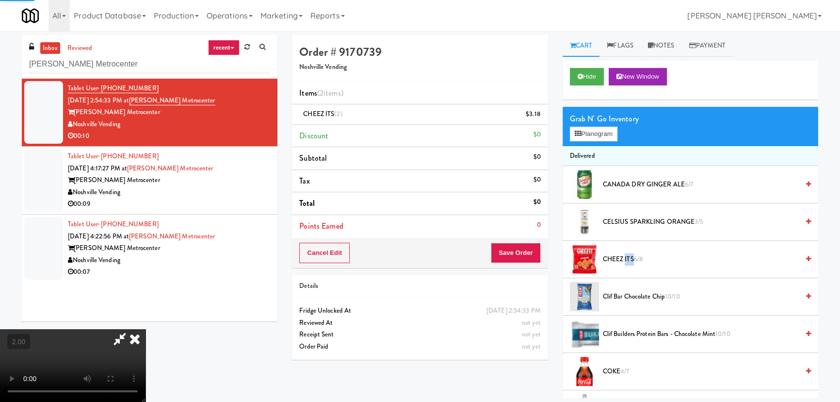
click at [625, 263] on span "CHEEZ ITS 6/8" at bounding box center [701, 259] width 196 height 12
click at [146, 329] on icon at bounding box center [134, 338] width 21 height 19
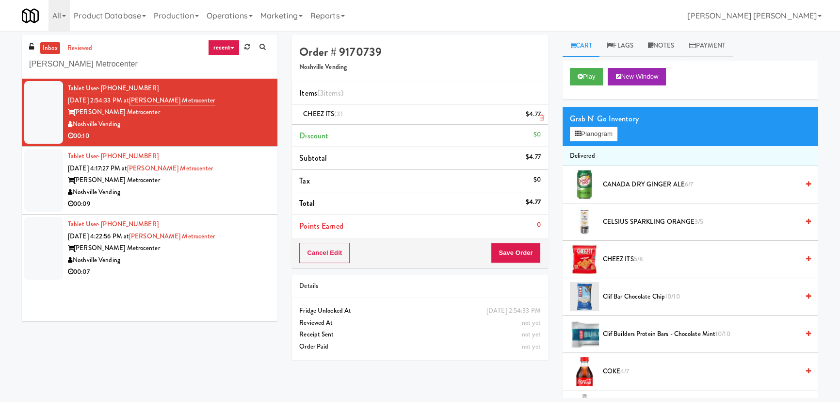
click at [542, 119] on icon at bounding box center [542, 118] width 5 height 6
click at [510, 250] on button "Save Order" at bounding box center [515, 253] width 49 height 20
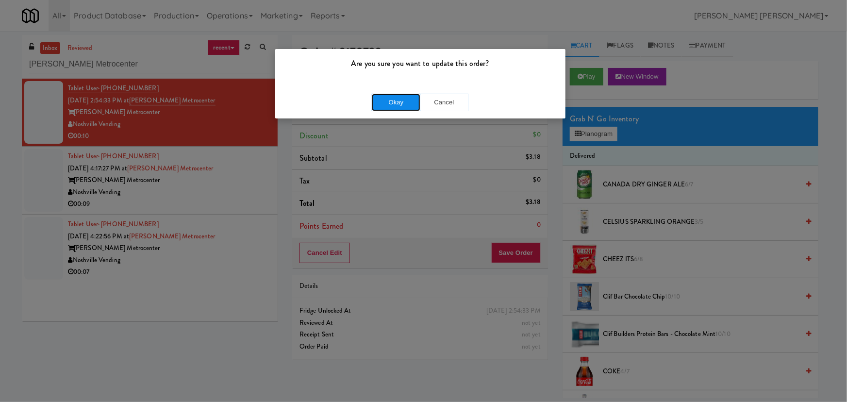
click at [404, 103] on button "Okay" at bounding box center [396, 102] width 49 height 17
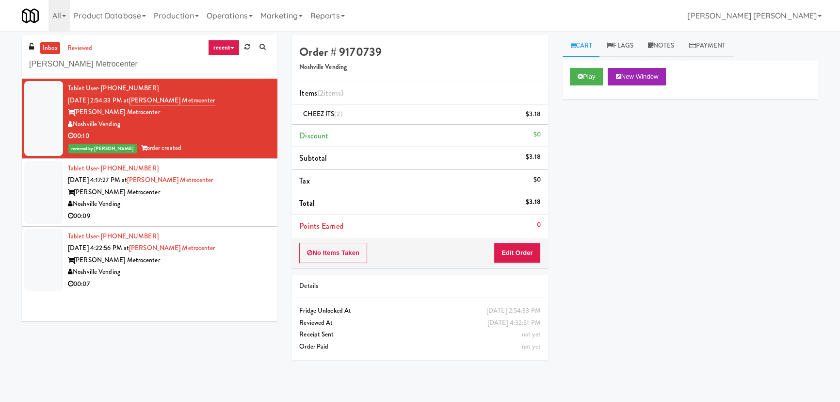
click at [212, 206] on div "Noshville Vending" at bounding box center [169, 204] width 202 height 12
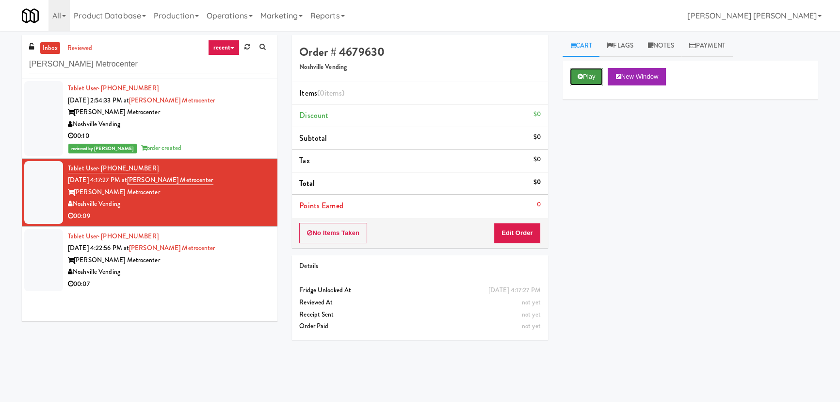
click at [591, 71] on button "Play" at bounding box center [586, 76] width 33 height 17
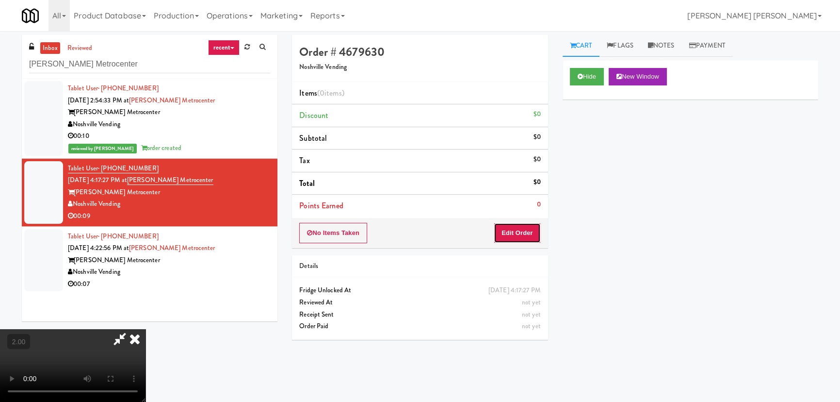
click at [524, 238] on button "Edit Order" at bounding box center [517, 233] width 47 height 20
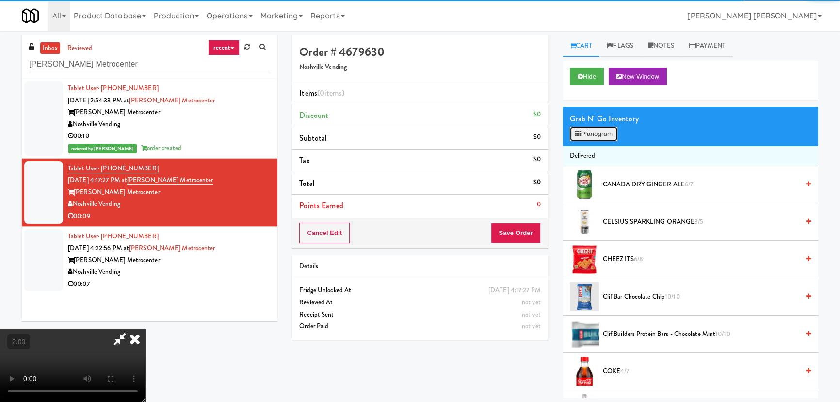
click at [597, 137] on button "Planogram" at bounding box center [594, 134] width 48 height 15
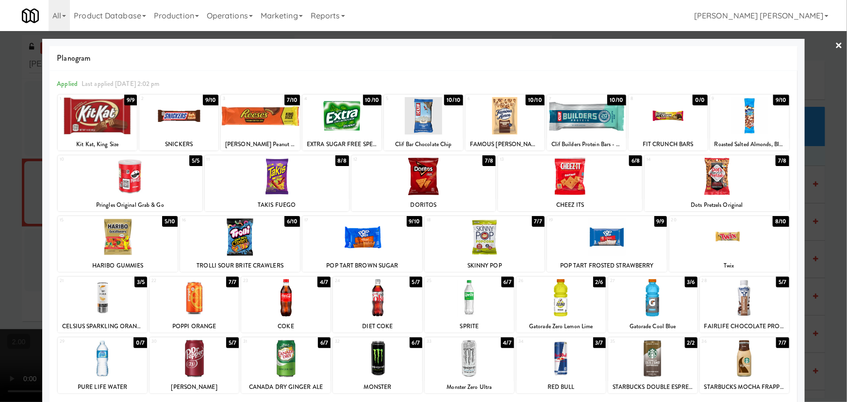
click at [559, 301] on div at bounding box center [560, 297] width 89 height 37
click at [835, 44] on link "×" at bounding box center [839, 46] width 8 height 30
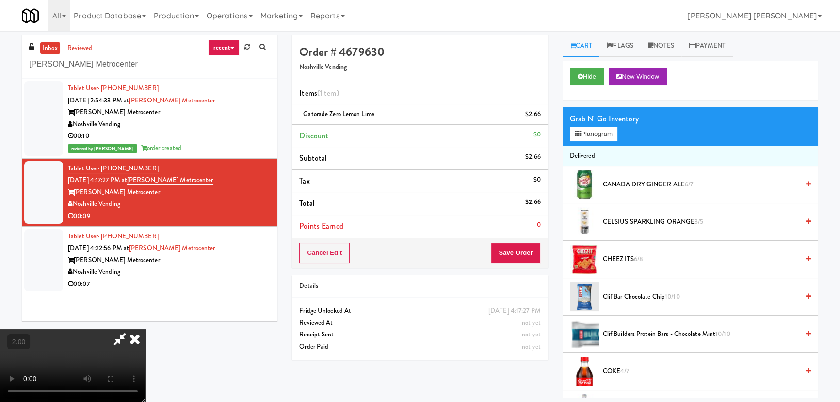
click at [146, 329] on video at bounding box center [73, 365] width 146 height 73
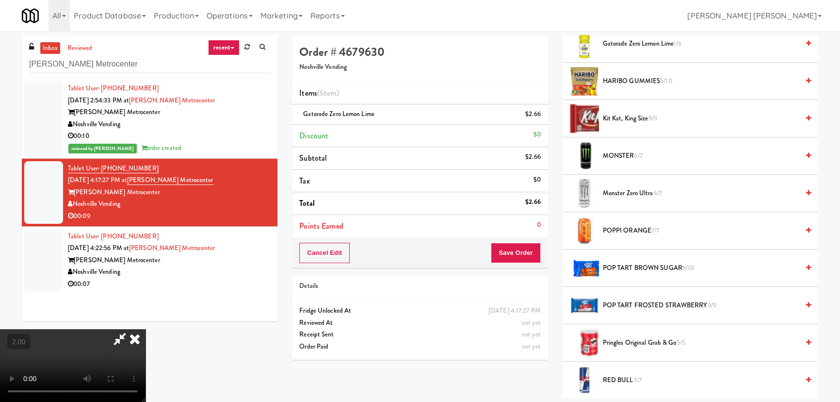
scroll to position [750, 0]
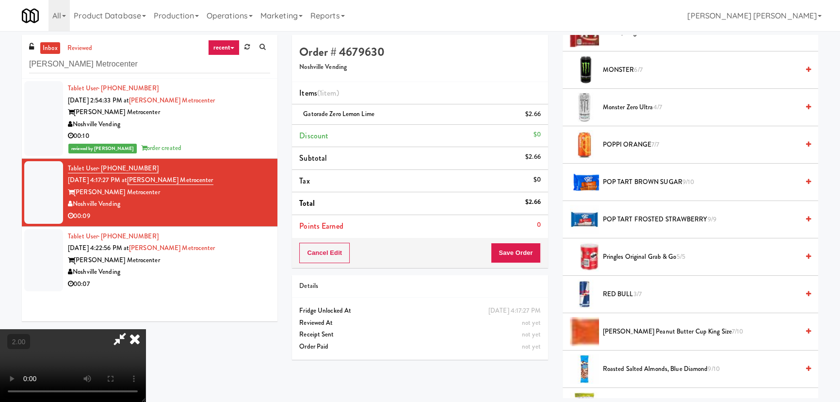
click at [620, 176] on span "POP TART BROWN SUGAR 9/10" at bounding box center [701, 182] width 196 height 12
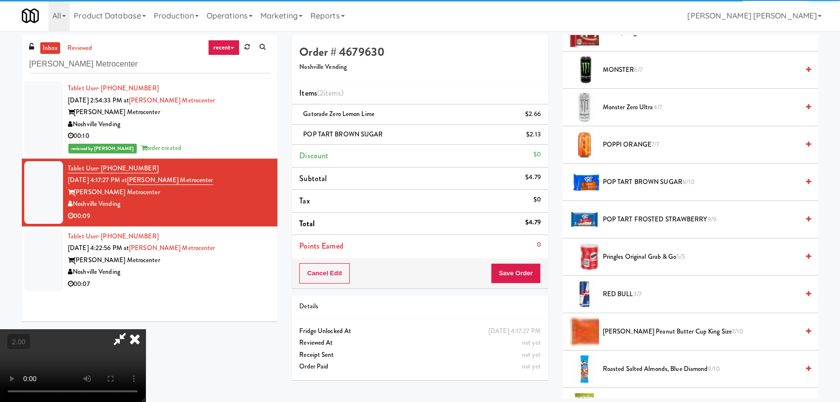
click at [146, 329] on icon at bounding box center [134, 338] width 21 height 19
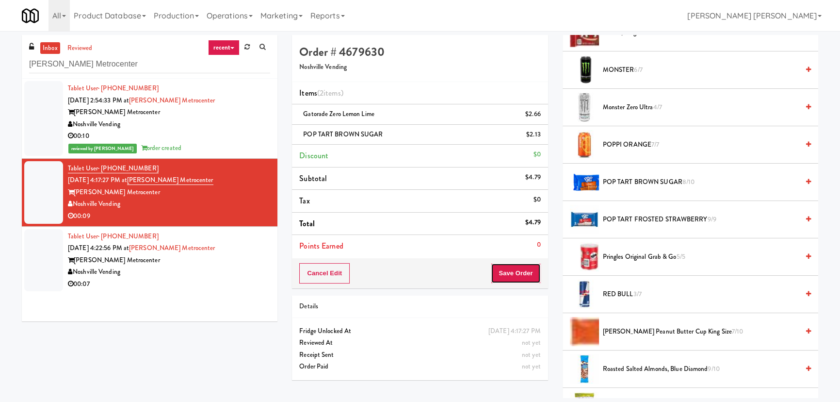
click at [512, 279] on button "Save Order" at bounding box center [515, 273] width 49 height 20
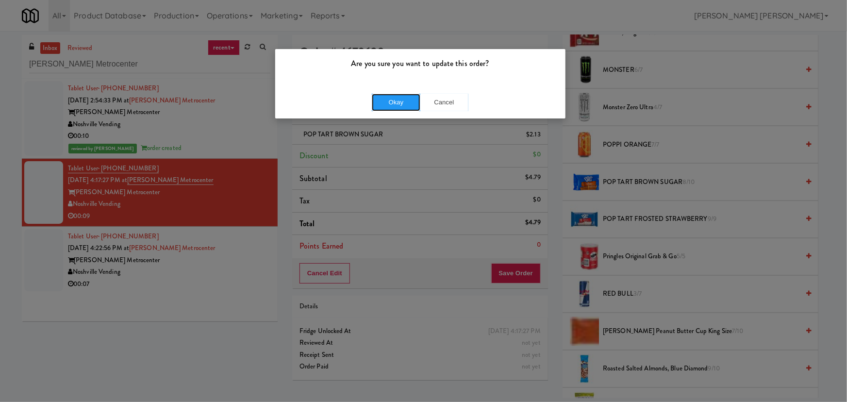
drag, startPoint x: 396, startPoint y: 102, endPoint x: 432, endPoint y: 113, distance: 37.3
click at [395, 102] on button "Okay" at bounding box center [396, 102] width 49 height 17
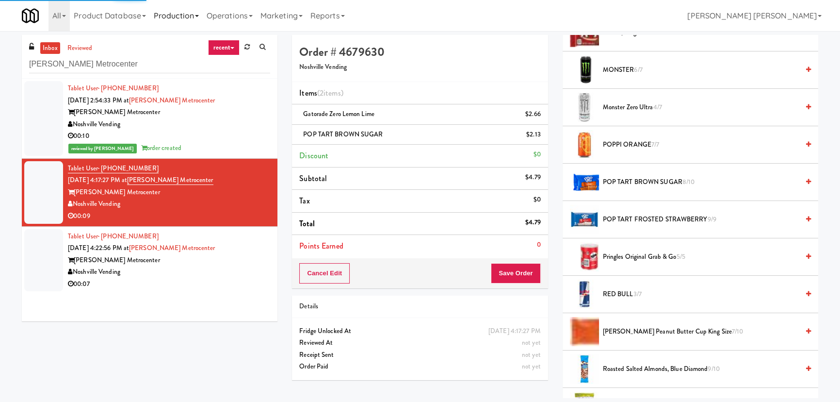
scroll to position [26, 0]
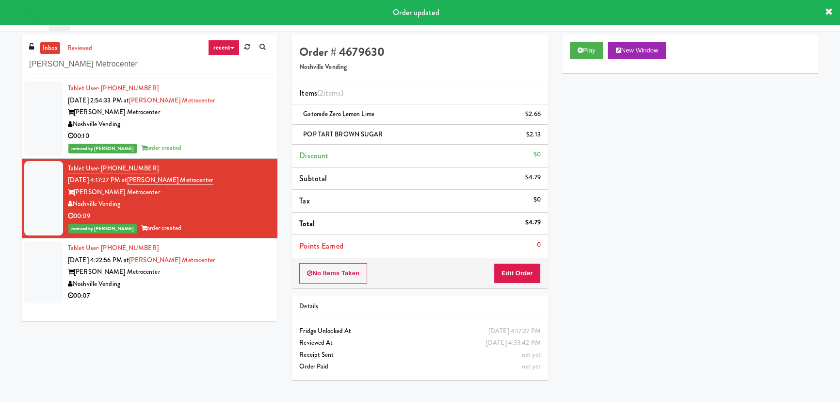
click at [221, 273] on div "Knox Metrocenter" at bounding box center [169, 272] width 202 height 12
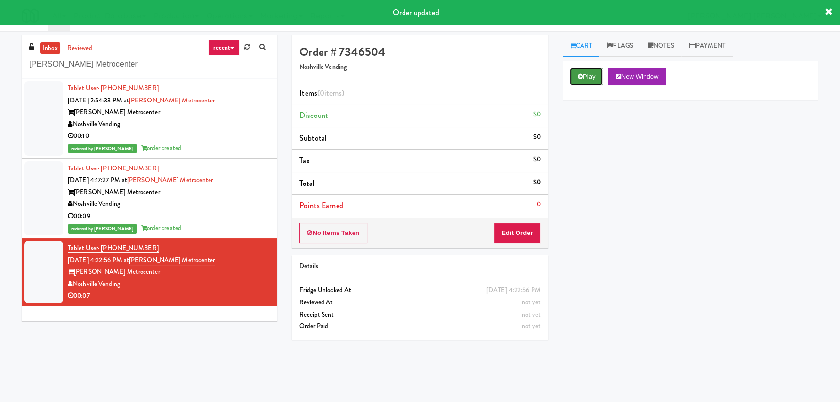
click at [593, 71] on button "Play" at bounding box center [586, 76] width 33 height 17
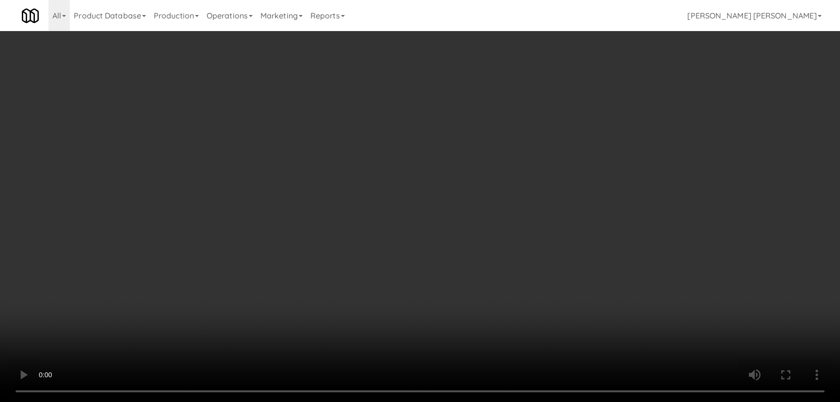
click at [482, 401] on video at bounding box center [420, 201] width 840 height 402
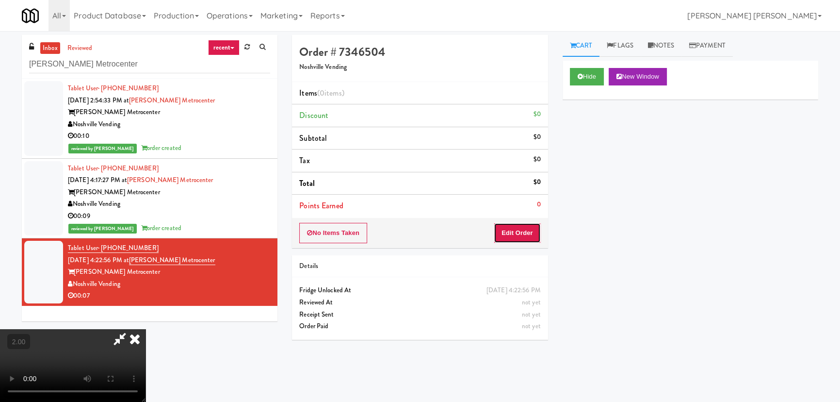
click at [531, 229] on button "Edit Order" at bounding box center [517, 233] width 47 height 20
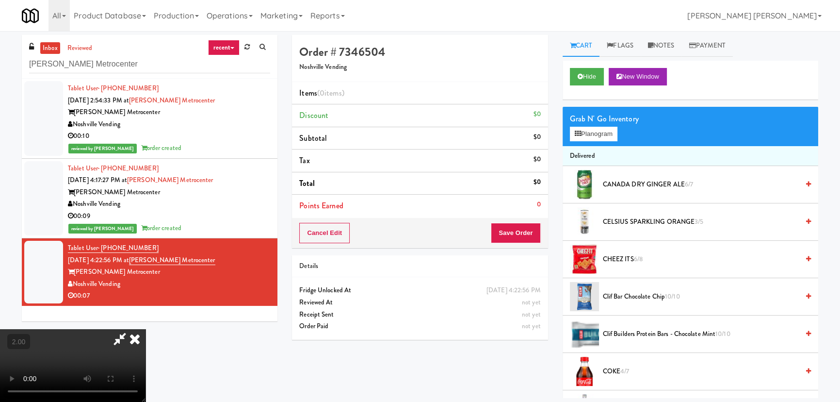
click at [620, 219] on span "CELSIUS SPARKLING ORANGE 3/5" at bounding box center [701, 222] width 196 height 12
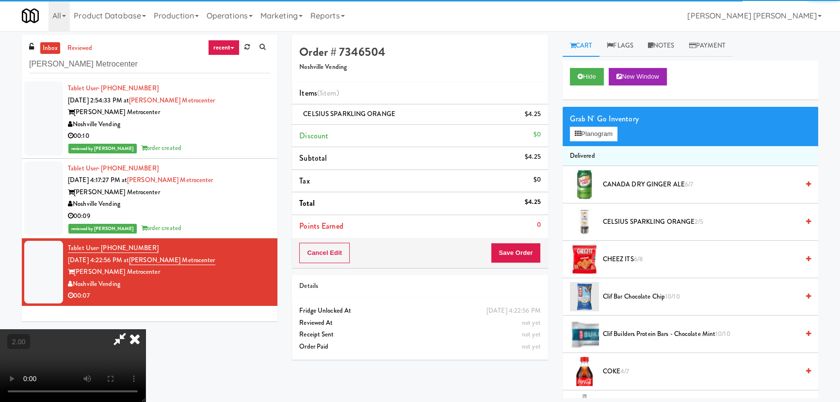
click at [146, 329] on icon at bounding box center [134, 338] width 21 height 19
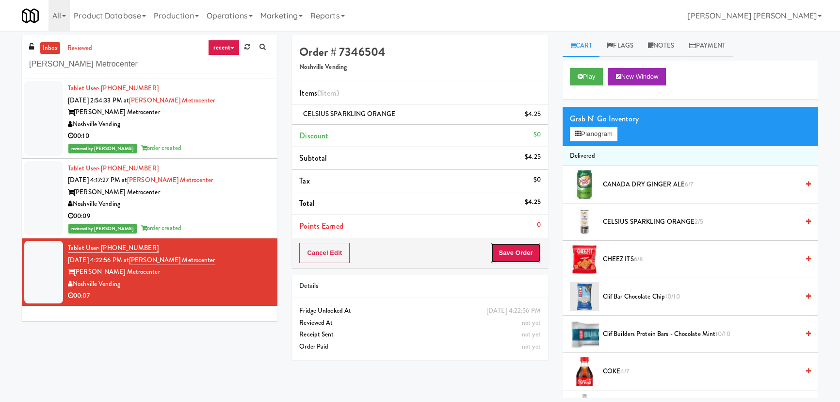
click at [525, 254] on button "Save Order" at bounding box center [515, 253] width 49 height 20
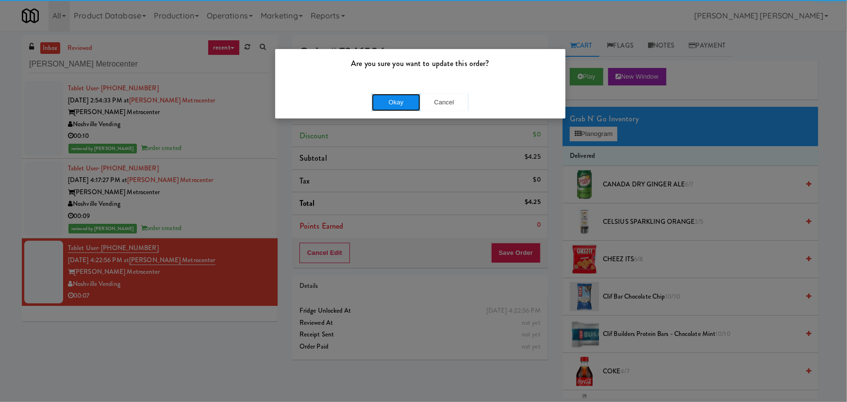
click at [388, 105] on button "Okay" at bounding box center [396, 102] width 49 height 17
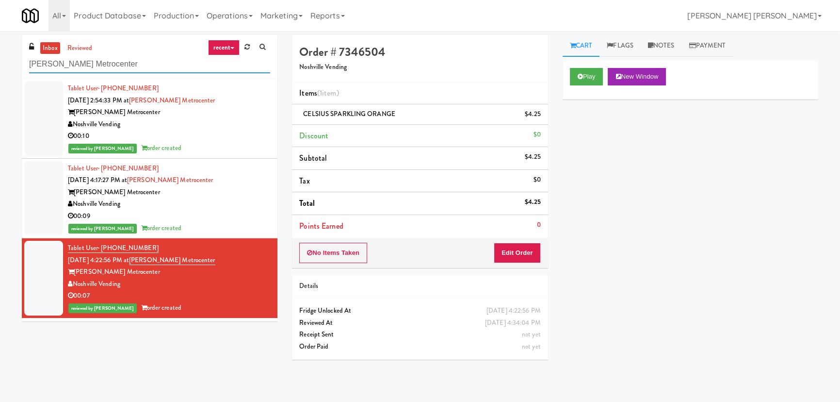
drag, startPoint x: 100, startPoint y: 66, endPoint x: 29, endPoint y: 63, distance: 70.9
click at [29, 63] on input "Knox Metrocenter" at bounding box center [149, 64] width 241 height 18
paste input "Eleven55 - Pantry"
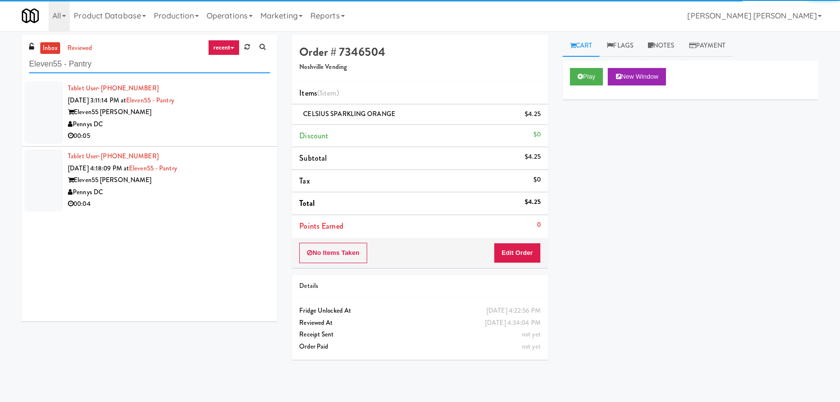
type input "Eleven55 - Pantry"
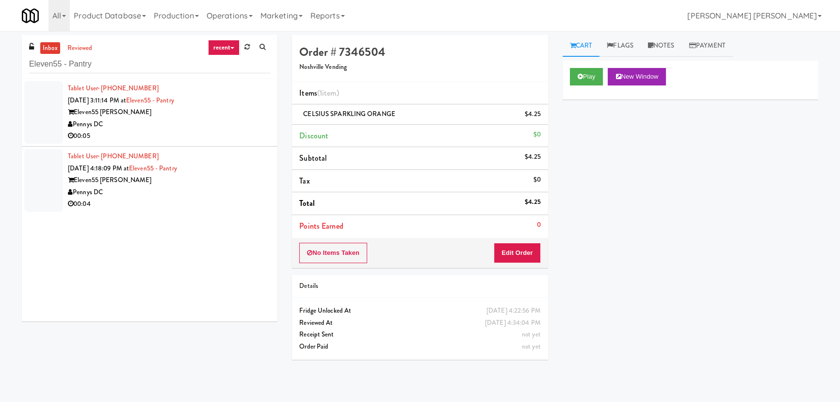
click at [207, 143] on li "Tablet User · (207) 615-6906 Sep 8, 2025 3:11:14 PM at Eleven55 - Pantry Eleven…" at bounding box center [150, 113] width 256 height 68
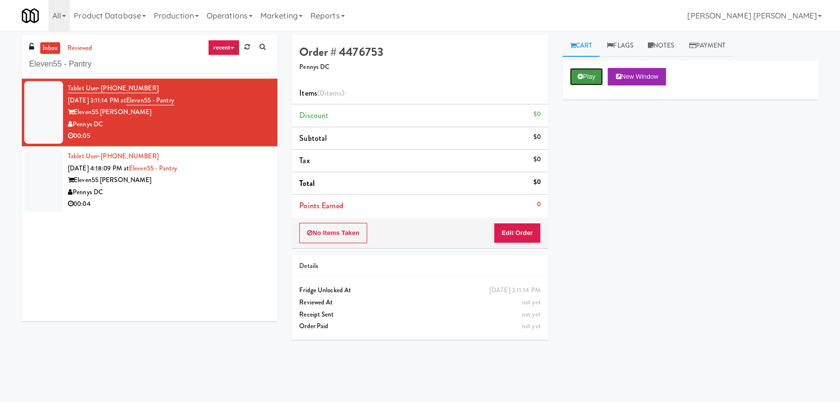
click at [592, 73] on button "Play" at bounding box center [586, 76] width 33 height 17
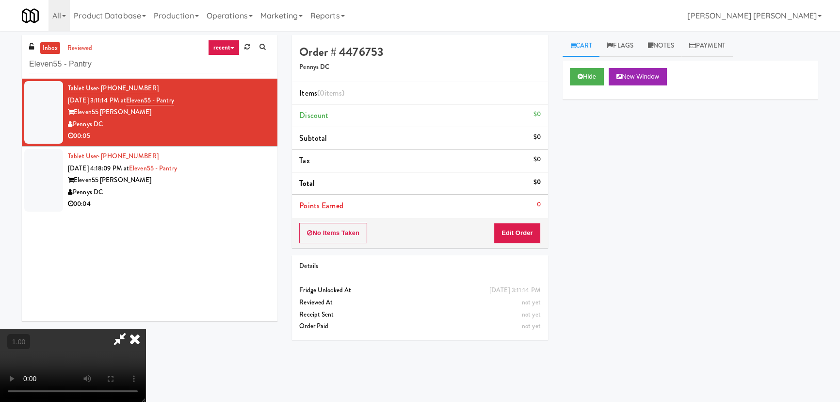
scroll to position [20, 0]
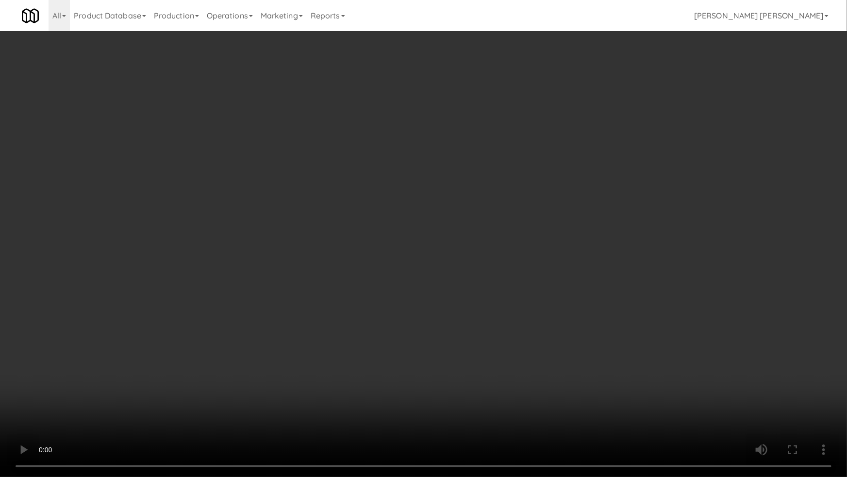
drag, startPoint x: 638, startPoint y: 370, endPoint x: 620, endPoint y: 365, distance: 19.1
click at [626, 368] on video at bounding box center [423, 238] width 847 height 477
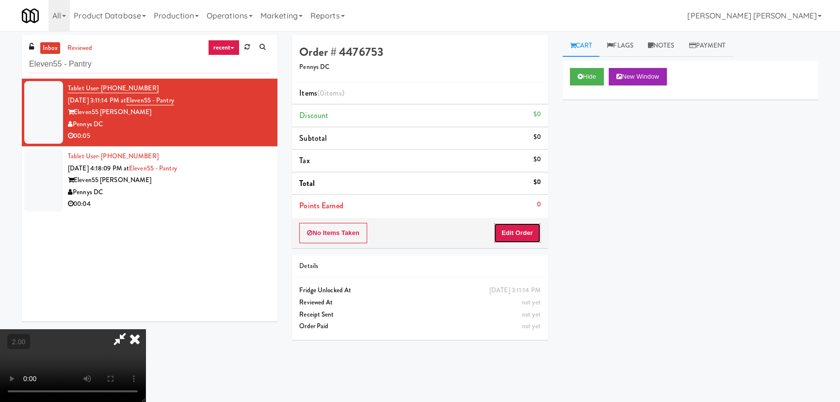
click at [514, 226] on button "Edit Order" at bounding box center [517, 233] width 47 height 20
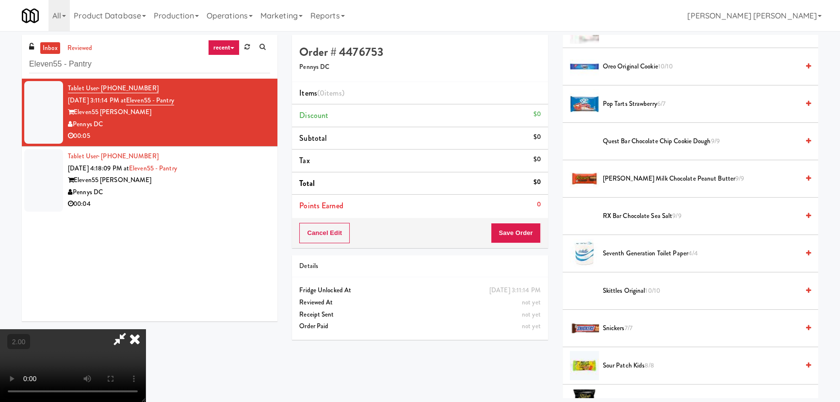
scroll to position [1014, 0]
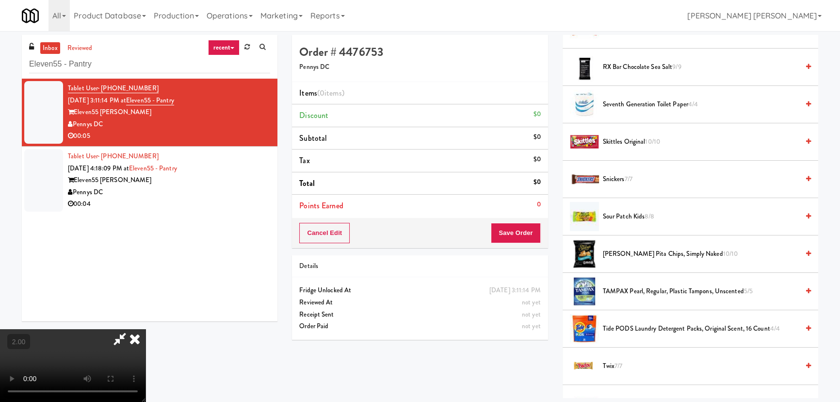
click at [608, 213] on span "Sour Patch Kids 8/8" at bounding box center [701, 217] width 196 height 12
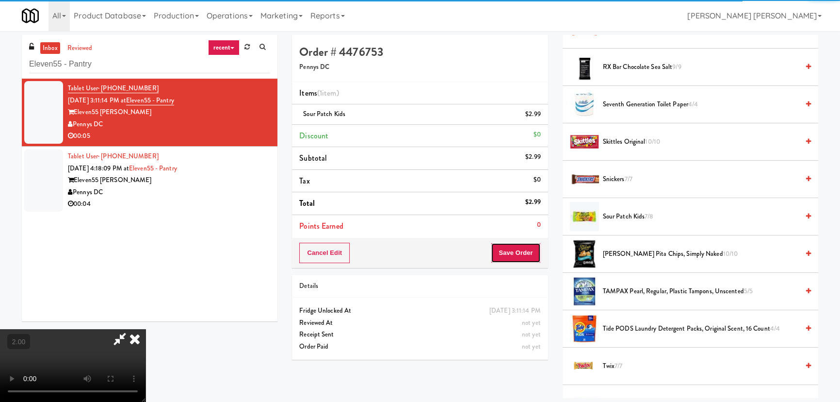
click at [520, 254] on button "Save Order" at bounding box center [515, 253] width 49 height 20
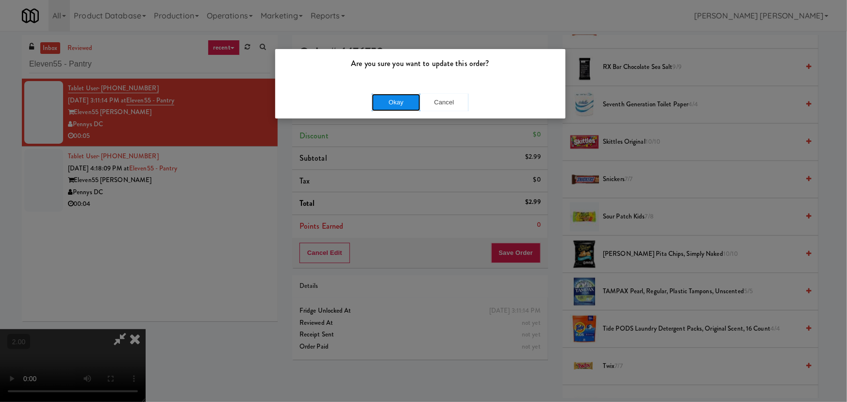
click at [405, 103] on button "Okay" at bounding box center [396, 102] width 49 height 17
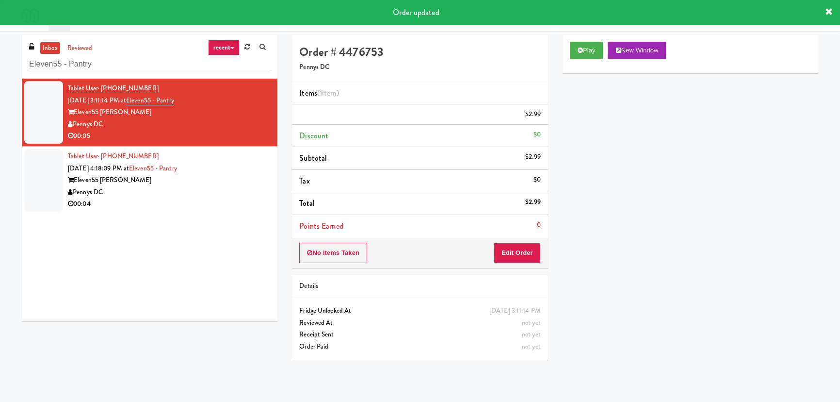
scroll to position [0, 0]
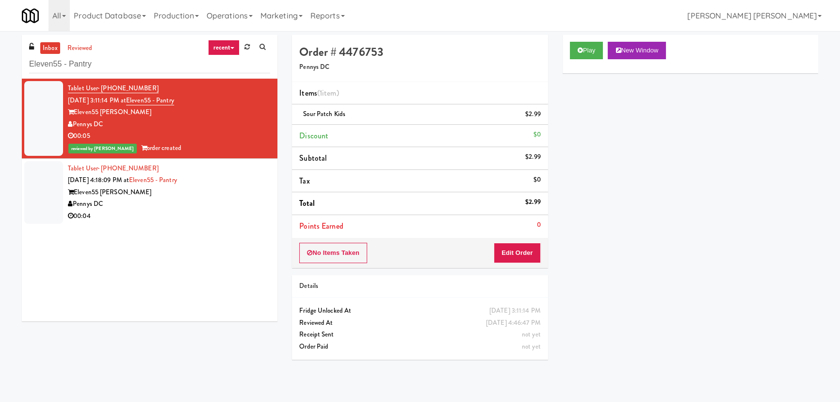
click at [209, 203] on div "Pennys DC" at bounding box center [169, 204] width 202 height 12
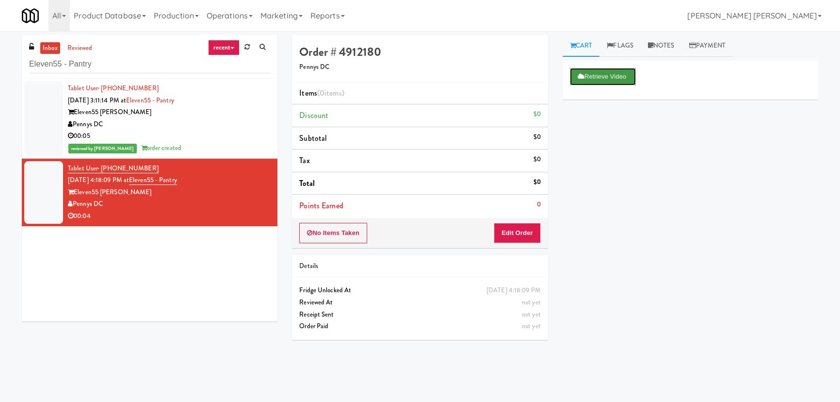
click at [595, 76] on button "Retrieve Video" at bounding box center [603, 76] width 66 height 17
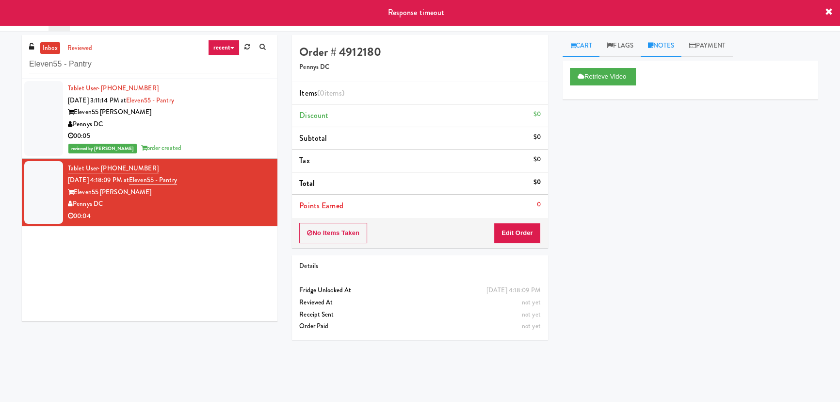
click at [665, 49] on link "Notes" at bounding box center [661, 46] width 41 height 22
click at [635, 131] on p at bounding box center [691, 133] width 240 height 11
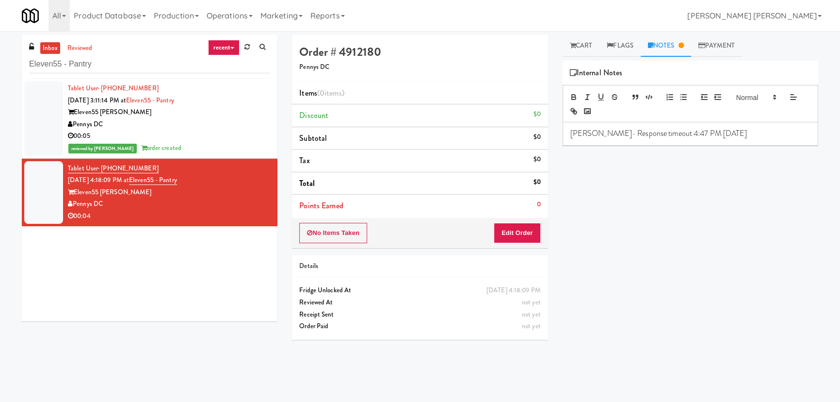
click at [645, 134] on p "Erick- Response timeout 4:47 PM 9/8" at bounding box center [691, 133] width 240 height 11
drag, startPoint x: 646, startPoint y: 134, endPoint x: 591, endPoint y: 137, distance: 55.9
click at [591, 137] on p "Erick- Response timeout 4:47 PM 9/8" at bounding box center [691, 133] width 240 height 11
copy p "Response timeout"
drag, startPoint x: 195, startPoint y: 180, endPoint x: 142, endPoint y: 184, distance: 52.5
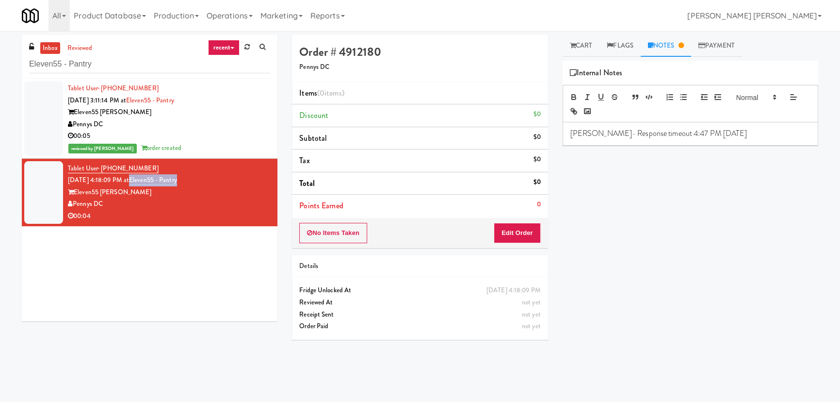
click at [142, 184] on div "Tablet User · (202) 374-4820 Sep 8, 2025 4:18:09 PM at Eleven55 - Pantry Eleven…" at bounding box center [169, 193] width 202 height 60
copy link "Eleven55 - Pantry"
drag, startPoint x: 100, startPoint y: 67, endPoint x: 11, endPoint y: 62, distance: 88.9
click at [11, 62] on div "inbox reviewed recent all unclear take inventory issue suspicious failed recent…" at bounding box center [420, 216] width 840 height 363
paste input "Midtown205 - Food and Snacks"
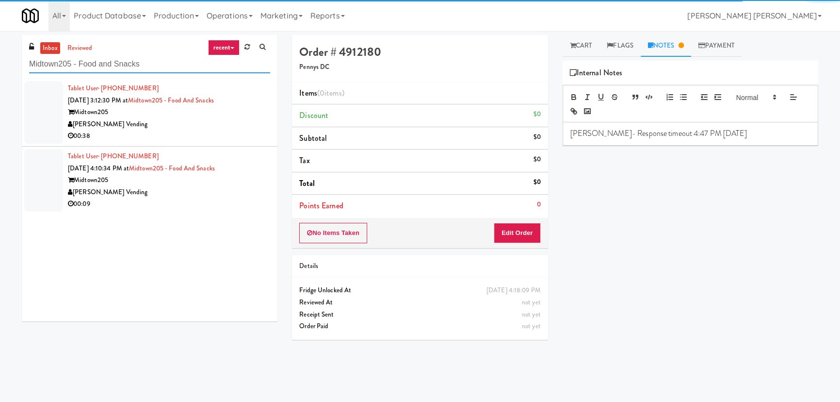
type input "Midtown205 - Food and Snacks"
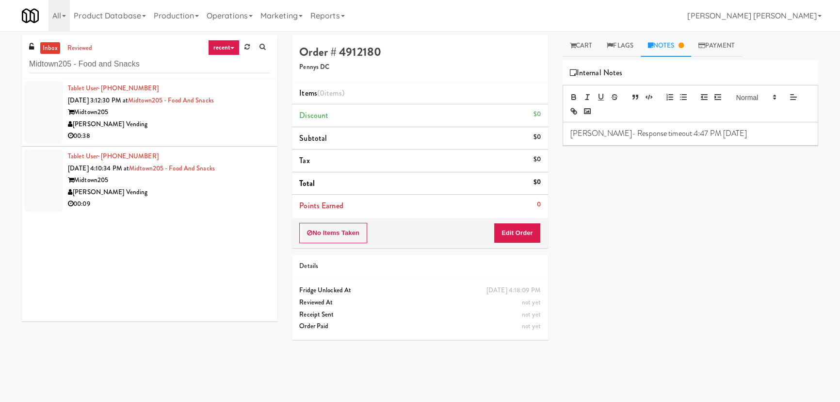
click at [186, 140] on div "00:38" at bounding box center [169, 136] width 202 height 12
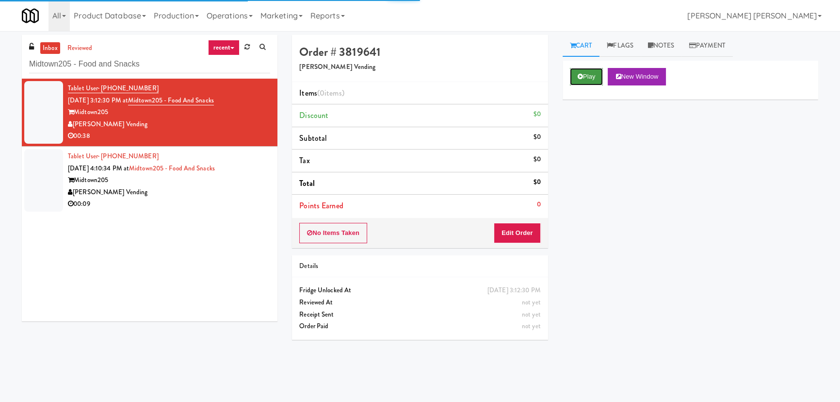
click at [580, 77] on icon at bounding box center [580, 76] width 5 height 6
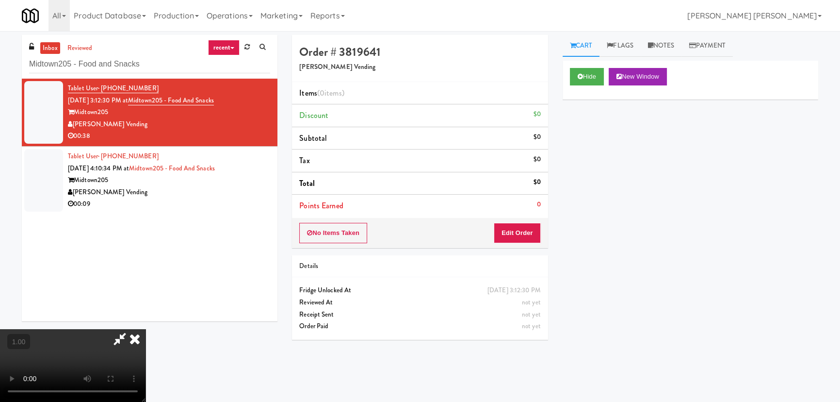
click at [234, 42] on link "recent" at bounding box center [224, 48] width 32 height 16
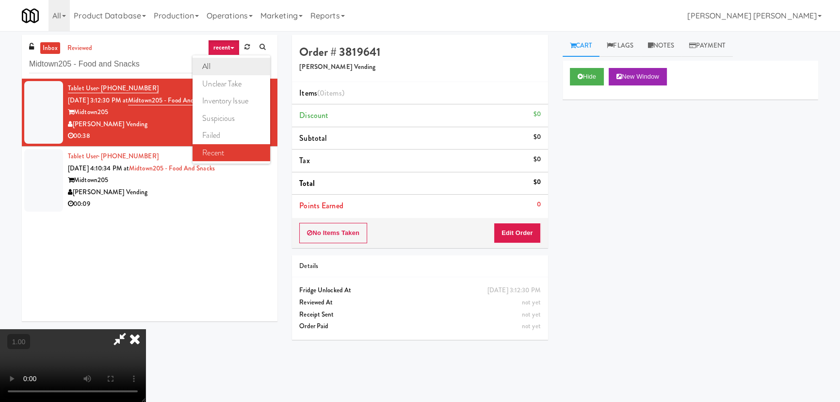
click at [212, 70] on link "all" at bounding box center [232, 66] width 78 height 17
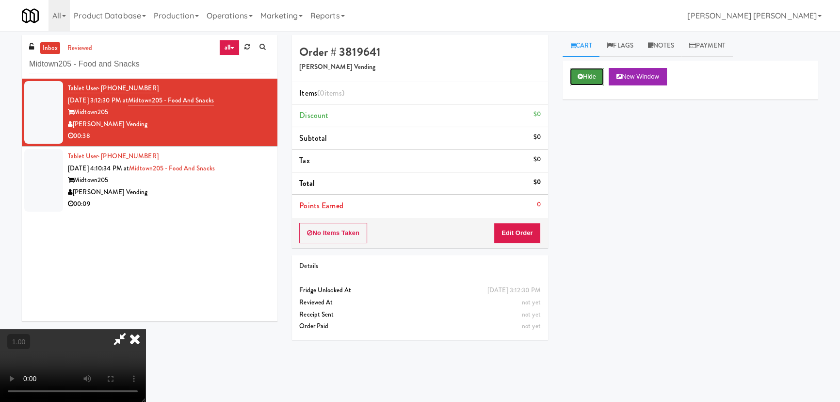
click at [592, 73] on button "Hide" at bounding box center [587, 76] width 34 height 17
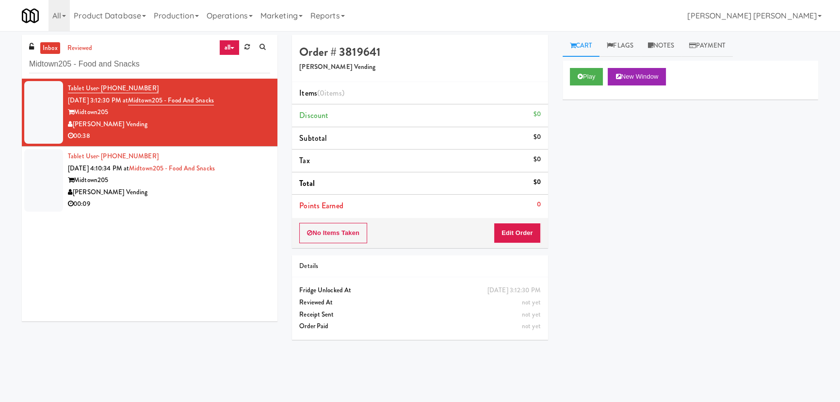
click at [230, 206] on div "00:09" at bounding box center [169, 204] width 202 height 12
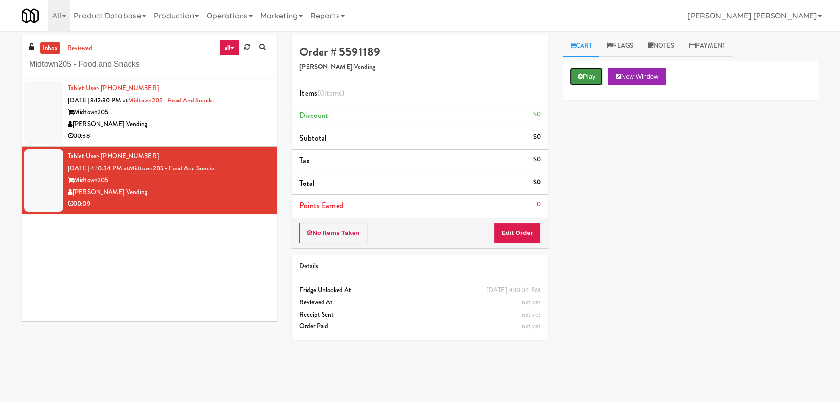
click at [585, 72] on button "Play" at bounding box center [586, 76] width 33 height 17
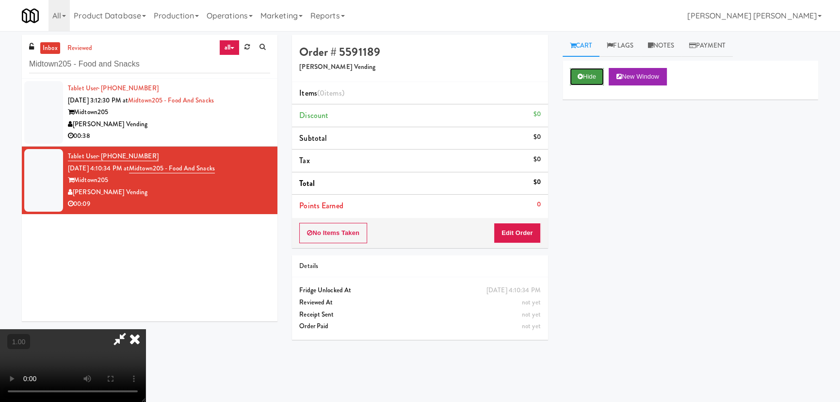
click at [577, 74] on button "Hide" at bounding box center [587, 76] width 34 height 17
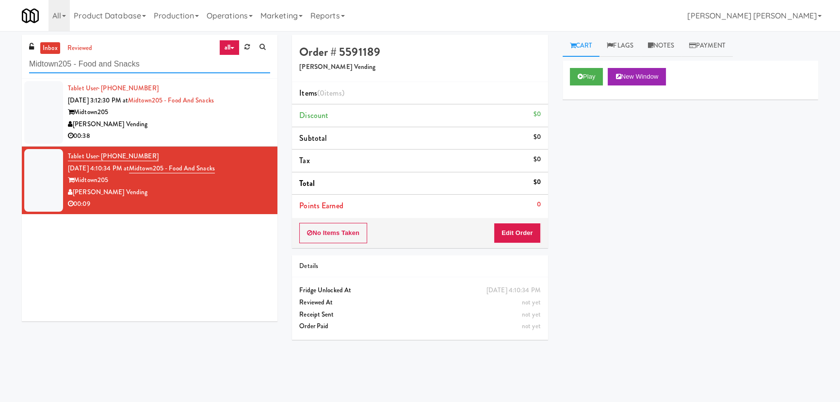
drag, startPoint x: 152, startPoint y: 67, endPoint x: 14, endPoint y: 62, distance: 138.4
click at [14, 62] on div "inbox reviewed all all unclear take inventory issue suspicious failed recent Mi…" at bounding box center [420, 216] width 840 height 363
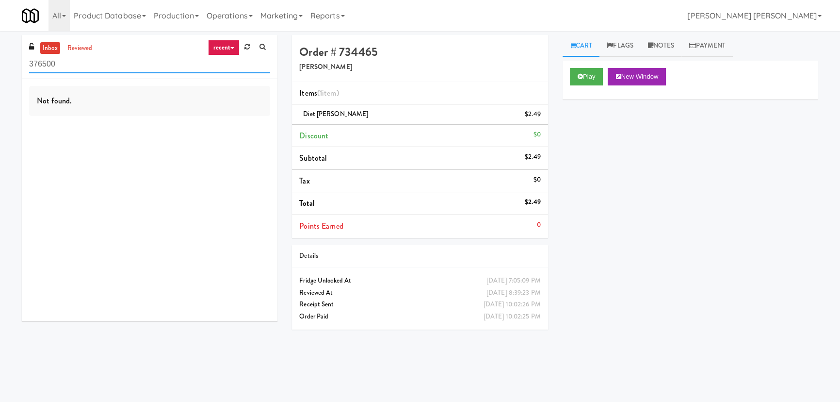
drag, startPoint x: 58, startPoint y: 65, endPoint x: 17, endPoint y: 69, distance: 41.5
click at [17, 69] on div "inbox reviewed recent all unclear take inventory issue suspicious failed recent…" at bounding box center [150, 182] width 270 height 294
paste input "Ellicott House - Fridge"
type input "Ellicott House - Fridge"
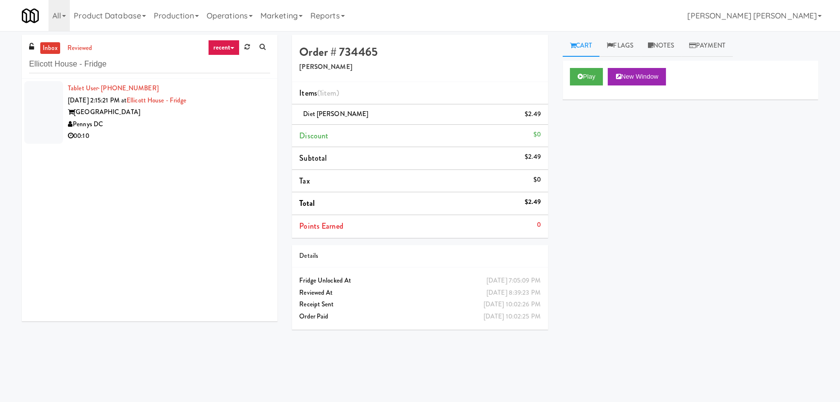
click at [165, 119] on div "Pennys DC" at bounding box center [169, 124] width 202 height 12
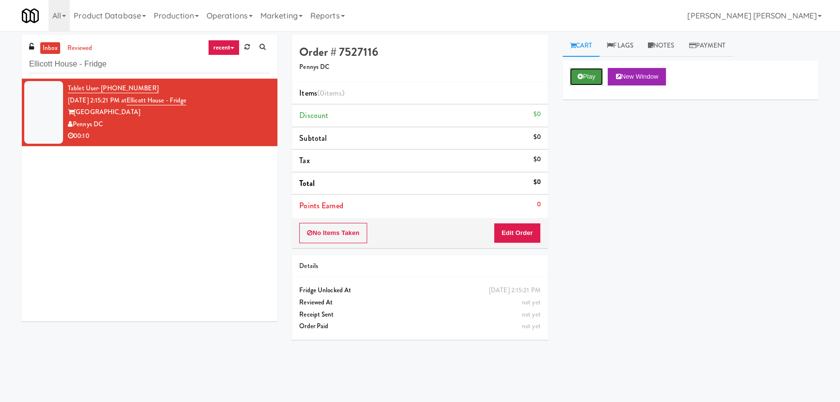
click at [585, 74] on button "Play" at bounding box center [586, 76] width 33 height 17
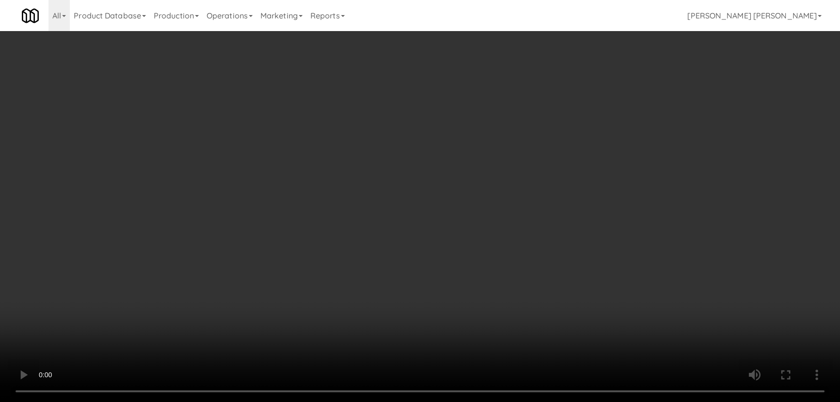
click at [460, 401] on video at bounding box center [420, 201] width 840 height 402
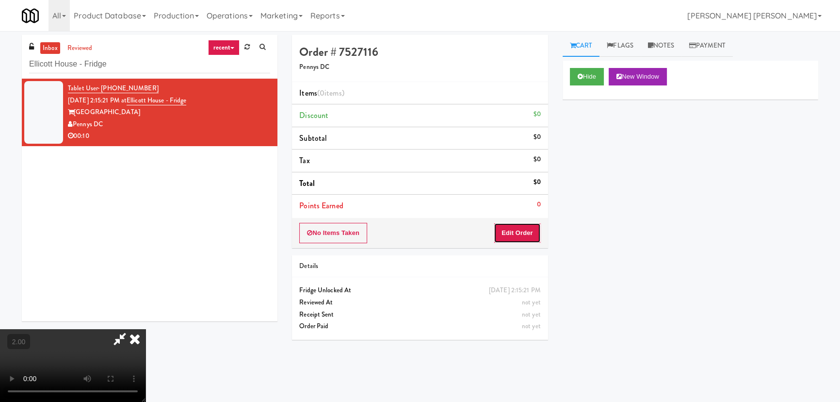
click at [513, 230] on button "Edit Order" at bounding box center [517, 233] width 47 height 20
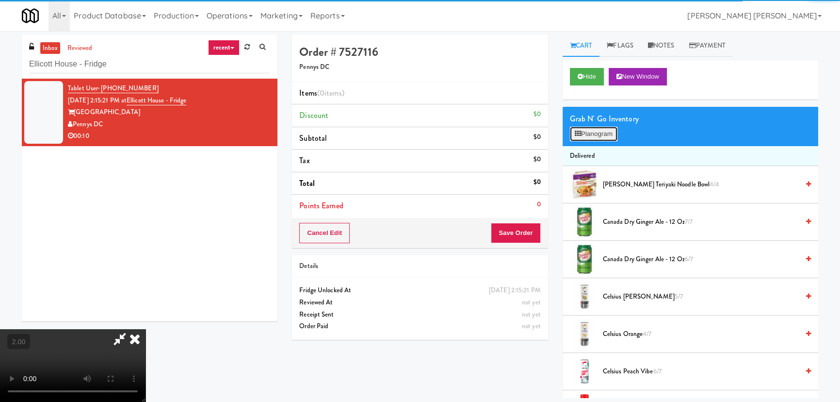
click at [590, 138] on button "Planogram" at bounding box center [594, 134] width 48 height 15
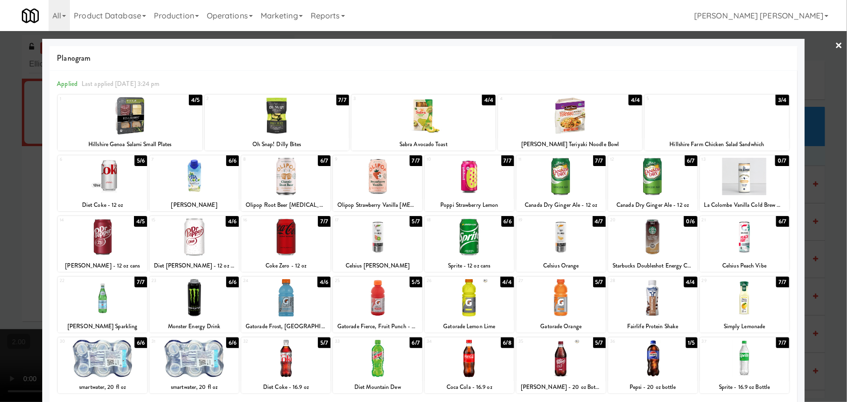
click at [372, 301] on div at bounding box center [377, 297] width 89 height 37
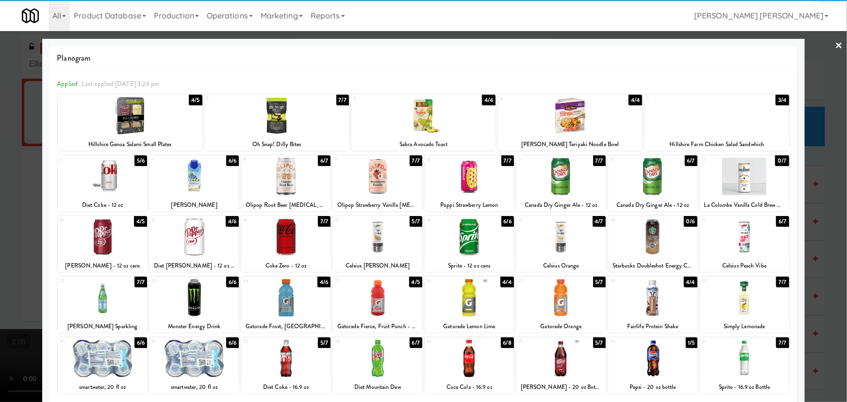
click at [286, 310] on div at bounding box center [285, 297] width 89 height 37
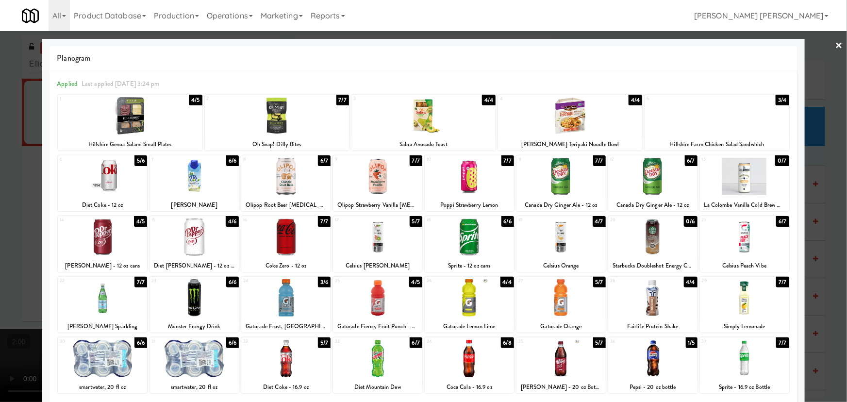
click at [835, 44] on link "×" at bounding box center [839, 46] width 8 height 30
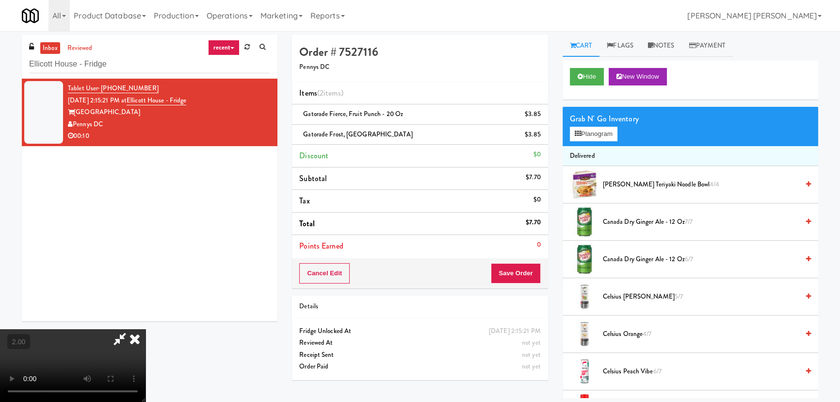
click at [146, 329] on icon at bounding box center [134, 338] width 21 height 19
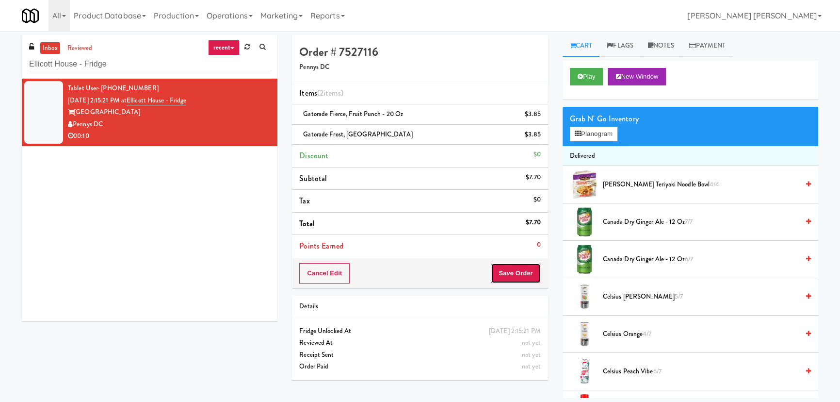
click at [526, 277] on button "Save Order" at bounding box center [515, 273] width 49 height 20
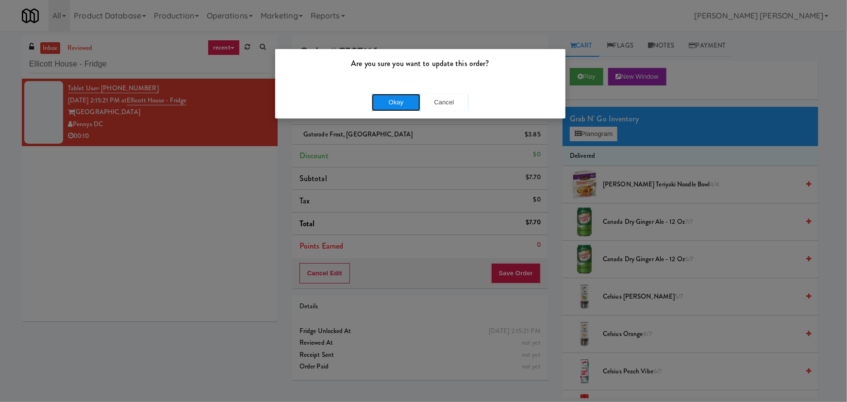
click at [409, 99] on button "Okay" at bounding box center [396, 102] width 49 height 17
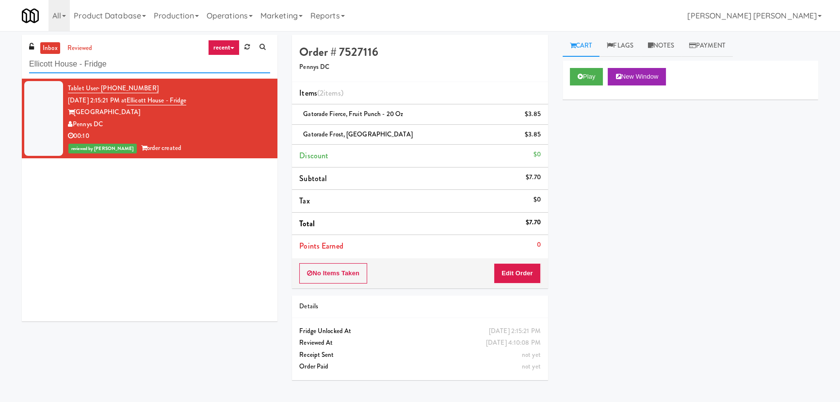
drag, startPoint x: 110, startPoint y: 65, endPoint x: 14, endPoint y: 65, distance: 95.6
click at [14, 65] on div "inbox reviewed recent all unclear take inventory issue suspicious failed recent…" at bounding box center [420, 216] width 840 height 363
paste input "Crystal Flats - Cooler #2"
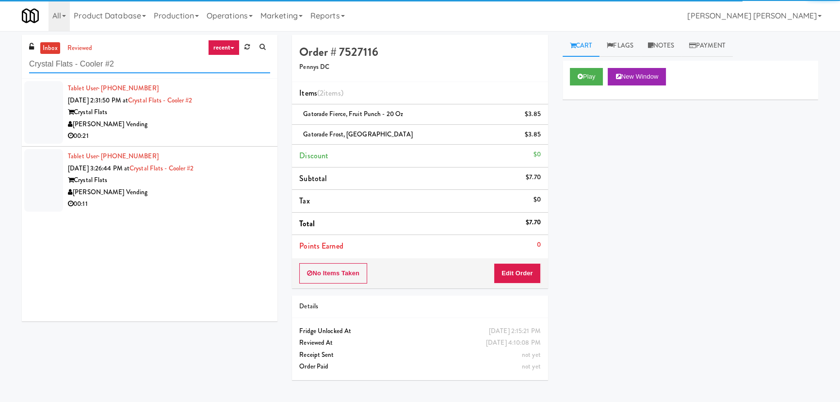
type input "Crystal Flats - Cooler #2"
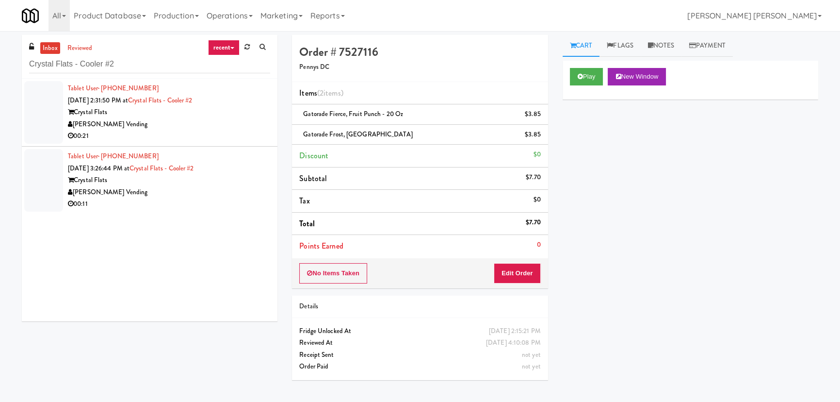
click at [204, 118] on div "[PERSON_NAME] Vending" at bounding box center [169, 124] width 202 height 12
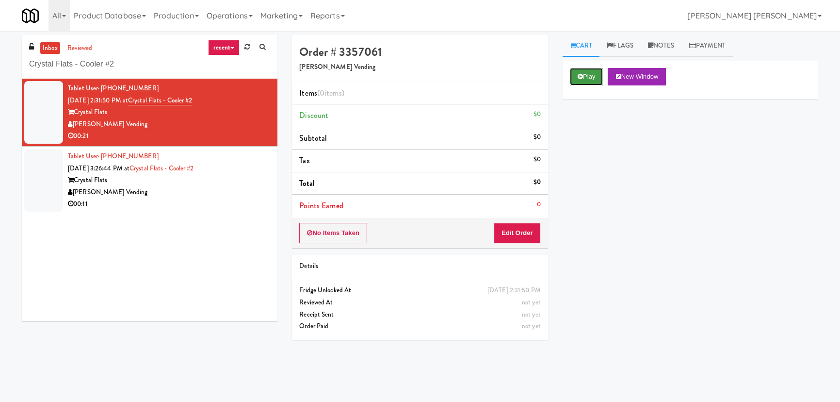
click at [584, 78] on button "Play" at bounding box center [586, 76] width 33 height 17
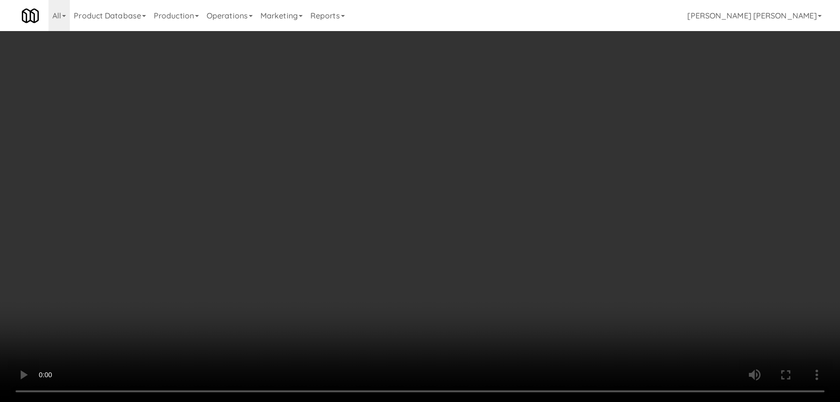
click at [529, 401] on video at bounding box center [420, 201] width 840 height 402
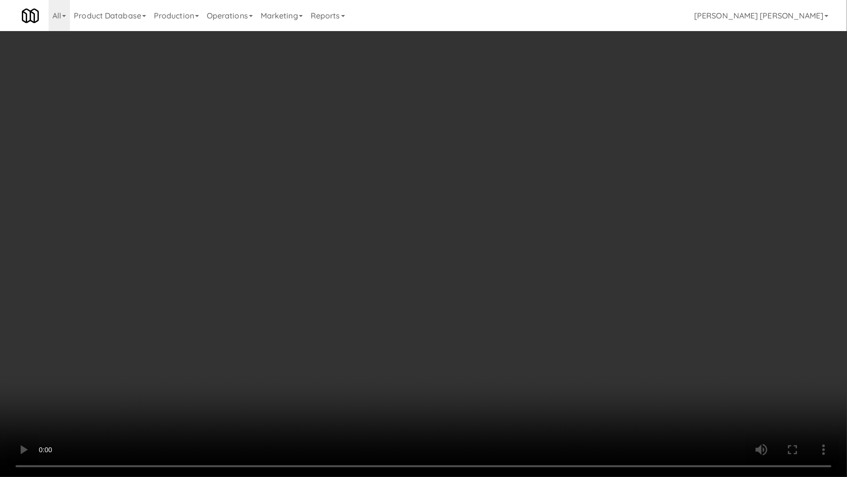
click at [739, 364] on video at bounding box center [423, 238] width 847 height 477
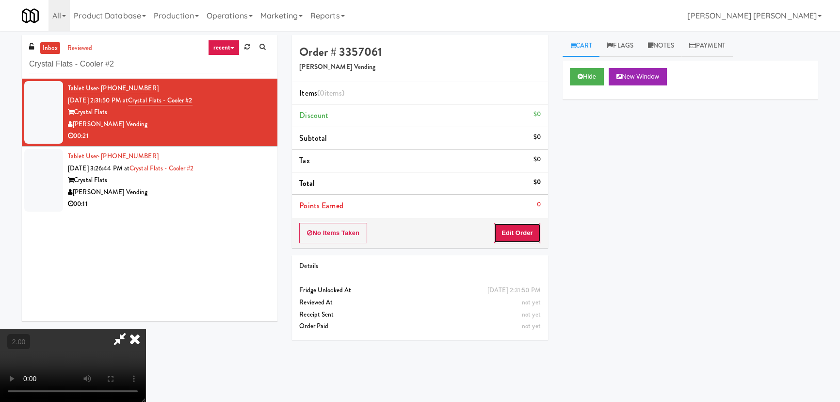
click at [533, 227] on button "Edit Order" at bounding box center [517, 233] width 47 height 20
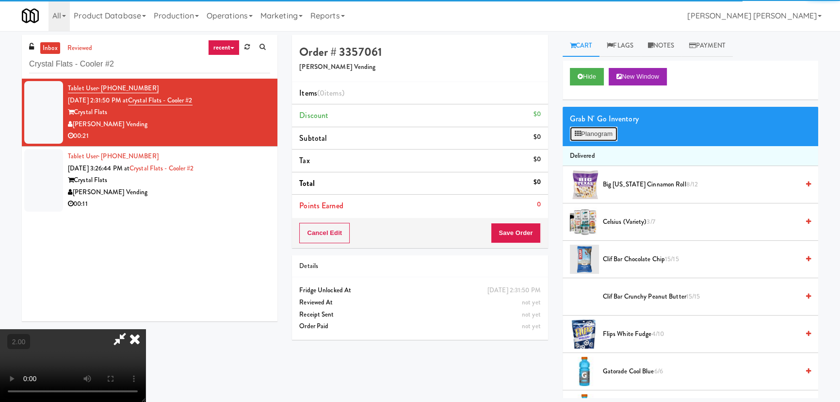
click at [593, 133] on button "Planogram" at bounding box center [594, 134] width 48 height 15
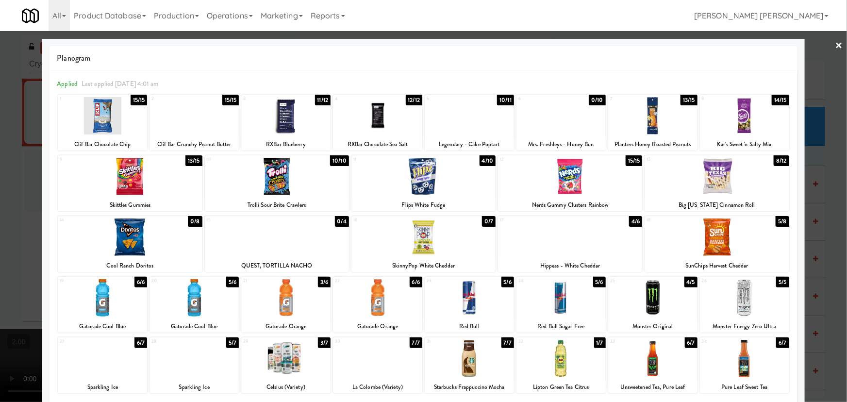
click at [706, 237] on div at bounding box center [716, 236] width 144 height 37
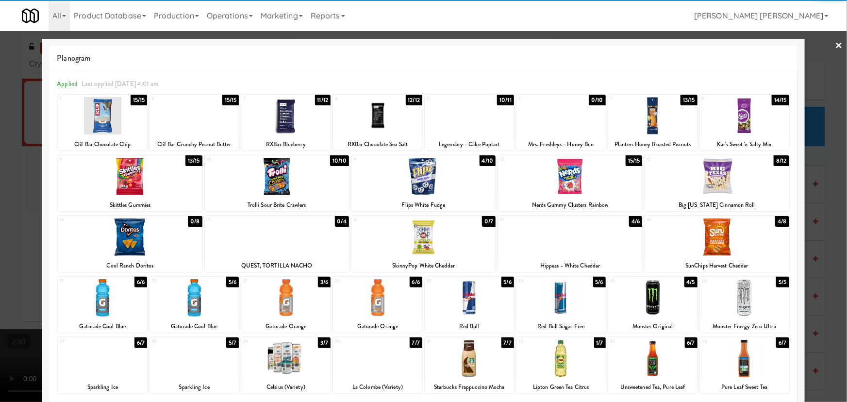
click at [710, 188] on div at bounding box center [716, 176] width 144 height 37
click at [465, 294] on div at bounding box center [469, 297] width 89 height 37
click at [835, 42] on link "×" at bounding box center [839, 46] width 8 height 30
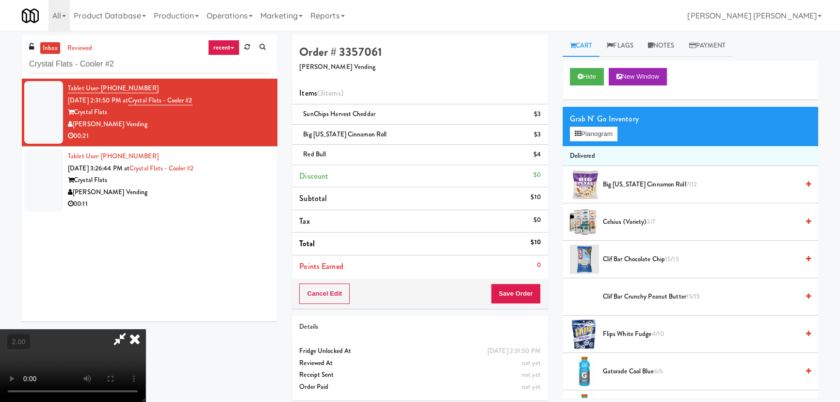
click at [146, 329] on icon at bounding box center [134, 338] width 21 height 19
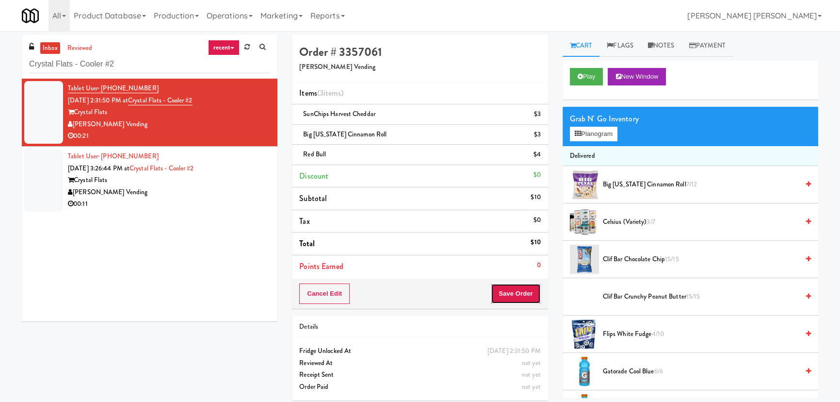
click at [523, 295] on button "Save Order" at bounding box center [515, 293] width 49 height 20
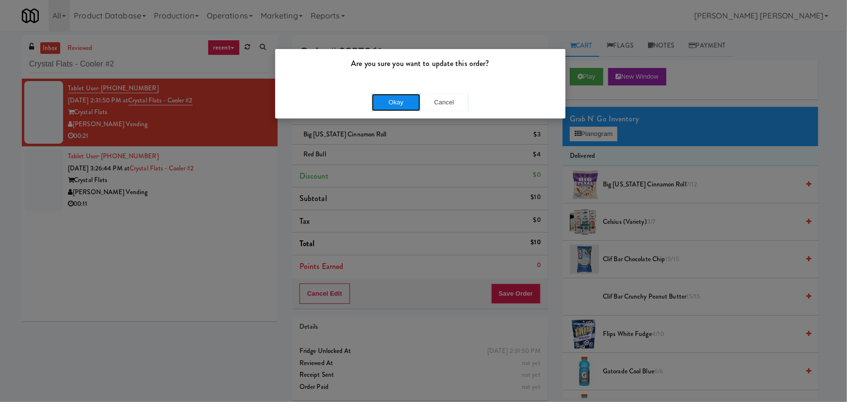
click at [408, 103] on button "Okay" at bounding box center [396, 102] width 49 height 17
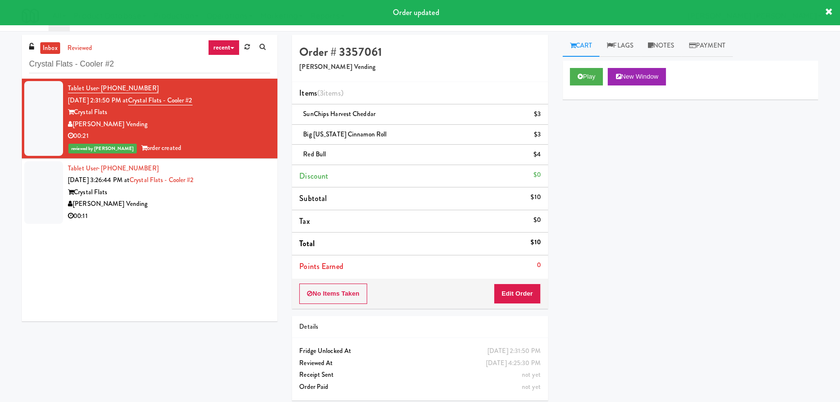
click at [226, 208] on div "[PERSON_NAME] Vending" at bounding box center [169, 204] width 202 height 12
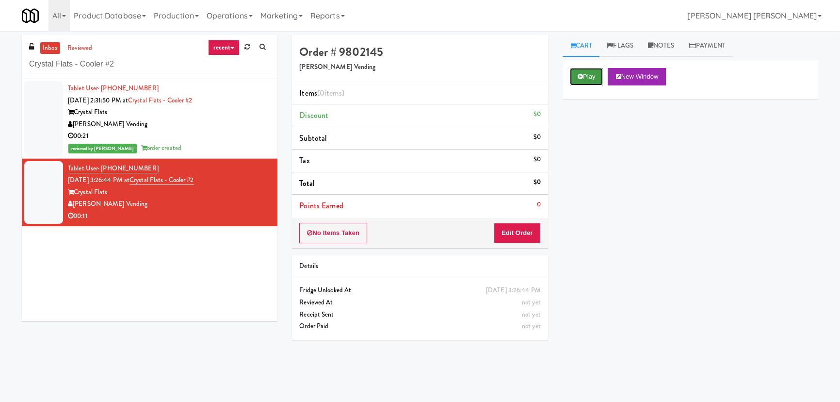
click at [593, 78] on button "Play" at bounding box center [586, 76] width 33 height 17
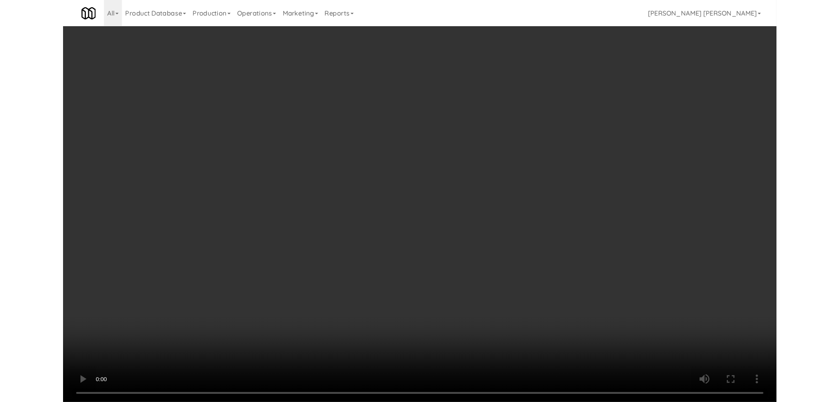
scroll to position [20, 0]
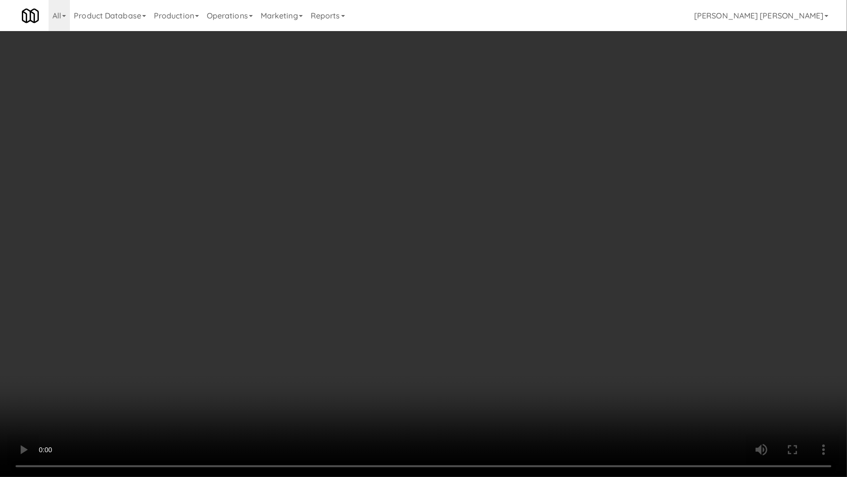
drag, startPoint x: 463, startPoint y: 427, endPoint x: 494, endPoint y: 418, distance: 32.1
click at [479, 401] on video at bounding box center [423, 238] width 847 height 477
click at [423, 311] on video at bounding box center [423, 238] width 847 height 477
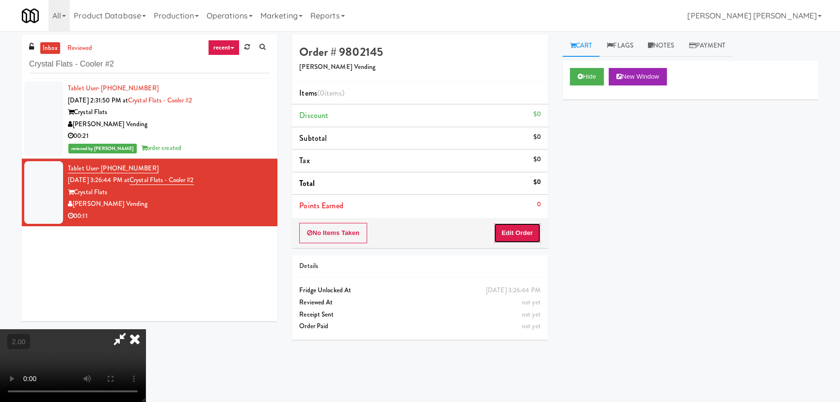
click at [525, 236] on button "Edit Order" at bounding box center [517, 233] width 47 height 20
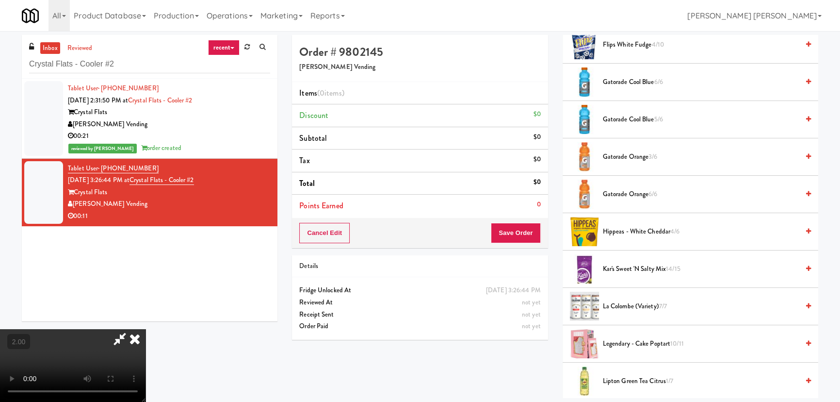
scroll to position [353, 0]
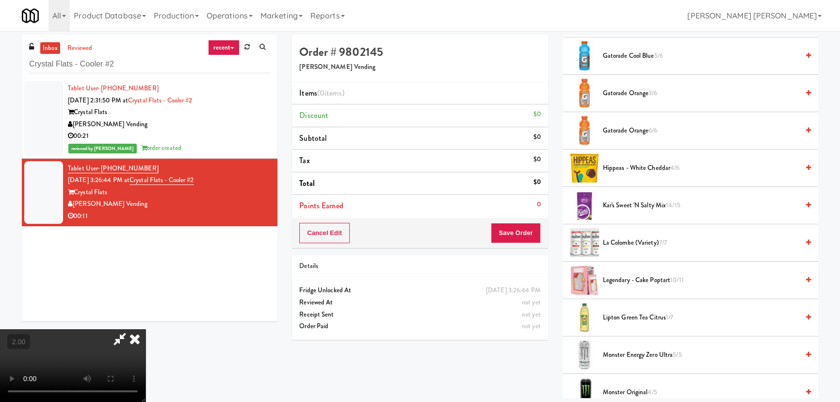
click at [616, 128] on span "Gatorade Orange 6/6" at bounding box center [701, 131] width 196 height 12
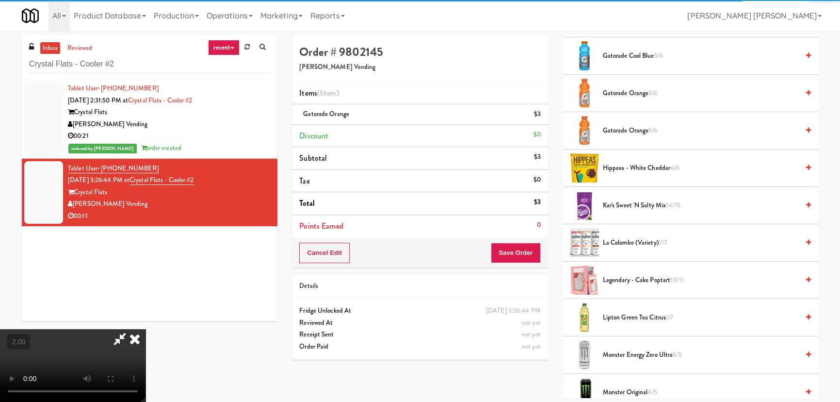
scroll to position [0, 0]
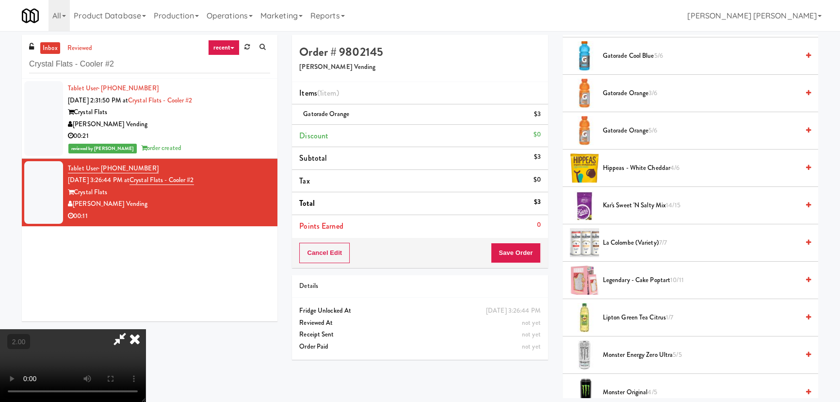
click at [146, 329] on icon at bounding box center [134, 338] width 21 height 19
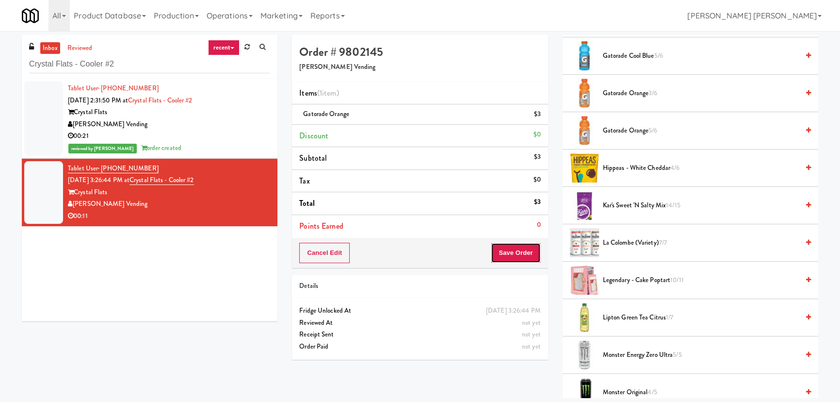
click at [504, 261] on button "Save Order" at bounding box center [515, 253] width 49 height 20
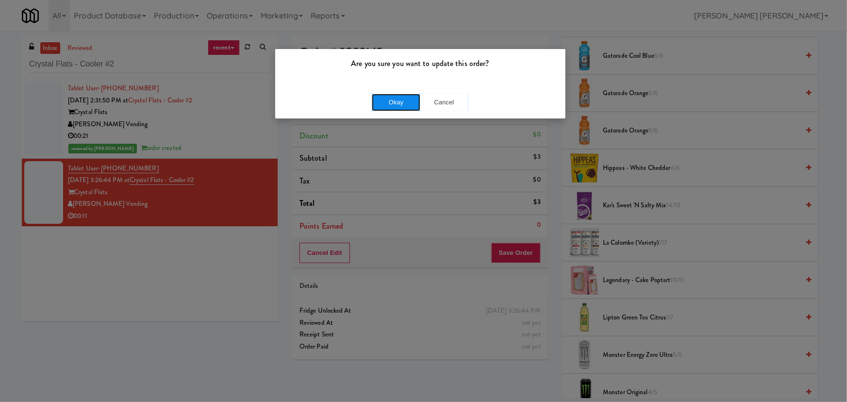
click at [402, 100] on button "Okay" at bounding box center [396, 102] width 49 height 17
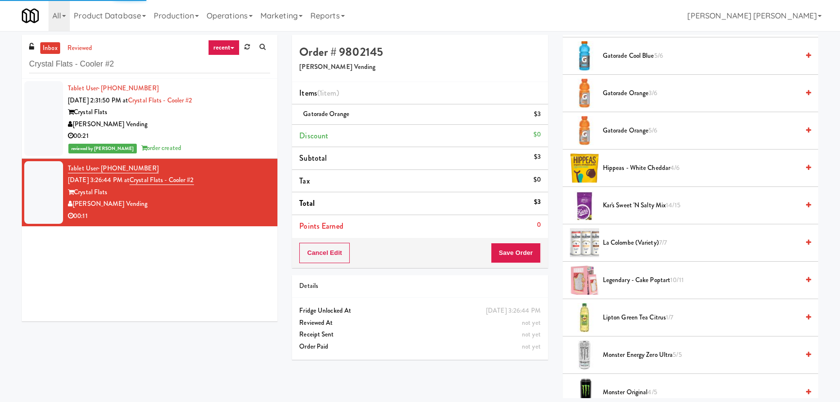
scroll to position [26, 0]
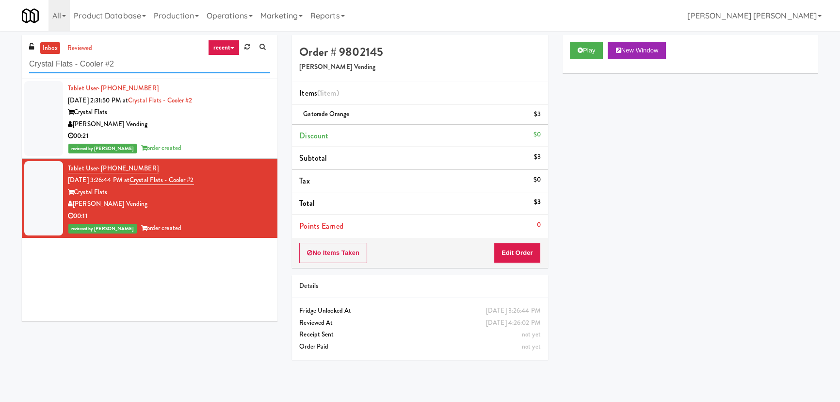
drag, startPoint x: 121, startPoint y: 60, endPoint x: 23, endPoint y: 63, distance: 98.1
click at [23, 63] on div "inbox reviewed recent all unclear take inventory issue suspicious failed recent…" at bounding box center [150, 57] width 256 height 44
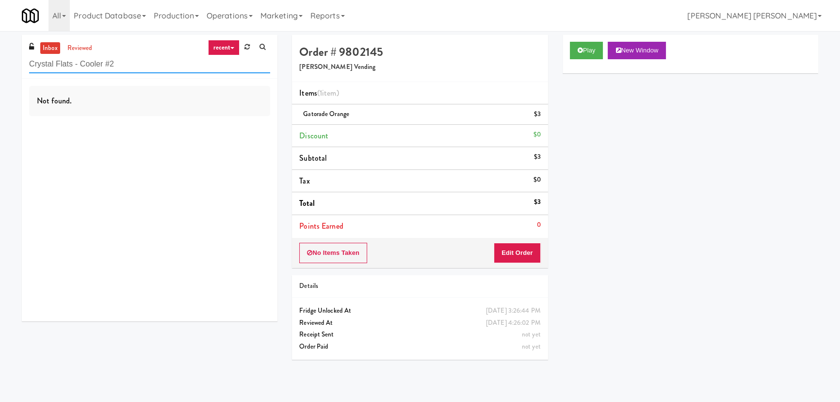
paste input "HP Employee Lounge Drinks"
type input "HP Employee Lounge Drinks"
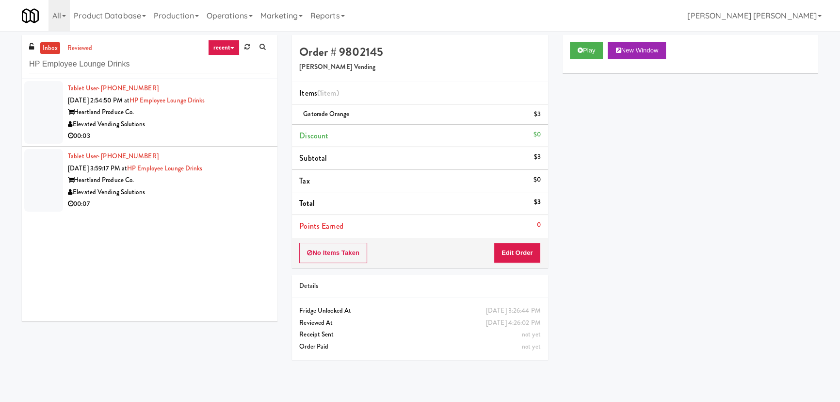
click at [239, 127] on div "Elevated Vending Solutions" at bounding box center [169, 124] width 202 height 12
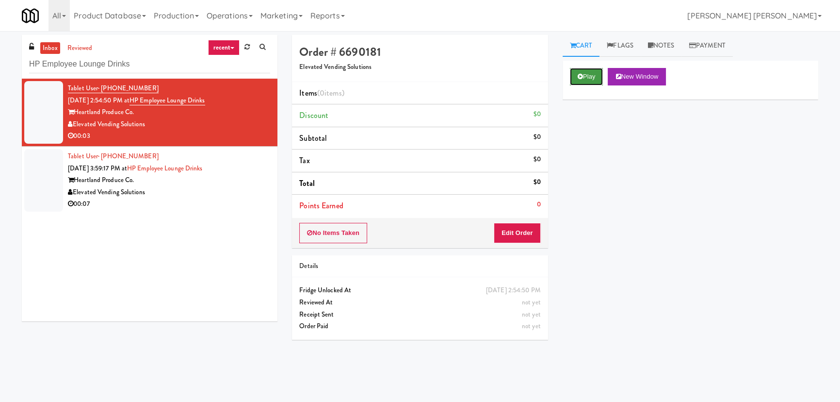
click at [580, 71] on button "Play" at bounding box center [586, 76] width 33 height 17
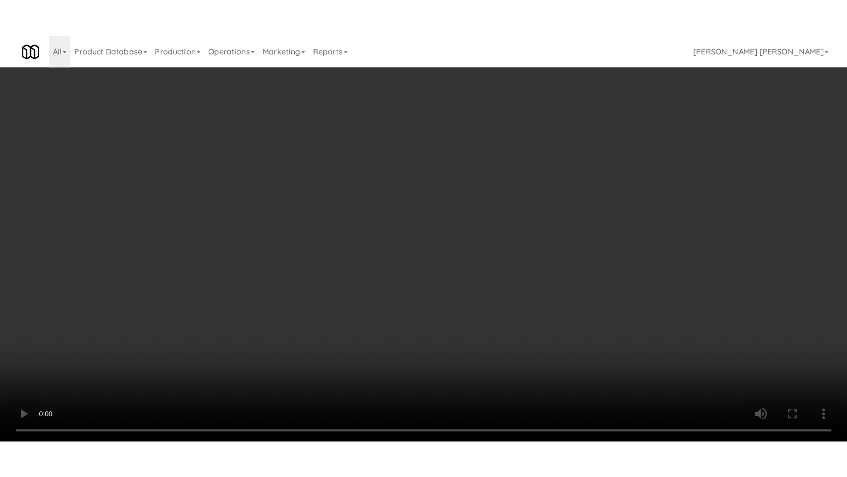
scroll to position [154, 0]
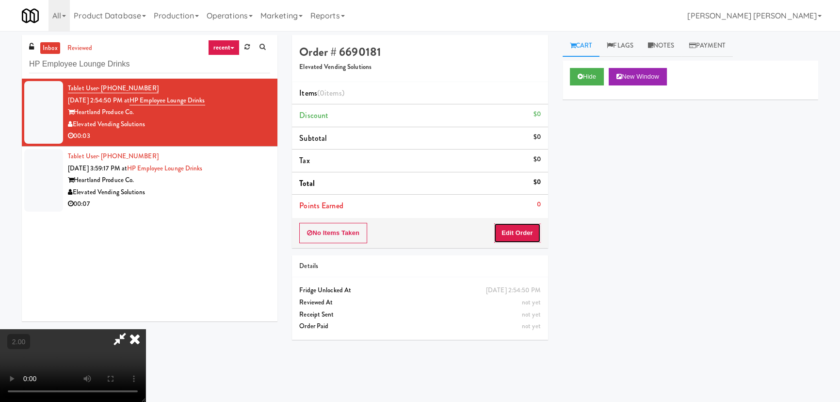
click at [525, 238] on button "Edit Order" at bounding box center [517, 233] width 47 height 20
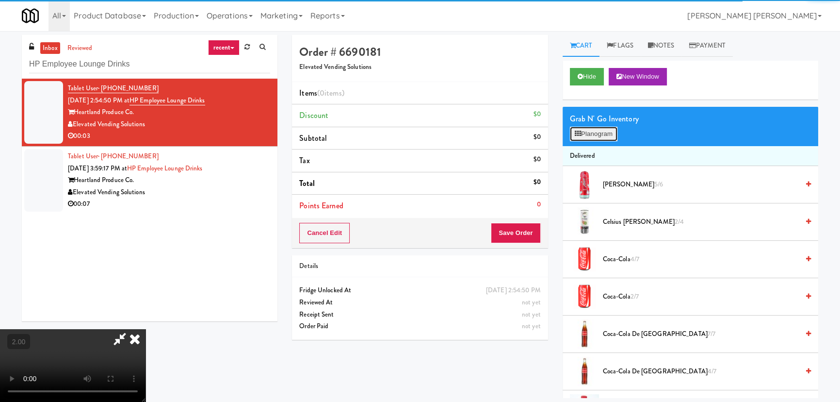
click at [597, 134] on button "Planogram" at bounding box center [594, 134] width 48 height 15
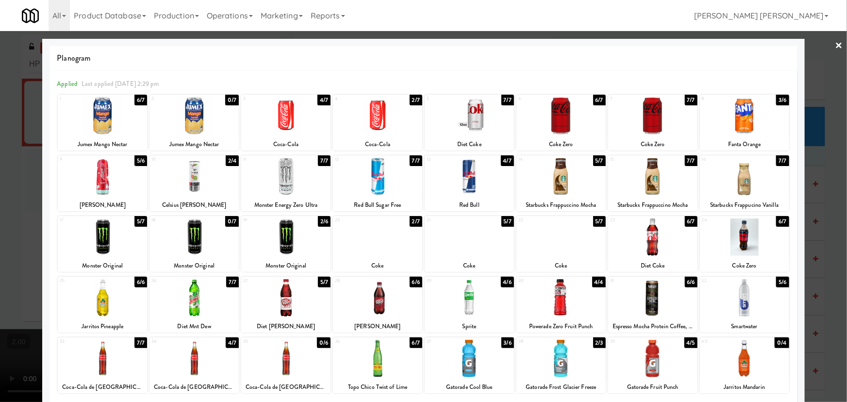
drag, startPoint x: 832, startPoint y: 278, endPoint x: 687, endPoint y: 235, distance: 151.2
click at [832, 278] on div at bounding box center [423, 201] width 847 height 402
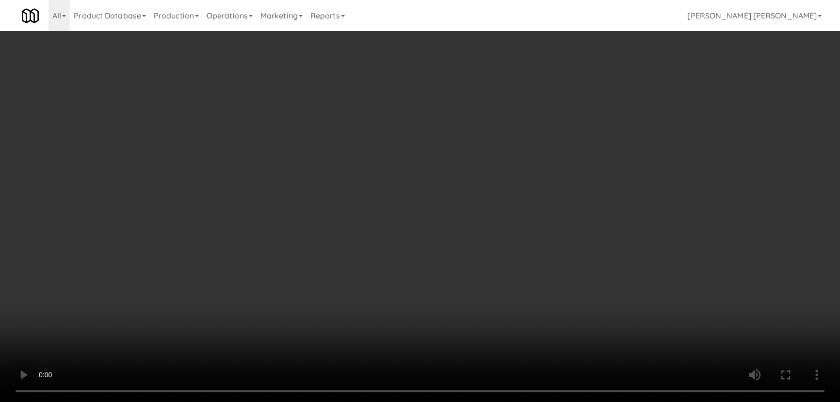
scroll to position [220, 0]
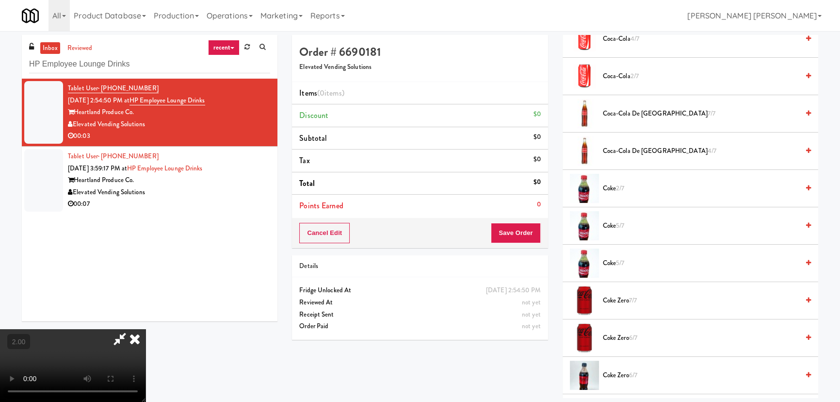
click at [622, 260] on span "5/7" at bounding box center [620, 262] width 8 height 9
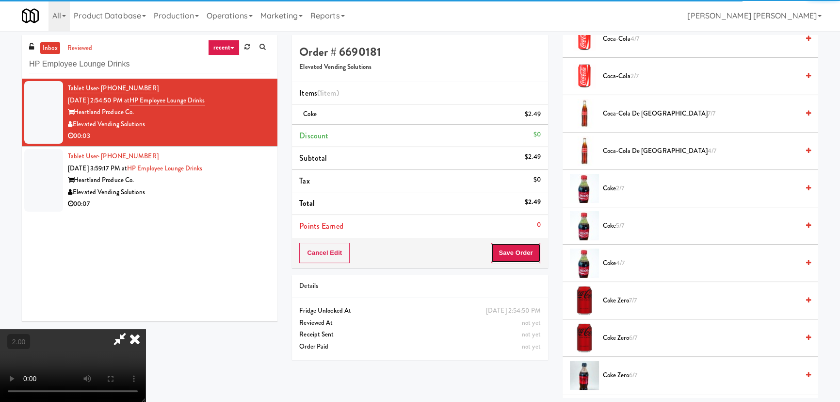
click at [519, 251] on button "Save Order" at bounding box center [515, 253] width 49 height 20
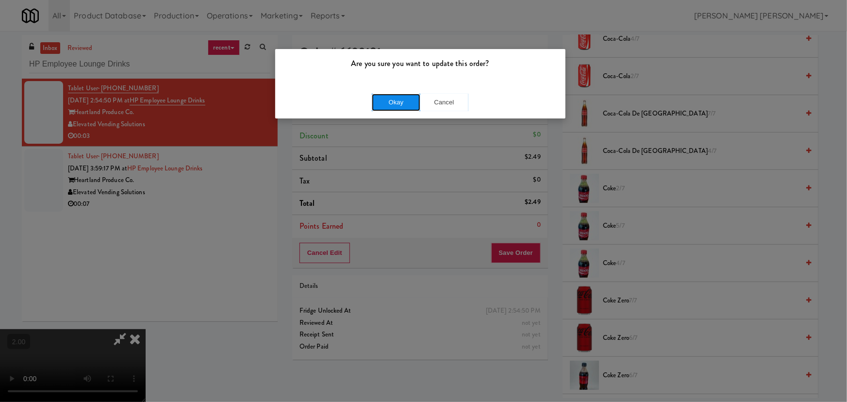
drag, startPoint x: 396, startPoint y: 104, endPoint x: 319, endPoint y: 50, distance: 94.8
click at [396, 104] on button "Okay" at bounding box center [396, 102] width 49 height 17
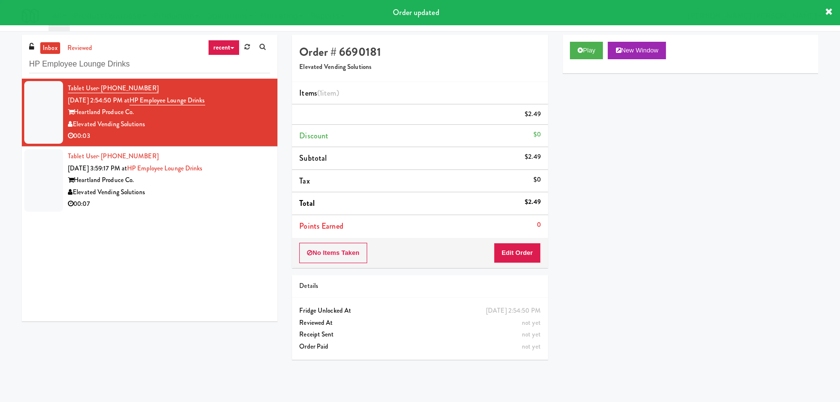
scroll to position [0, 0]
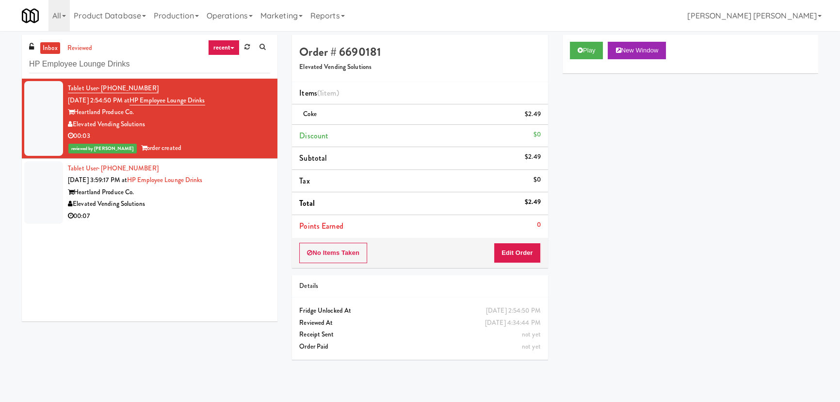
click at [204, 208] on div "Elevated Vending Solutions" at bounding box center [169, 204] width 202 height 12
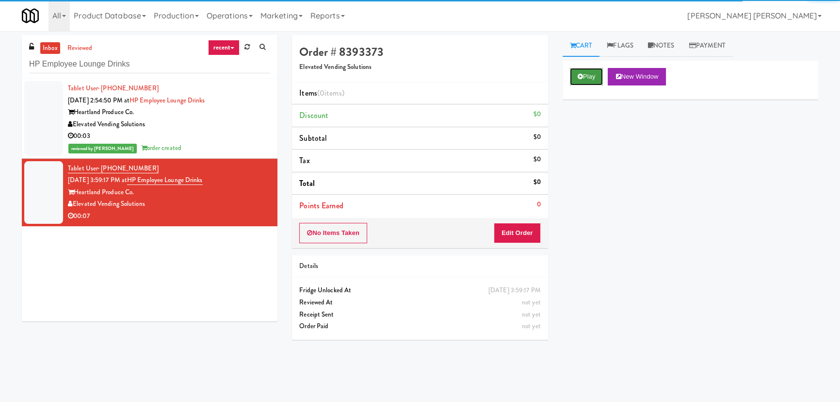
click at [586, 79] on button "Play" at bounding box center [586, 76] width 33 height 17
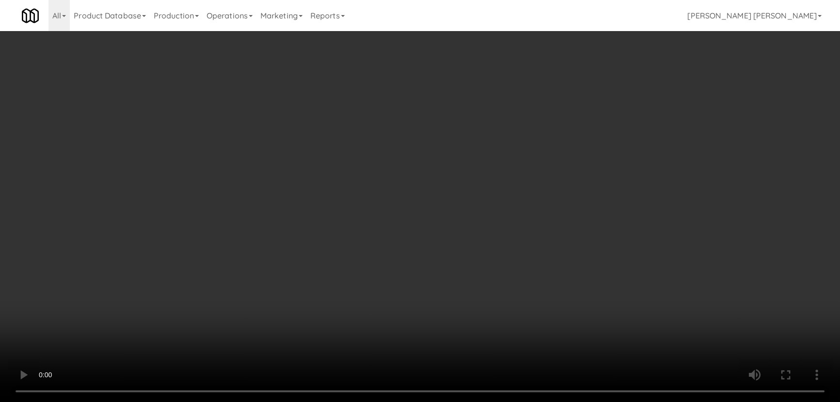
click at [480, 401] on video at bounding box center [420, 201] width 840 height 402
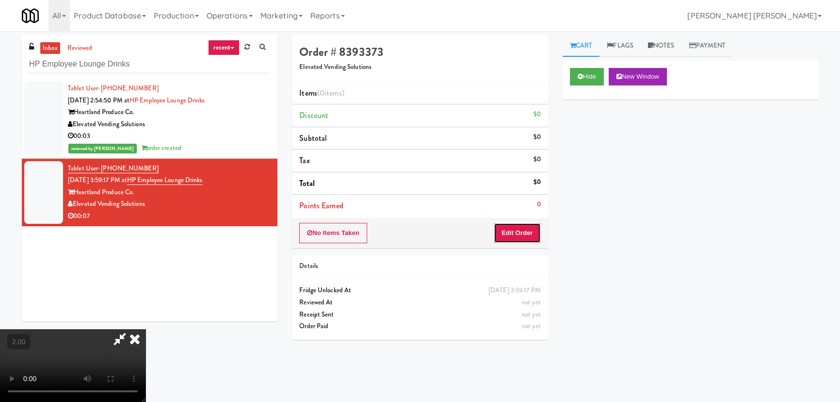
click at [526, 228] on button "Edit Order" at bounding box center [517, 233] width 47 height 20
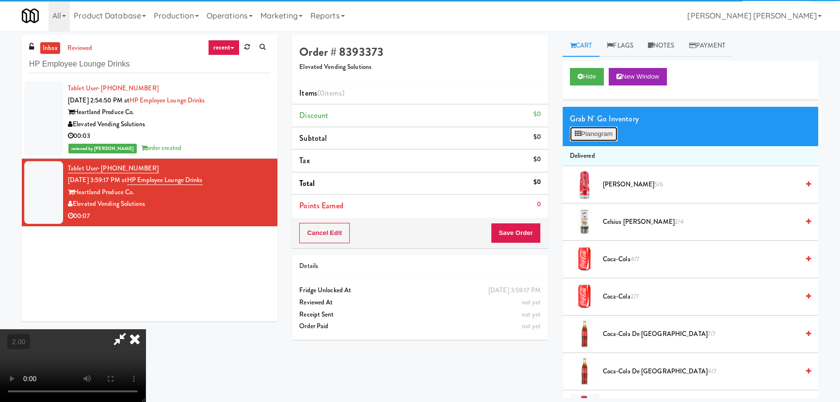
click at [595, 131] on button "Planogram" at bounding box center [594, 134] width 48 height 15
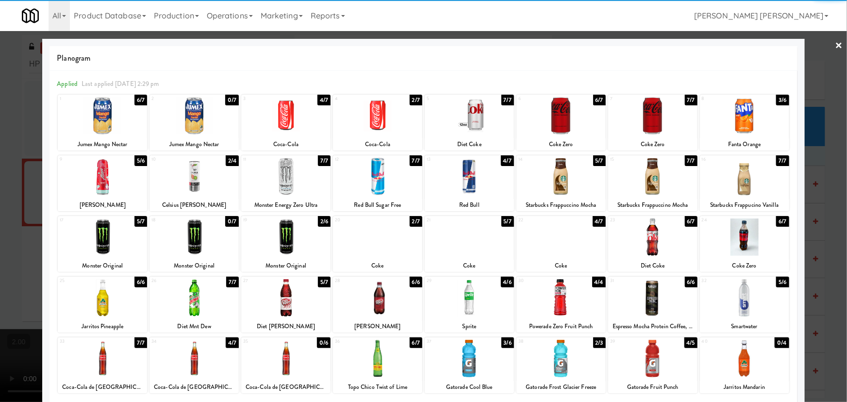
click at [284, 243] on div at bounding box center [285, 236] width 89 height 37
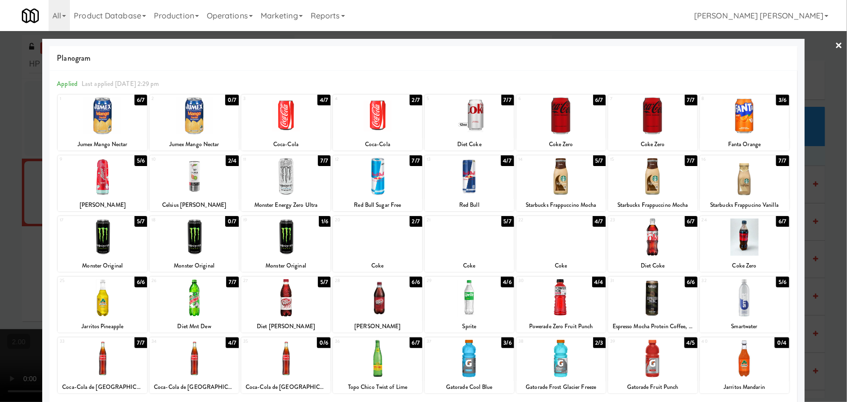
drag, startPoint x: 833, startPoint y: 45, endPoint x: 815, endPoint y: 44, distance: 18.0
click at [835, 45] on link "×" at bounding box center [839, 46] width 8 height 30
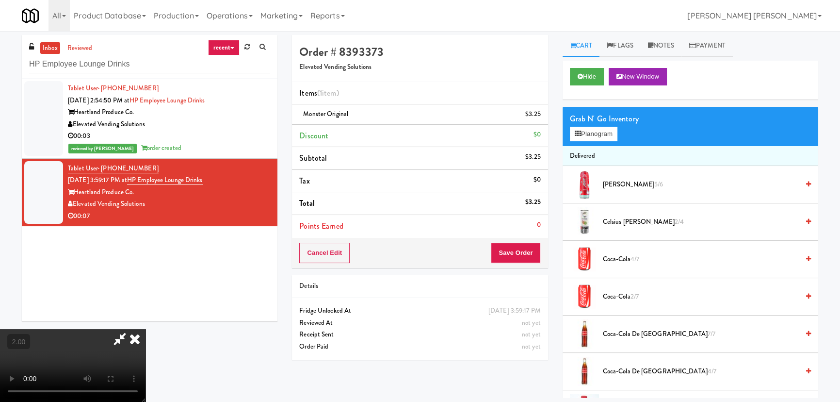
click at [146, 329] on icon at bounding box center [134, 338] width 21 height 19
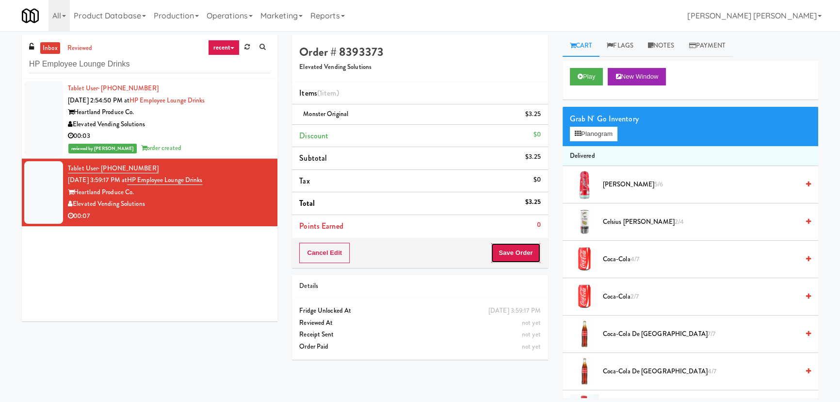
click at [514, 255] on button "Save Order" at bounding box center [515, 253] width 49 height 20
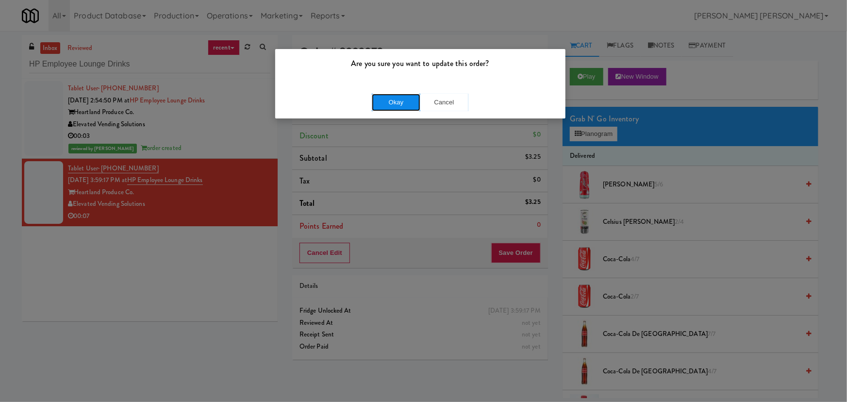
click at [384, 102] on button "Okay" at bounding box center [396, 102] width 49 height 17
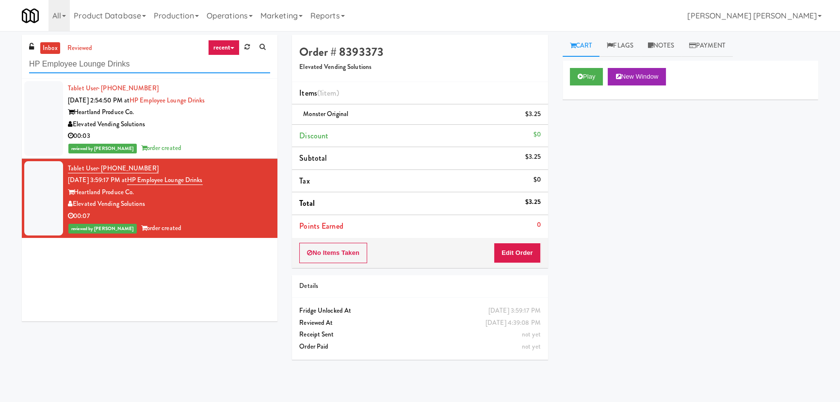
drag, startPoint x: 150, startPoint y: 62, endPoint x: 21, endPoint y: 63, distance: 129.1
click at [22, 63] on div "inbox reviewed recent all unclear take inventory issue suspicious failed recent…" at bounding box center [150, 57] width 256 height 44
paste input "The 87 - Fridge - Left"
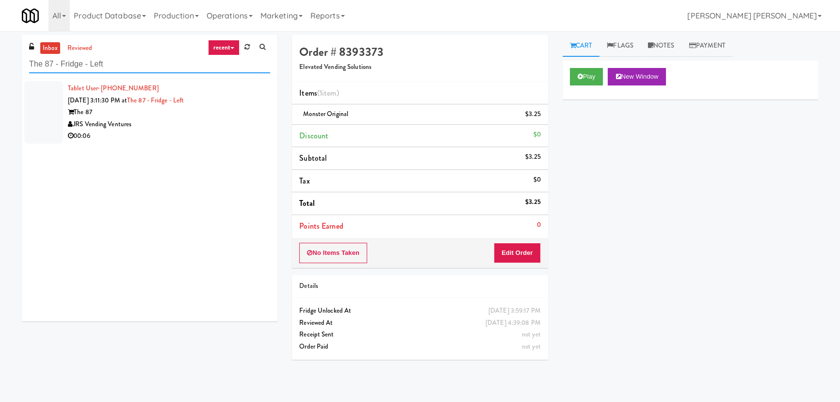
drag, startPoint x: 121, startPoint y: 63, endPoint x: 22, endPoint y: 59, distance: 98.6
click at [22, 59] on div "inbox reviewed recent all unclear take inventory issue suspicious failed recent…" at bounding box center [150, 57] width 256 height 44
click at [194, 124] on div "JRS Vending Ventures" at bounding box center [169, 124] width 202 height 12
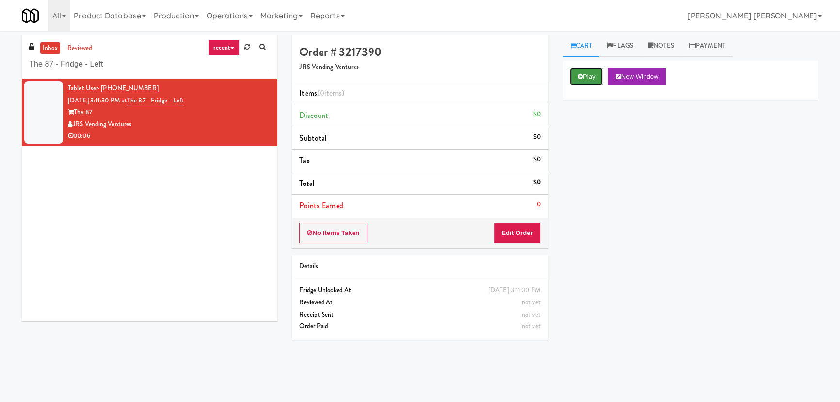
click at [589, 72] on button "Play" at bounding box center [586, 76] width 33 height 17
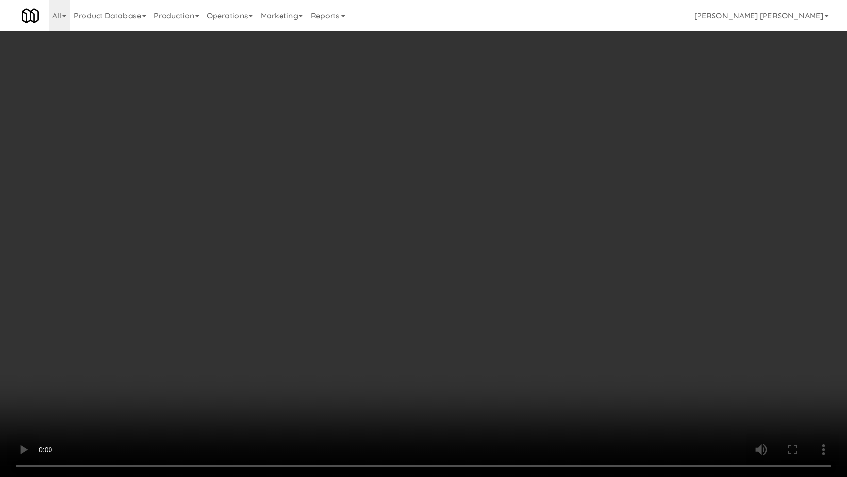
click at [486, 401] on video at bounding box center [423, 238] width 847 height 477
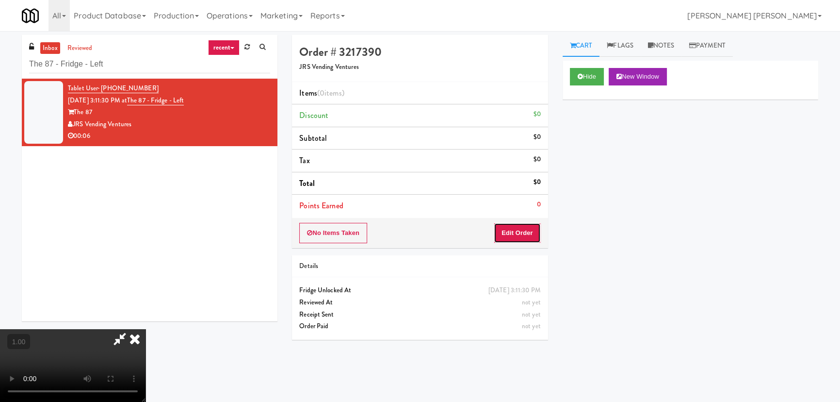
click at [510, 231] on button "Edit Order" at bounding box center [517, 233] width 47 height 20
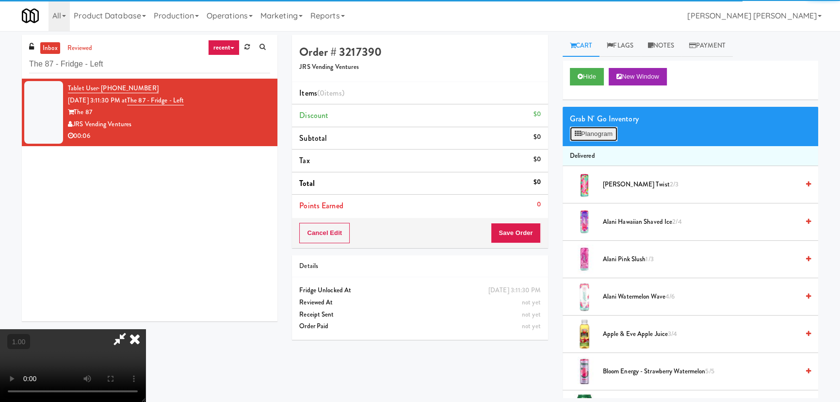
click at [603, 132] on button "Planogram" at bounding box center [594, 134] width 48 height 15
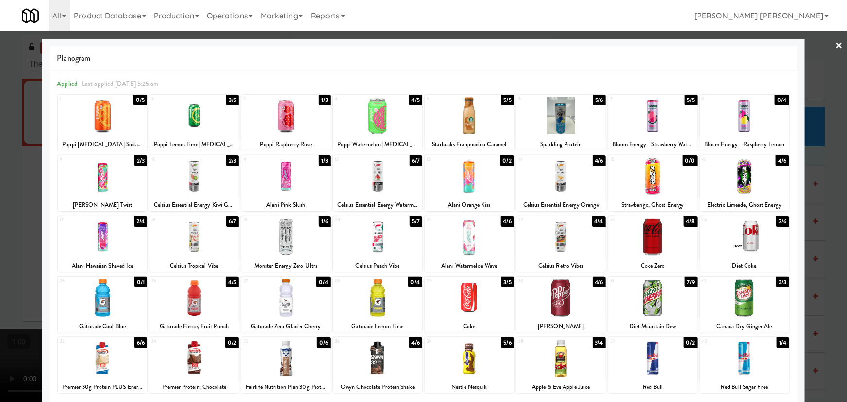
click at [740, 121] on div at bounding box center [744, 115] width 89 height 37
click at [835, 44] on link "×" at bounding box center [839, 46] width 8 height 30
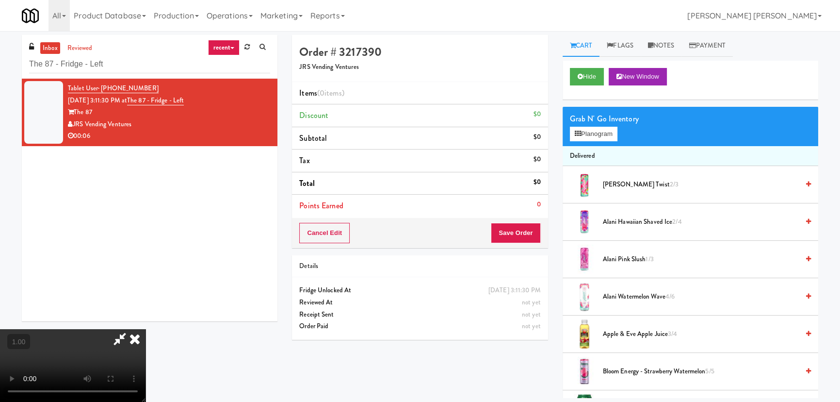
click at [146, 329] on video at bounding box center [73, 365] width 146 height 73
click at [146, 329] on icon at bounding box center [134, 338] width 21 height 19
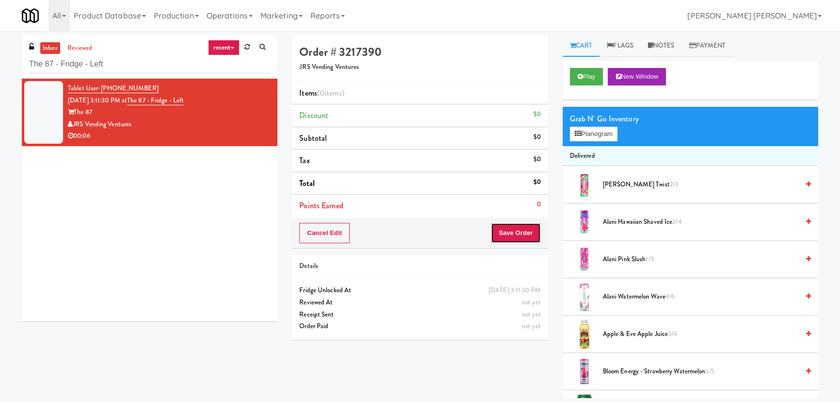
click at [529, 241] on button "Save Order" at bounding box center [515, 233] width 49 height 20
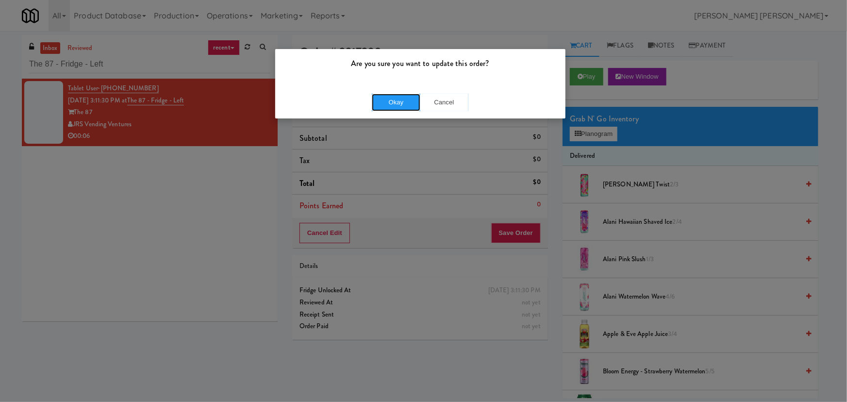
drag, startPoint x: 402, startPoint y: 103, endPoint x: 253, endPoint y: 24, distance: 168.0
click at [401, 103] on button "Okay" at bounding box center [396, 102] width 49 height 17
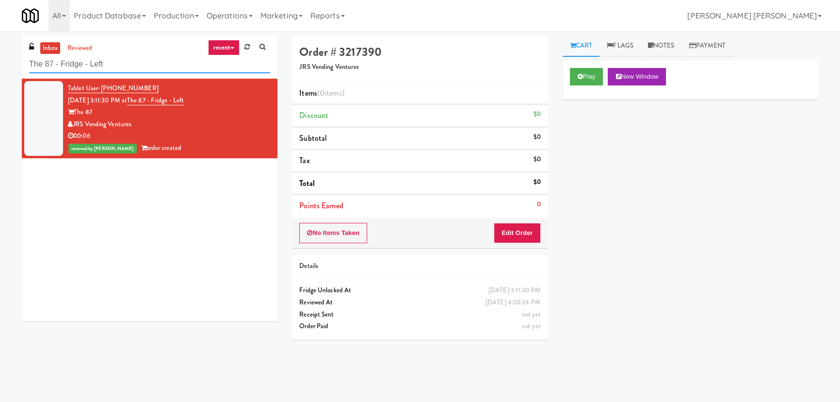
drag, startPoint x: 116, startPoint y: 61, endPoint x: 10, endPoint y: 60, distance: 106.3
click at [10, 60] on div "inbox reviewed recent all unclear take inventory issue suspicious failed recent…" at bounding box center [420, 216] width 840 height 363
paste input "Midtown205 - Food and Snacks"
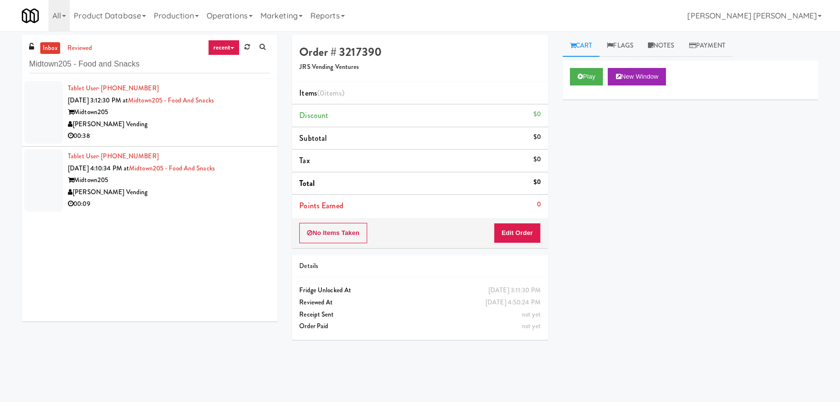
click at [223, 48] on link "recent" at bounding box center [224, 48] width 32 height 16
click at [208, 70] on link "all" at bounding box center [232, 66] width 78 height 17
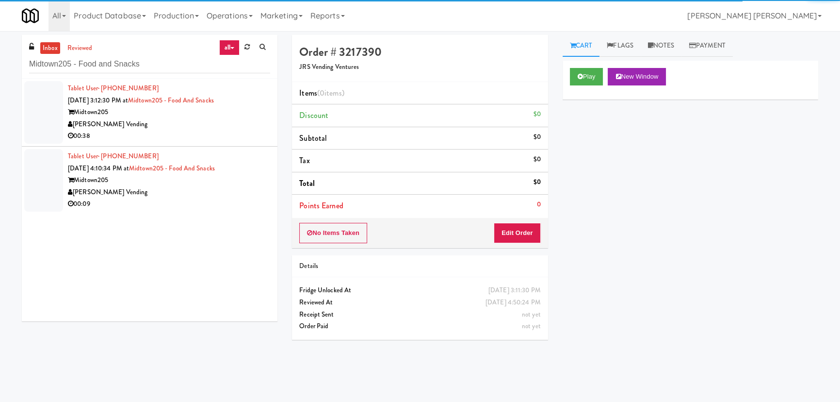
click at [203, 115] on div "Midtown205" at bounding box center [169, 112] width 202 height 12
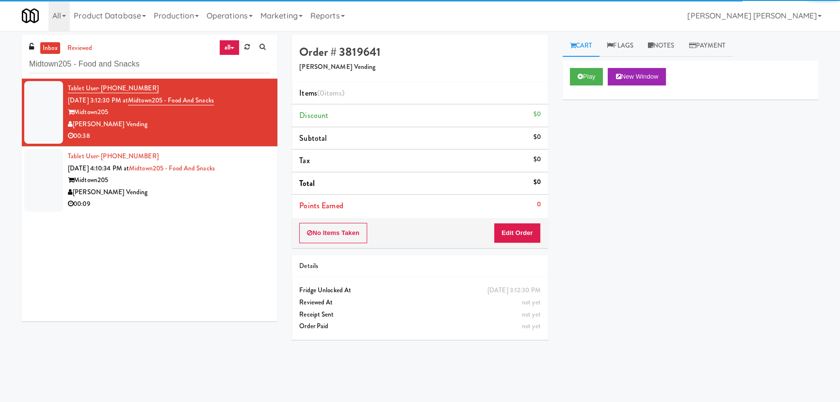
click at [193, 213] on li "Tablet User · (704) 670-2197 Sep 8, 2025 4:10:34 PM at Midtown205 - Food and Sn…" at bounding box center [150, 180] width 256 height 67
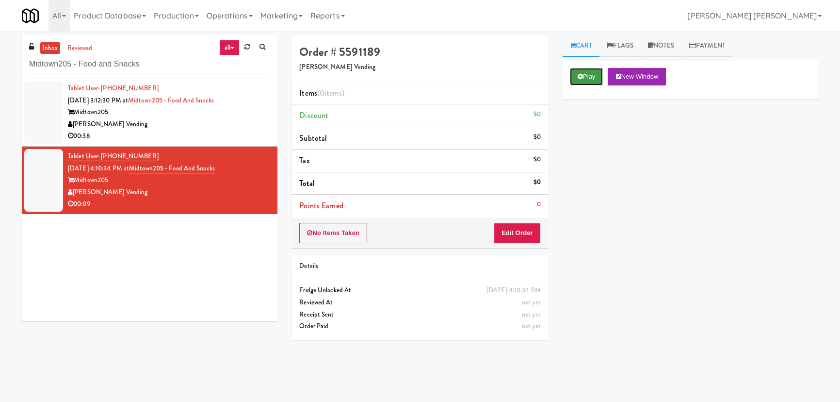
click at [587, 75] on button "Play" at bounding box center [586, 76] width 33 height 17
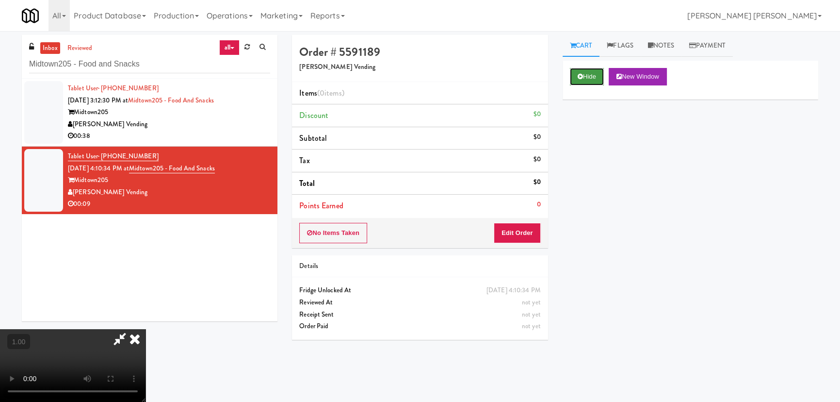
click at [581, 74] on icon at bounding box center [580, 76] width 5 height 6
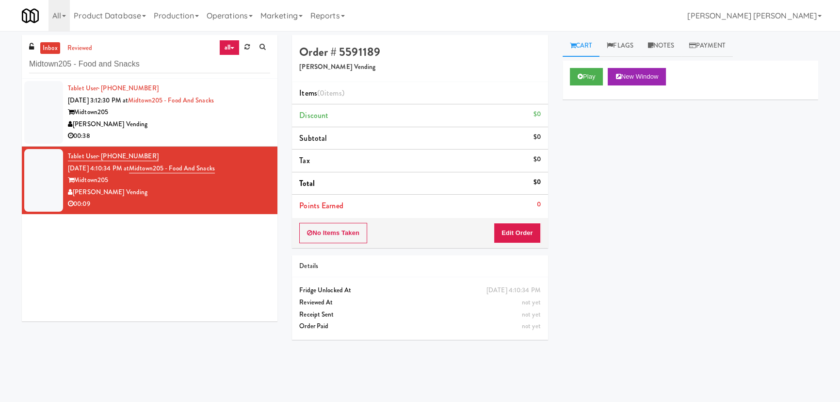
click at [56, 47] on link "inbox" at bounding box center [50, 48] width 20 height 12
drag, startPoint x: 149, startPoint y: 63, endPoint x: 18, endPoint y: 62, distance: 130.5
click at [18, 62] on div "inbox reviewed all all unclear take inventory issue suspicious failed recent Mi…" at bounding box center [150, 182] width 270 height 294
paste input "Twickenham Fridge"
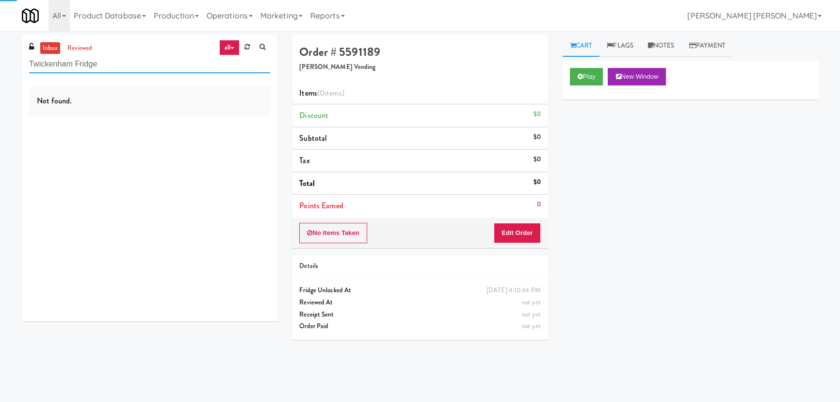
type input "Twickenham Fridge"
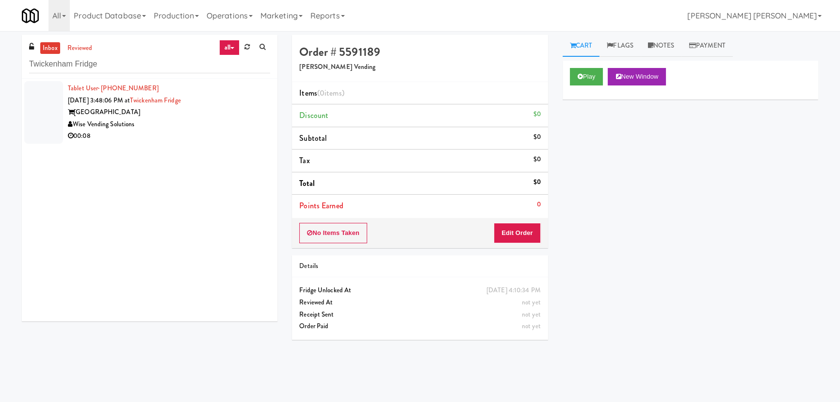
click at [187, 131] on div "00:08" at bounding box center [169, 136] width 202 height 12
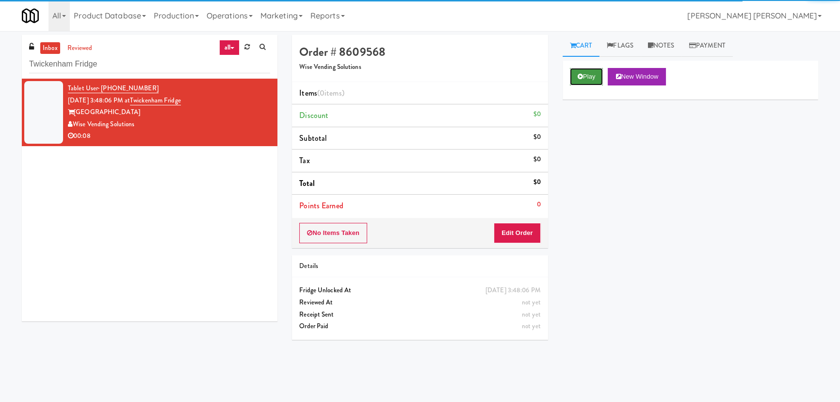
click at [593, 77] on button "Play" at bounding box center [586, 76] width 33 height 17
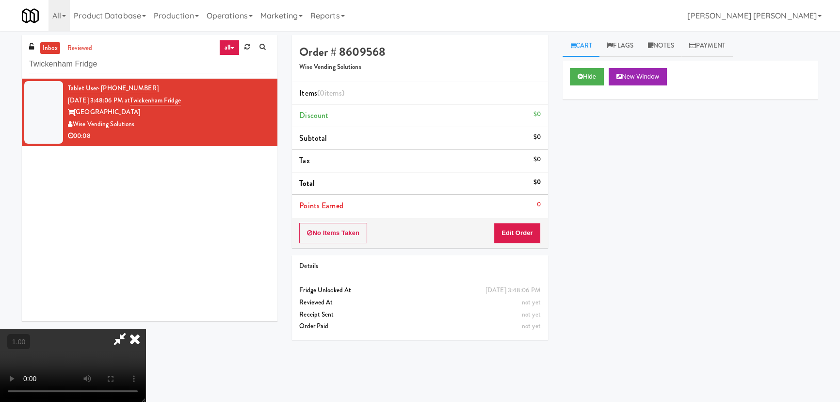
click at [146, 354] on video at bounding box center [73, 365] width 146 height 73
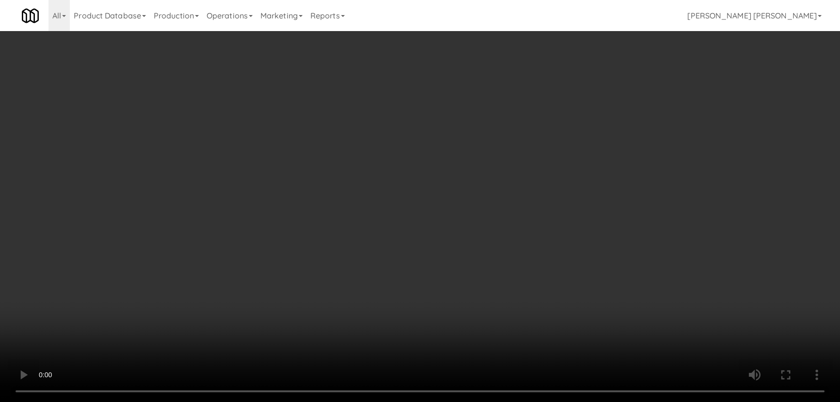
click at [555, 401] on video at bounding box center [420, 201] width 840 height 402
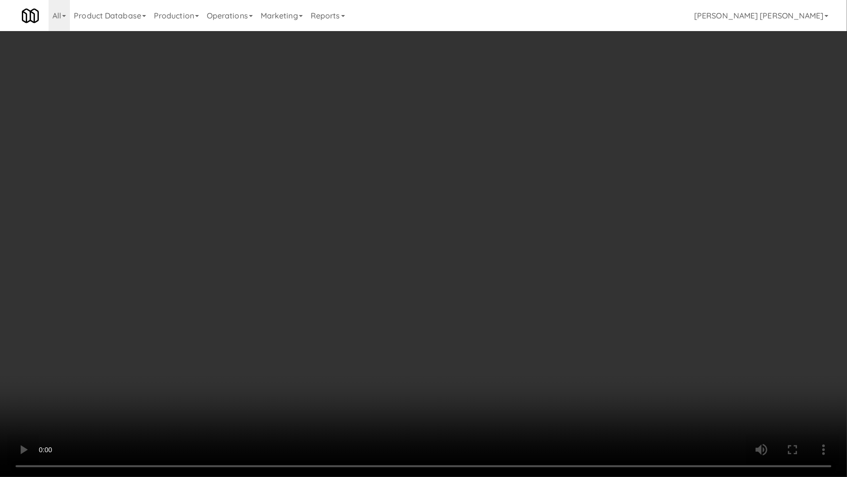
click at [561, 312] on video at bounding box center [423, 238] width 847 height 477
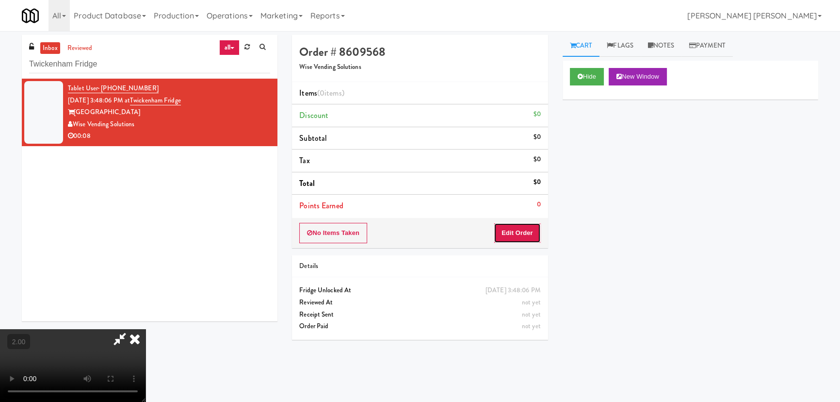
click at [524, 232] on button "Edit Order" at bounding box center [517, 233] width 47 height 20
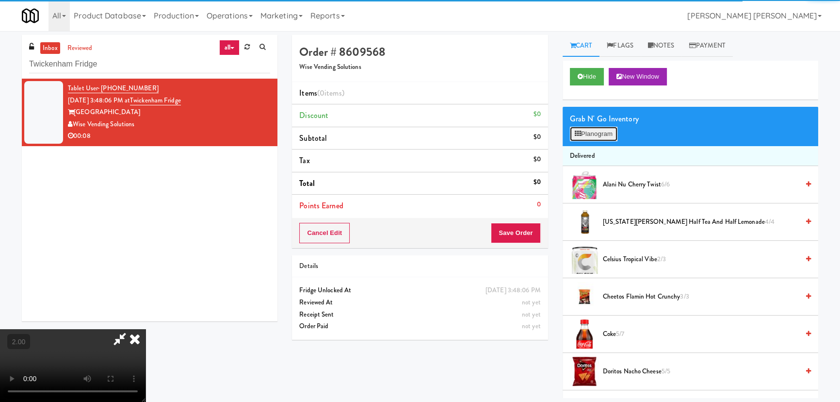
click at [593, 136] on button "Planogram" at bounding box center [594, 134] width 48 height 15
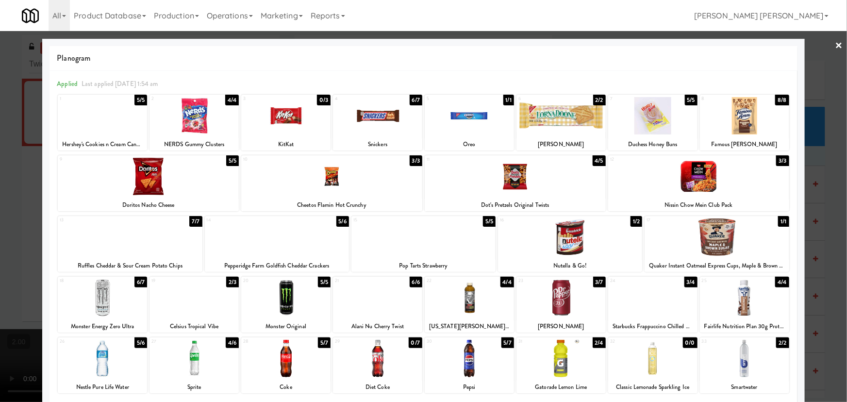
click at [386, 109] on div at bounding box center [377, 115] width 89 height 37
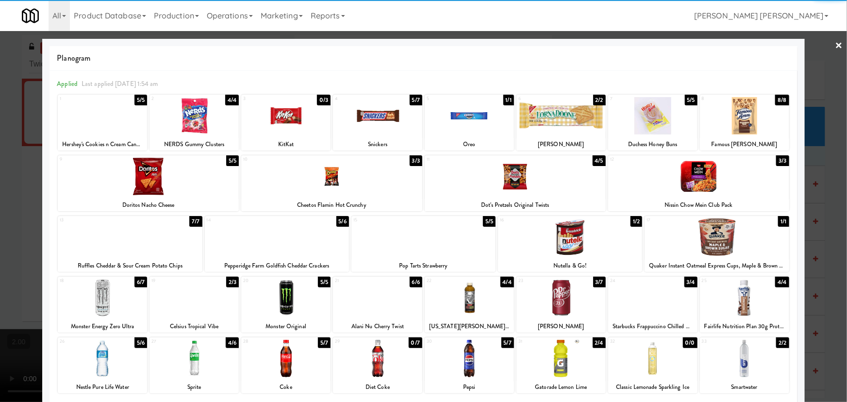
click at [138, 241] on div at bounding box center [130, 236] width 144 height 37
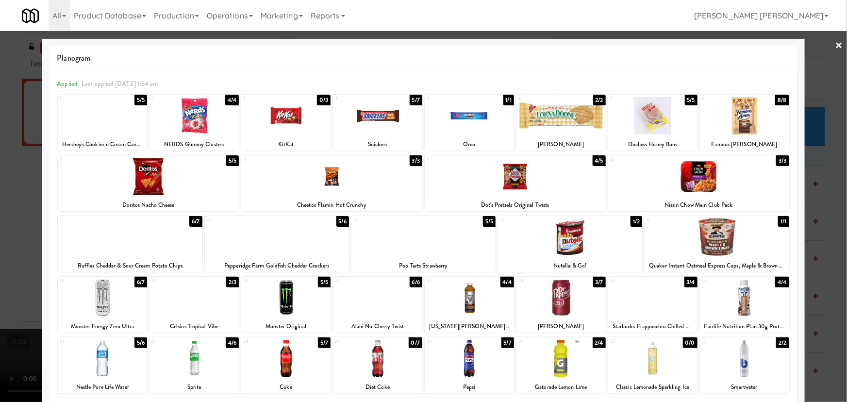
click at [552, 373] on div at bounding box center [560, 358] width 89 height 37
drag, startPoint x: 833, startPoint y: 44, endPoint x: 649, endPoint y: 40, distance: 184.0
click at [835, 44] on link "×" at bounding box center [839, 46] width 8 height 30
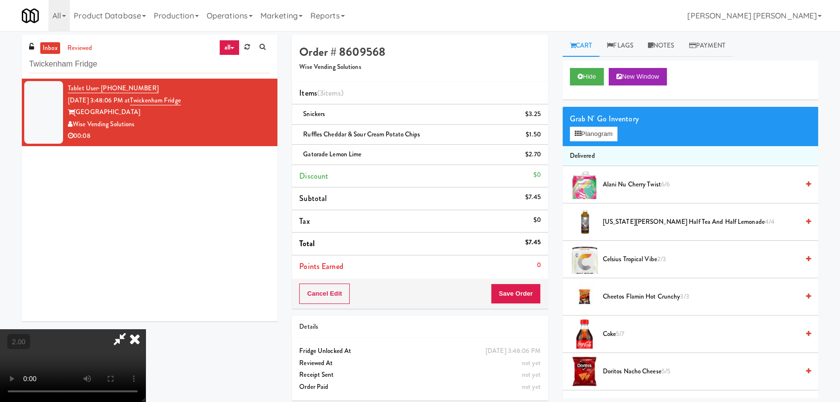
click at [146, 329] on icon at bounding box center [134, 338] width 21 height 19
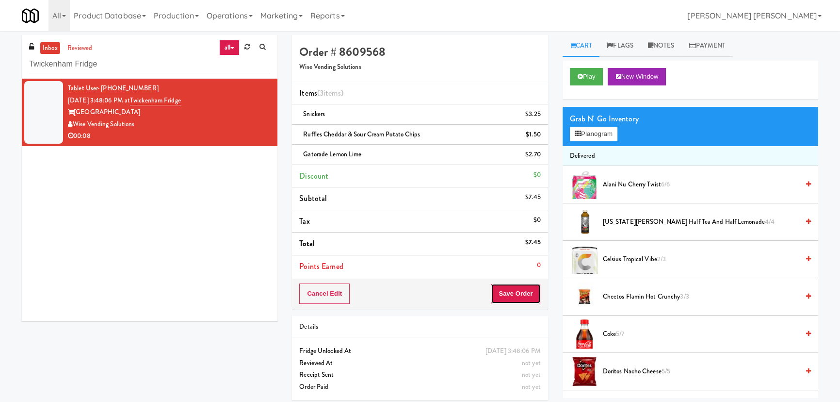
click at [523, 290] on button "Save Order" at bounding box center [515, 293] width 49 height 20
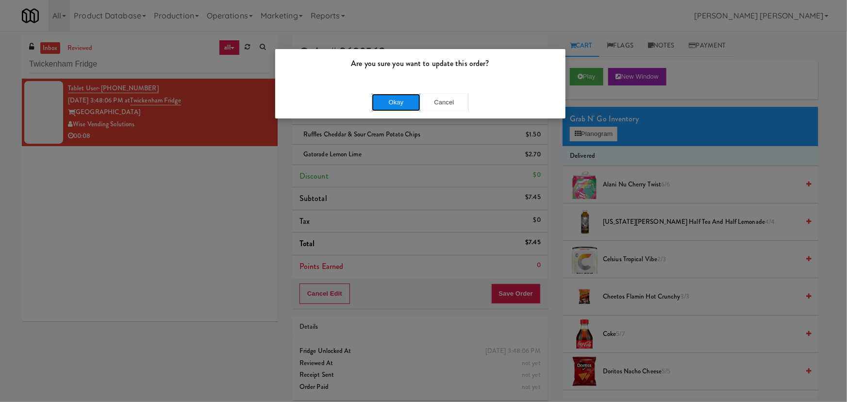
click at [404, 108] on button "Okay" at bounding box center [396, 102] width 49 height 17
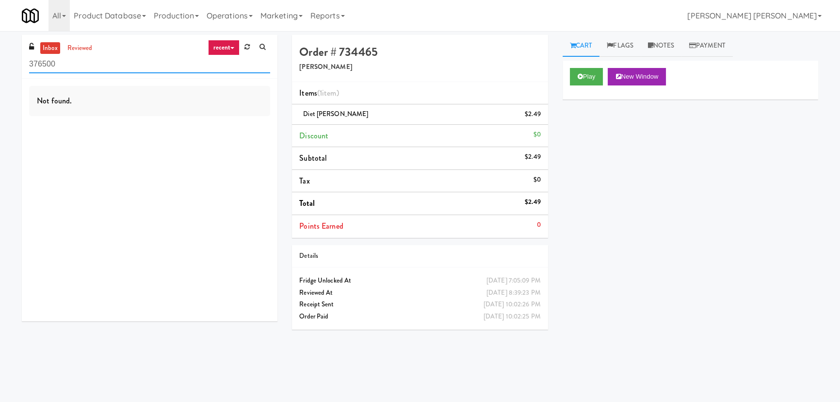
drag, startPoint x: 59, startPoint y: 65, endPoint x: 20, endPoint y: 62, distance: 38.9
click at [20, 62] on div "inbox reviewed recent all unclear take inventory issue suspicious failed recent…" at bounding box center [150, 182] width 270 height 294
paste input "(Snack & Drink) EWR 6-TB-2ND FLOOR-PRIVATE"
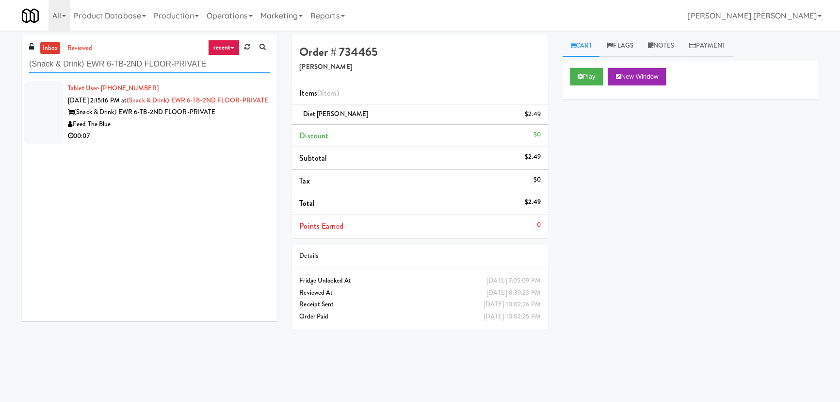
type input "(Snack & Drink) EWR 6-TB-2ND FLOOR-PRIVATE"
click at [230, 131] on div "Feed The Blue" at bounding box center [169, 124] width 202 height 12
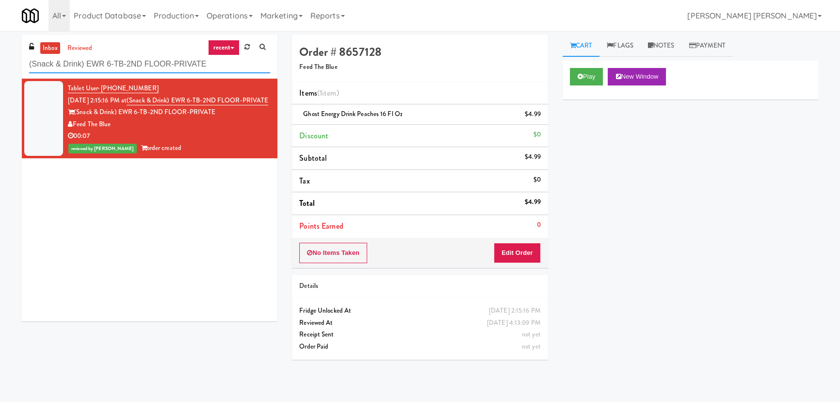
drag, startPoint x: 213, startPoint y: 64, endPoint x: -14, endPoint y: 62, distance: 226.1
click at [0, 62] on html "Okay Okay Select date: previous 2025-Sep next Su Mo Tu We Th Fr Sa 31 1 2 3 4 5…" at bounding box center [420, 201] width 840 height 402
paste input "Midtown205 - Food and Snacks"
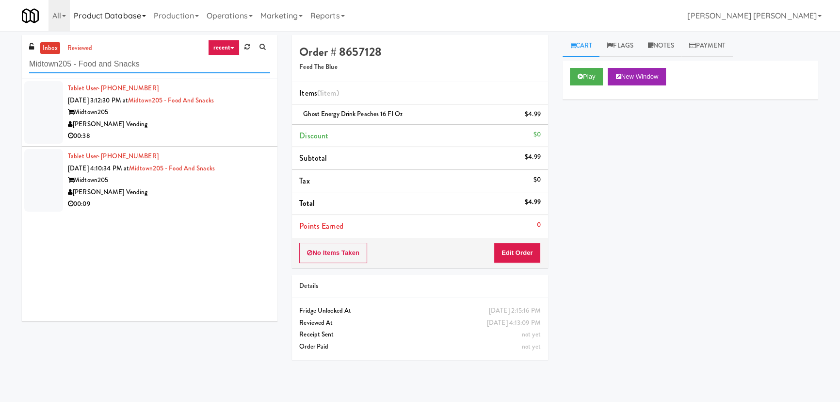
type input "Midtown205 - Food and Snacks"
click at [174, 121] on div "[PERSON_NAME] Vending" at bounding box center [169, 124] width 202 height 12
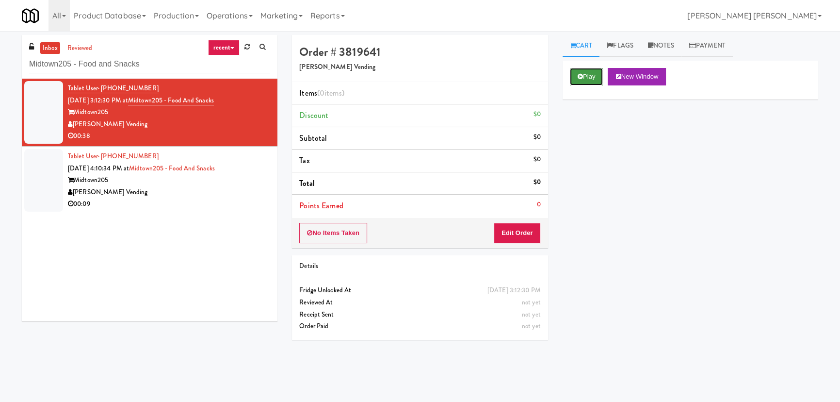
click at [590, 73] on button "Play" at bounding box center [586, 76] width 33 height 17
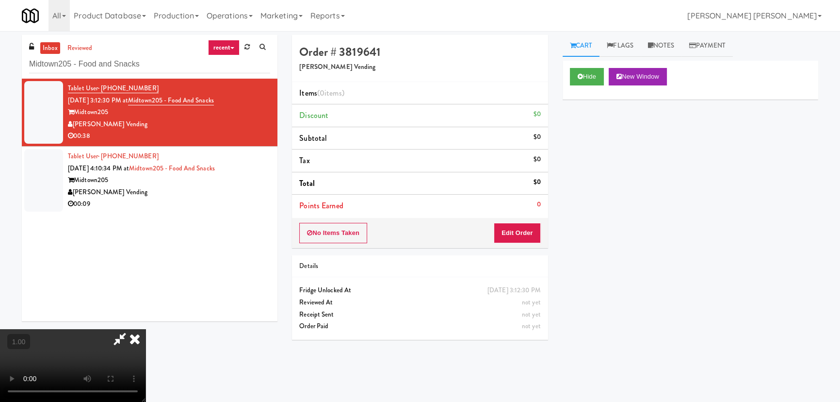
scroll to position [154, 0]
click at [589, 76] on button "Hide" at bounding box center [587, 76] width 34 height 17
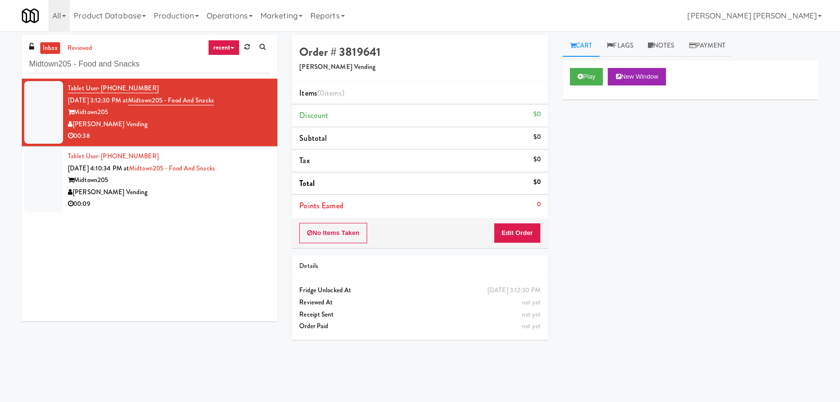
click at [217, 183] on div "Midtown205" at bounding box center [169, 180] width 202 height 12
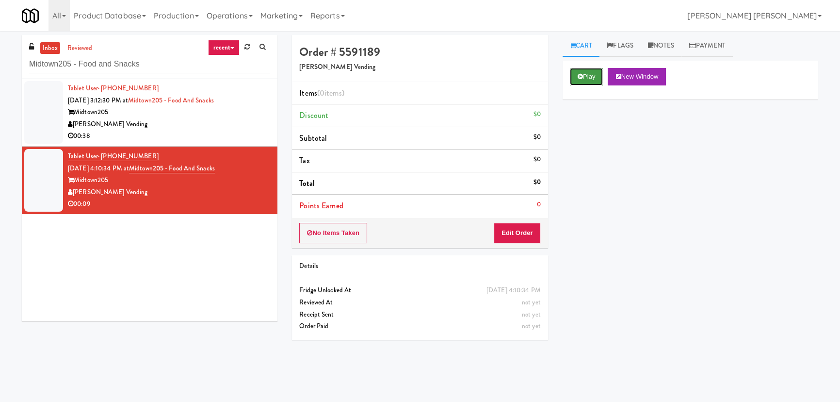
click at [586, 72] on button "Play" at bounding box center [586, 76] width 33 height 17
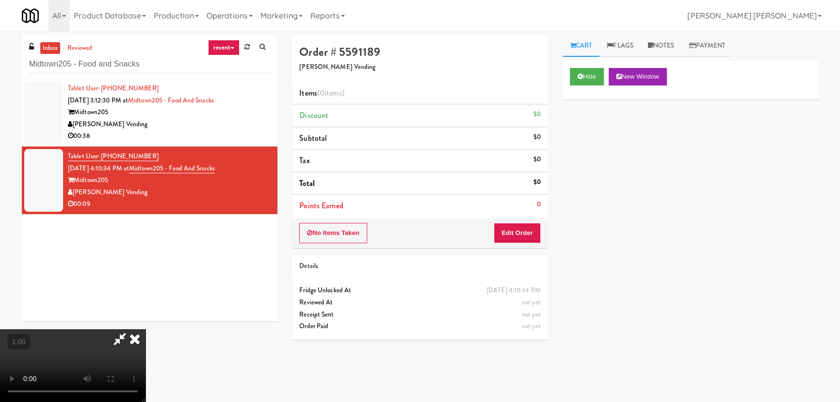
scroll to position [154, 0]
click at [595, 69] on button "Hide" at bounding box center [587, 76] width 34 height 17
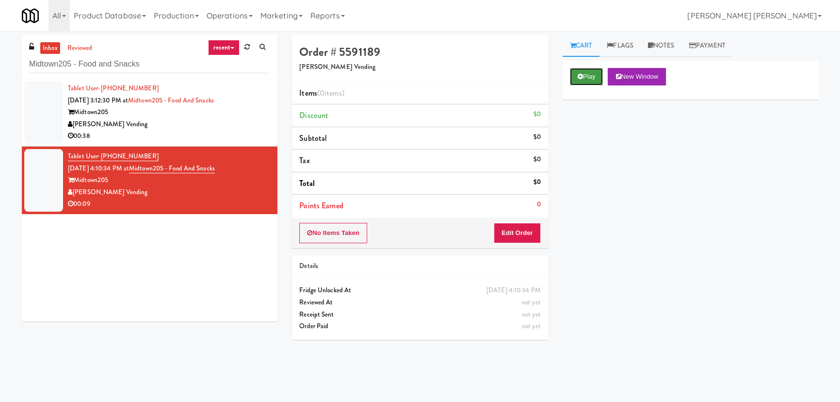
scroll to position [0, 0]
drag, startPoint x: 153, startPoint y: 65, endPoint x: 24, endPoint y: 54, distance: 129.5
click at [24, 54] on div "inbox reviewed recent all unclear take inventory issue suspicious failed recent…" at bounding box center [150, 57] width 256 height 44
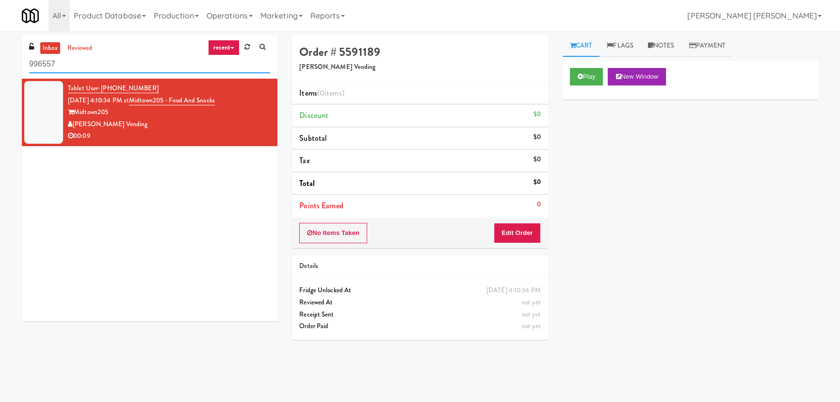
drag, startPoint x: 71, startPoint y: 59, endPoint x: -1, endPoint y: 56, distance: 71.9
click at [0, 56] on html "Okay Okay Select date: previous 2025-Sep next Su Mo Tu We Th Fr Sa 31 1 2 3 4 5…" at bounding box center [420, 201] width 840 height 402
paste input "[PERSON_NAME] 2nd Breakroom"
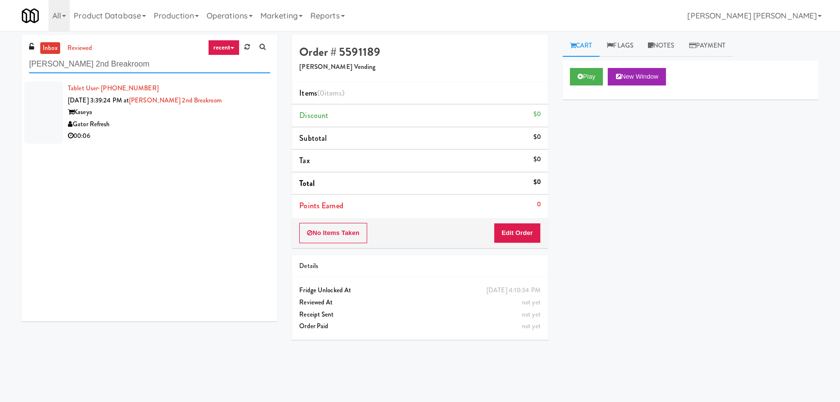
drag, startPoint x: 111, startPoint y: 63, endPoint x: 16, endPoint y: 61, distance: 95.6
click at [16, 61] on div "inbox reviewed recent all unclear take inventory issue suspicious failed recent…" at bounding box center [150, 182] width 270 height 294
paste input "Midtown205 - Food and Snacks"
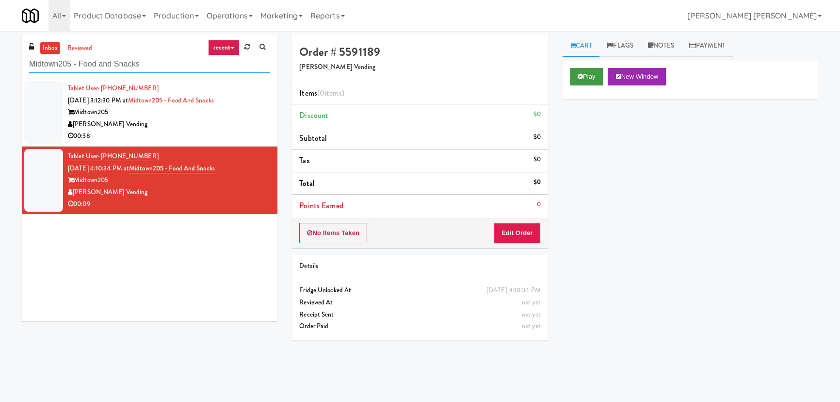
type input "Midtown205 - Food and Snacks"
click at [596, 78] on button "Play" at bounding box center [586, 76] width 33 height 17
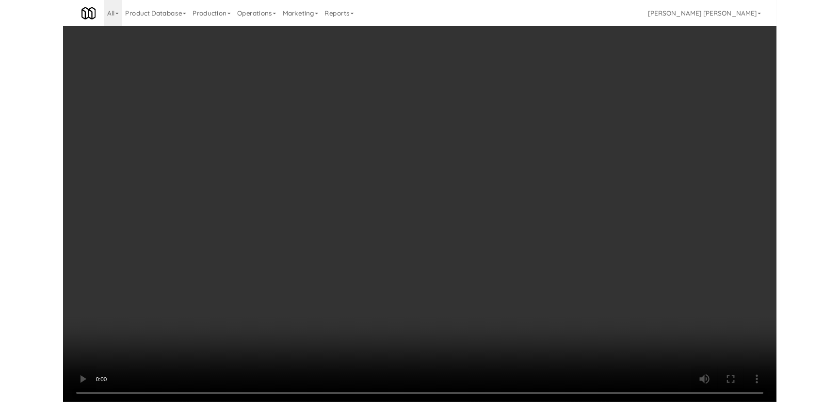
scroll to position [20, 0]
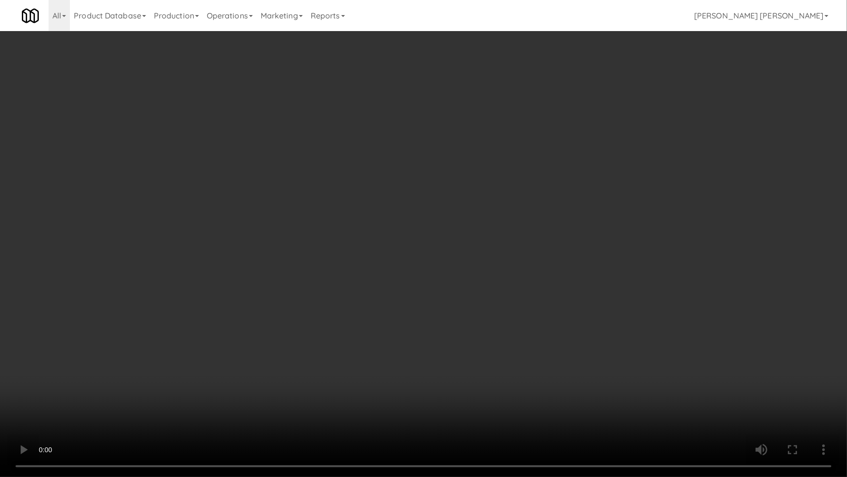
drag, startPoint x: 464, startPoint y: 425, endPoint x: 475, endPoint y: 417, distance: 13.3
click at [466, 401] on video at bounding box center [423, 238] width 847 height 477
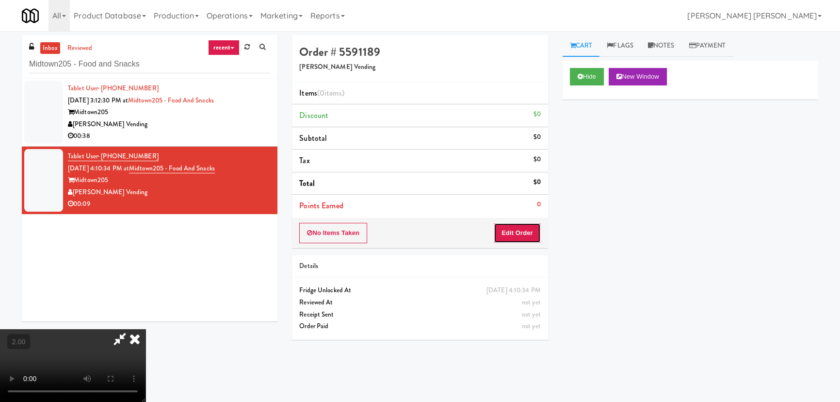
click at [524, 231] on button "Edit Order" at bounding box center [517, 233] width 47 height 20
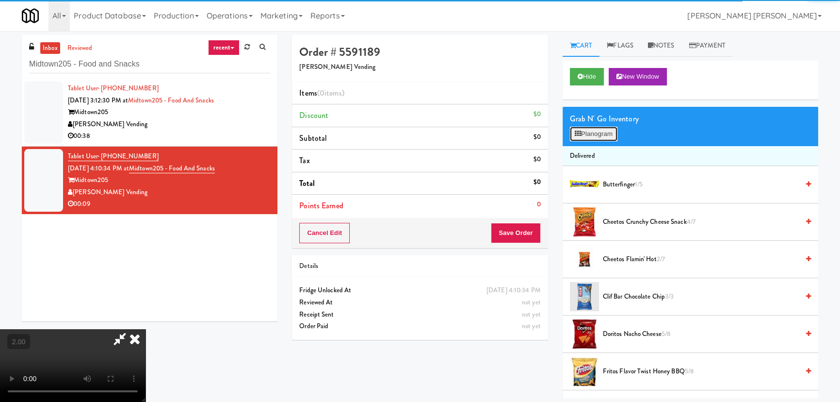
click at [595, 127] on button "Planogram" at bounding box center [594, 134] width 48 height 15
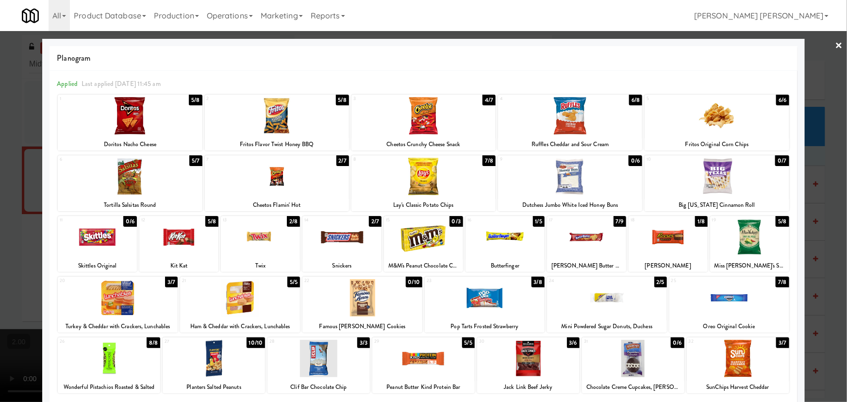
click at [177, 239] on div at bounding box center [178, 236] width 79 height 37
click at [835, 40] on link "×" at bounding box center [839, 46] width 8 height 30
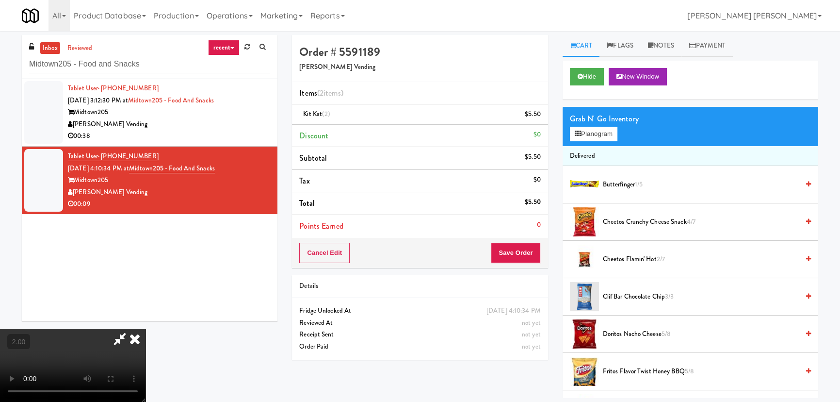
click at [146, 329] on video at bounding box center [73, 365] width 146 height 73
drag, startPoint x: 486, startPoint y: 39, endPoint x: 519, endPoint y: 247, distance: 210.4
click at [146, 329] on icon at bounding box center [134, 338] width 21 height 19
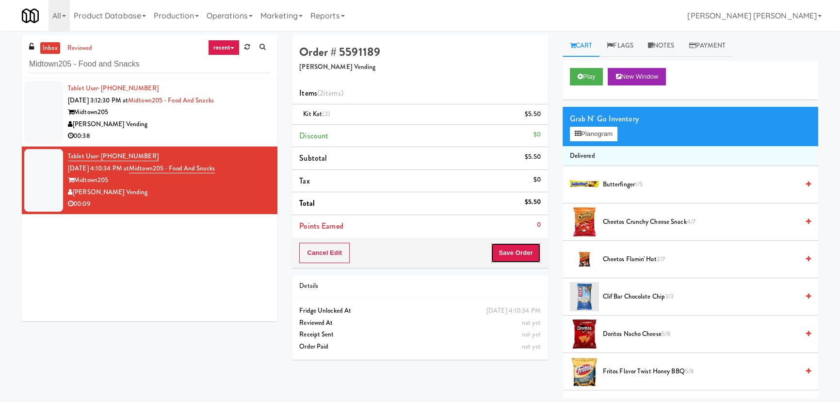
click at [510, 252] on button "Save Order" at bounding box center [515, 253] width 49 height 20
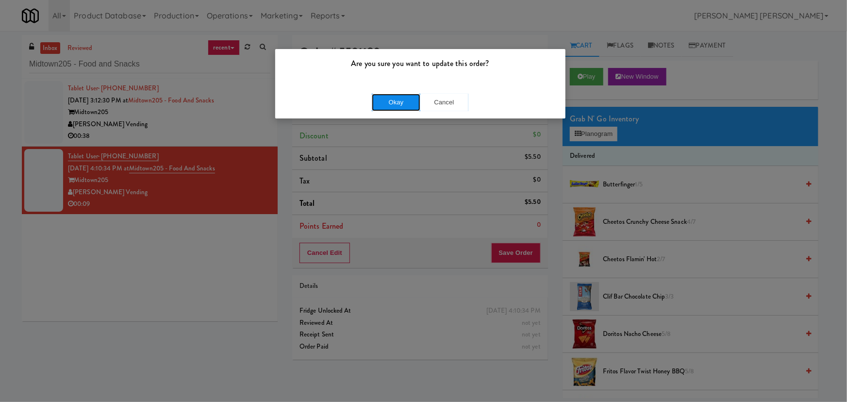
click at [397, 95] on button "Okay" at bounding box center [396, 102] width 49 height 17
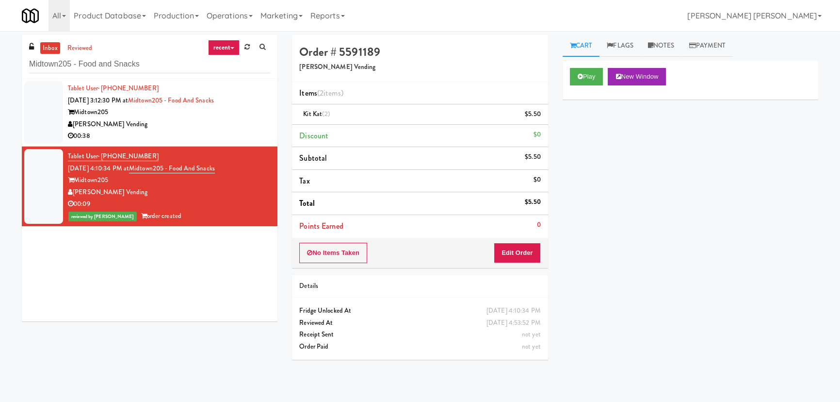
click at [189, 132] on div "00:38" at bounding box center [169, 136] width 202 height 12
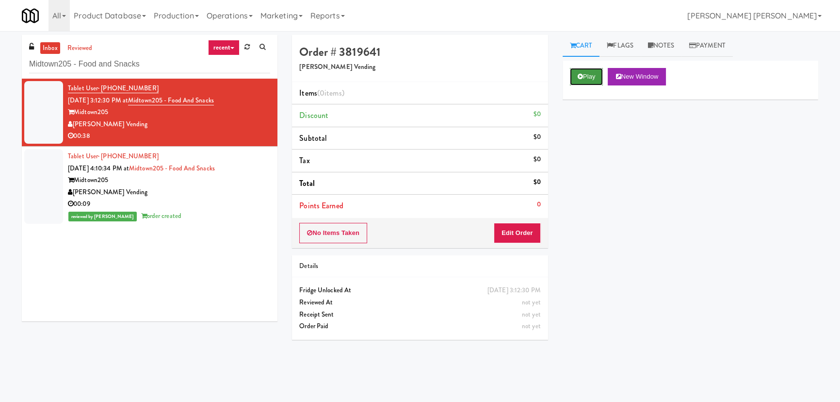
click at [573, 75] on button "Play" at bounding box center [586, 76] width 33 height 17
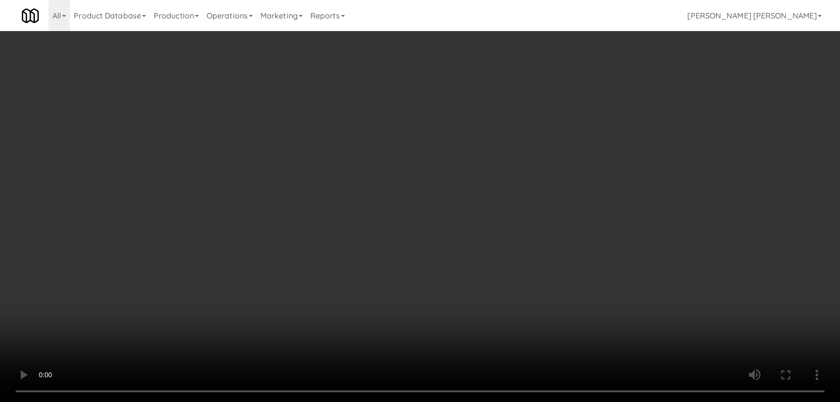
click at [466, 401] on video at bounding box center [420, 201] width 840 height 402
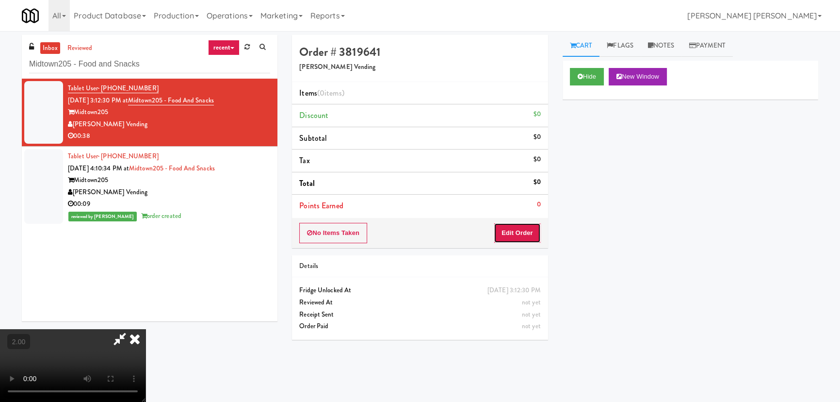
click at [530, 233] on button "Edit Order" at bounding box center [517, 233] width 47 height 20
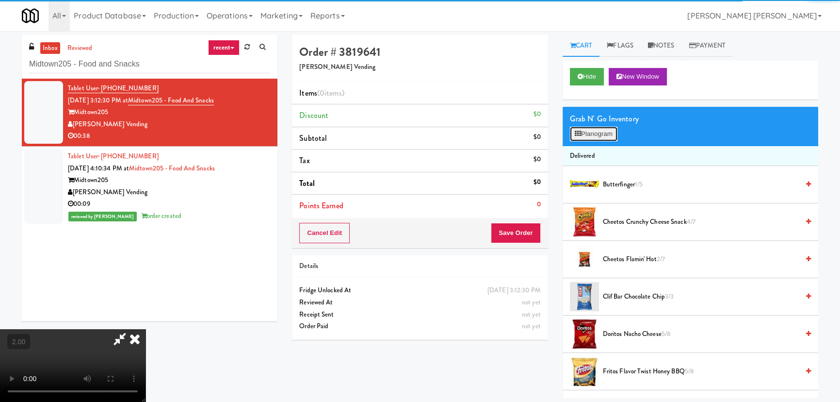
click at [587, 136] on button "Planogram" at bounding box center [594, 134] width 48 height 15
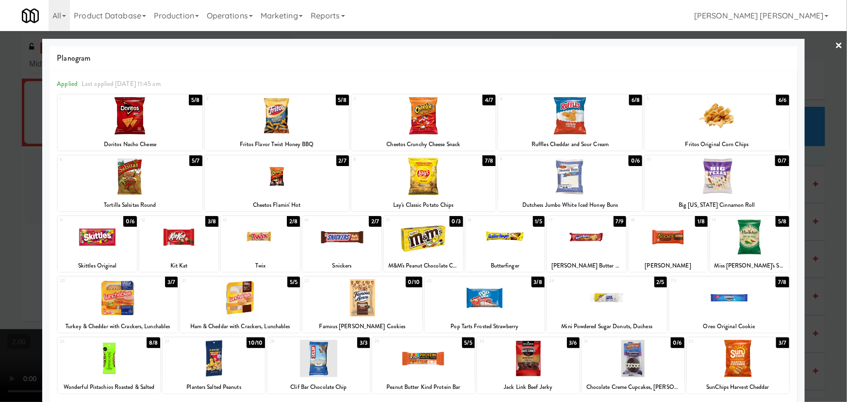
click at [277, 183] on div at bounding box center [277, 176] width 144 height 37
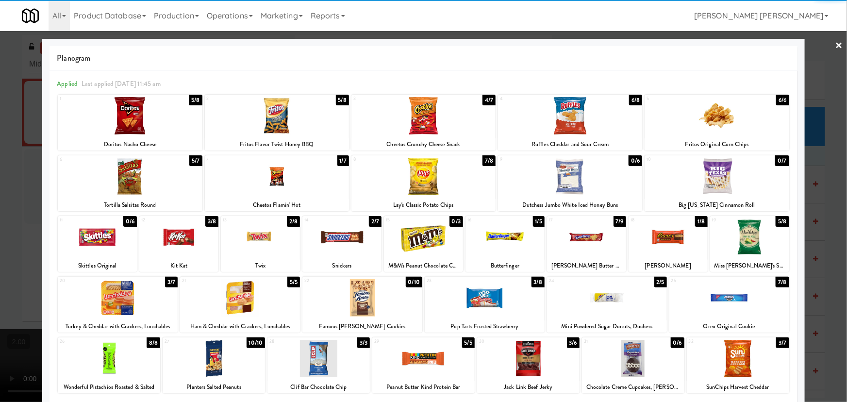
click at [124, 180] on div at bounding box center [130, 176] width 144 height 37
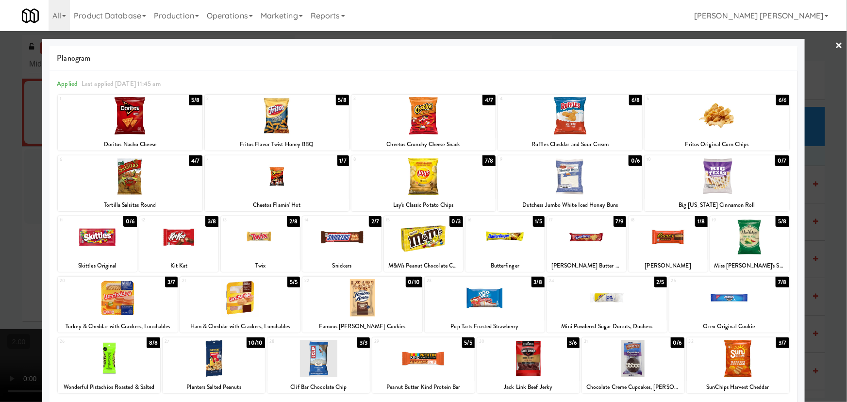
click at [835, 45] on link "×" at bounding box center [839, 46] width 8 height 30
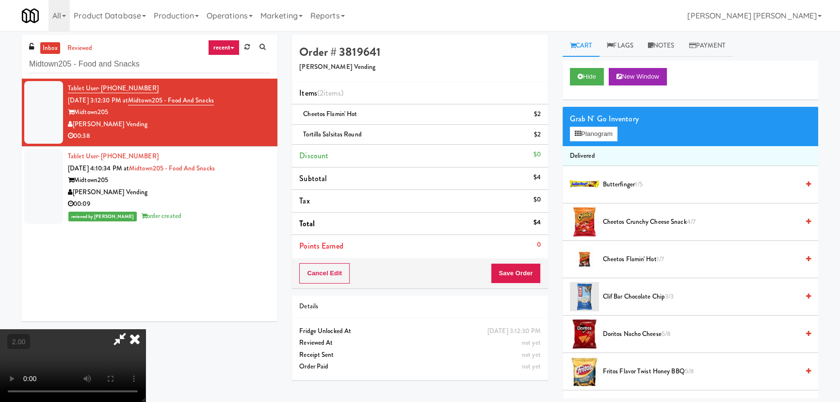
click at [146, 329] on video at bounding box center [73, 365] width 146 height 73
click at [146, 329] on icon at bounding box center [134, 338] width 21 height 19
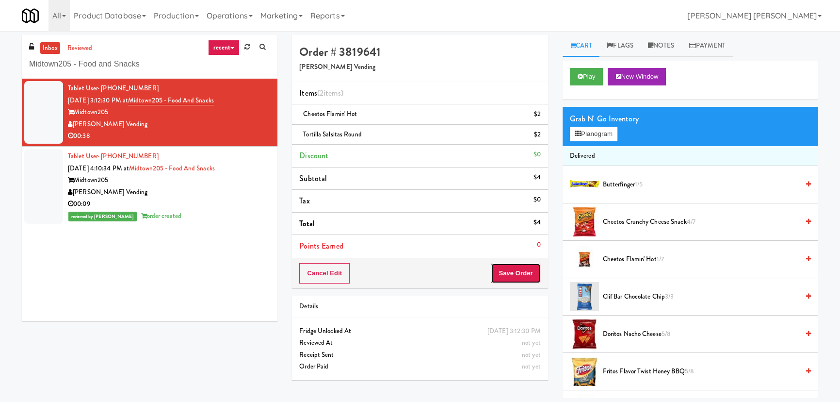
click at [518, 277] on button "Save Order" at bounding box center [515, 273] width 49 height 20
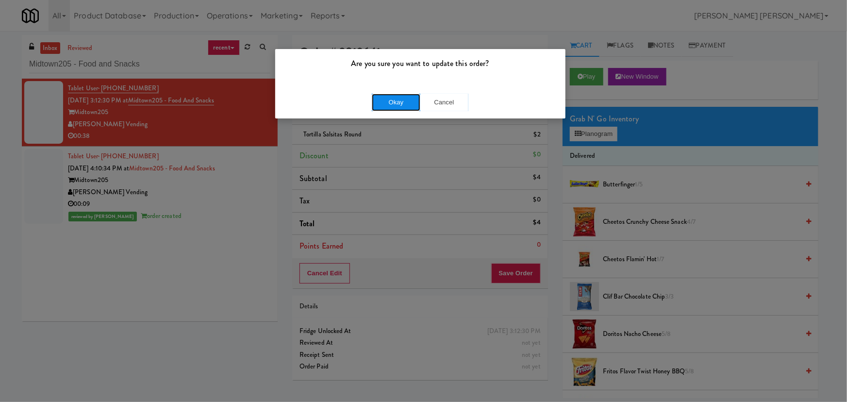
click at [383, 104] on button "Okay" at bounding box center [396, 102] width 49 height 17
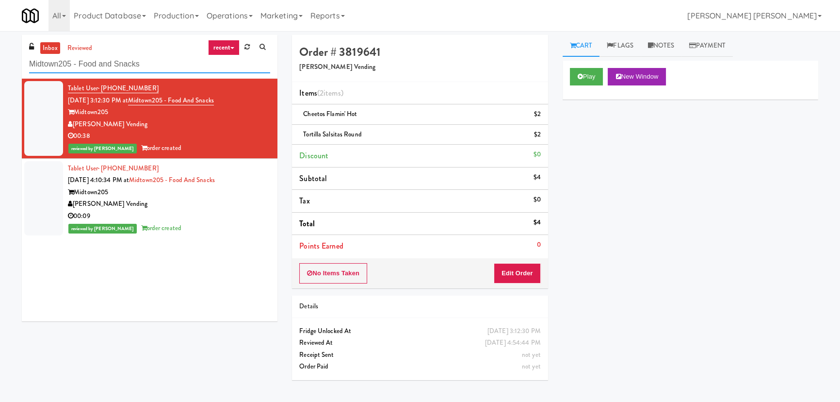
drag, startPoint x: 151, startPoint y: 64, endPoint x: -9, endPoint y: 63, distance: 159.6
click at [0, 63] on html "Are you sure you want to update this order? Okay Cancel Okay Are you sure you w…" at bounding box center [420, 201] width 840 height 402
paste input "AVE Tampa Riverwalk - Drinks - Cooler"
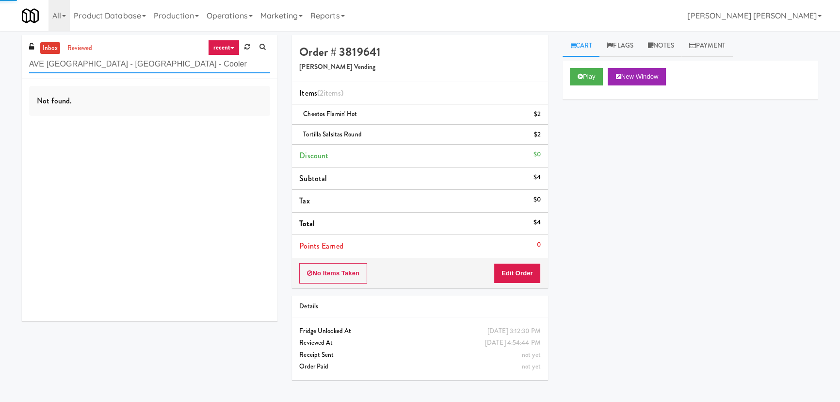
type input "AVE Tampa Riverwalk - Drinks - Cooler"
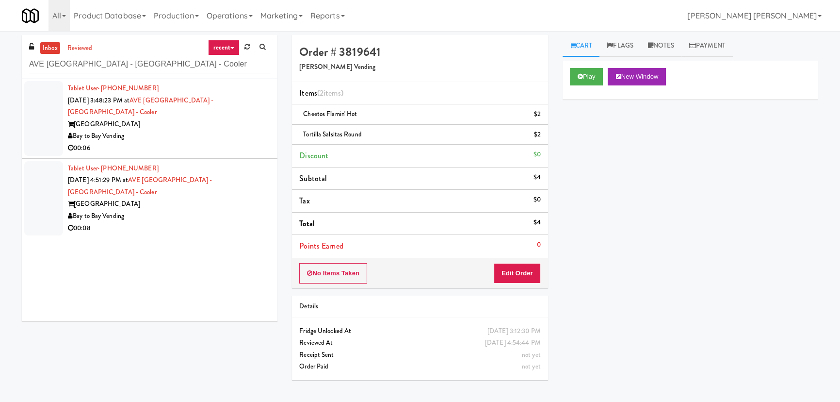
click at [218, 142] on div "00:06" at bounding box center [169, 148] width 202 height 12
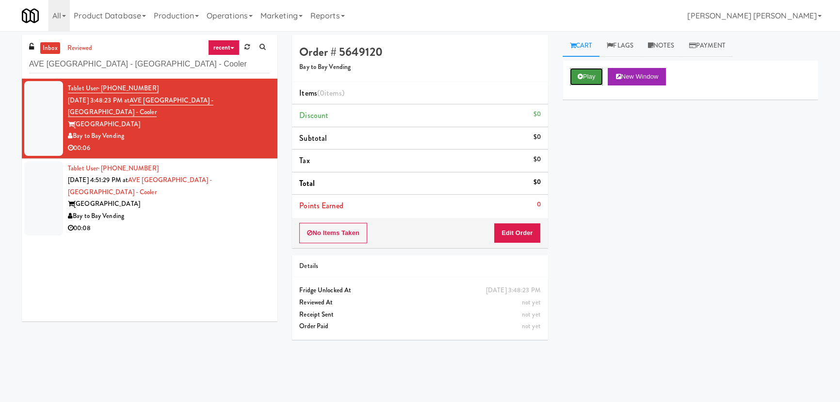
click at [585, 76] on button "Play" at bounding box center [586, 76] width 33 height 17
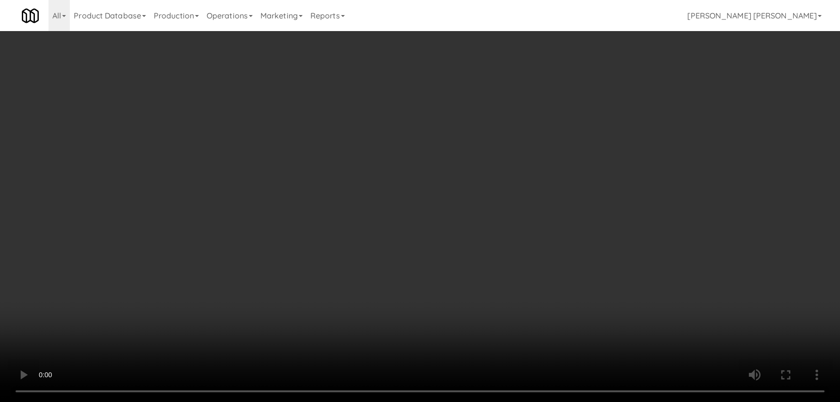
drag, startPoint x: 465, startPoint y: 431, endPoint x: 484, endPoint y: 426, distance: 19.2
click at [474, 401] on video at bounding box center [420, 201] width 840 height 402
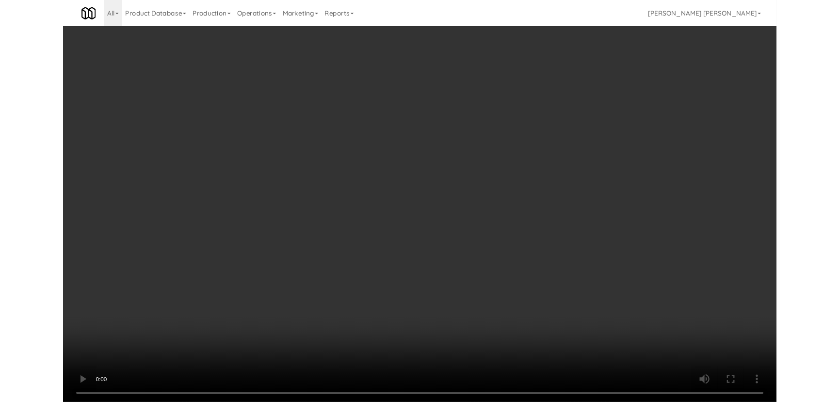
scroll to position [20, 0]
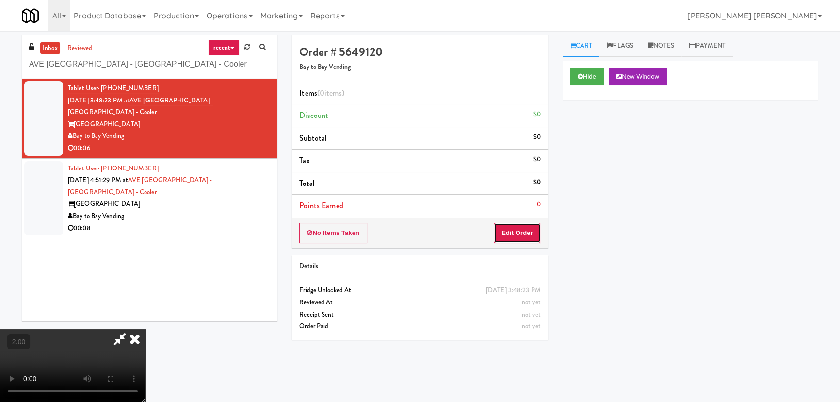
click at [522, 227] on button "Edit Order" at bounding box center [517, 233] width 47 height 20
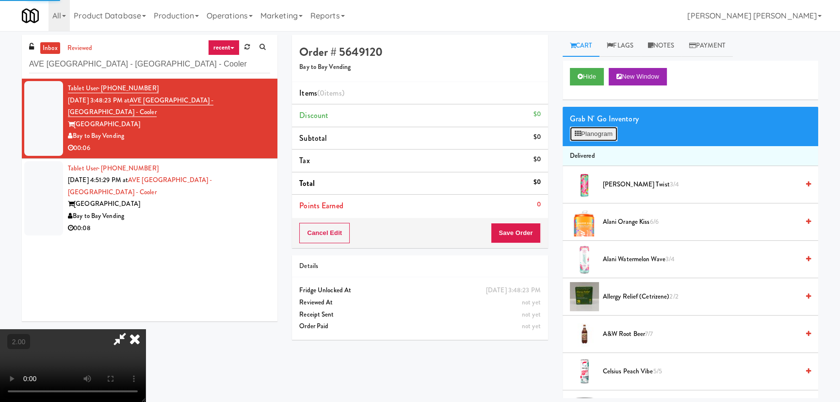
click at [603, 134] on button "Planogram" at bounding box center [594, 134] width 48 height 15
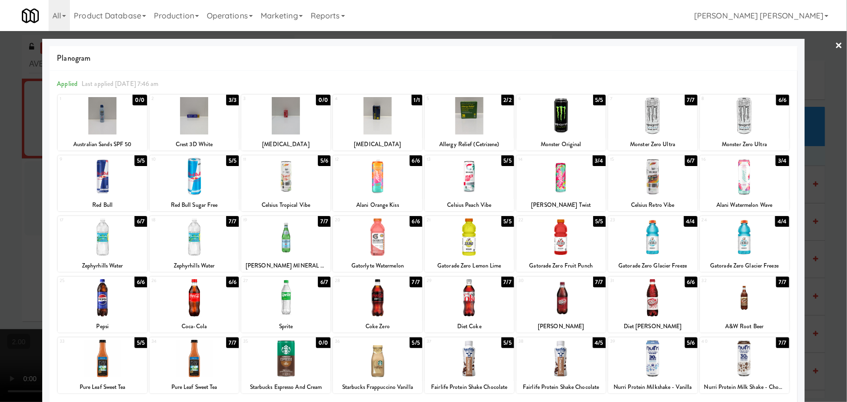
click at [189, 373] on div at bounding box center [193, 358] width 89 height 37
click at [282, 235] on div at bounding box center [285, 236] width 89 height 37
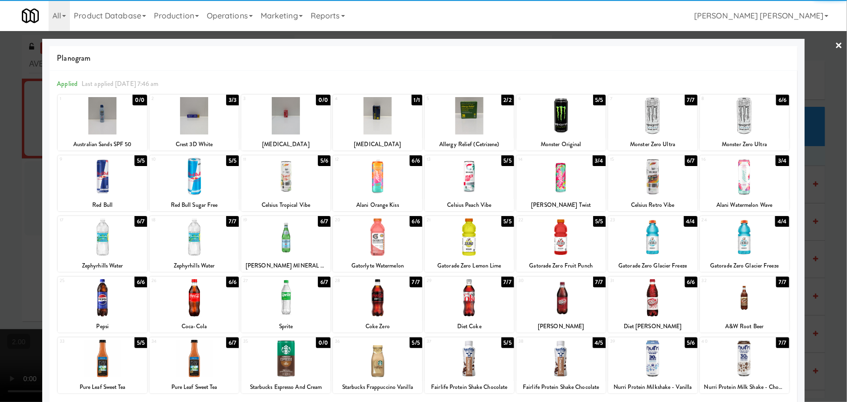
click at [835, 46] on link "×" at bounding box center [839, 46] width 8 height 30
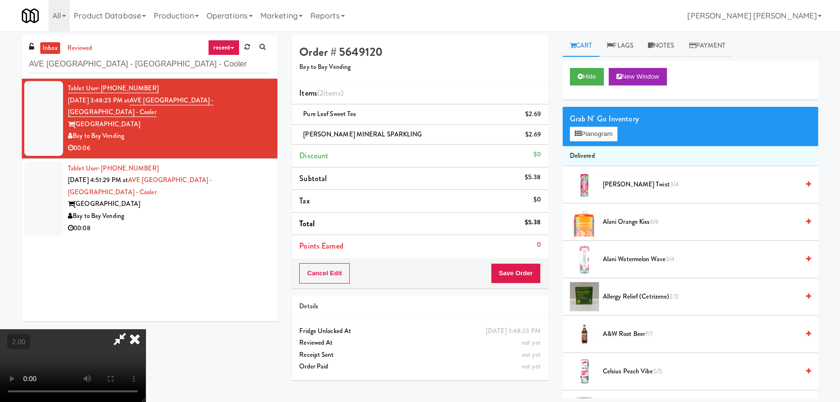
click at [146, 329] on video at bounding box center [73, 365] width 146 height 73
click at [146, 329] on icon at bounding box center [134, 338] width 21 height 19
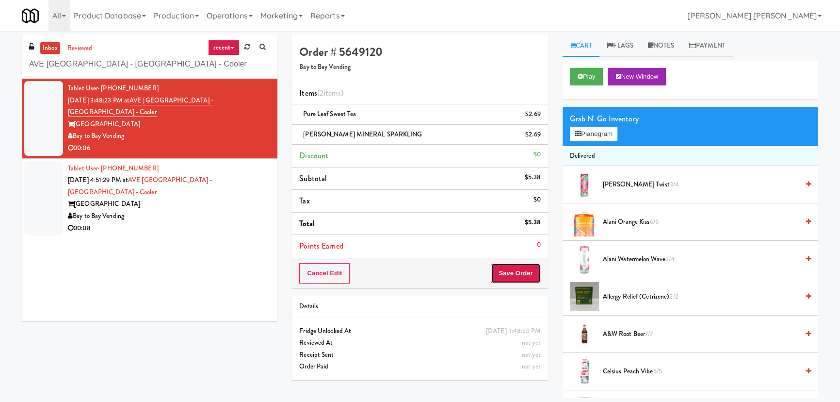
click at [518, 272] on button "Save Order" at bounding box center [515, 273] width 49 height 20
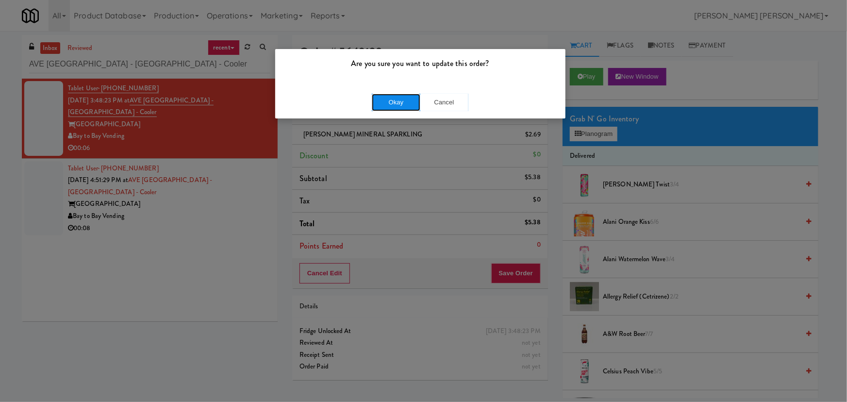
click at [412, 102] on button "Okay" at bounding box center [396, 102] width 49 height 17
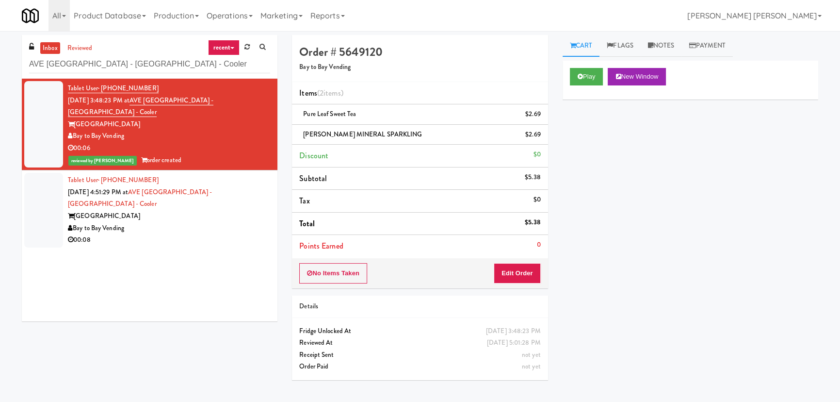
drag, startPoint x: 176, startPoint y: 208, endPoint x: 180, endPoint y: 214, distance: 6.7
click at [176, 222] on div "Bay to Bay Vending" at bounding box center [169, 228] width 202 height 12
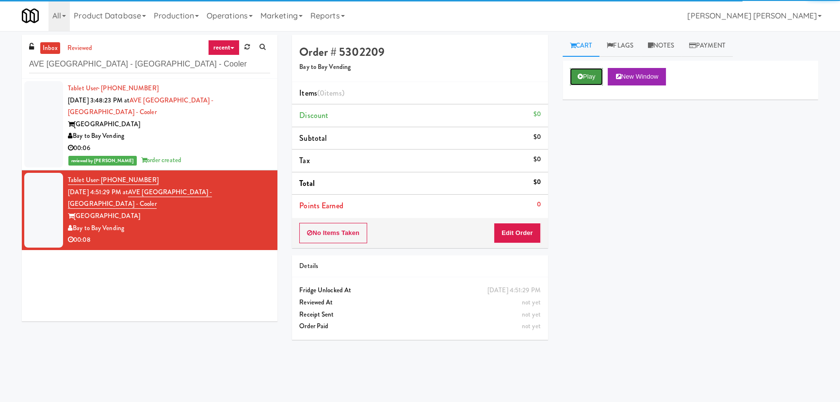
click at [589, 78] on button "Play" at bounding box center [586, 76] width 33 height 17
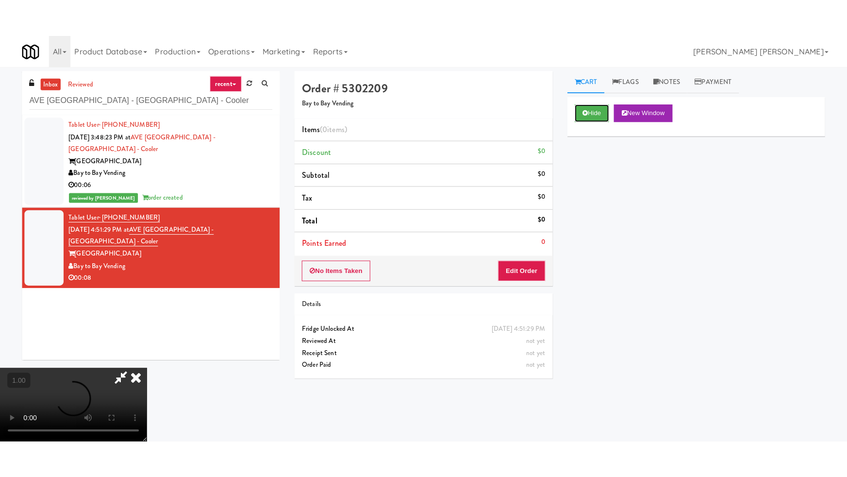
scroll to position [154, 0]
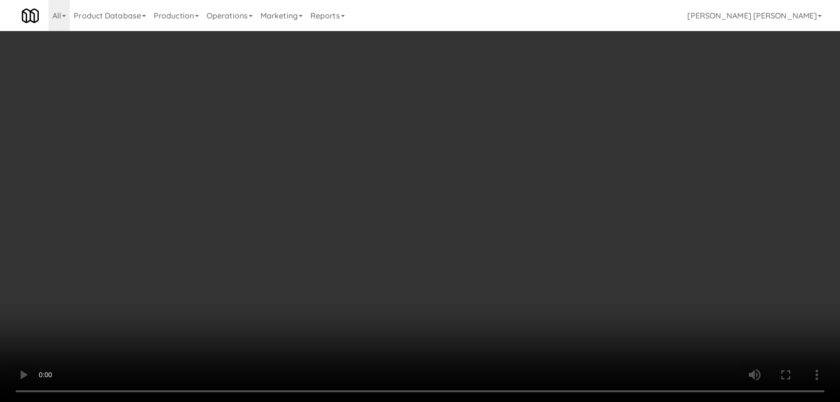
click at [473, 401] on video at bounding box center [420, 201] width 840 height 402
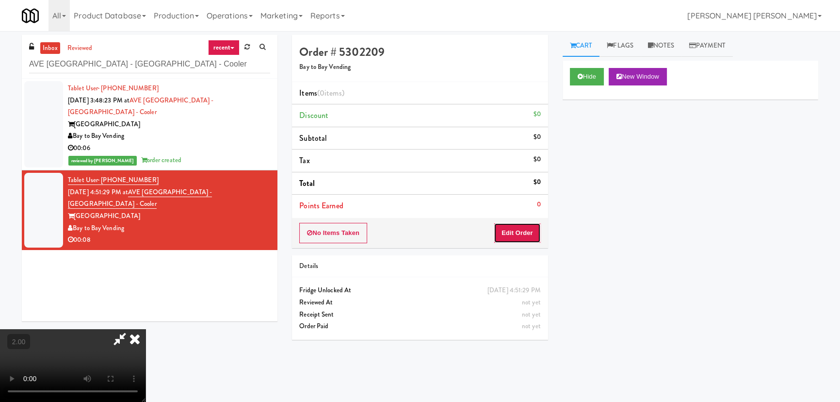
click at [524, 237] on button "Edit Order" at bounding box center [517, 233] width 47 height 20
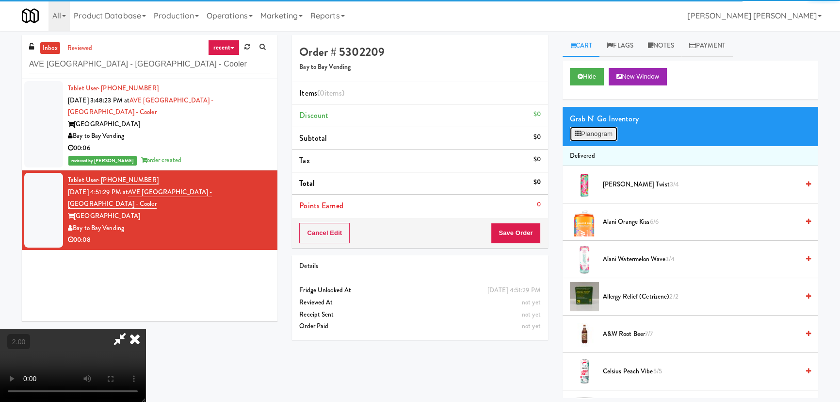
click at [604, 135] on button "Planogram" at bounding box center [594, 134] width 48 height 15
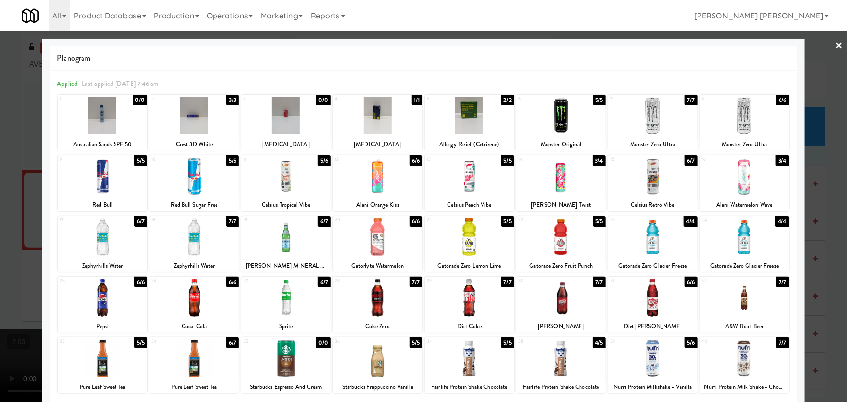
drag, startPoint x: 736, startPoint y: 303, endPoint x: 846, endPoint y: 164, distance: 177.5
click at [736, 302] on div at bounding box center [744, 297] width 89 height 37
click at [835, 42] on link "×" at bounding box center [839, 46] width 8 height 30
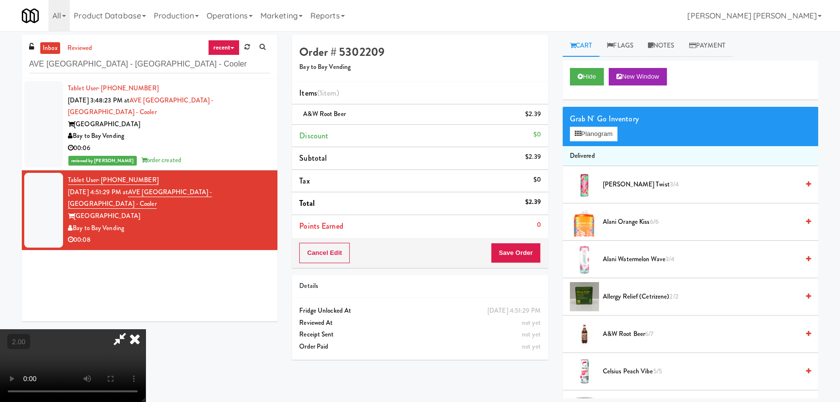
click at [146, 329] on icon at bounding box center [134, 338] width 21 height 19
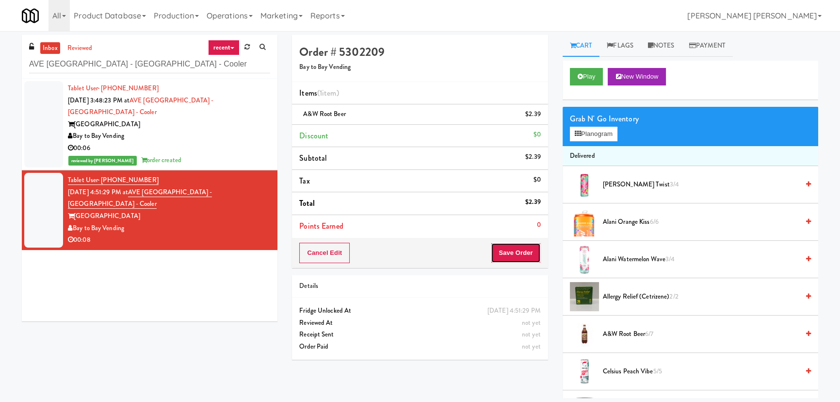
click at [515, 255] on button "Save Order" at bounding box center [515, 253] width 49 height 20
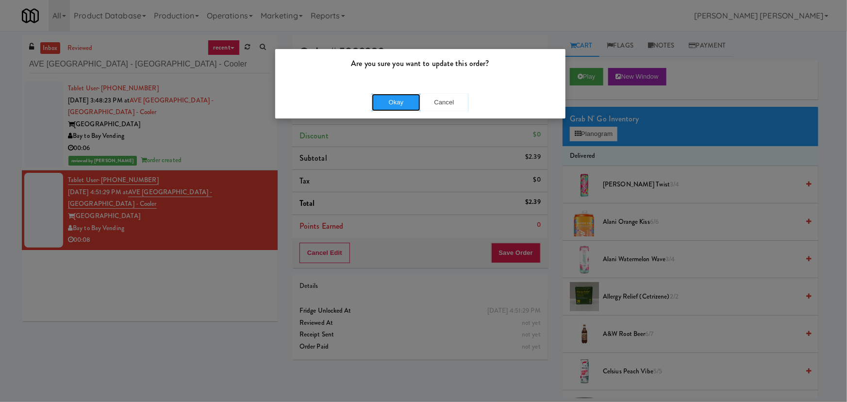
drag, startPoint x: 399, startPoint y: 102, endPoint x: 426, endPoint y: 131, distance: 39.8
click at [398, 102] on button "Okay" at bounding box center [396, 102] width 49 height 17
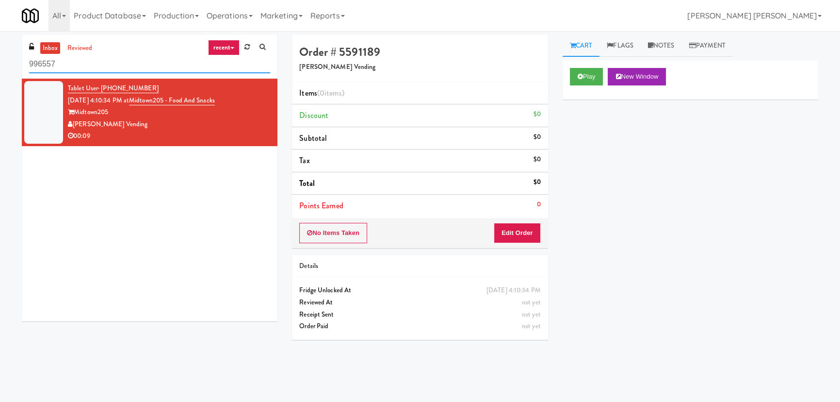
drag, startPoint x: 86, startPoint y: 63, endPoint x: 8, endPoint y: 61, distance: 77.7
click at [8, 61] on div "inbox reviewed recent all unclear take inventory issue suspicious failed recent…" at bounding box center [420, 216] width 840 height 363
paste input "1331 - Combo Cooler - (Middle)"
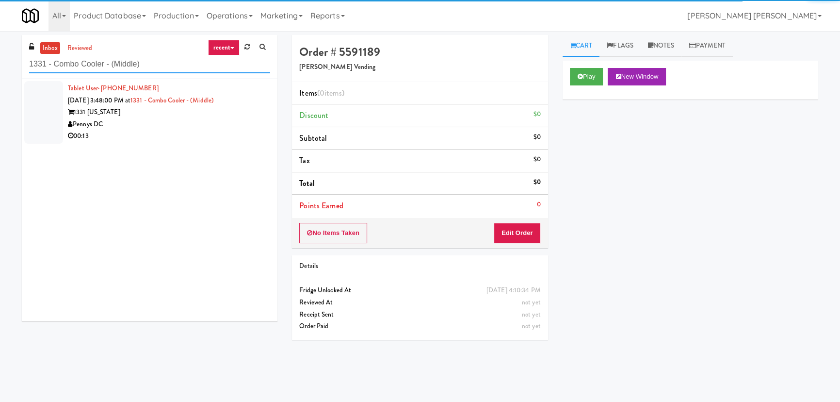
type input "1331 - Combo Cooler - (Middle)"
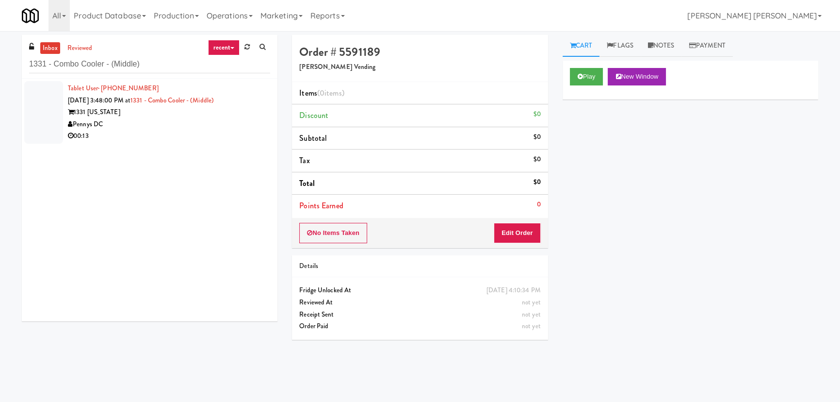
click at [208, 126] on div "Pennys DC" at bounding box center [169, 124] width 202 height 12
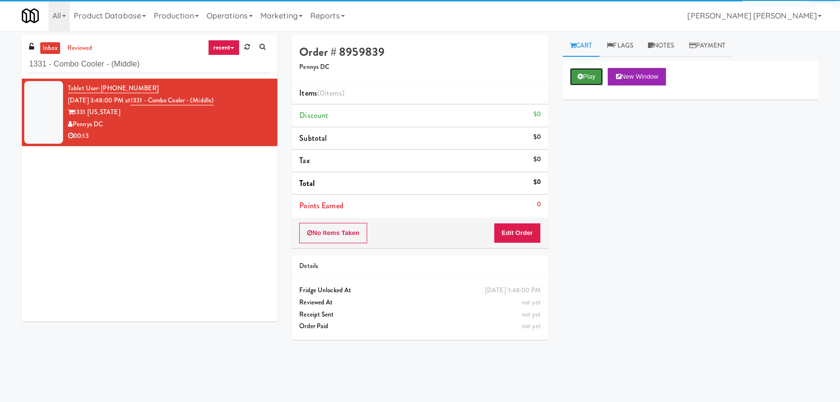
click at [588, 72] on button "Play" at bounding box center [586, 76] width 33 height 17
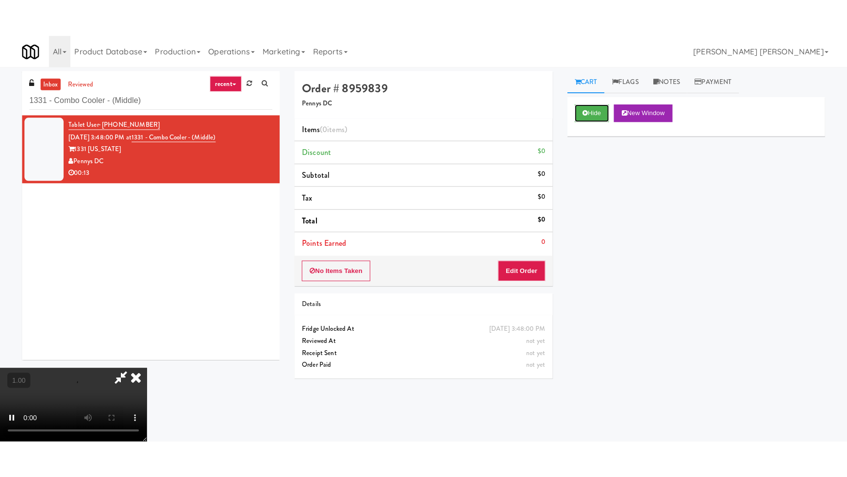
scroll to position [154, 0]
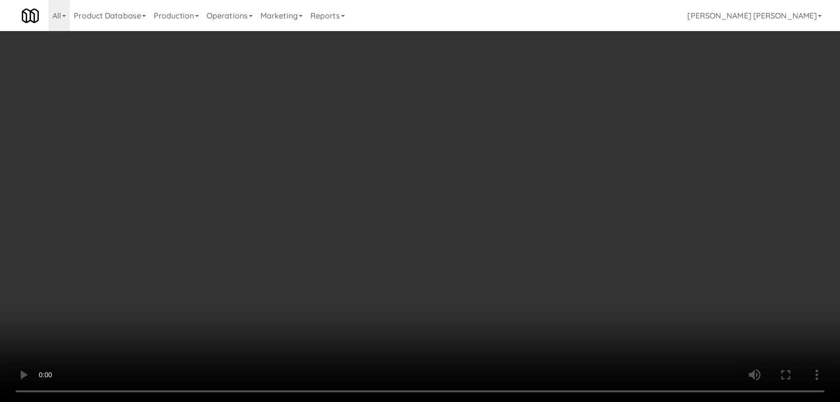
click at [491, 401] on video at bounding box center [420, 201] width 840 height 402
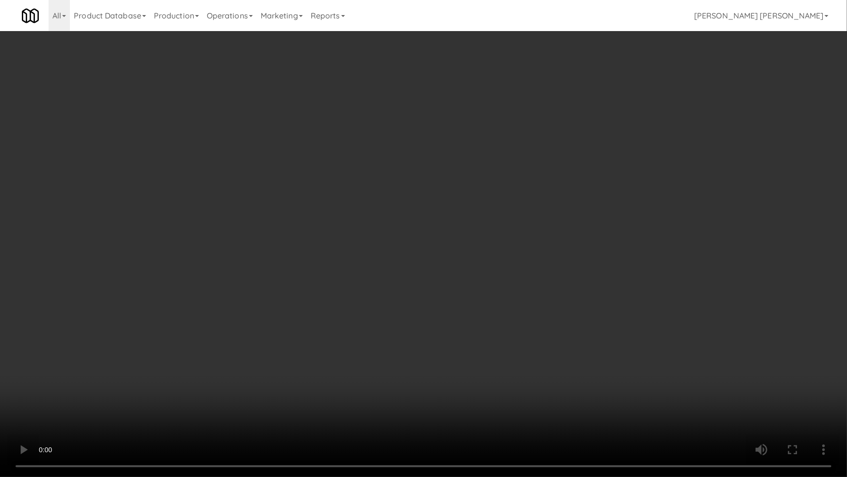
click at [719, 352] on video at bounding box center [423, 238] width 847 height 477
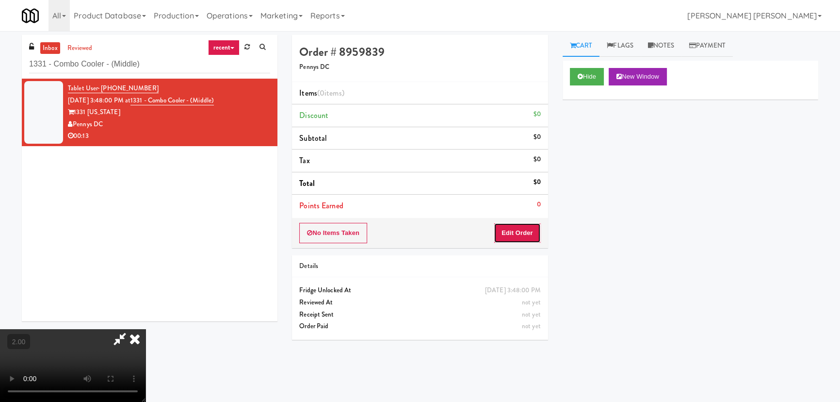
click at [528, 235] on button "Edit Order" at bounding box center [517, 233] width 47 height 20
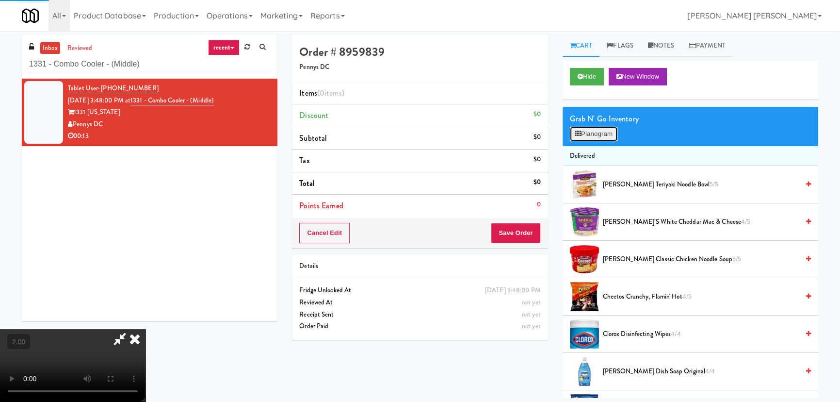
click at [595, 129] on button "Planogram" at bounding box center [594, 134] width 48 height 15
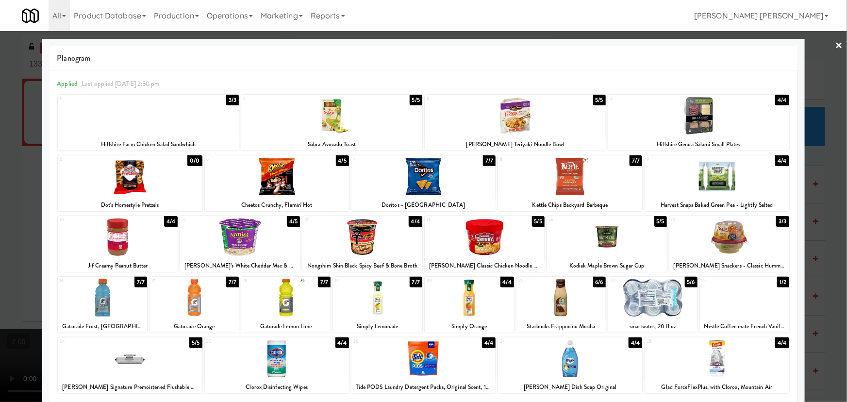
click at [568, 182] on div at bounding box center [570, 176] width 144 height 37
click at [360, 237] on div at bounding box center [362, 236] width 120 height 37
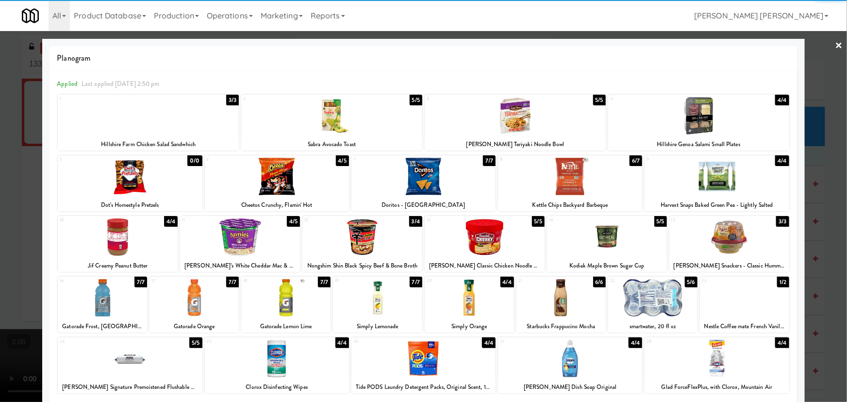
click at [130, 361] on div at bounding box center [130, 358] width 144 height 37
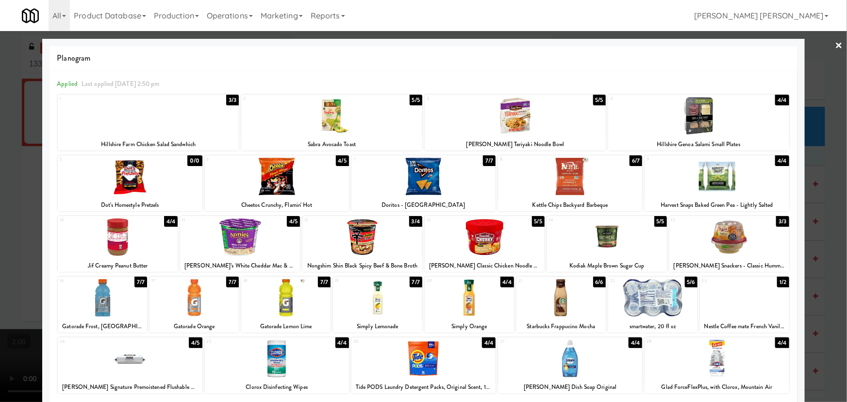
click at [835, 42] on link "×" at bounding box center [839, 46] width 8 height 30
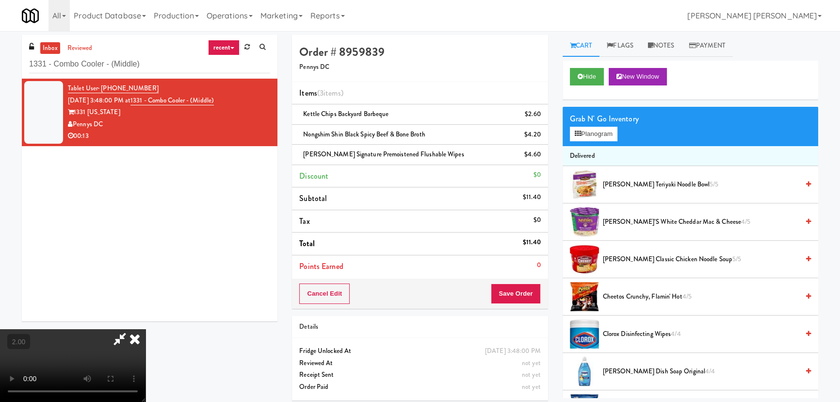
click at [146, 329] on icon at bounding box center [134, 338] width 21 height 19
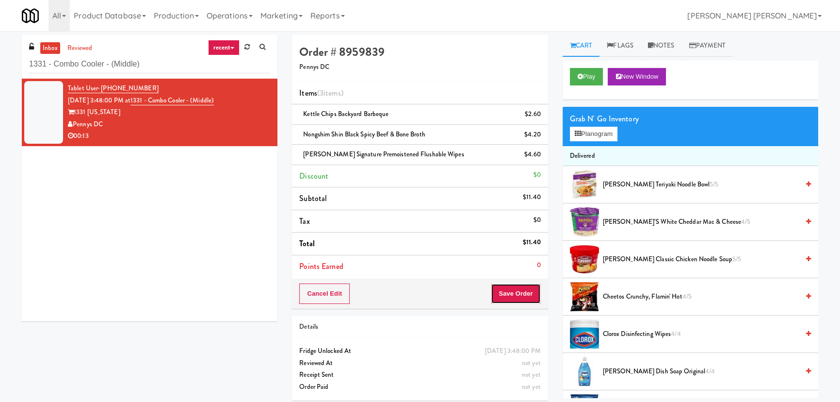
click at [526, 292] on button "Save Order" at bounding box center [515, 293] width 49 height 20
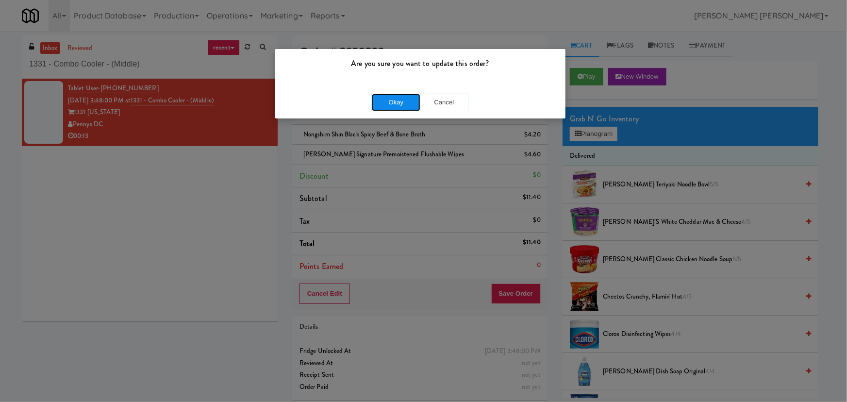
click at [398, 97] on button "Okay" at bounding box center [396, 102] width 49 height 17
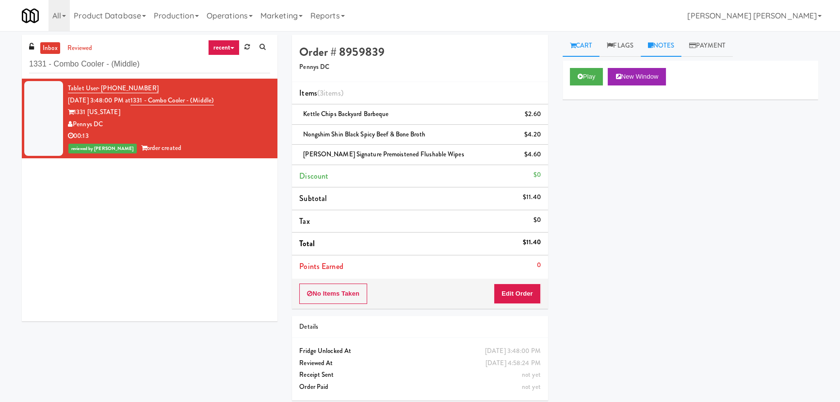
drag, startPoint x: 673, startPoint y: 44, endPoint x: 667, endPoint y: 45, distance: 5.9
click at [673, 44] on link "Notes" at bounding box center [661, 46] width 41 height 22
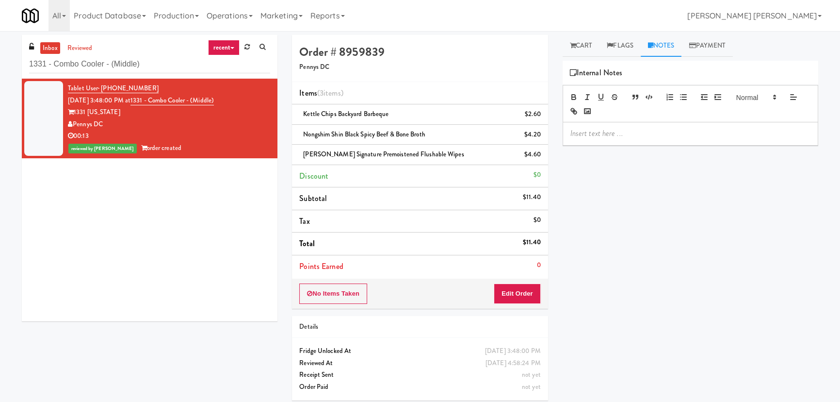
click at [608, 132] on p at bounding box center [691, 133] width 240 height 11
drag, startPoint x: 433, startPoint y: 135, endPoint x: 300, endPoint y: 128, distance: 132.6
click at [300, 129] on div "Nongshim Shin Black Spicy Beef & Bone Broth $4.20" at bounding box center [419, 135] width 241 height 12
copy span "Nongshim Shin Black Spicy Beef & Bone Broth"
click at [785, 132] on p "Erick- Planogram/inventory discrepancy. User took pack variant for" at bounding box center [691, 139] width 240 height 22
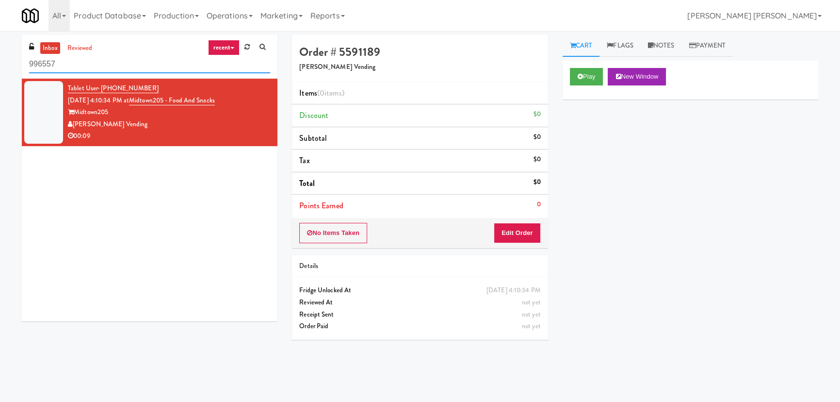
drag, startPoint x: 79, startPoint y: 60, endPoint x: 20, endPoint y: 61, distance: 58.7
click at [20, 61] on div "inbox reviewed recent all unclear take inventory issue suspicious failed recent…" at bounding box center [150, 182] width 270 height 294
drag, startPoint x: 73, startPoint y: 59, endPoint x: 25, endPoint y: 62, distance: 48.1
click at [25, 62] on div "inbox reviewed recent all unclear take inventory issue suspicious failed recent…" at bounding box center [150, 57] width 256 height 44
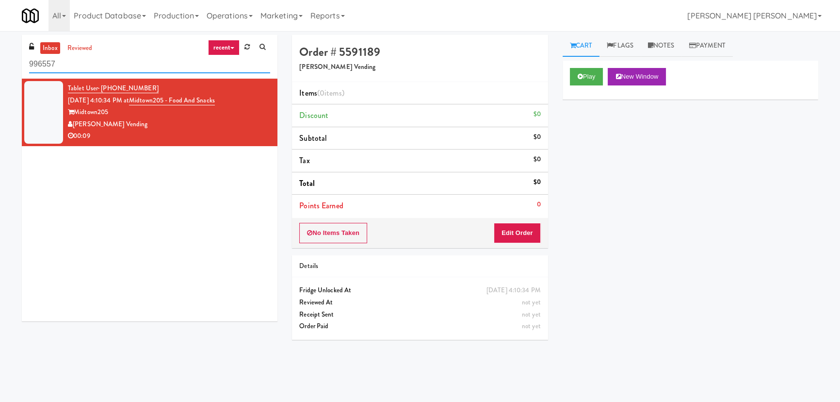
paste input "Drink Cooler"
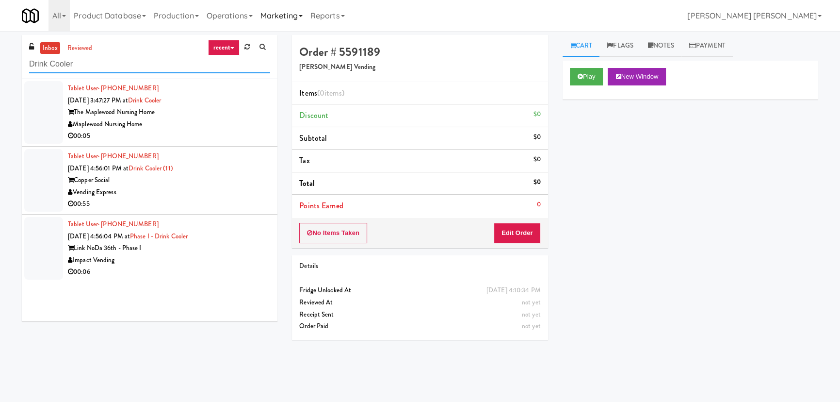
type input "Drink Cooler"
click at [210, 123] on div "Maplewood Nursing Home" at bounding box center [169, 124] width 202 height 12
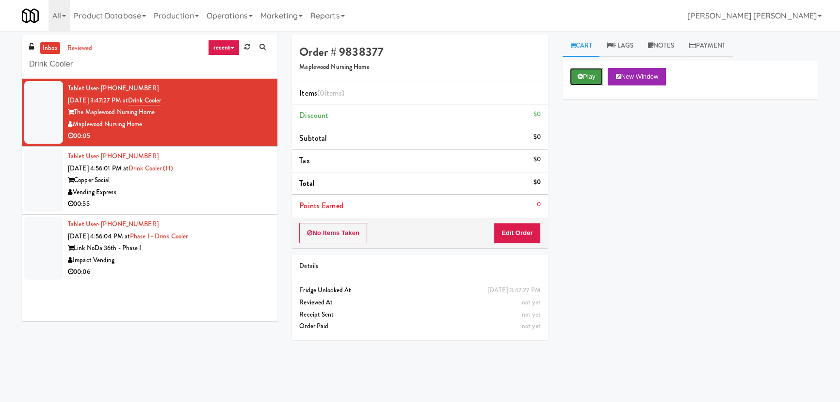
click at [588, 76] on button "Play" at bounding box center [586, 76] width 33 height 17
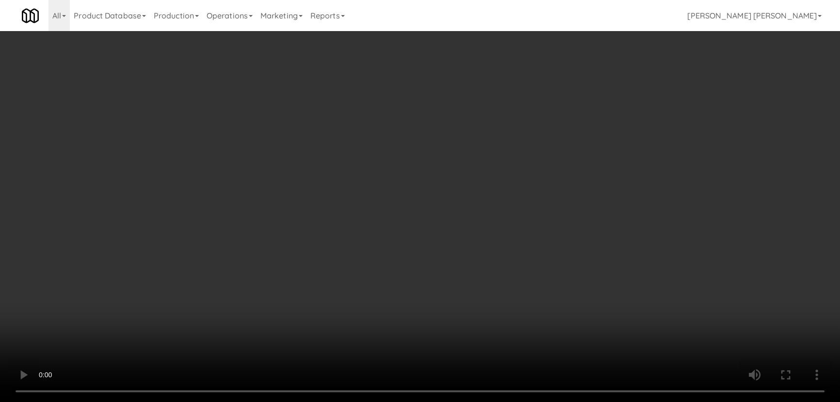
click at [535, 401] on video at bounding box center [420, 201] width 840 height 402
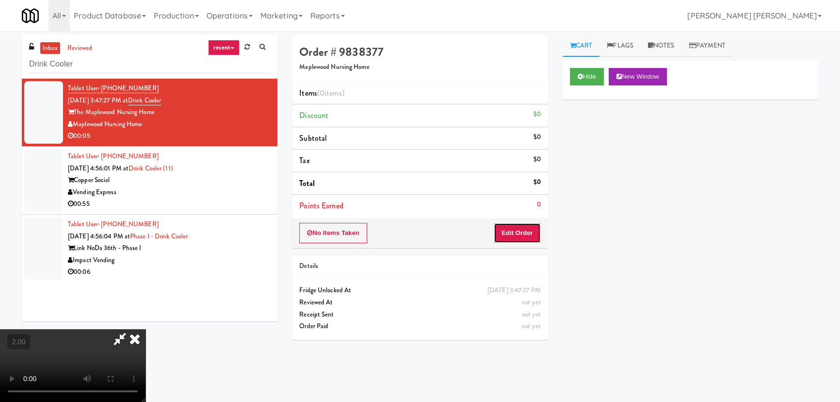
click at [524, 231] on button "Edit Order" at bounding box center [517, 233] width 47 height 20
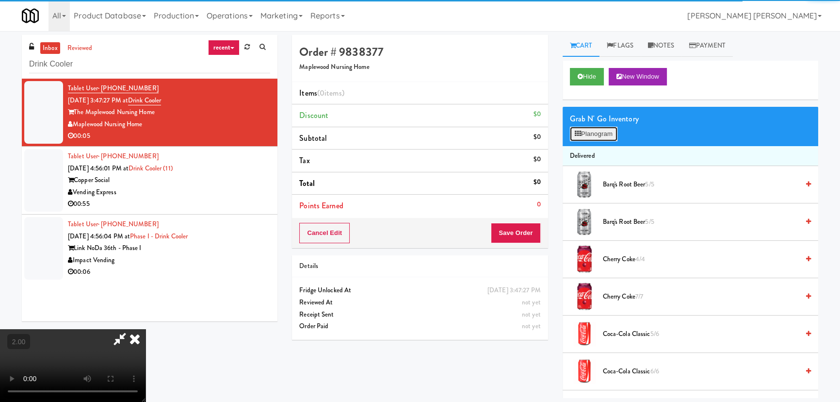
click at [599, 133] on button "Planogram" at bounding box center [594, 134] width 48 height 15
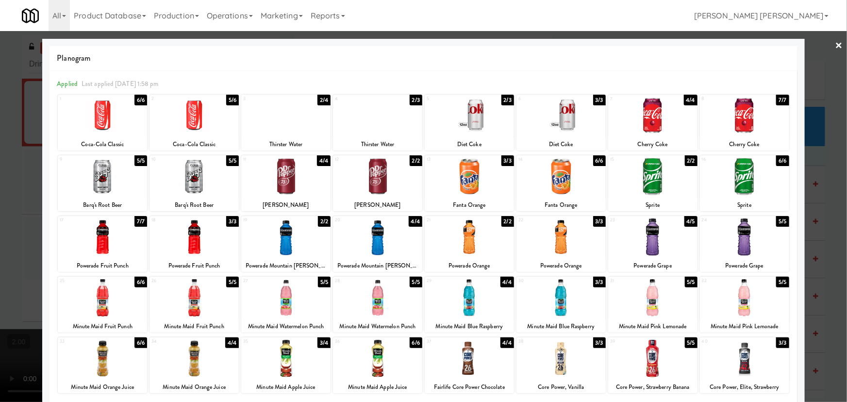
click at [462, 363] on div at bounding box center [469, 358] width 89 height 37
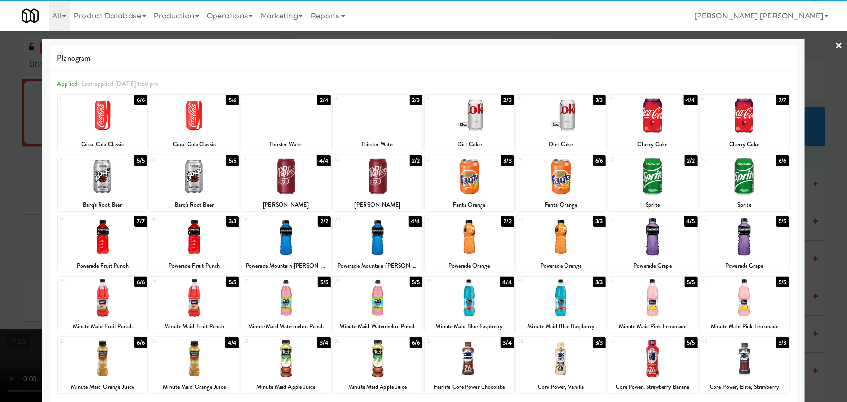
click at [835, 44] on link "×" at bounding box center [839, 46] width 8 height 30
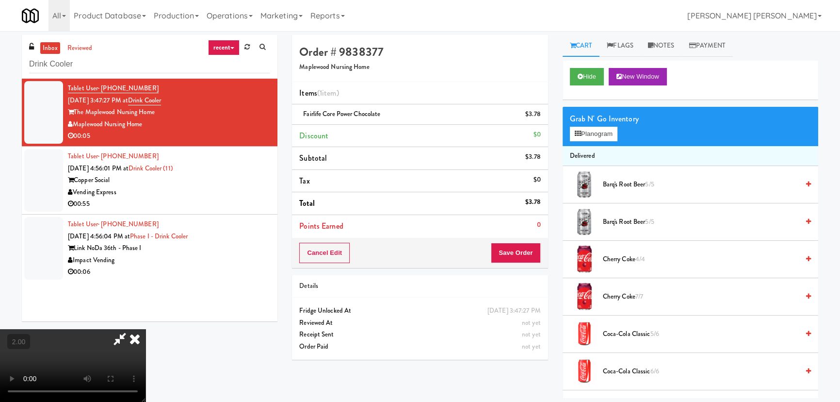
click at [146, 329] on video at bounding box center [73, 365] width 146 height 73
click at [146, 329] on icon at bounding box center [134, 338] width 21 height 19
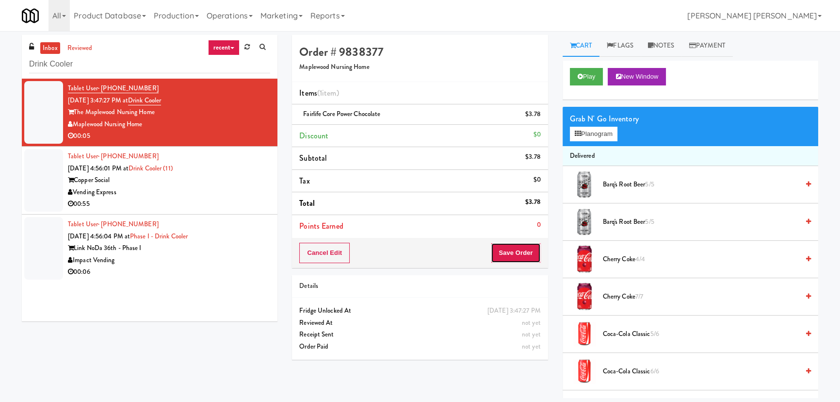
click at [519, 254] on button "Save Order" at bounding box center [515, 253] width 49 height 20
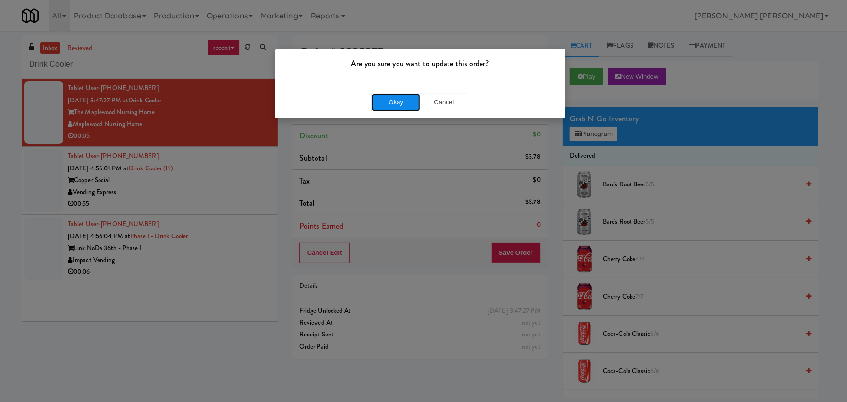
click at [398, 99] on button "Okay" at bounding box center [396, 102] width 49 height 17
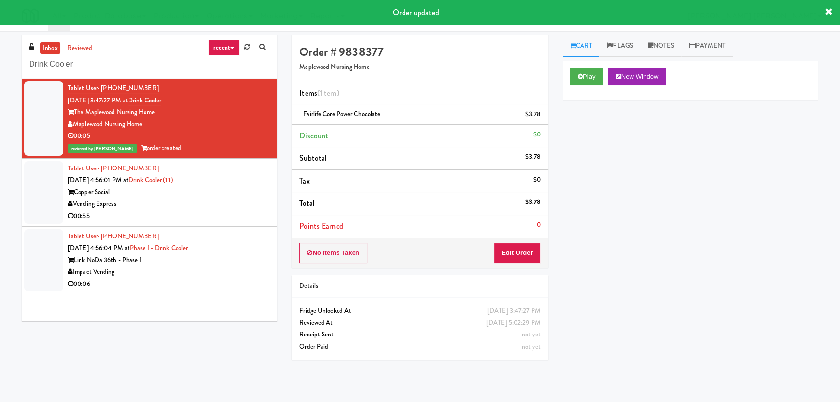
click at [205, 214] on div "00:55" at bounding box center [169, 216] width 202 height 12
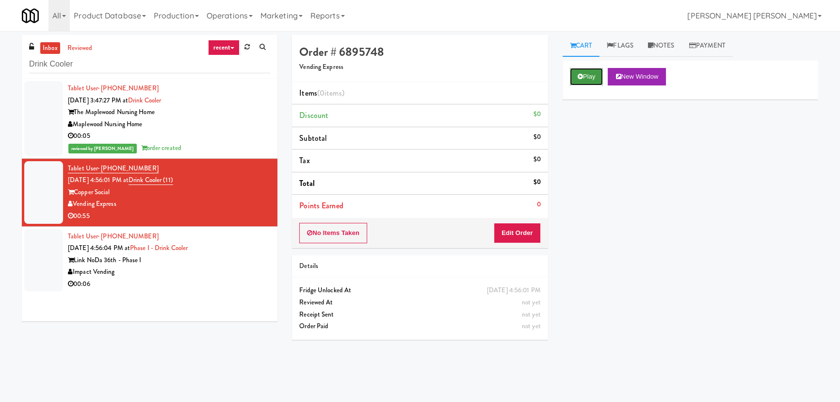
click at [581, 74] on icon at bounding box center [580, 76] width 5 height 6
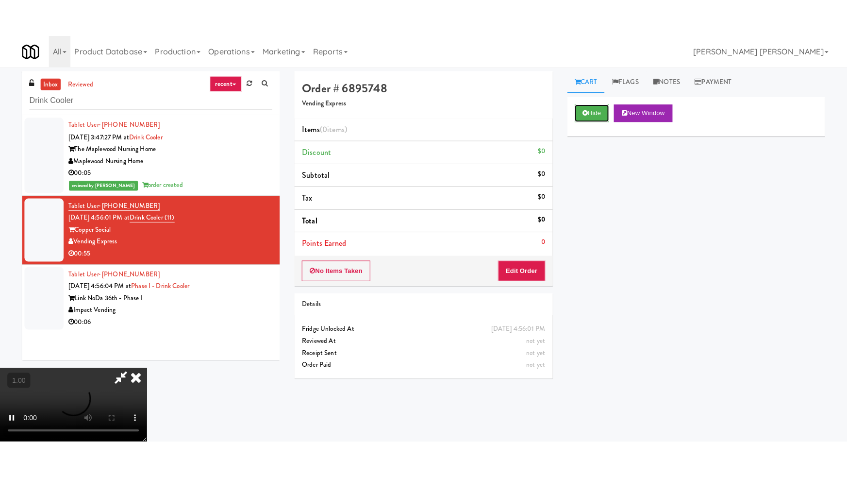
scroll to position [154, 0]
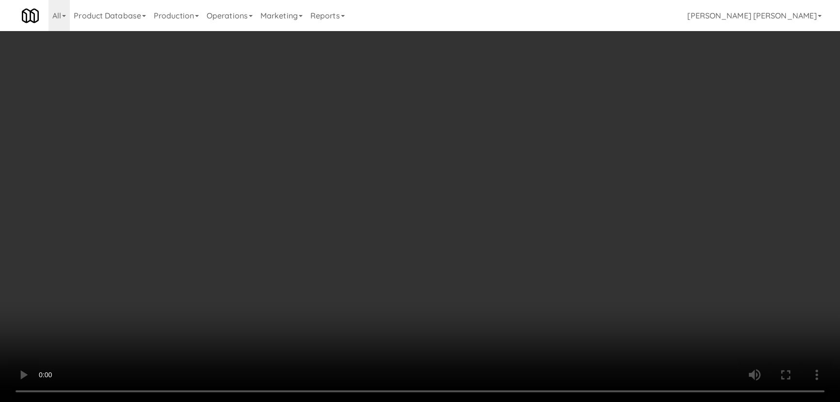
click at [467, 401] on video at bounding box center [420, 201] width 840 height 402
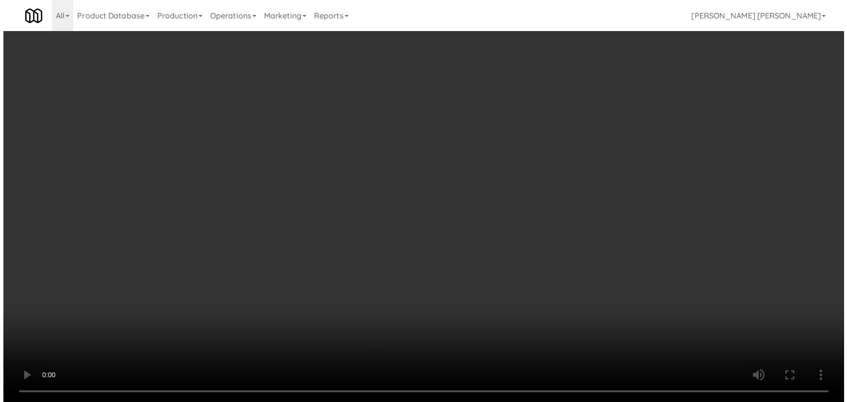
scroll to position [20, 0]
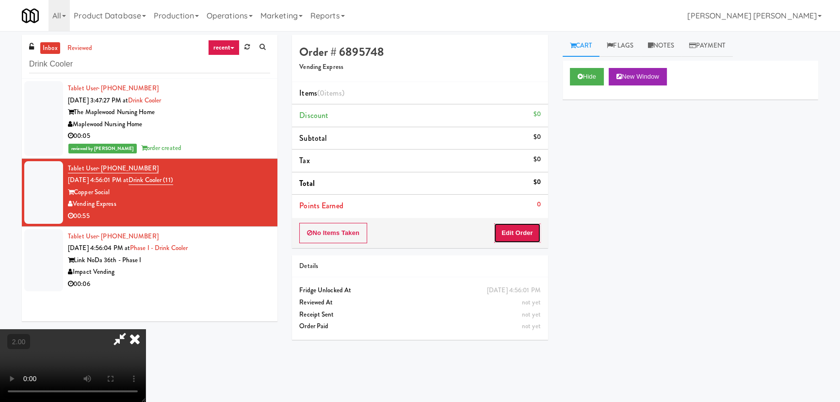
click at [531, 233] on button "Edit Order" at bounding box center [517, 233] width 47 height 20
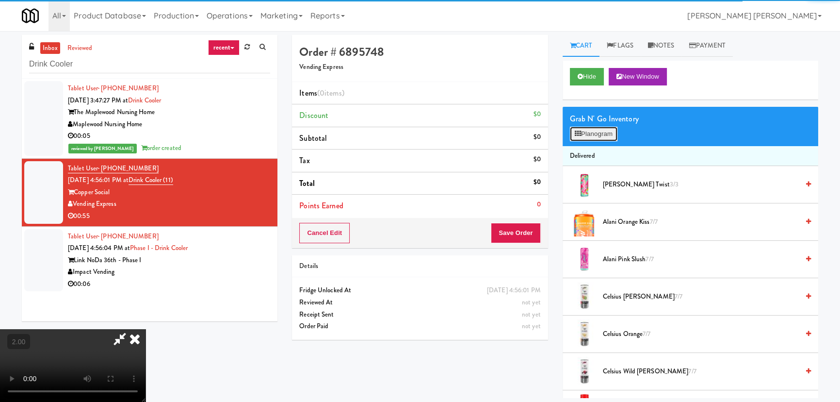
click at [587, 131] on button "Planogram" at bounding box center [594, 134] width 48 height 15
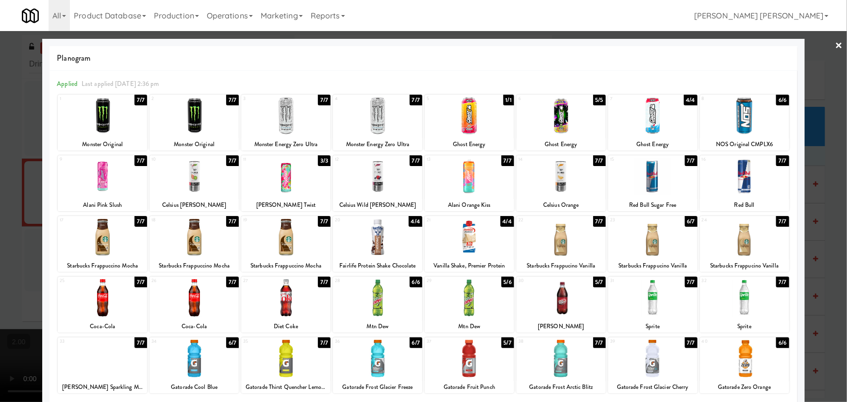
scroll to position [74, 0]
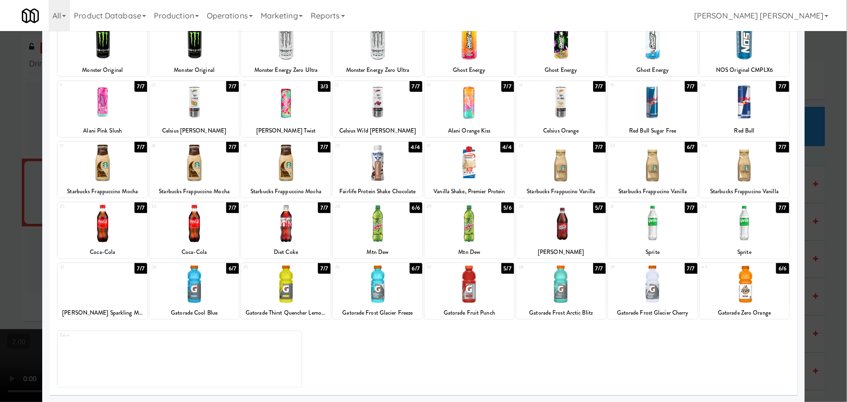
click at [107, 278] on div at bounding box center [102, 283] width 89 height 37
click at [190, 227] on div at bounding box center [193, 223] width 89 height 37
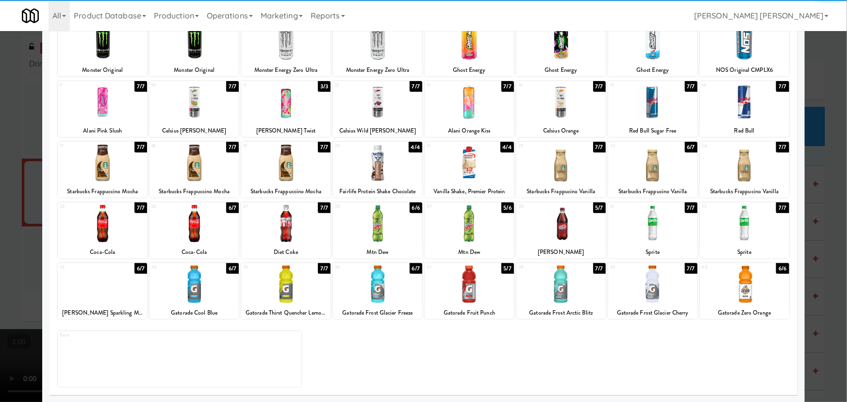
click at [371, 166] on div at bounding box center [377, 162] width 89 height 37
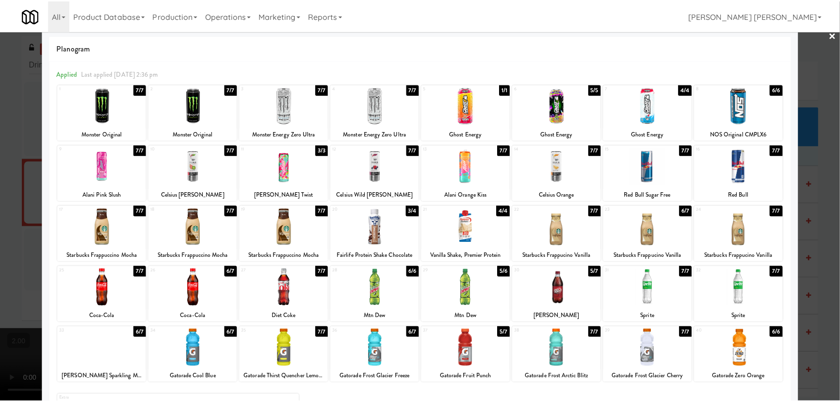
scroll to position [0, 0]
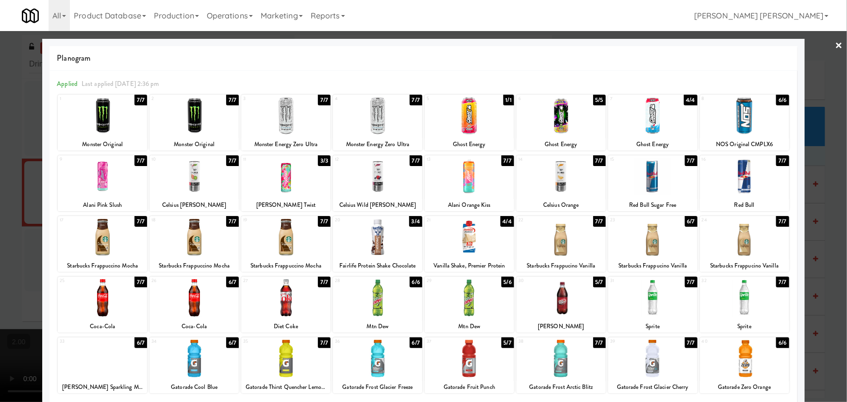
click at [835, 43] on link "×" at bounding box center [839, 46] width 8 height 30
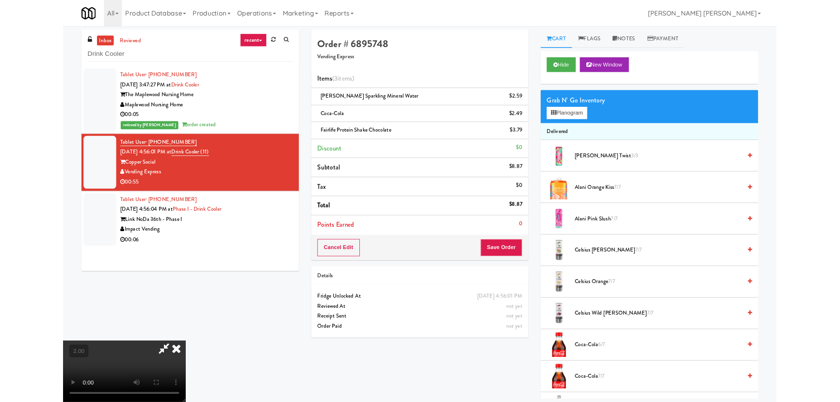
scroll to position [20, 0]
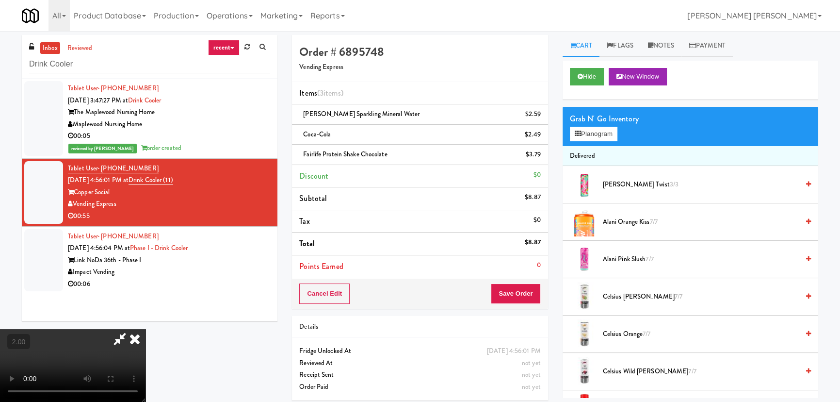
click at [617, 218] on span "Alani Orange Kiss 7/7" at bounding box center [701, 222] width 196 height 12
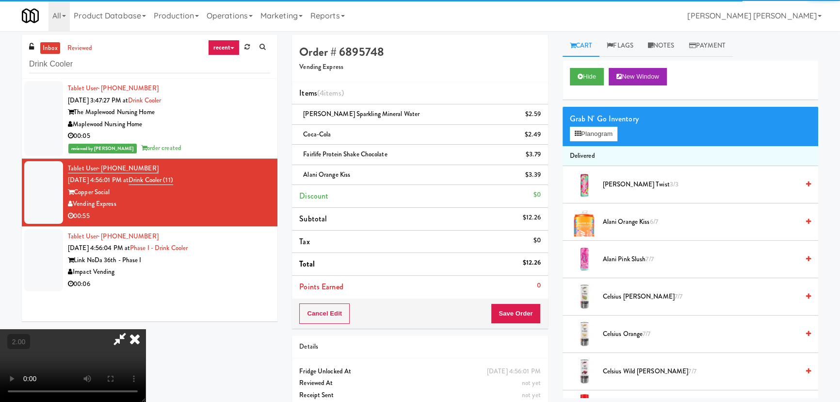
scroll to position [0, 0]
click at [146, 329] on icon at bounding box center [134, 338] width 21 height 19
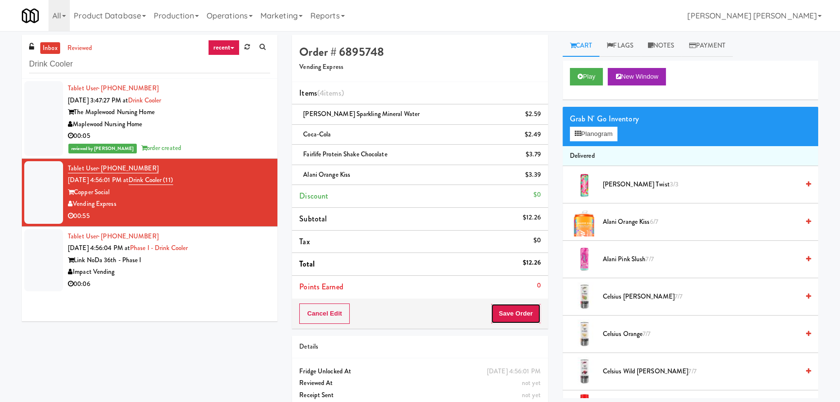
click at [527, 312] on button "Save Order" at bounding box center [515, 313] width 49 height 20
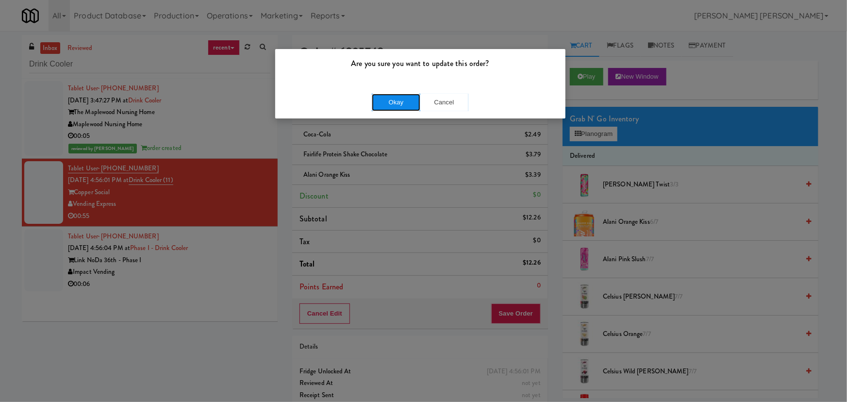
click at [401, 103] on button "Okay" at bounding box center [396, 102] width 49 height 17
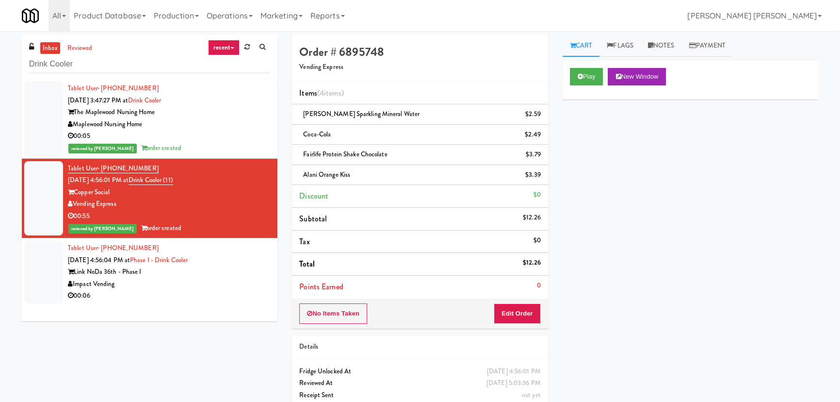
click at [230, 278] on div "Impact Vending" at bounding box center [169, 284] width 202 height 12
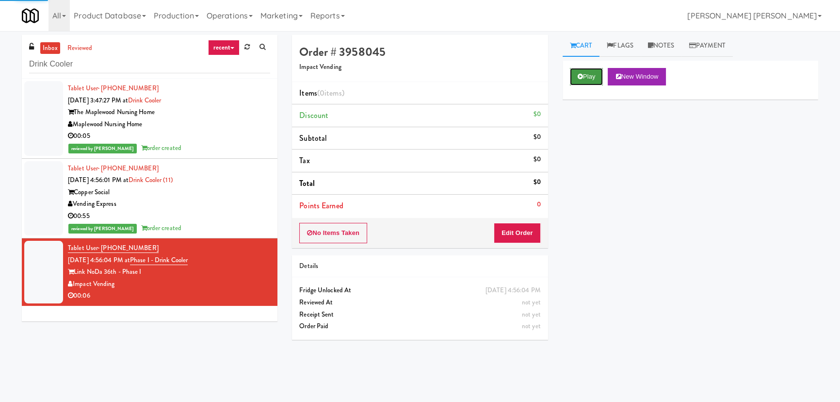
click at [593, 75] on button "Play" at bounding box center [586, 76] width 33 height 17
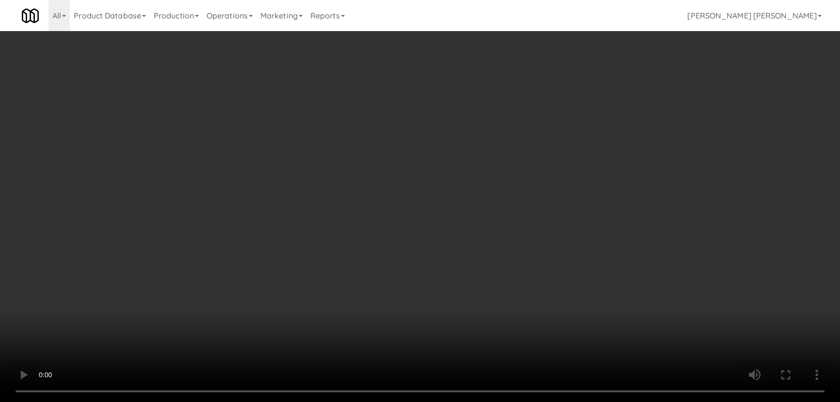
click at [458, 401] on video at bounding box center [420, 201] width 840 height 402
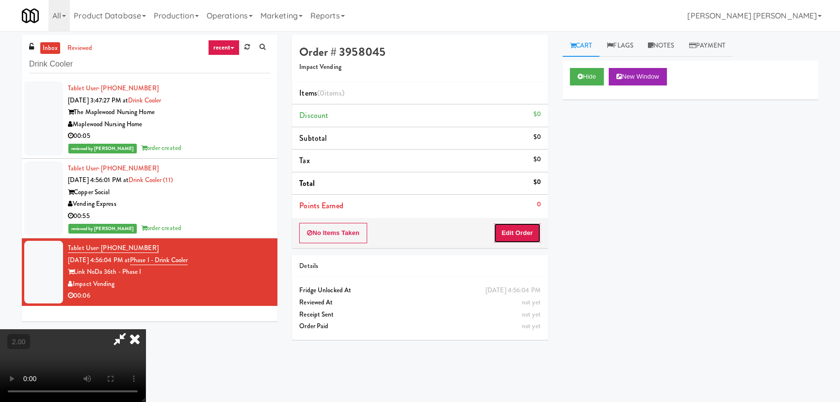
click at [515, 227] on button "Edit Order" at bounding box center [517, 233] width 47 height 20
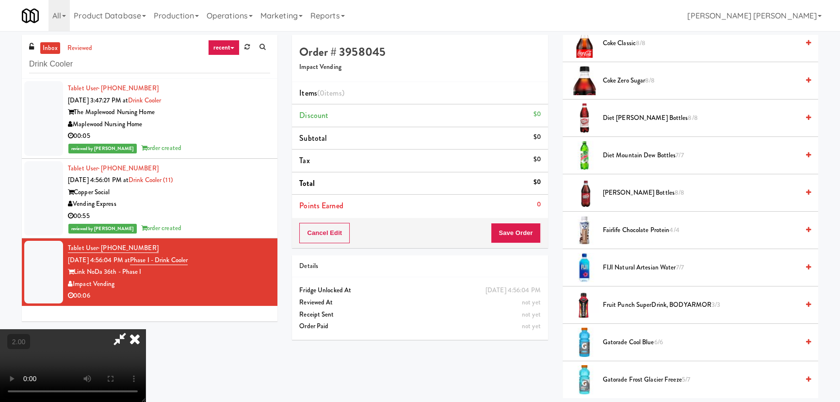
scroll to position [529, 0]
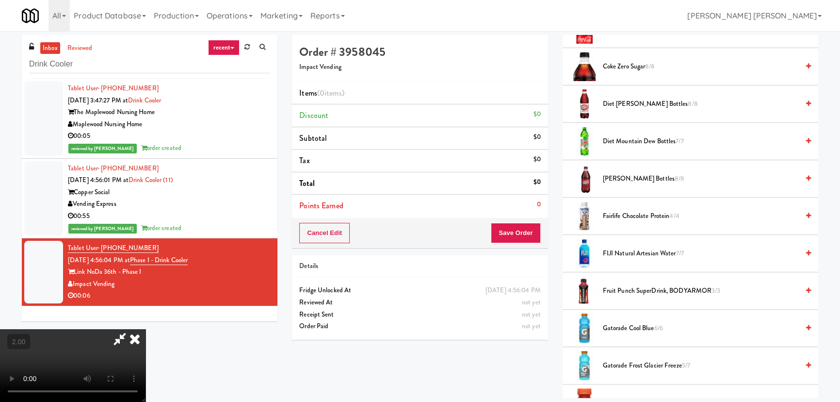
click at [629, 214] on span "Fairlife Chocolate Protein 4/4" at bounding box center [701, 216] width 196 height 12
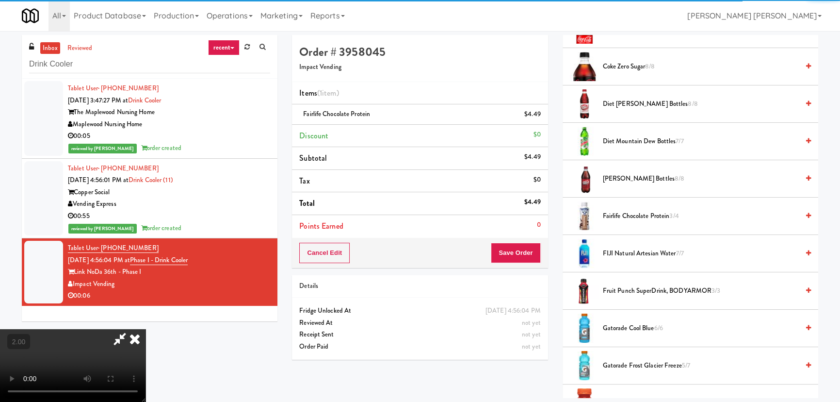
scroll to position [0, 0]
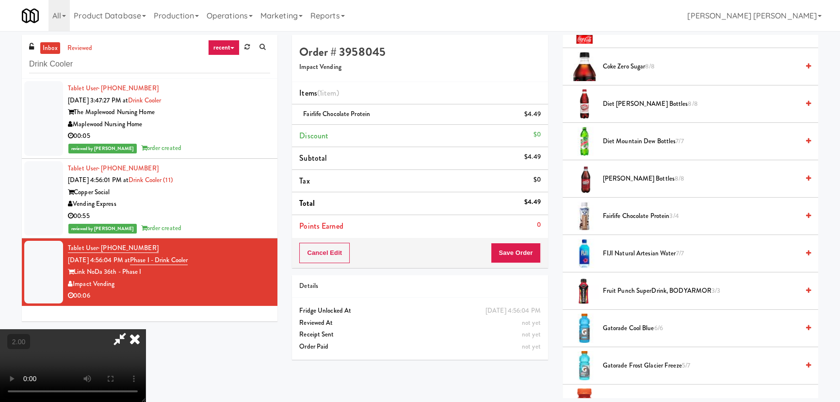
click at [146, 329] on icon at bounding box center [134, 338] width 21 height 19
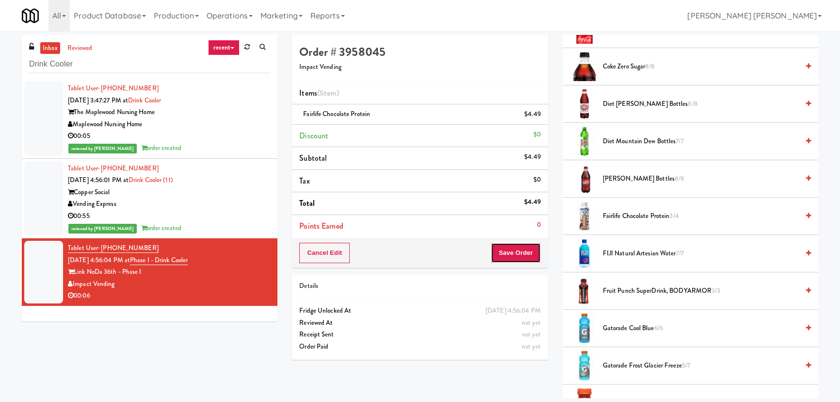
click at [526, 253] on button "Save Order" at bounding box center [515, 253] width 49 height 20
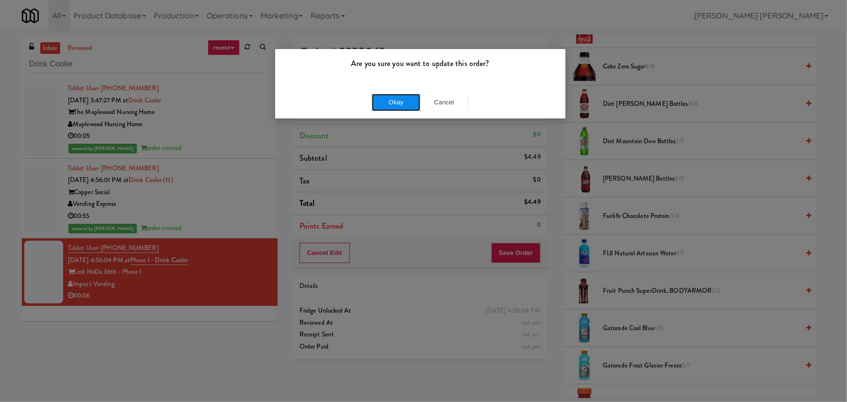
click at [398, 99] on button "Okay" at bounding box center [396, 102] width 49 height 17
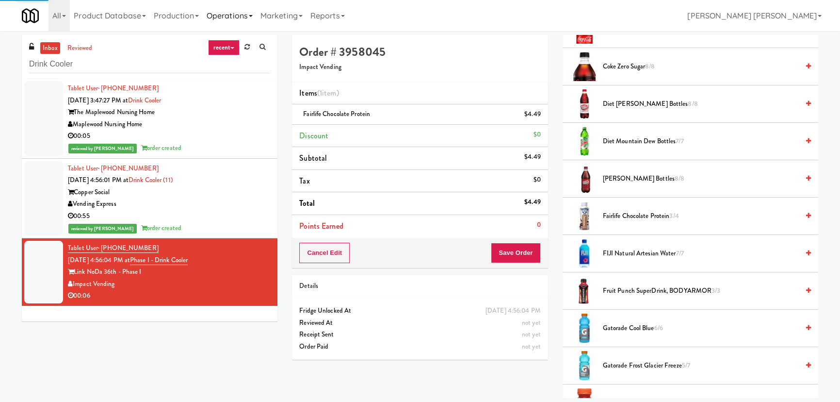
scroll to position [26, 0]
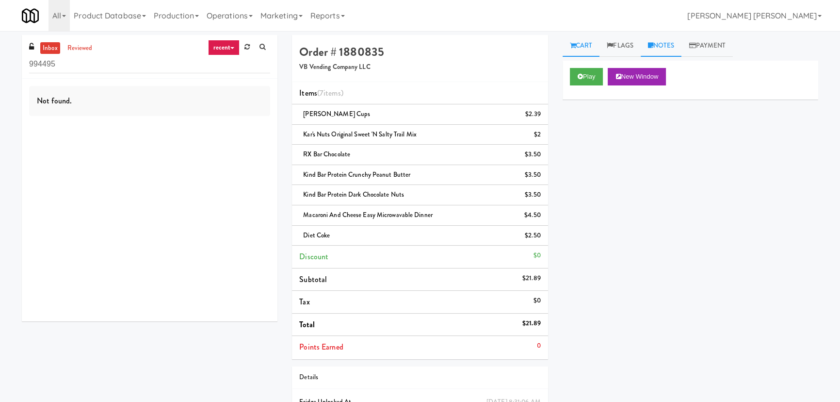
click at [670, 46] on link "Notes" at bounding box center [661, 46] width 41 height 22
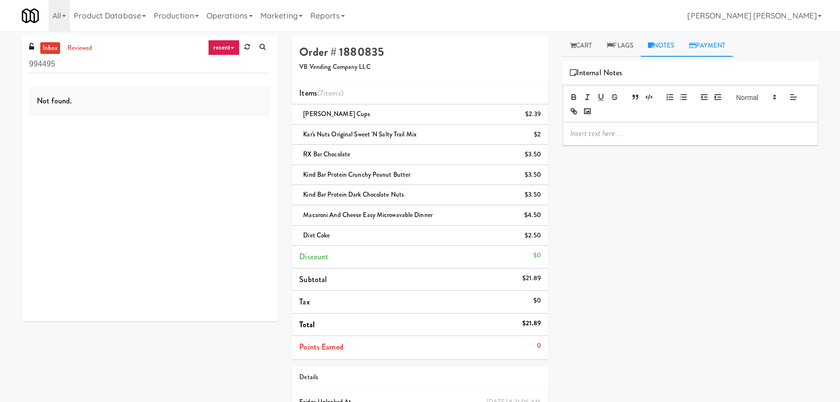
click at [720, 46] on link "Payment" at bounding box center [707, 46] width 51 height 22
